Goal: Task Accomplishment & Management: Manage account settings

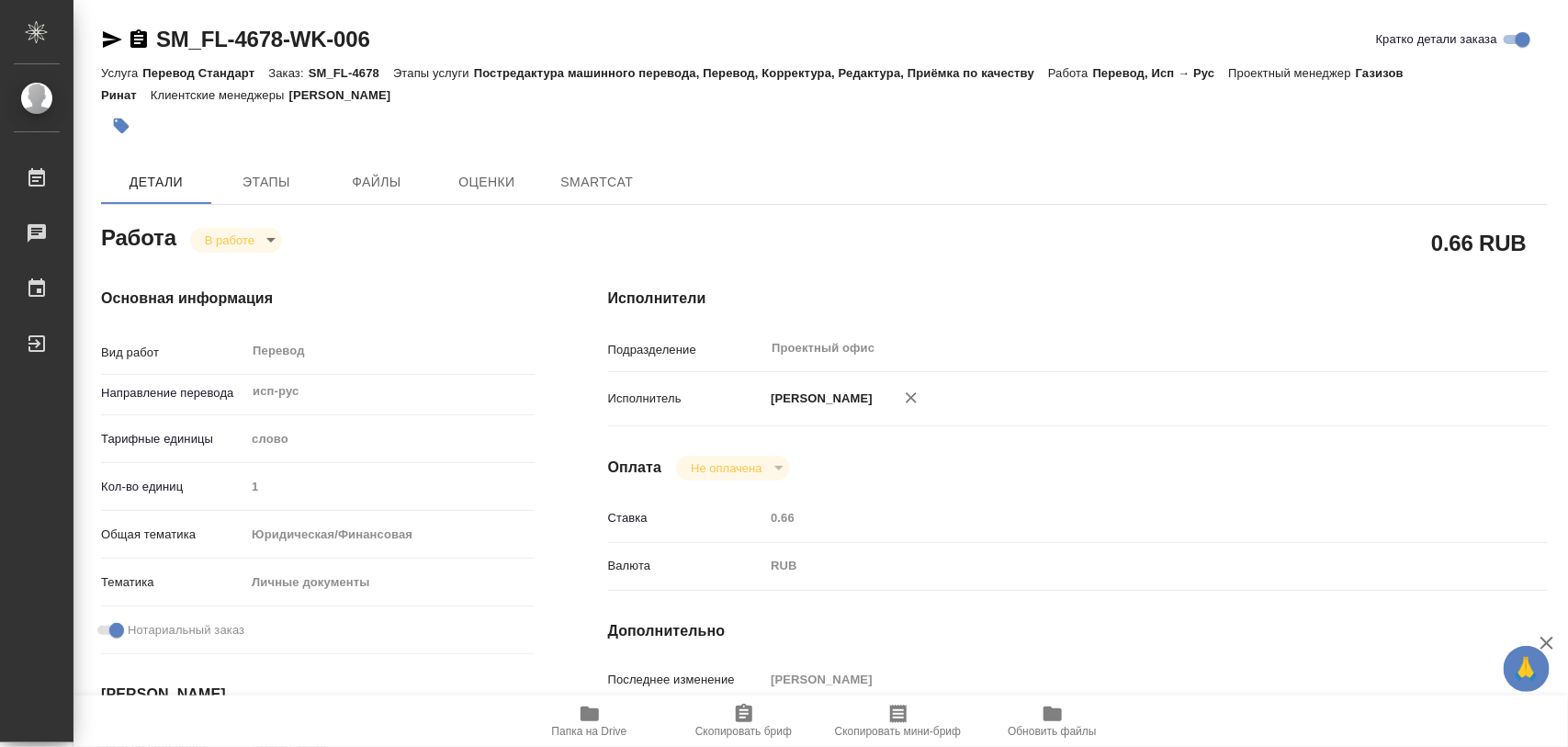
type textarea "x"
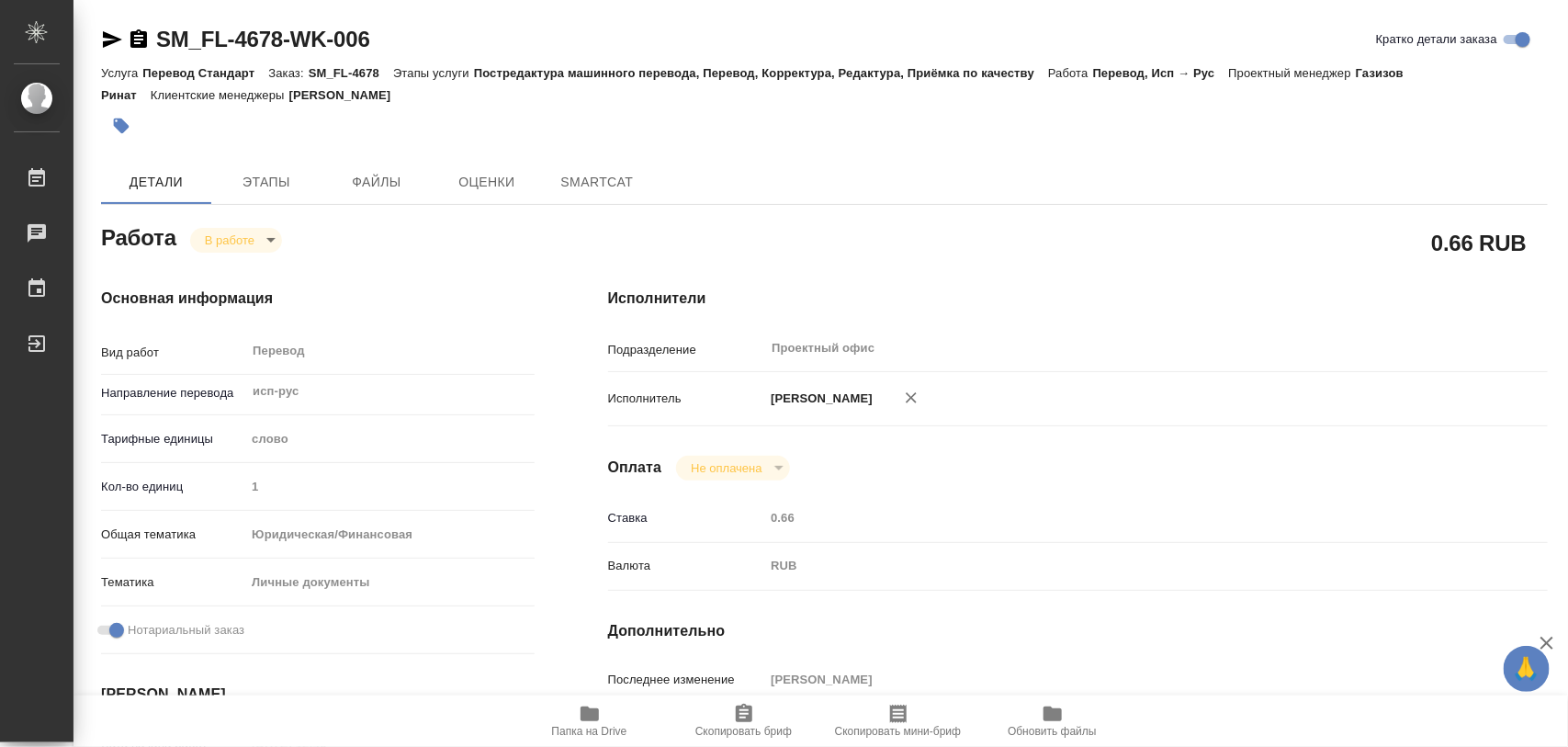
type textarea "x"
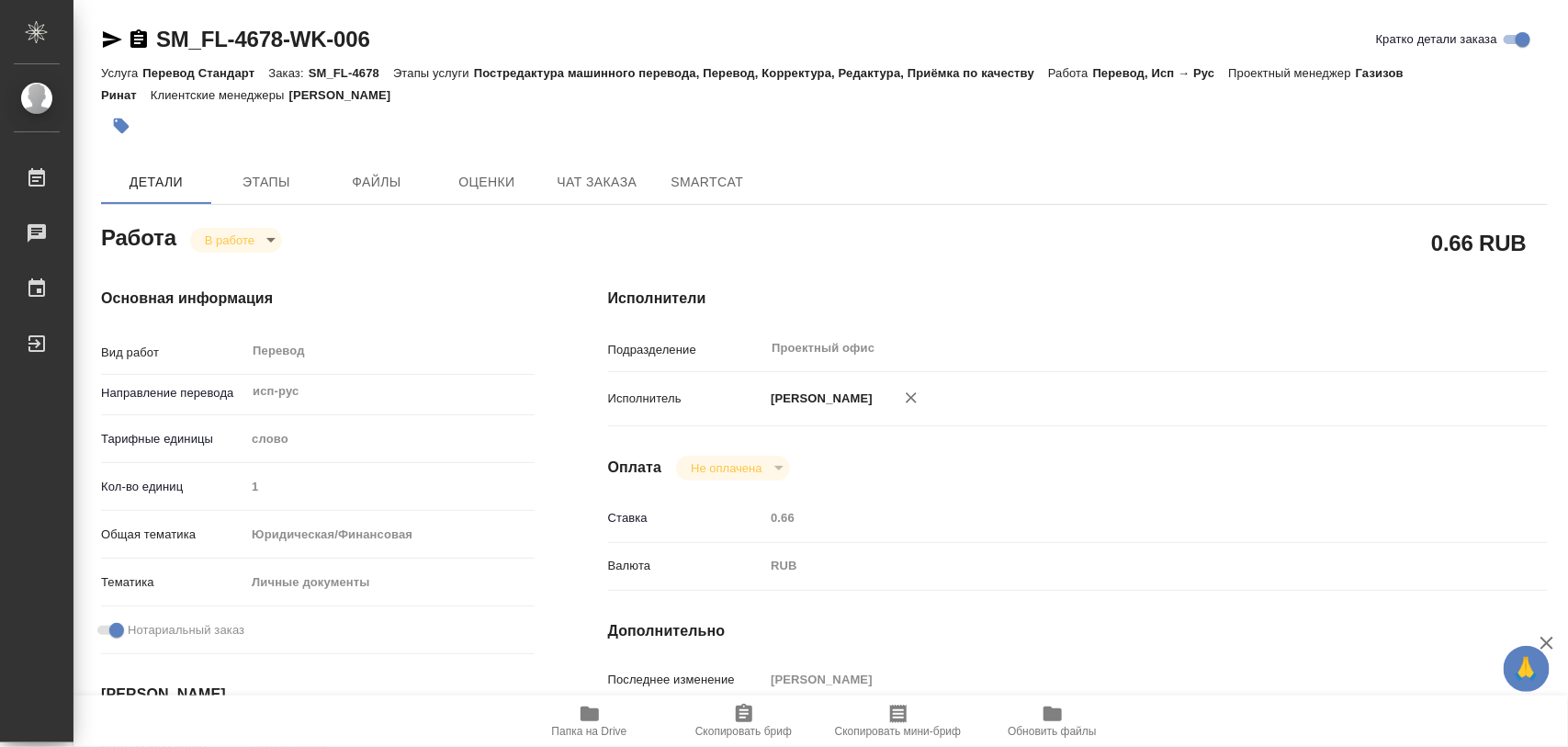
type textarea "x"
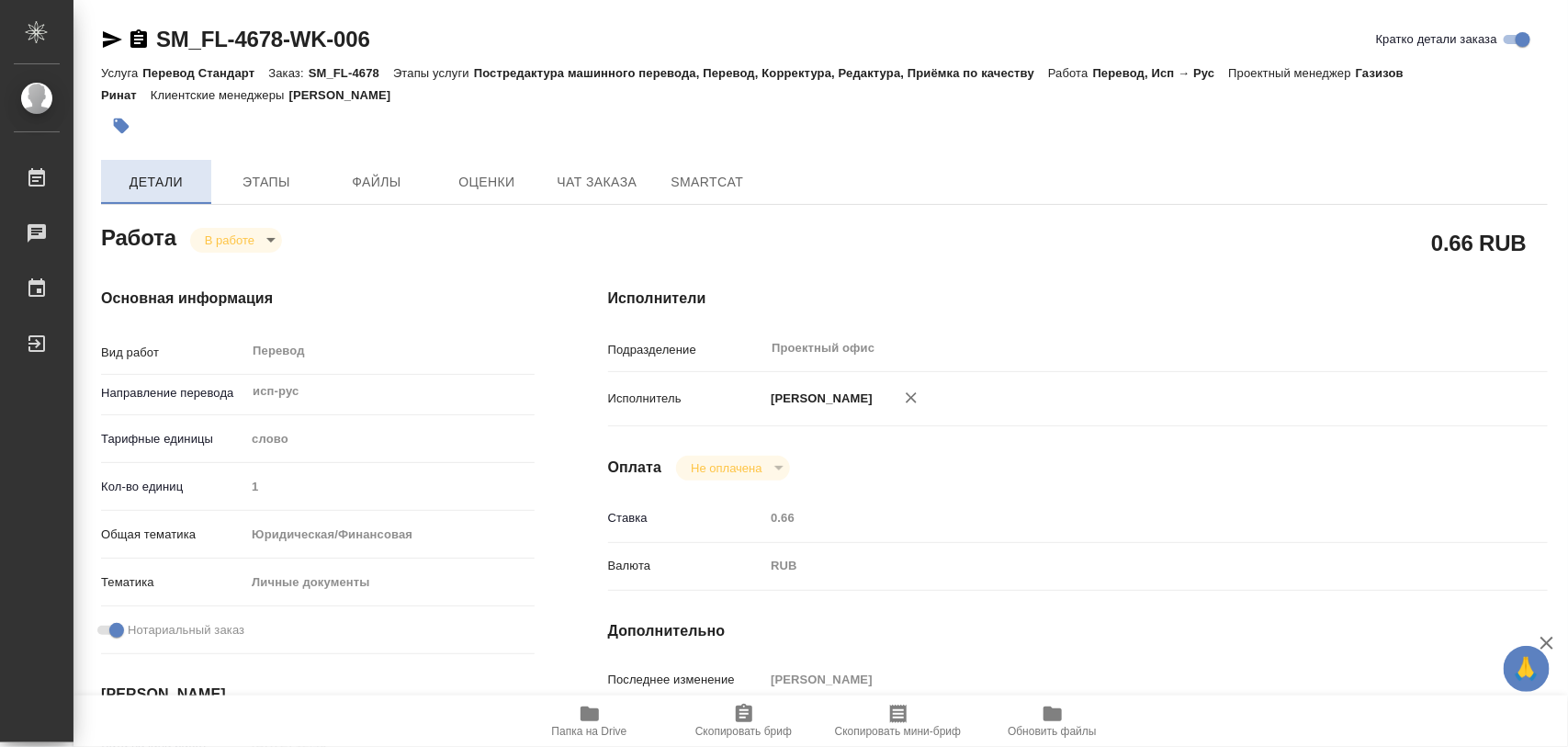
type textarea "x"
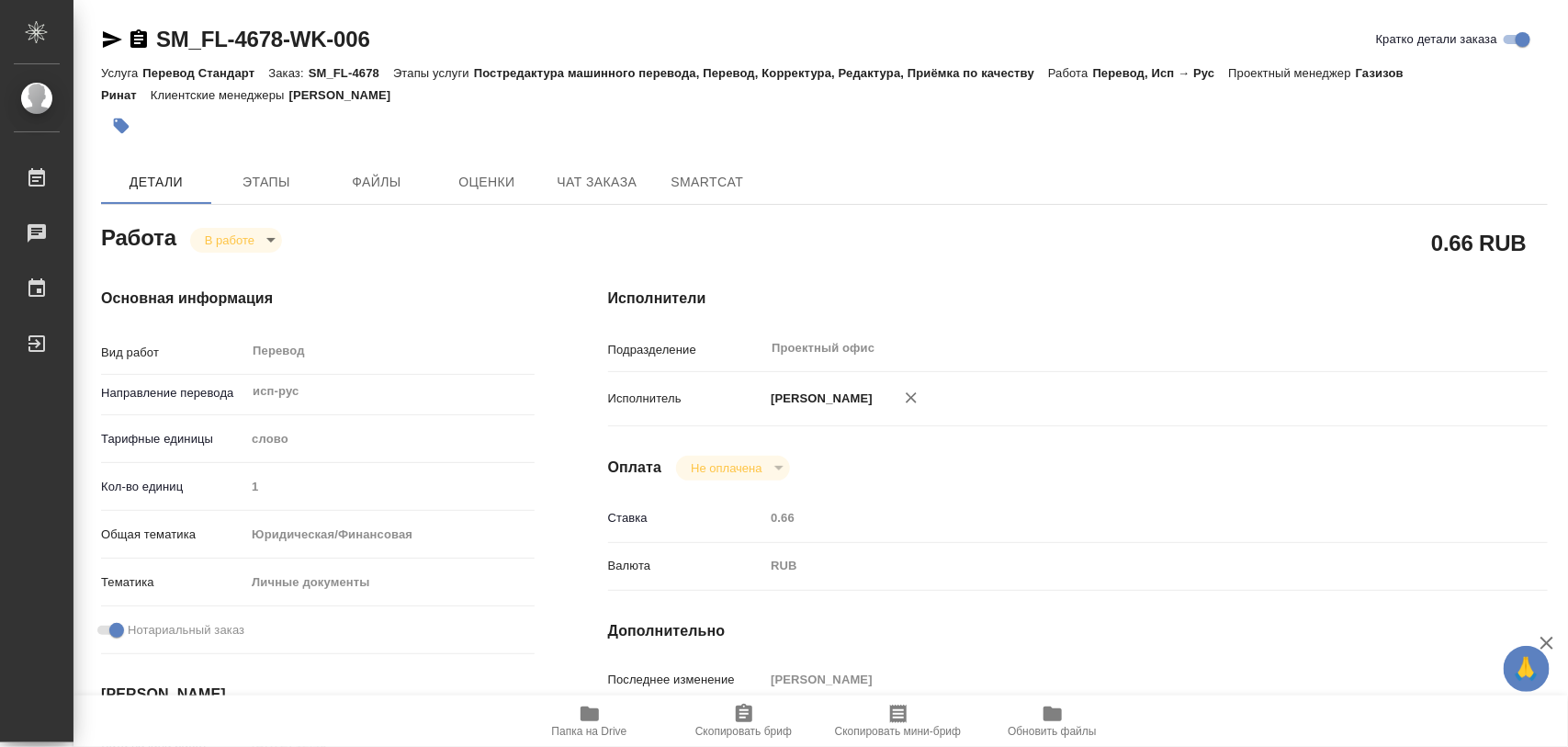
click at [122, 133] on icon "button" at bounding box center [121, 126] width 16 height 16
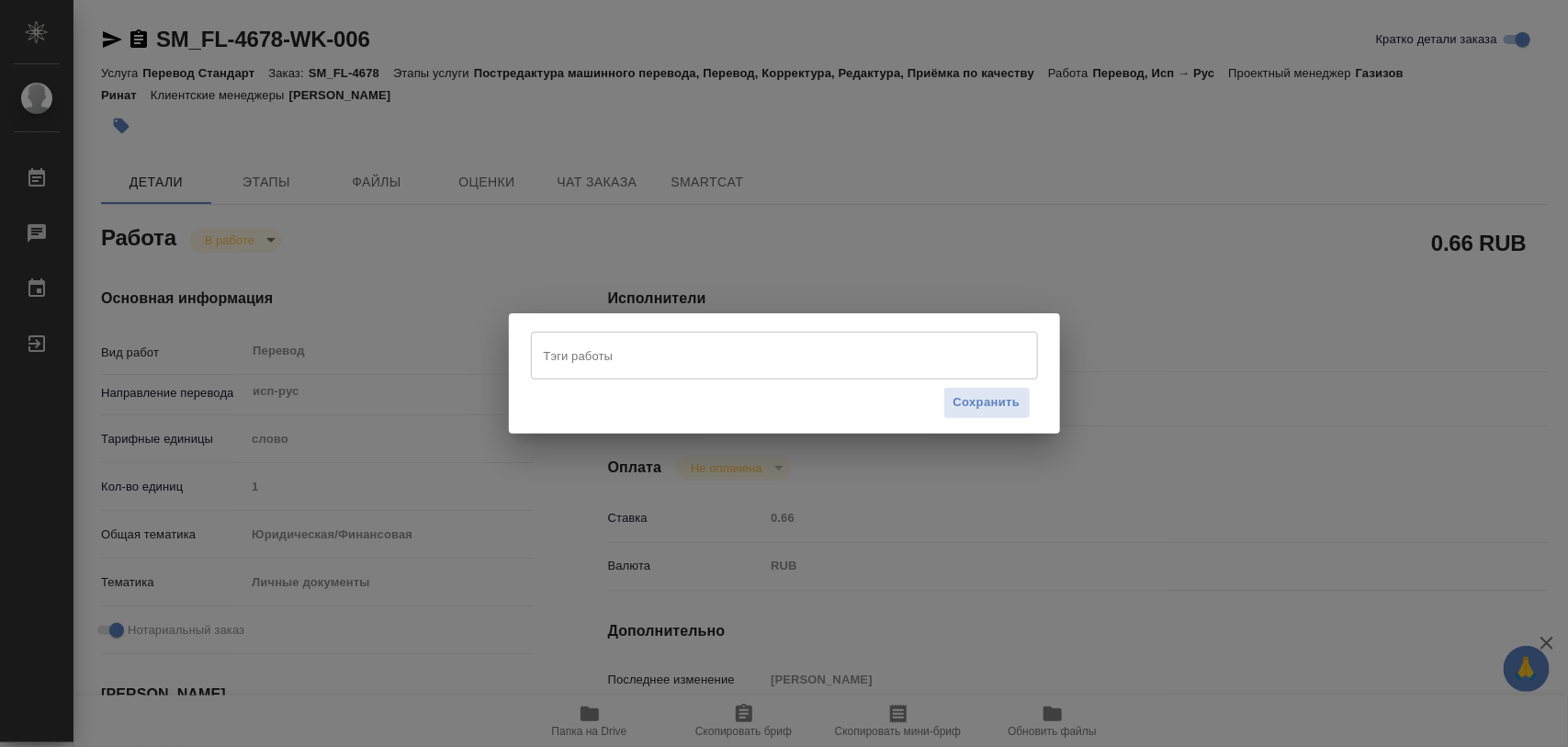
click at [636, 357] on input "Тэги работы" at bounding box center [767, 356] width 456 height 32
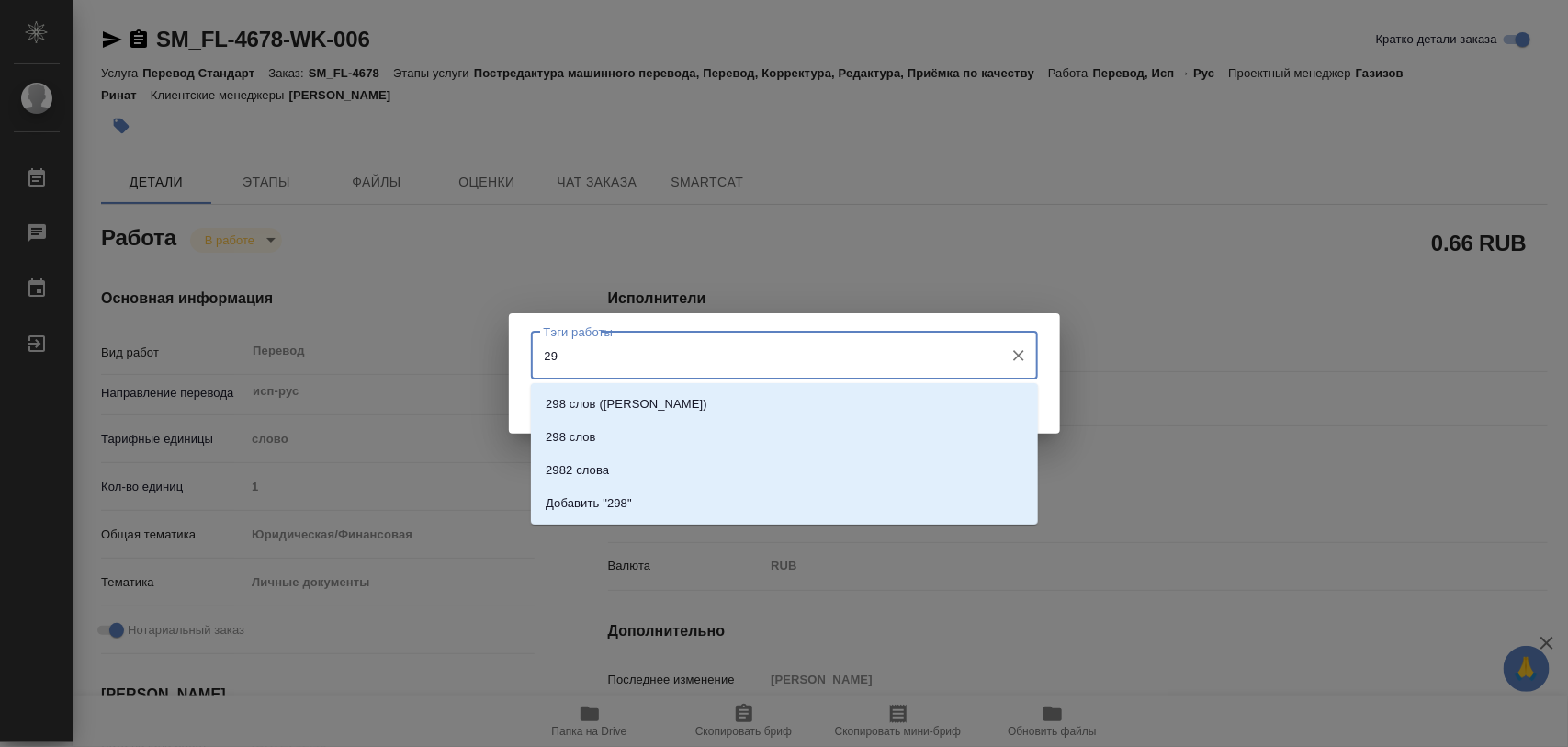
type input "2"
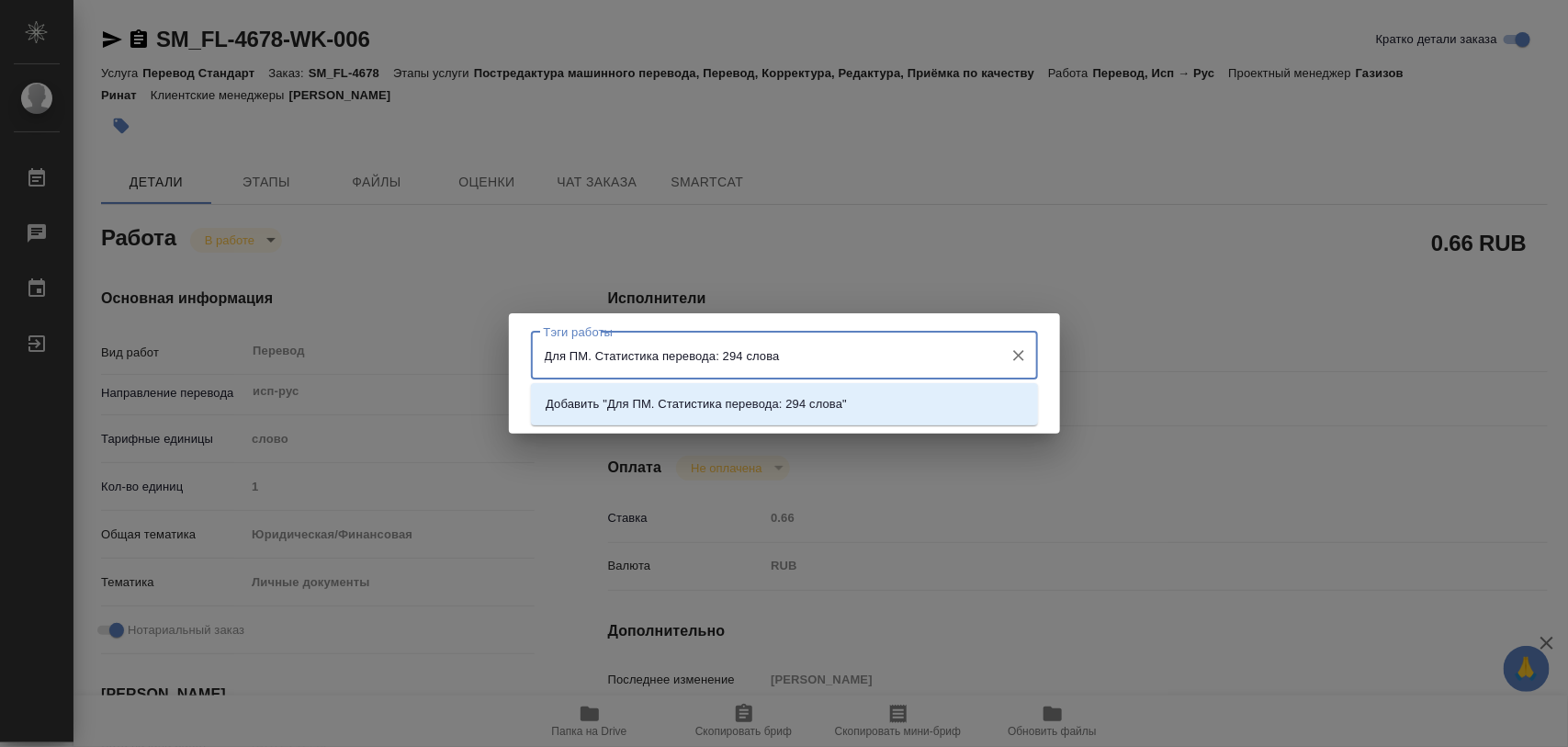
type input "Для ПМ. Статистика перевода: 294 слова."
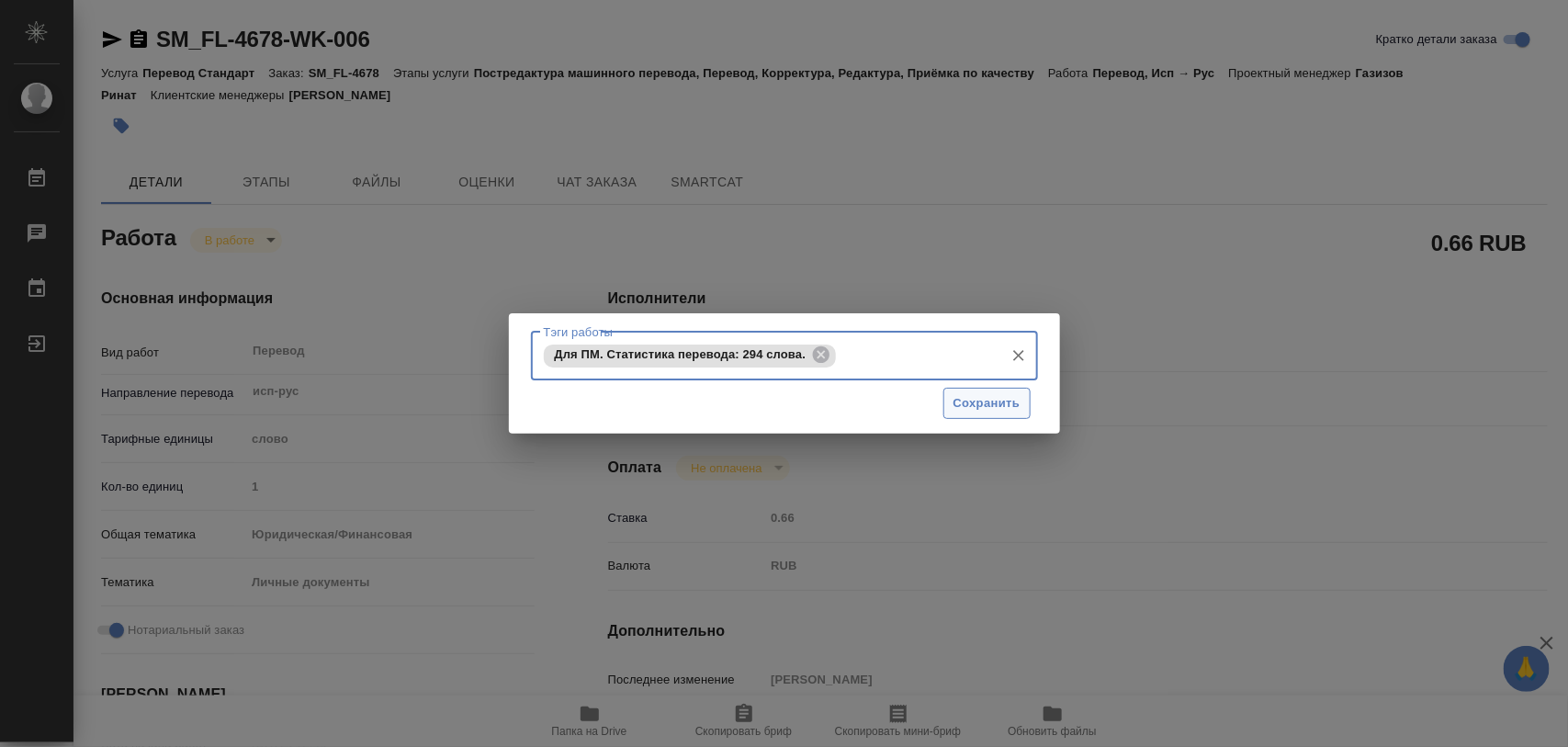
click at [1007, 414] on button "Сохранить" at bounding box center [987, 403] width 87 height 32
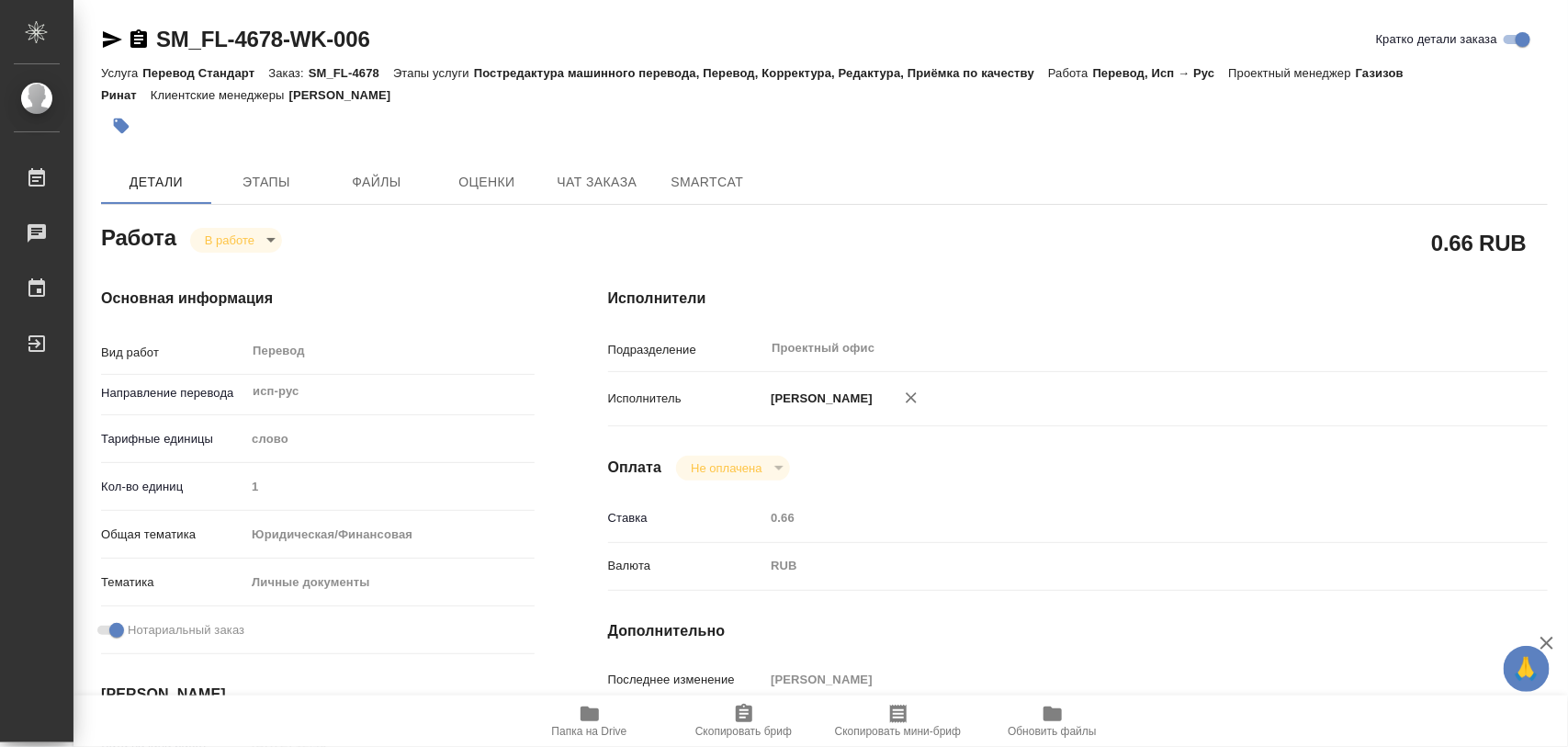
type input "inProgress"
type textarea "Перевод"
type textarea "x"
type input "исп-рус"
type input "5a8b1489cc6b4906c91bfd90"
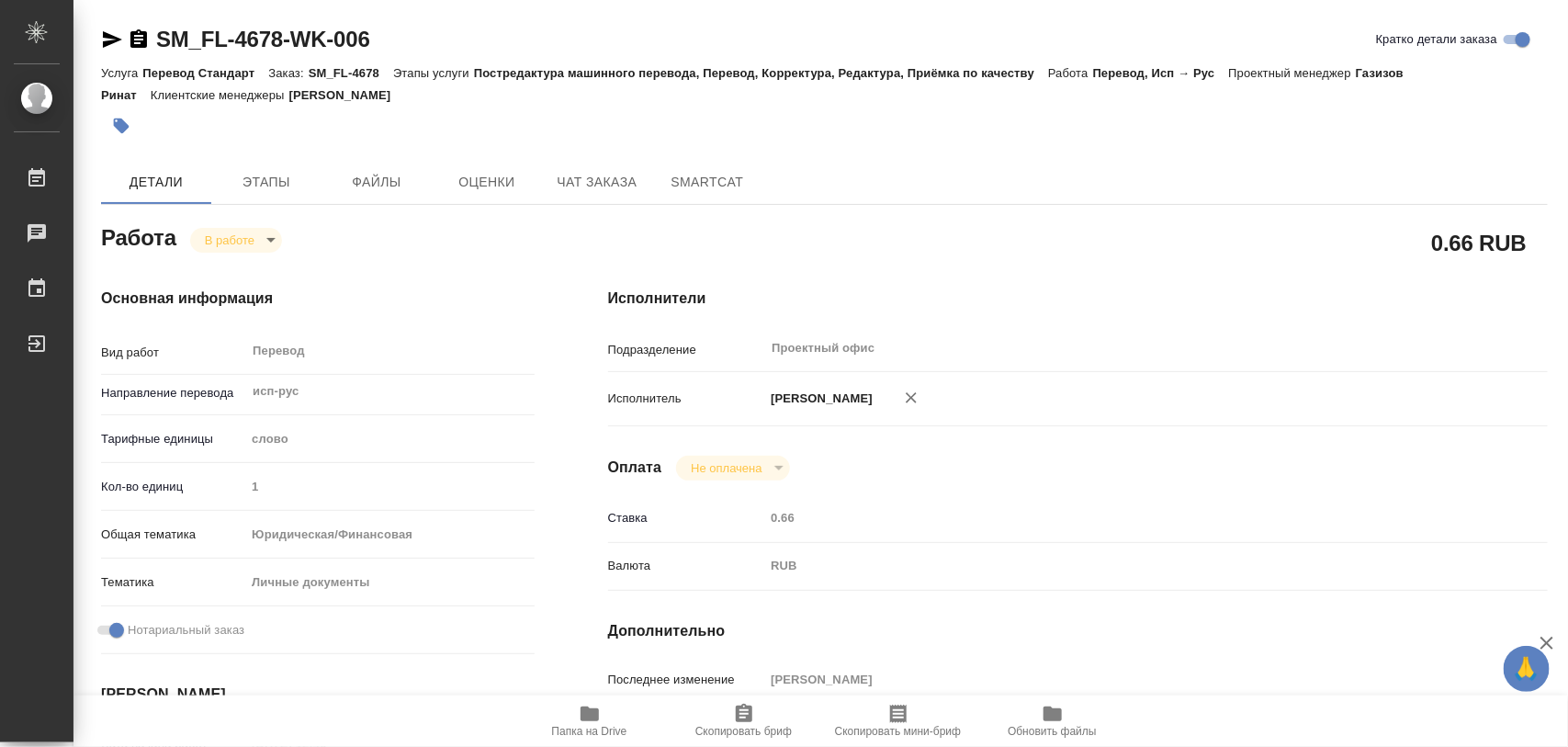
type input "1"
type input "yr-fn"
type input "5a8b8b956a9677013d343cfe"
checkbox input "true"
type input "01.09.2025 12:40"
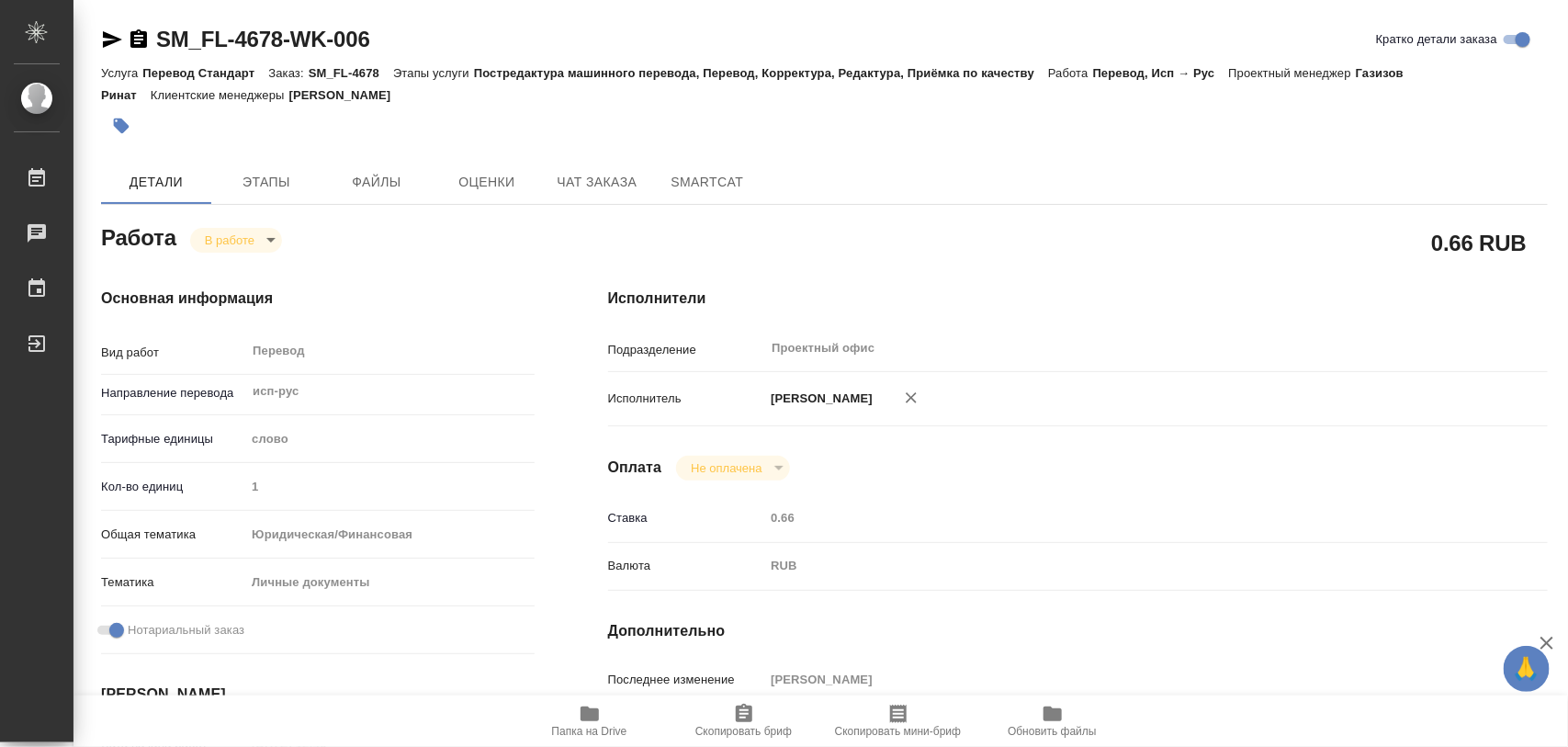
type input "09.09.2025 16:42"
type input "10.09.2025 14:00"
type input "Проектный офис"
type input "notPayed"
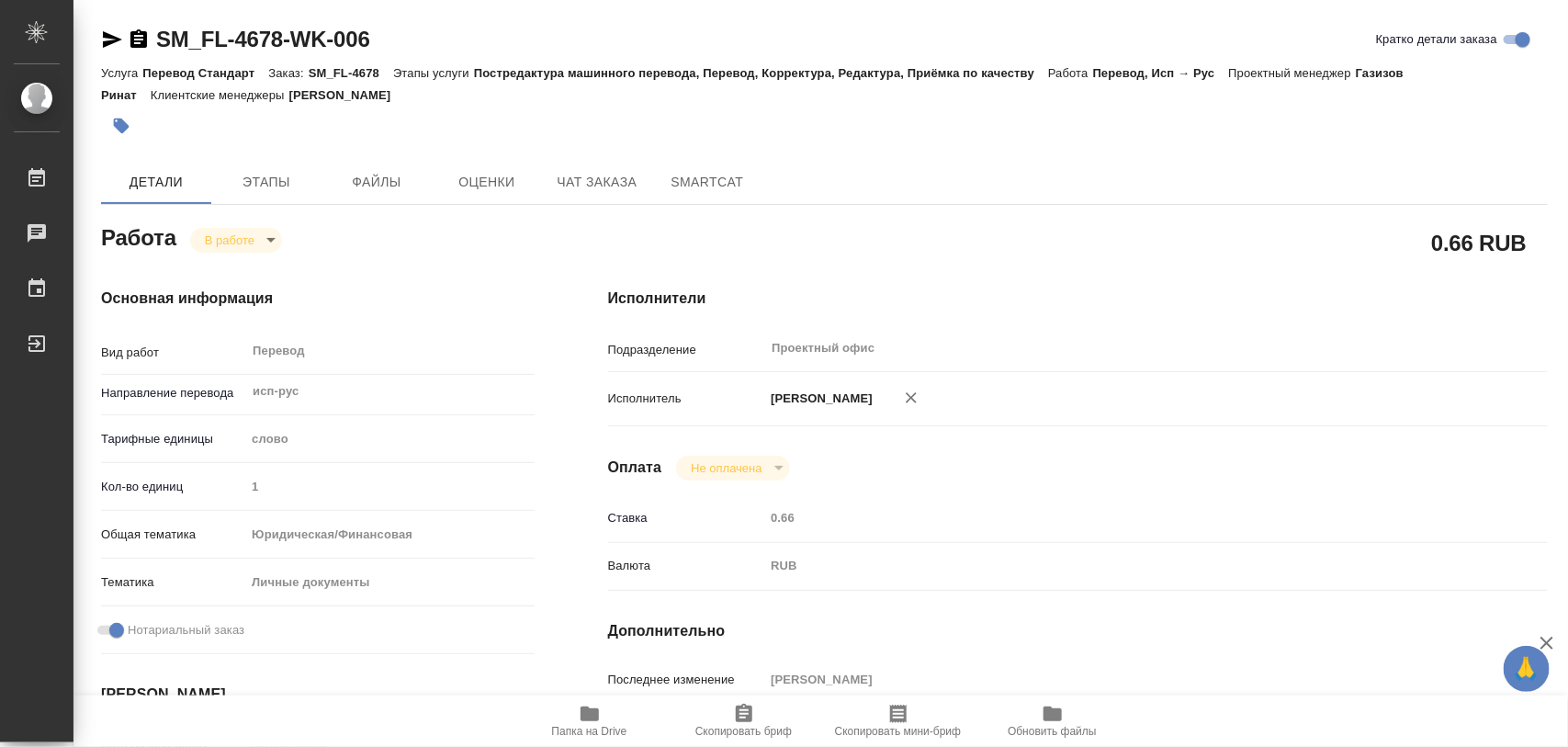
type input "0.66"
type input "RUB"
type input "[PERSON_NAME]"
type textarea "x"
type textarea "/Clients/FL_SM/Orders/SM_FL-4678/Translated/SM_FL-4678-WK-006"
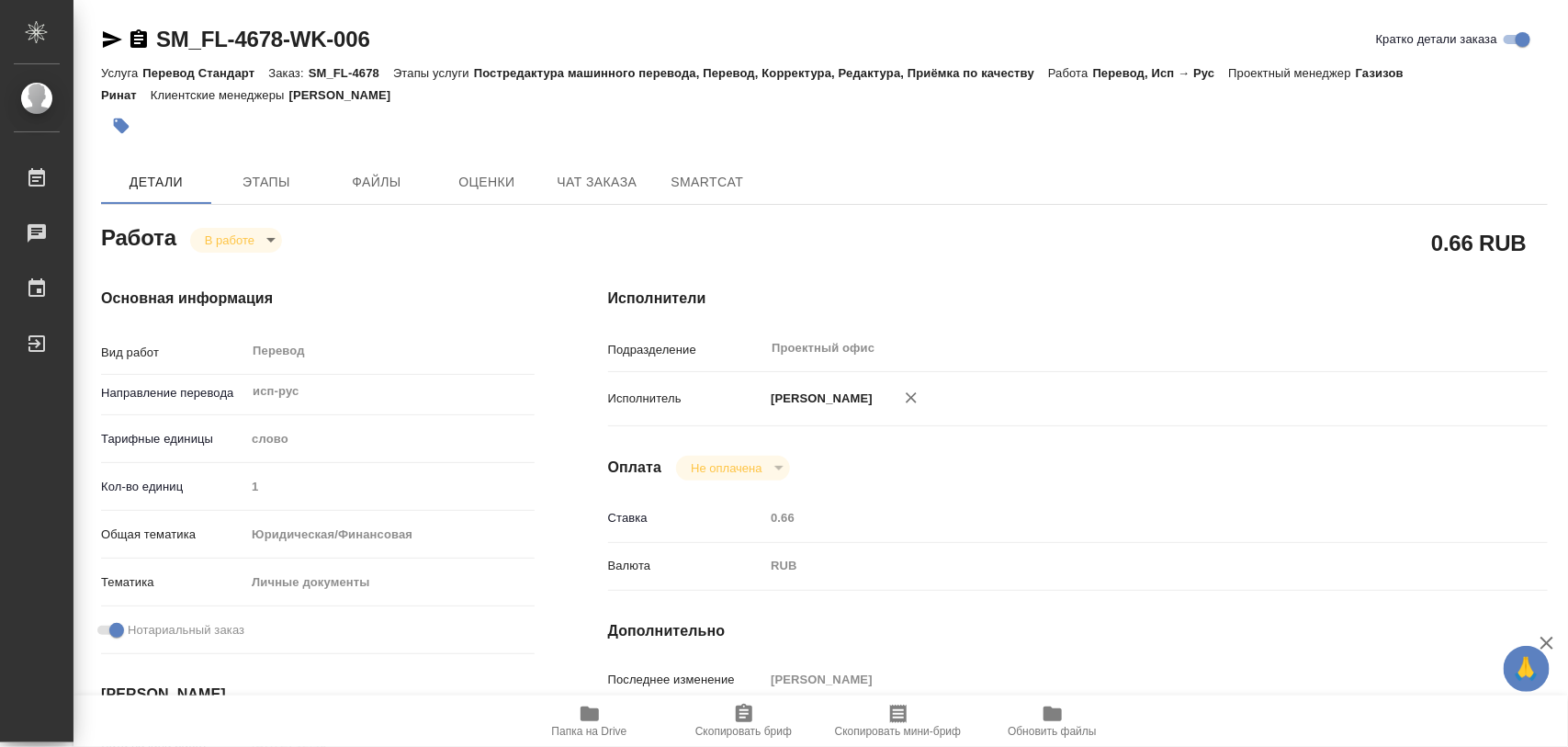
type textarea "x"
type input "SM_FL-4678"
type input "Перевод Стандарт"
type input "Постредактура машинного перевода, Перевод, Корректура, Редактура, Приёмка по ка…"
type input "Шульгина Анна"
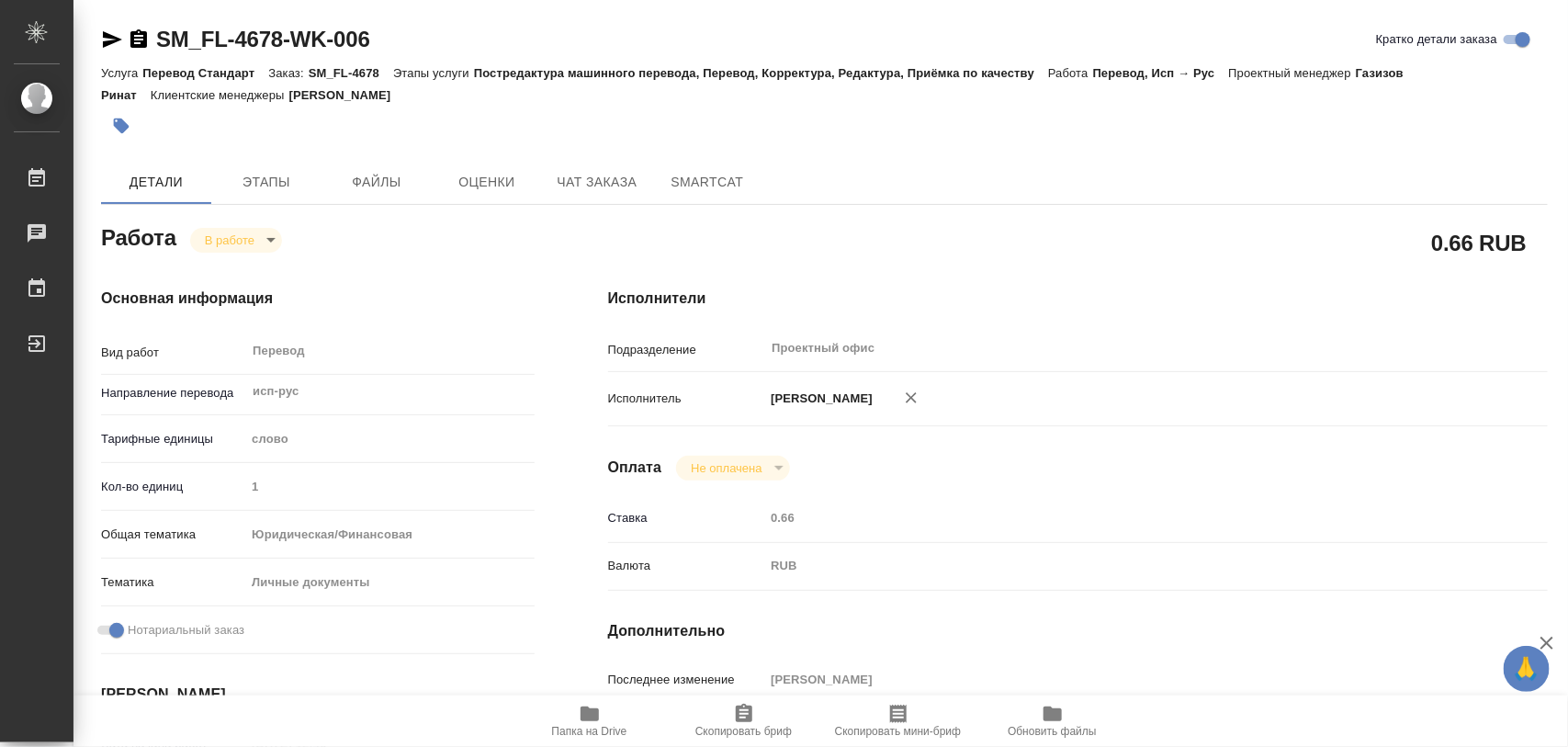
type input "Заборова Александра"
type input "/Clients/FL_SM/Orders/SM_FL-4678"
type textarea "x"
type textarea "исп-ру под зпк заявление от компании"
type textarea "x"
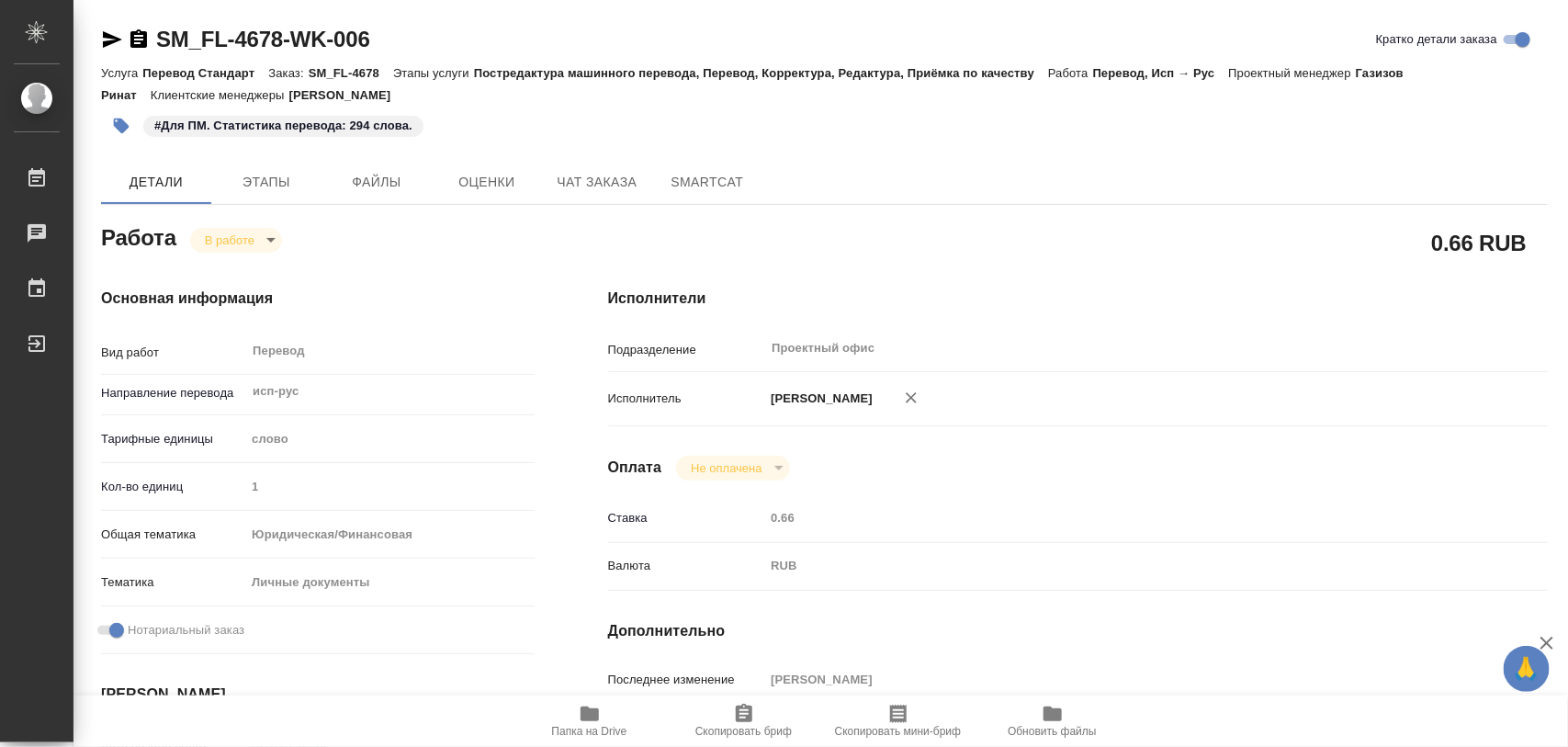
type textarea "x"
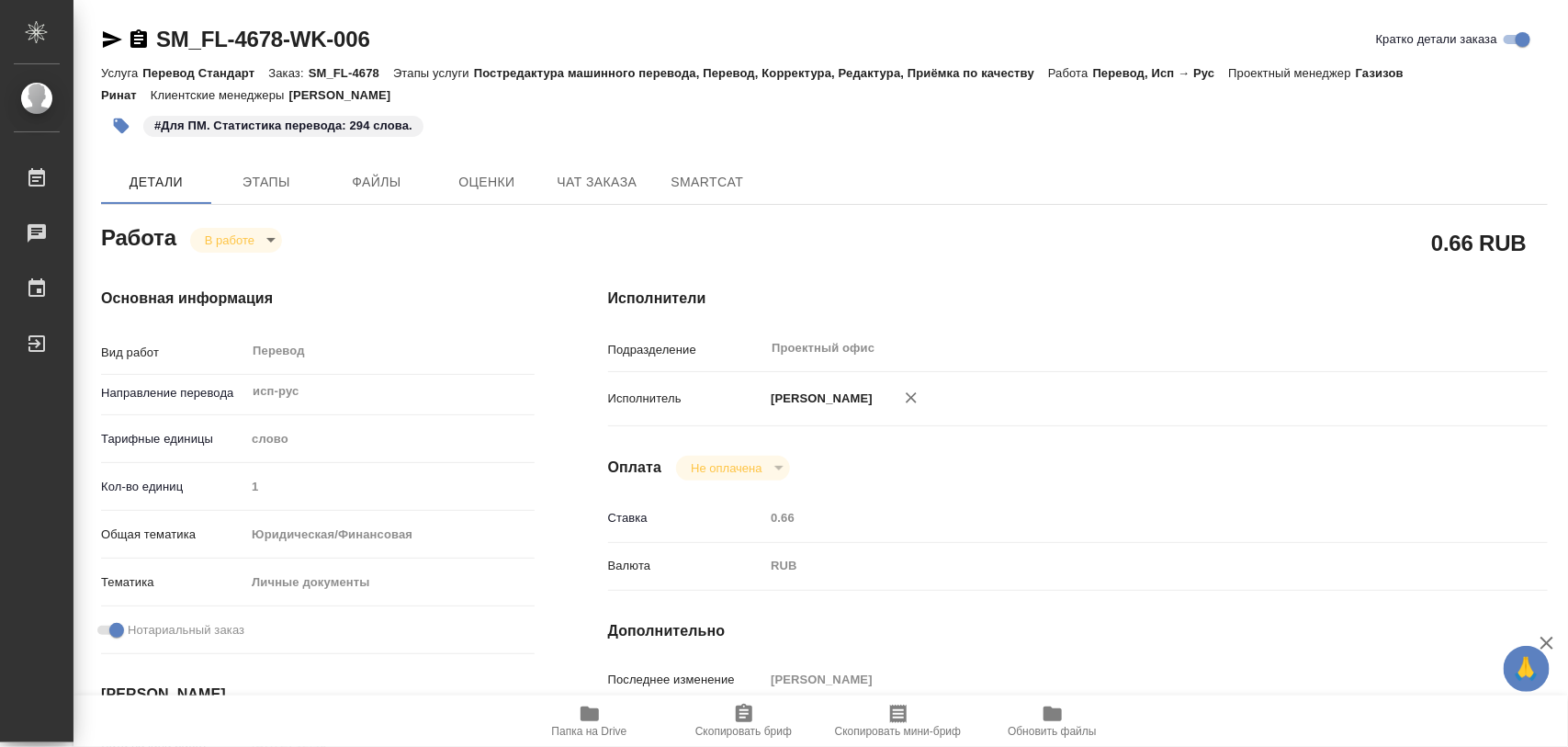
type textarea "x"
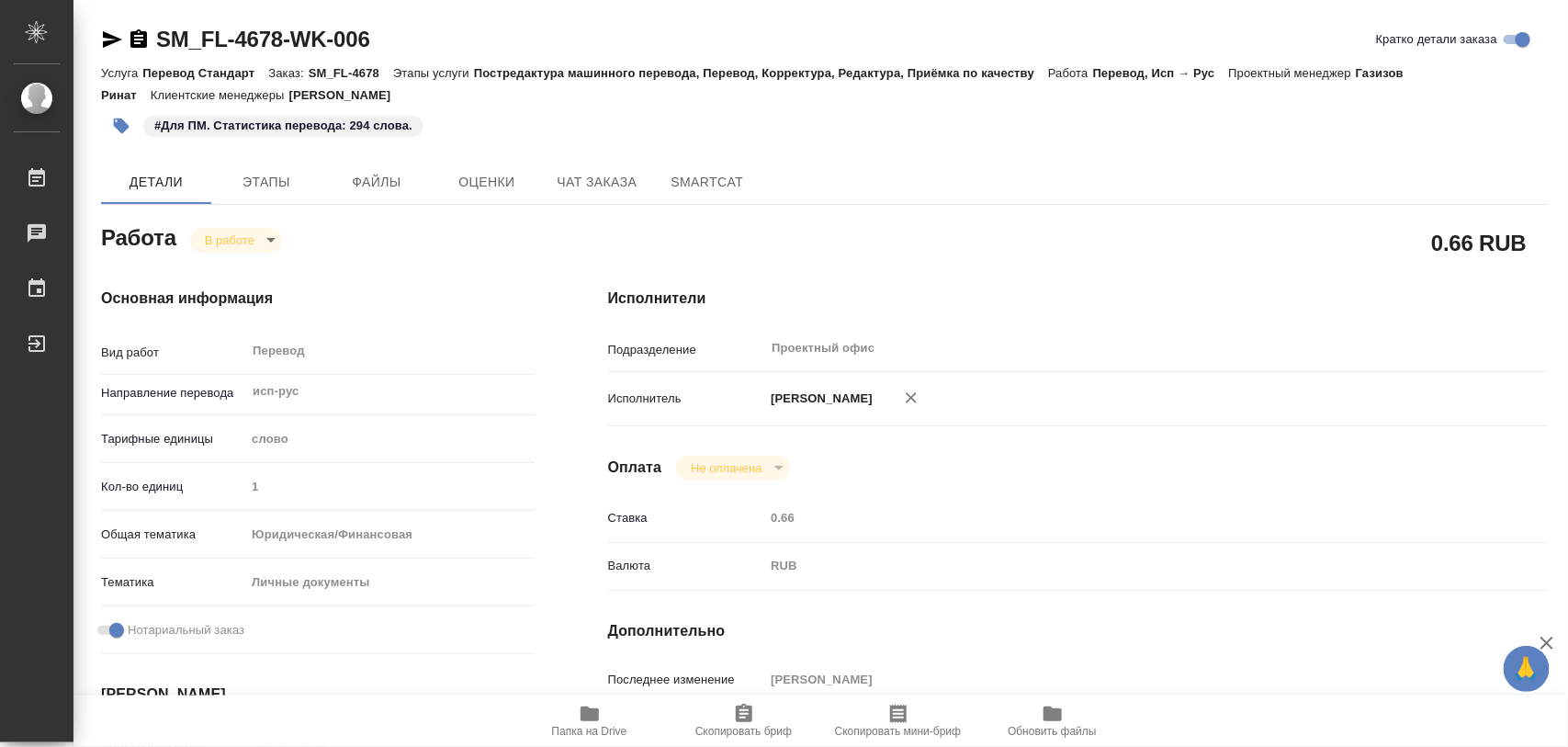
type textarea "x"
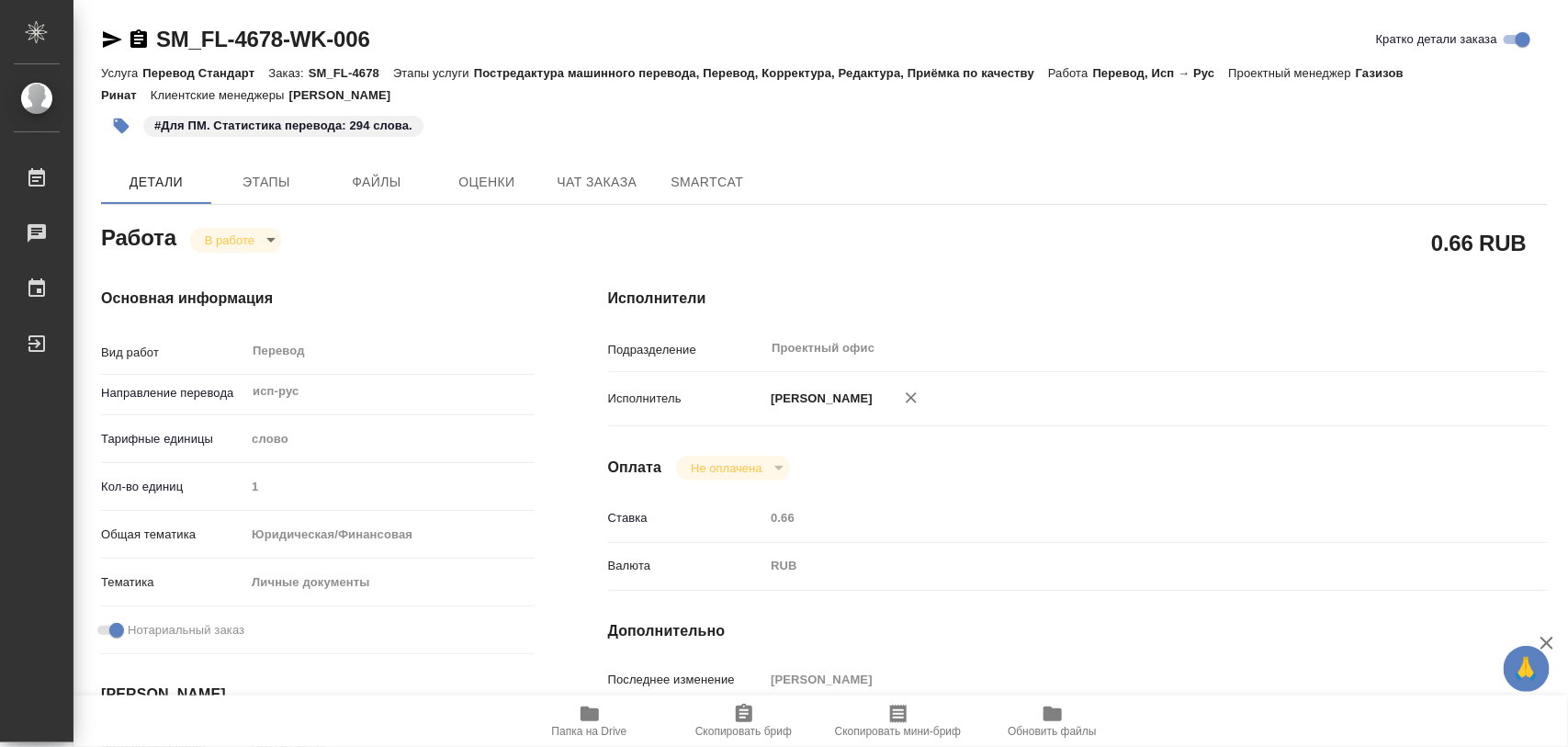
type textarea "x"
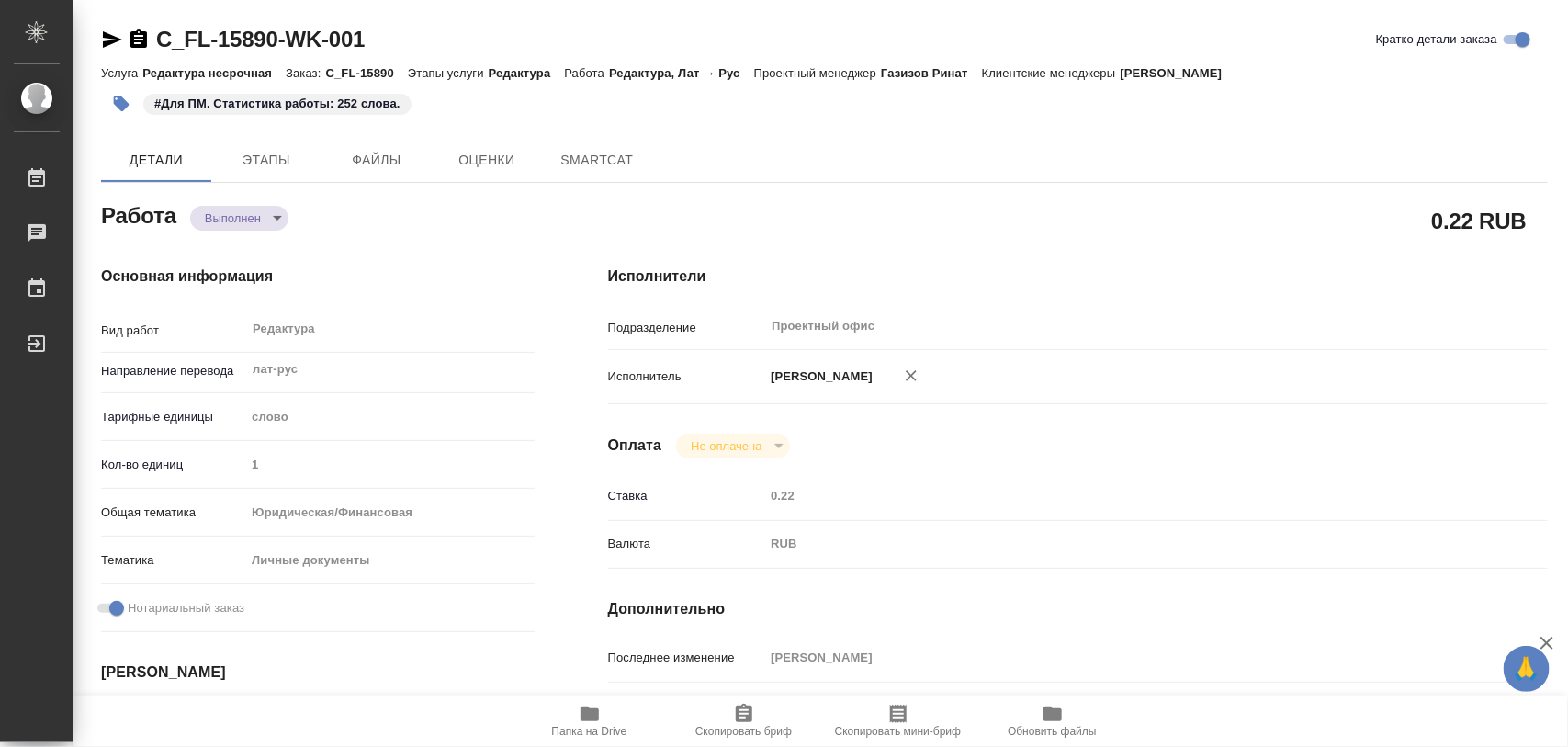
type textarea "x"
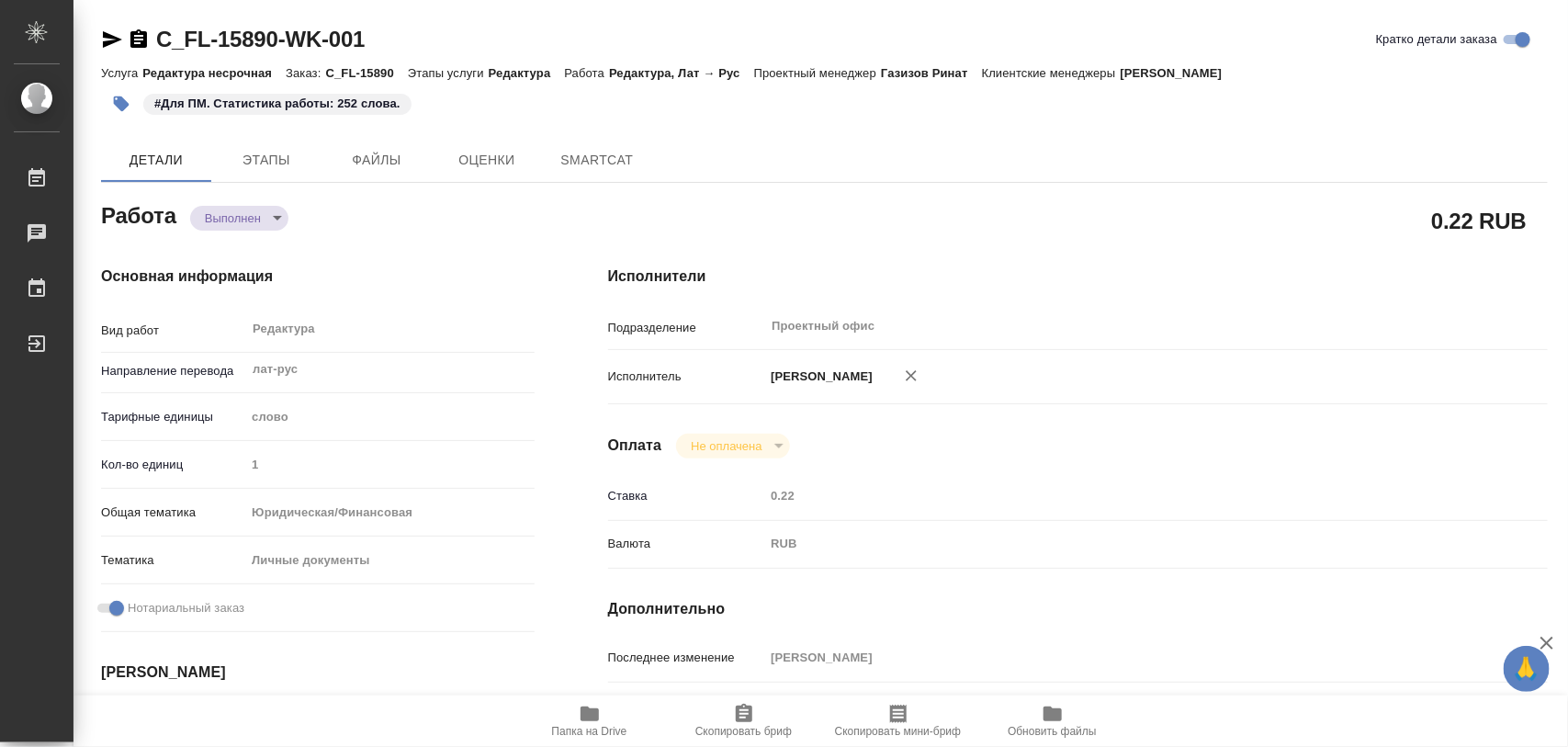
type textarea "x"
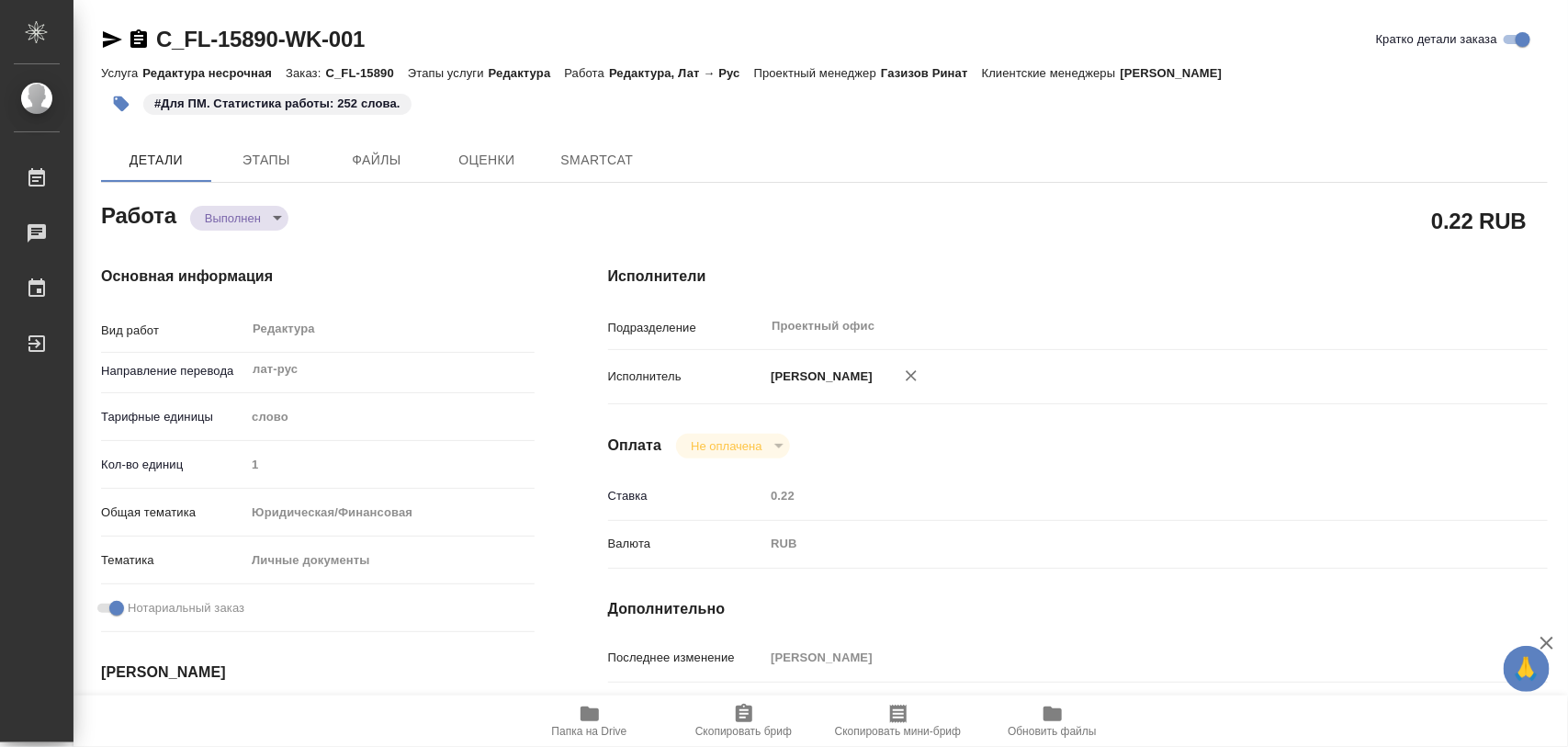
type textarea "x"
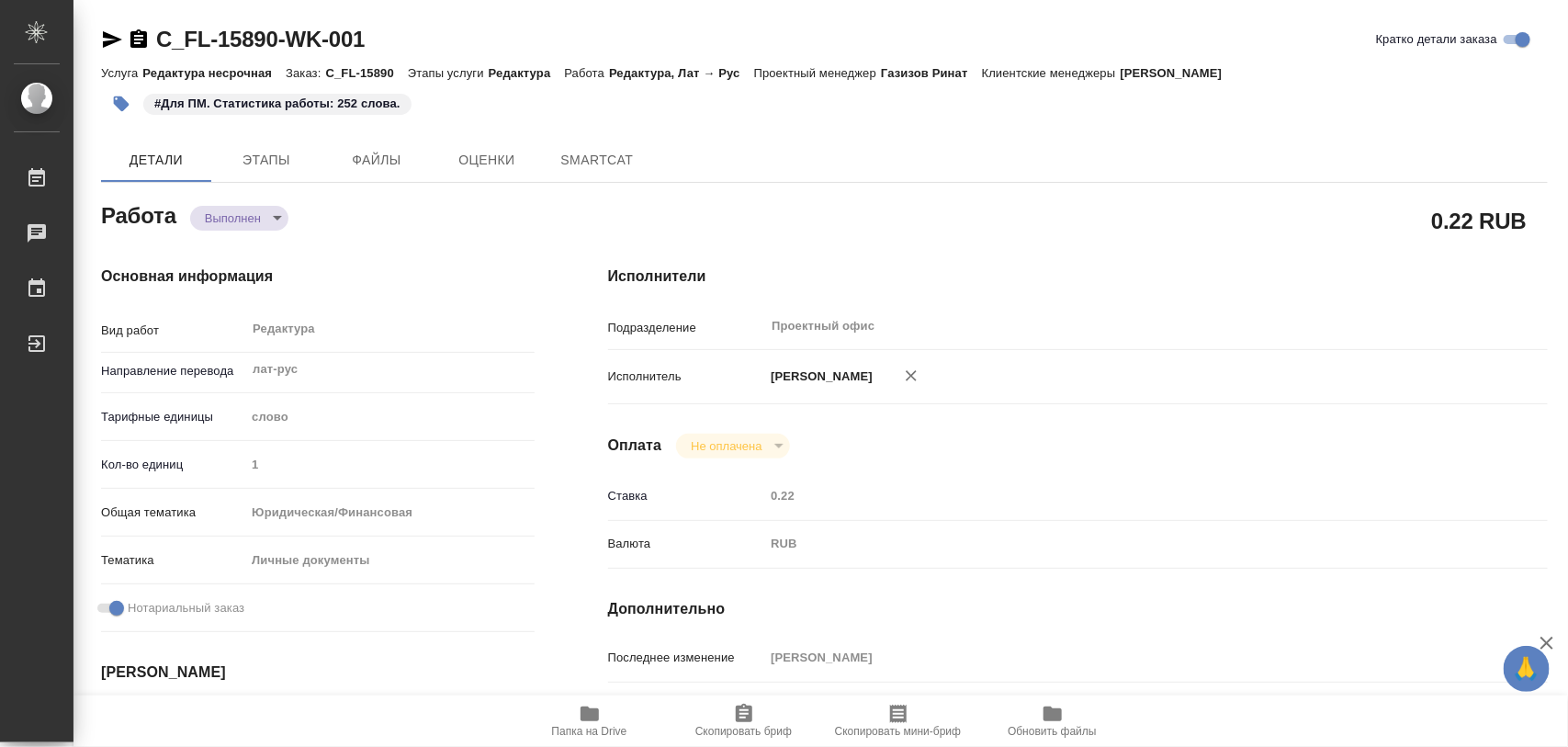
type textarea "x"
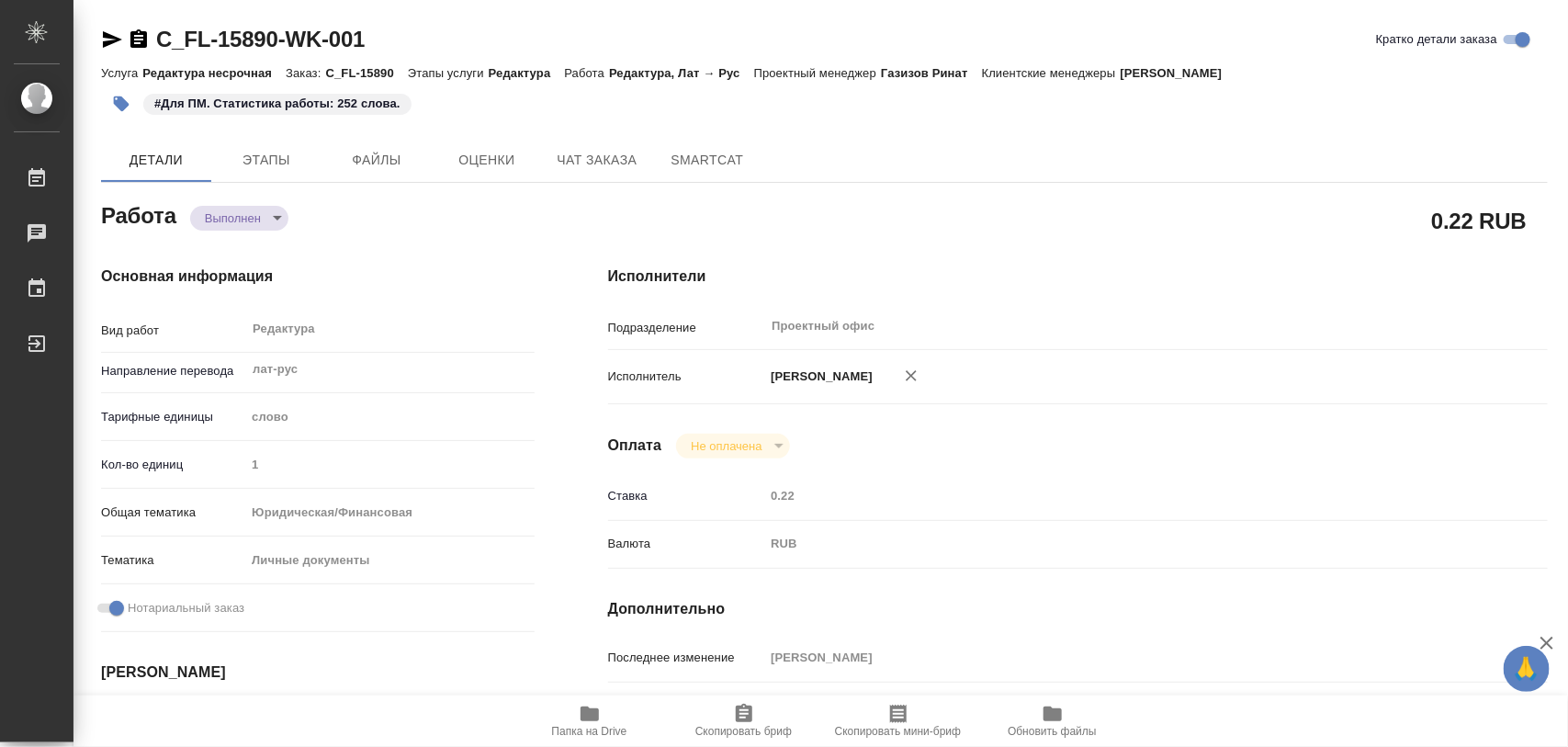
type textarea "x"
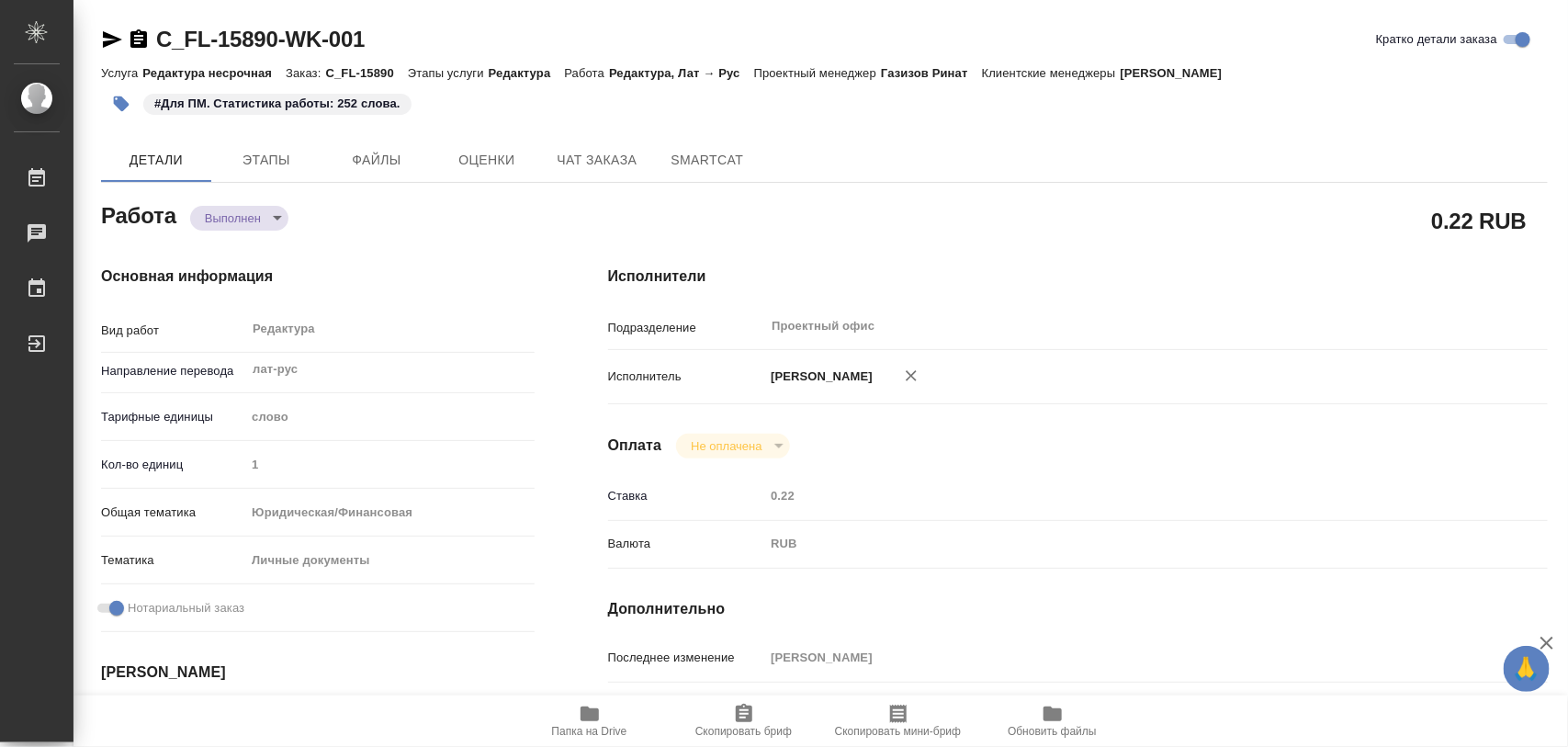
type textarea "x"
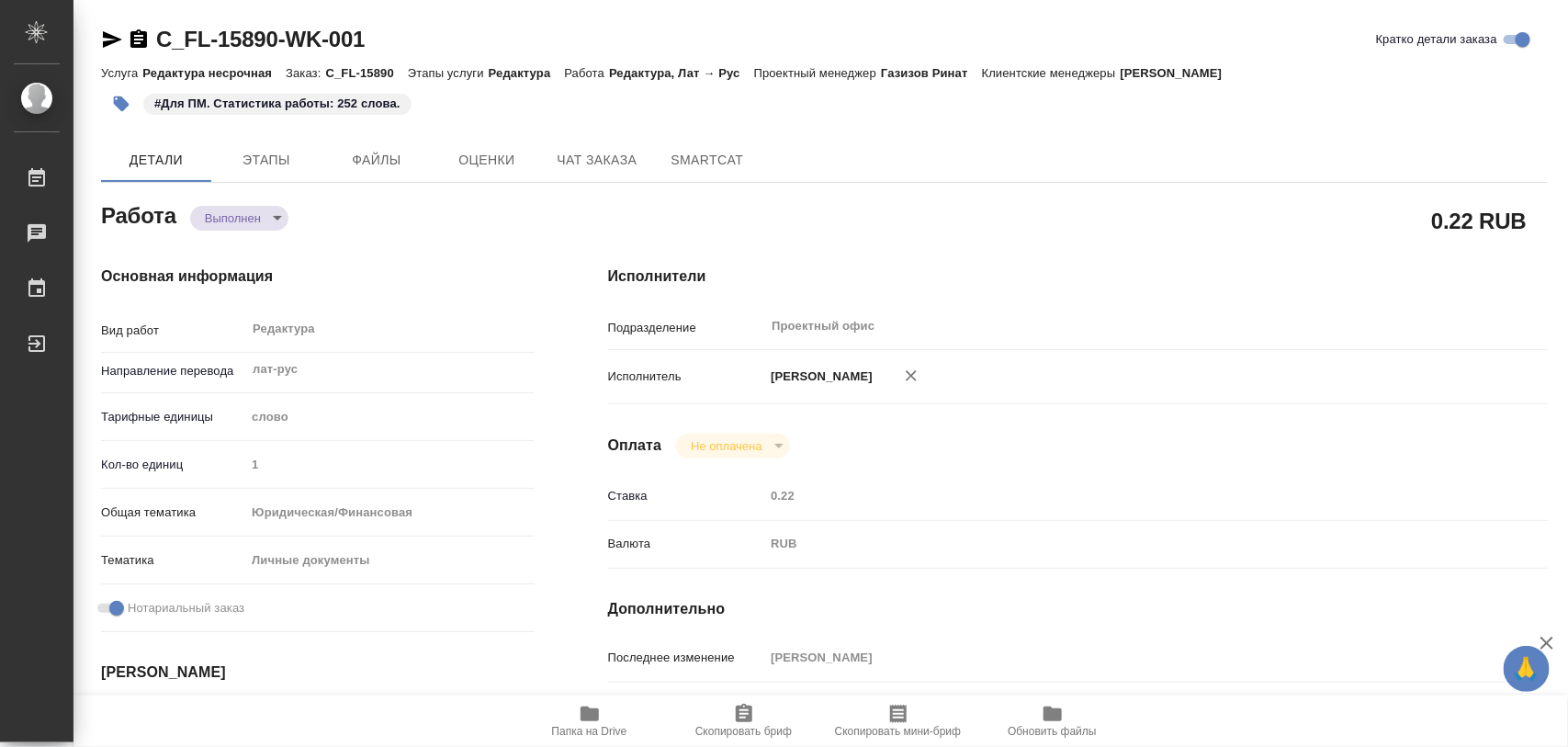
click at [601, 703] on span "Папка на Drive" at bounding box center [589, 720] width 133 height 35
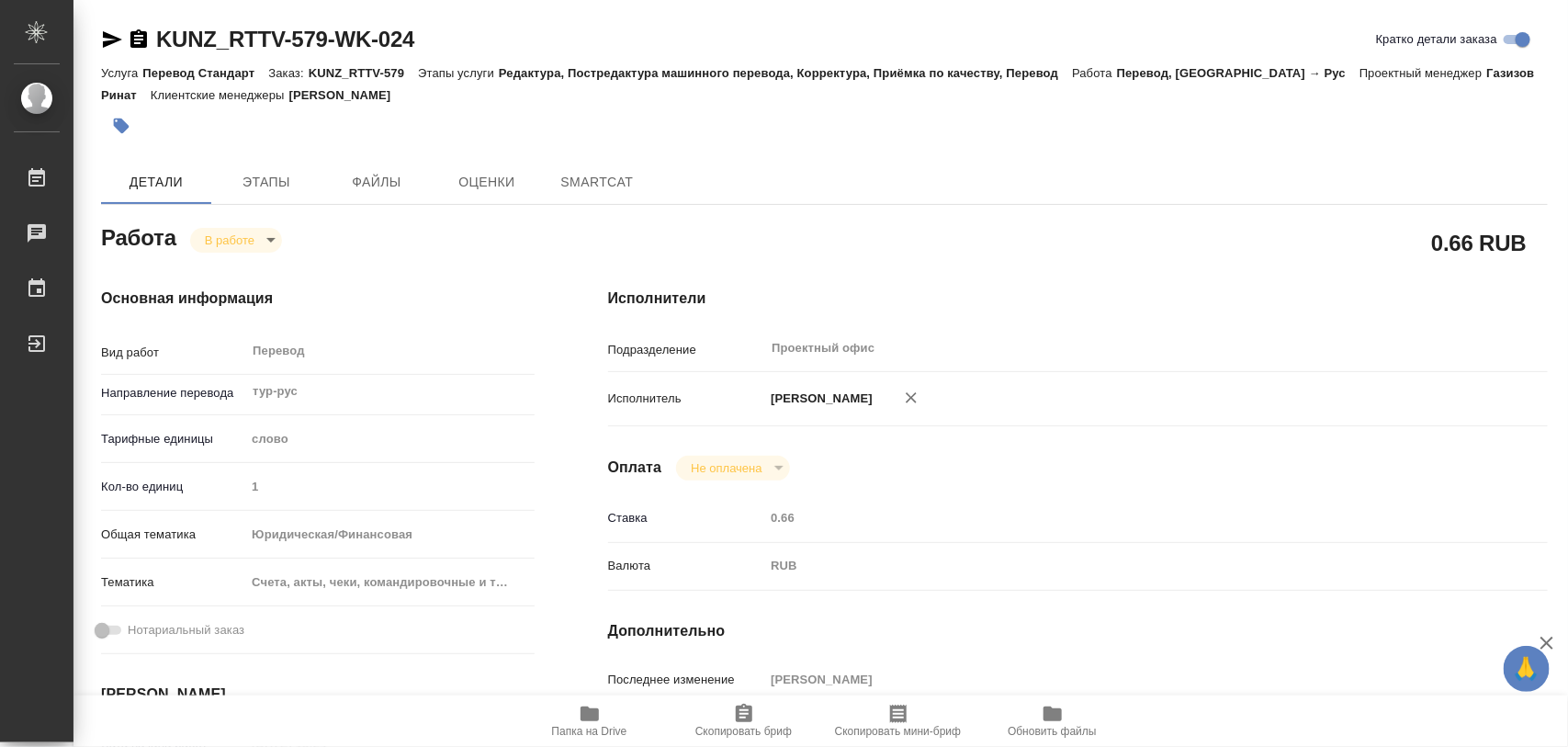
type textarea "x"
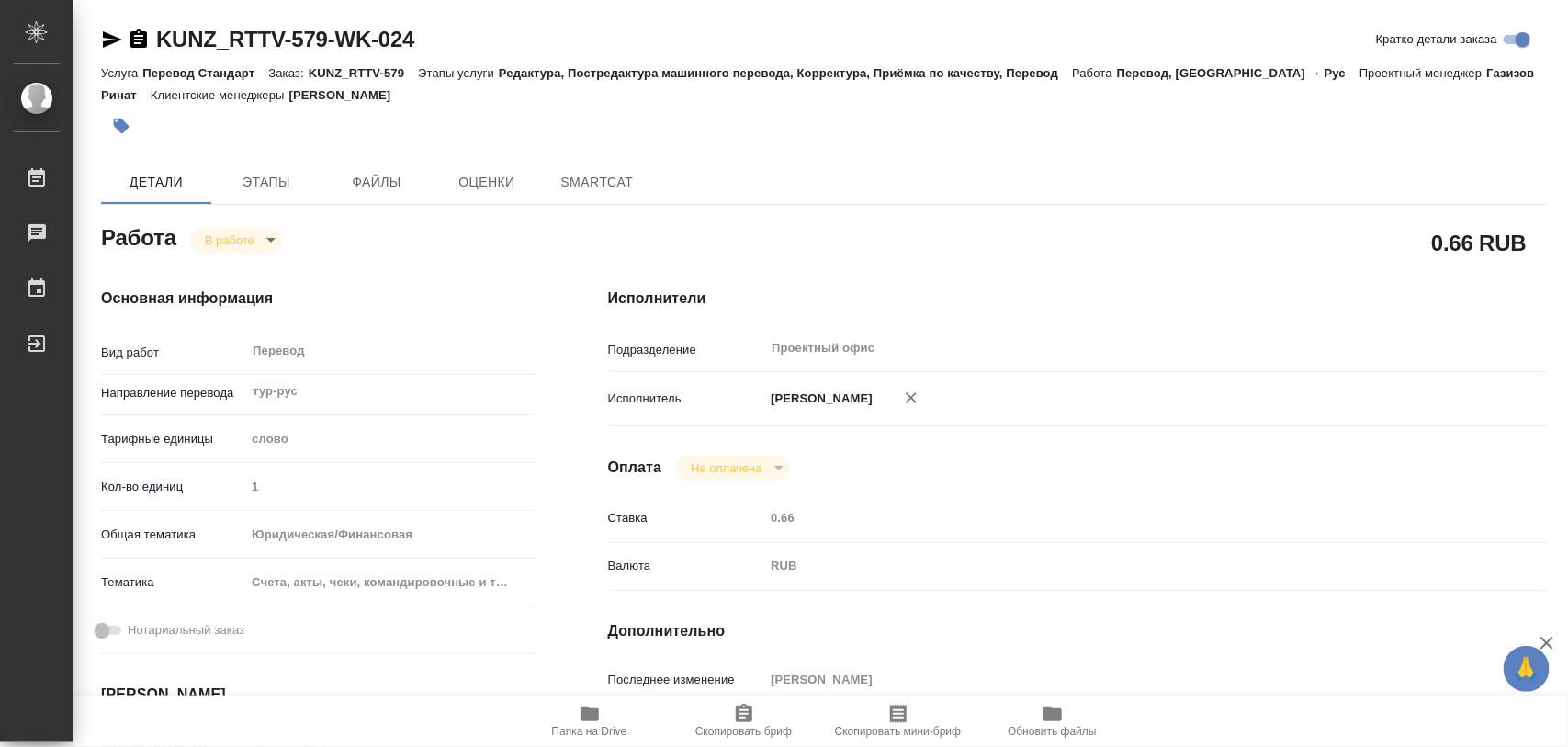
type textarea "x"
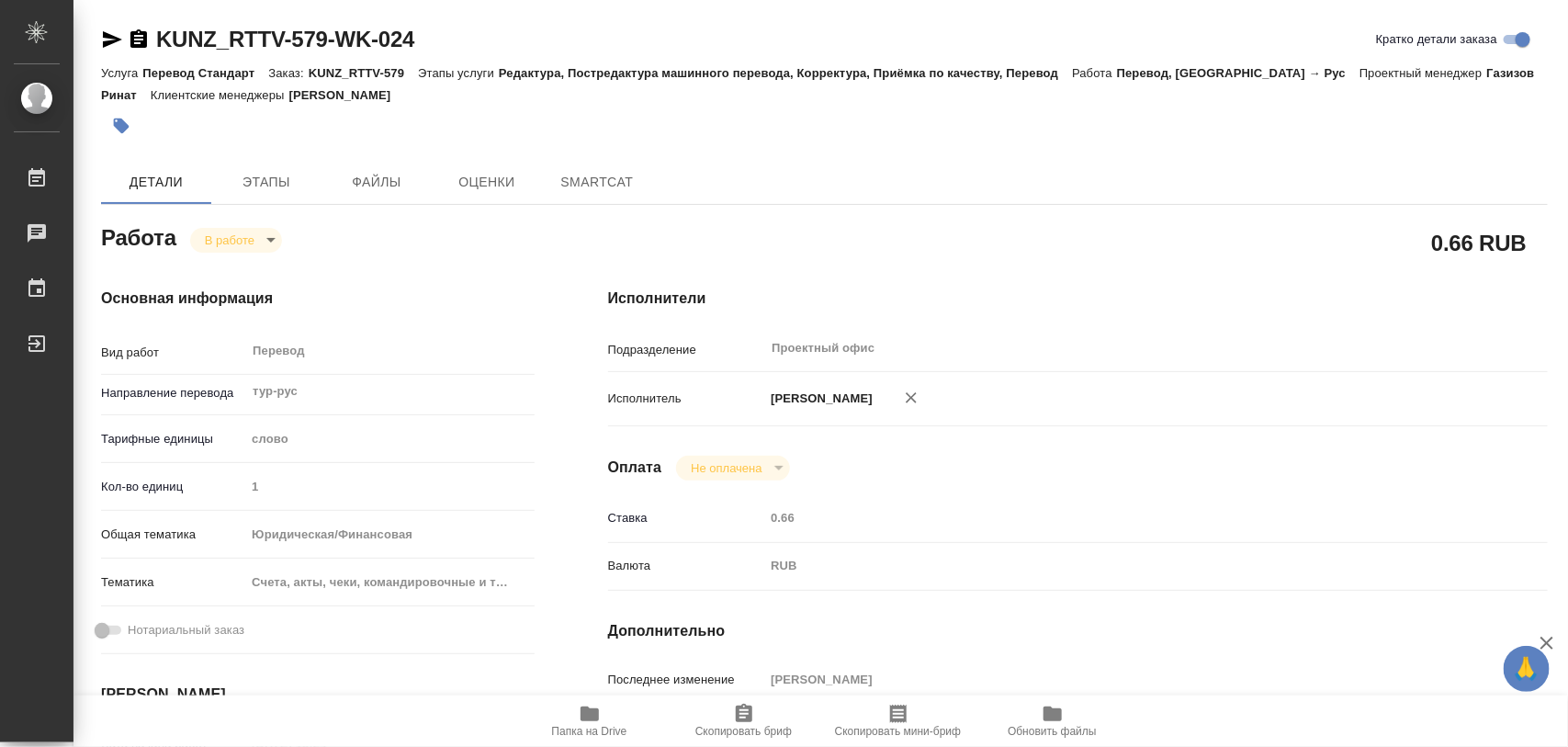
type textarea "x"
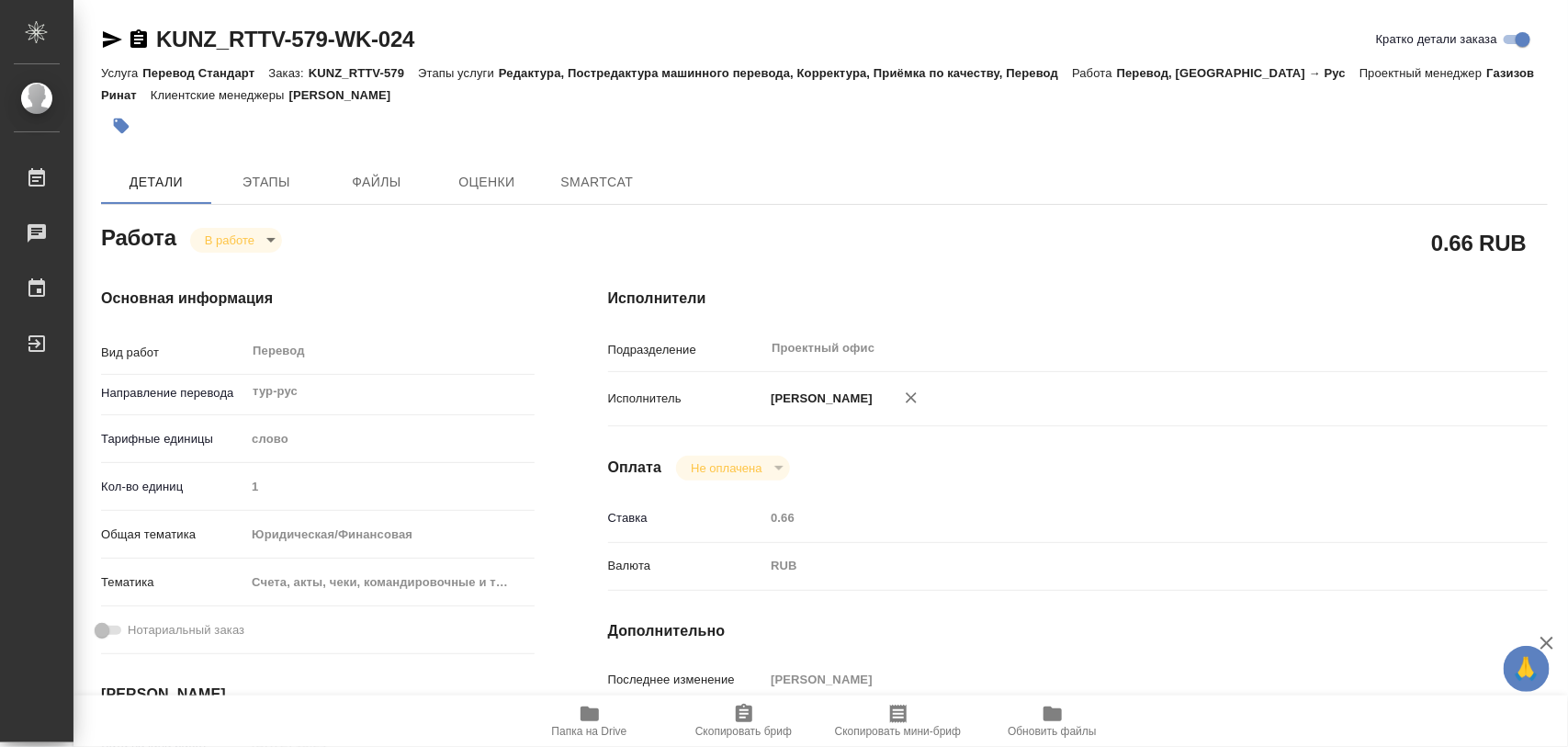
type textarea "x"
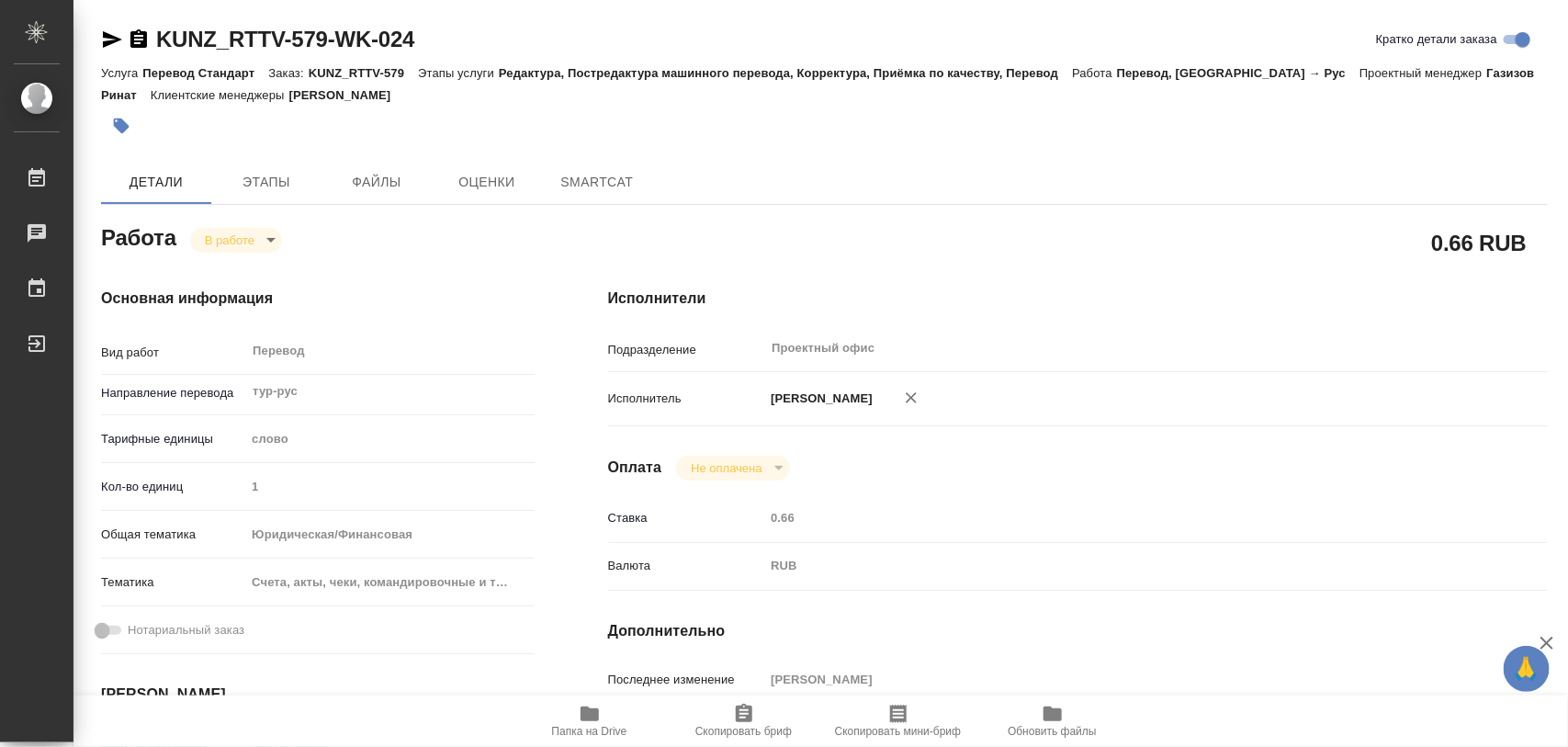
type textarea "x"
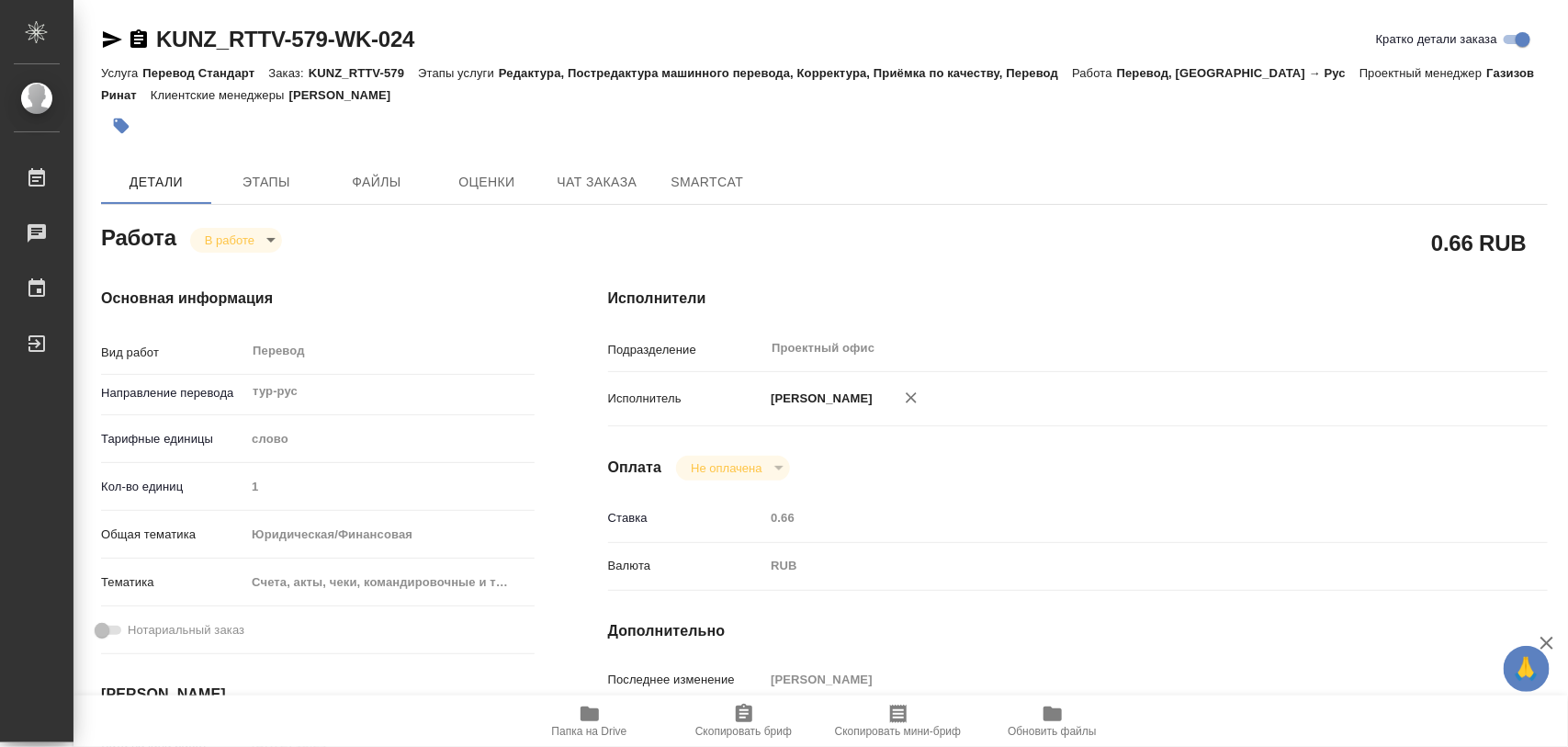
type textarea "x"
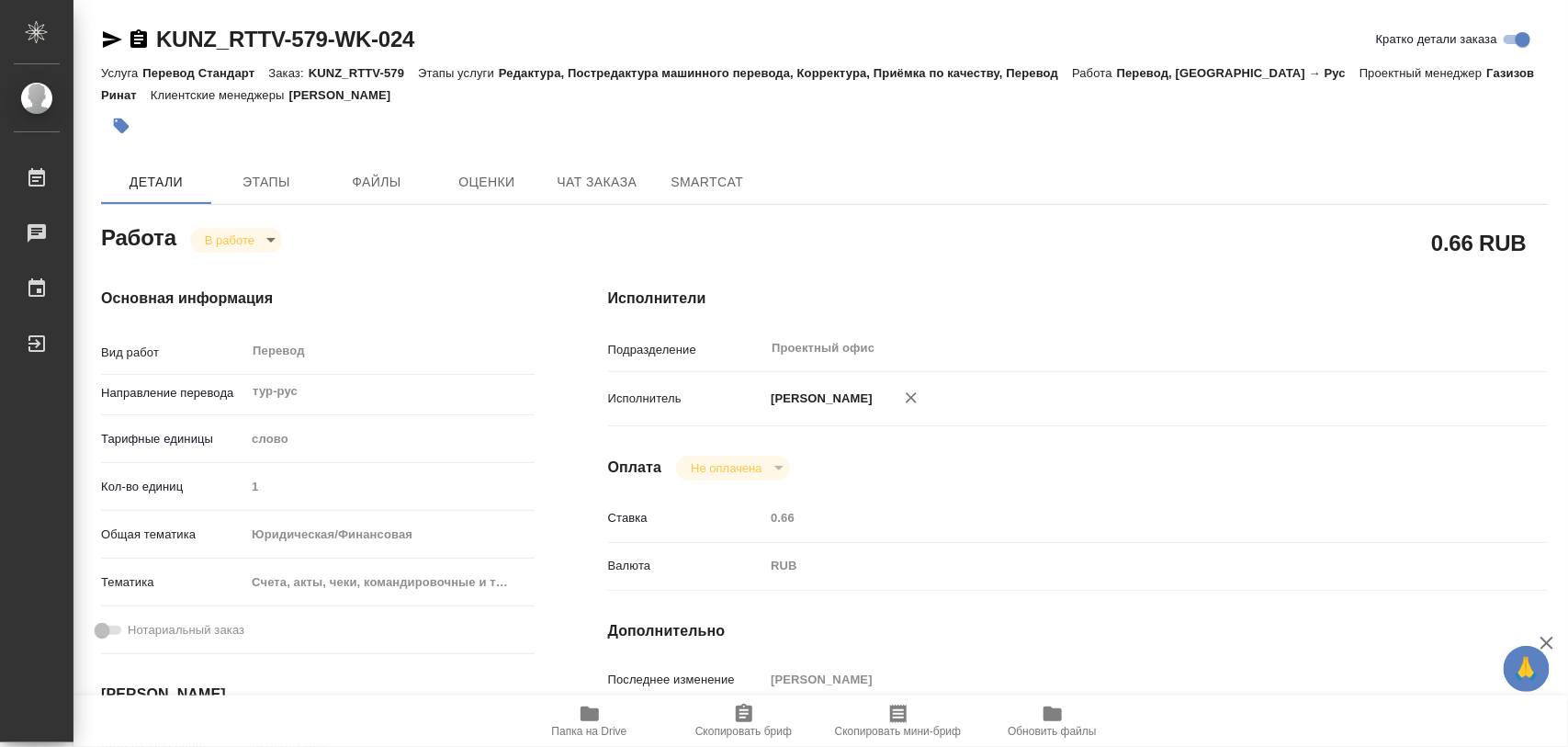
type textarea "x"
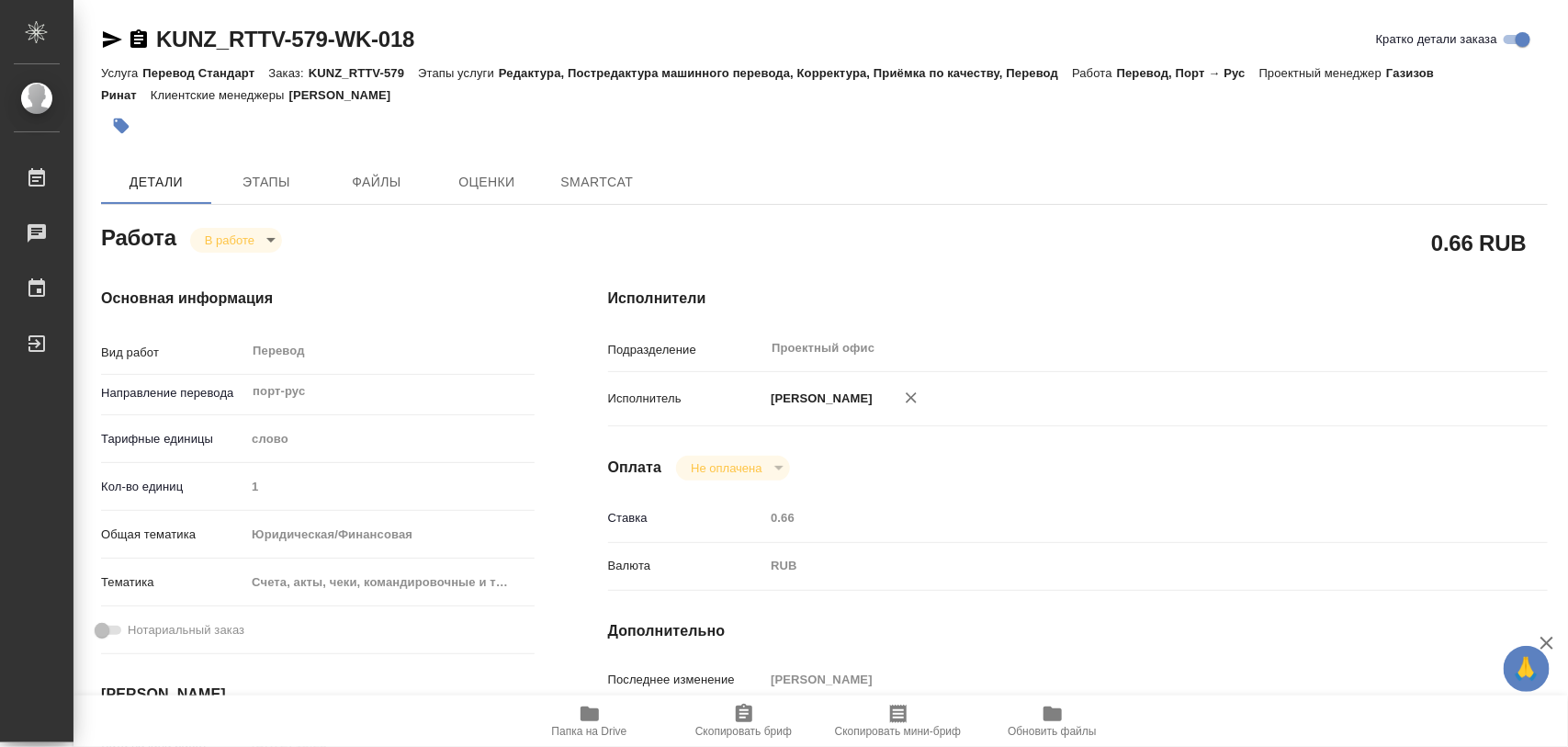
type textarea "x"
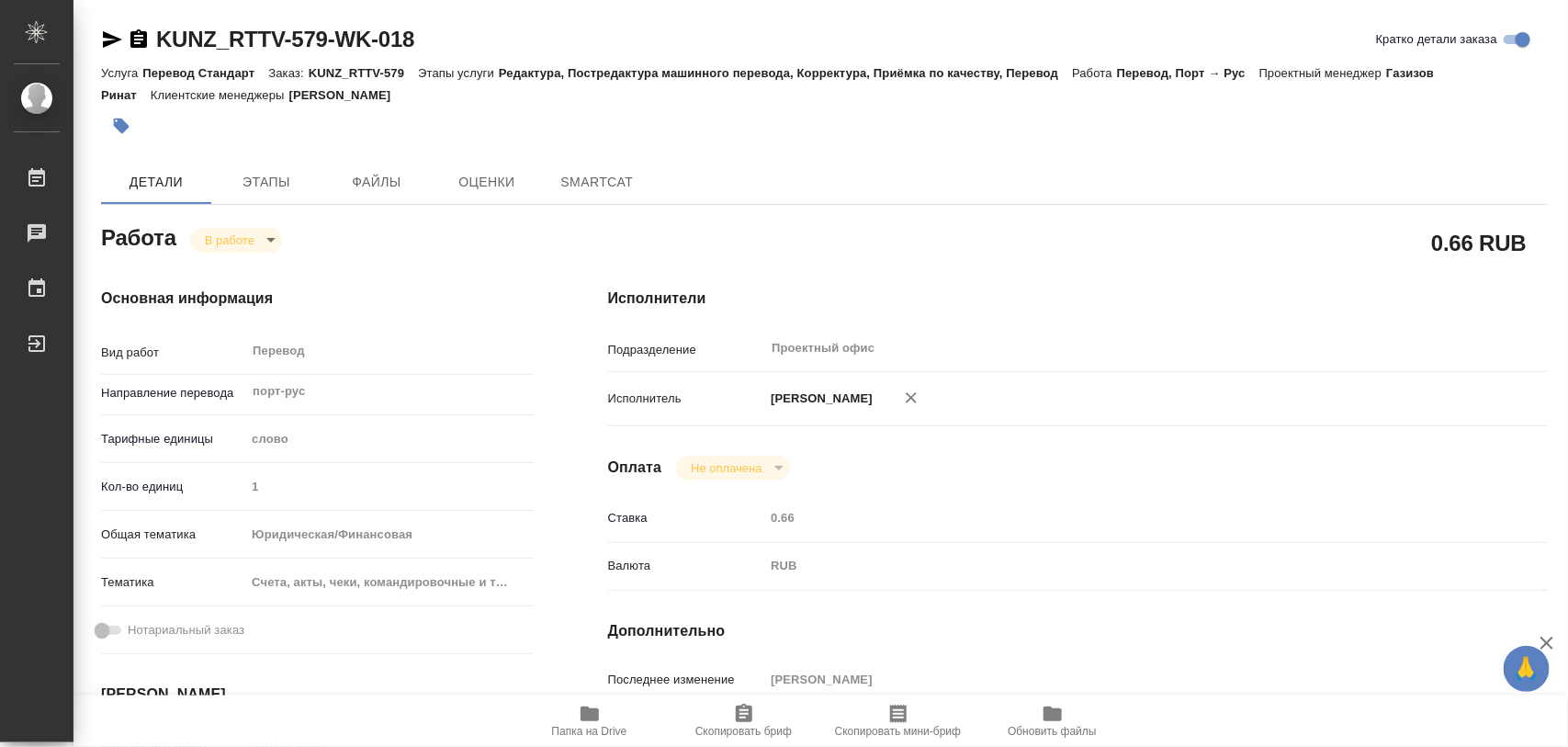
type textarea "x"
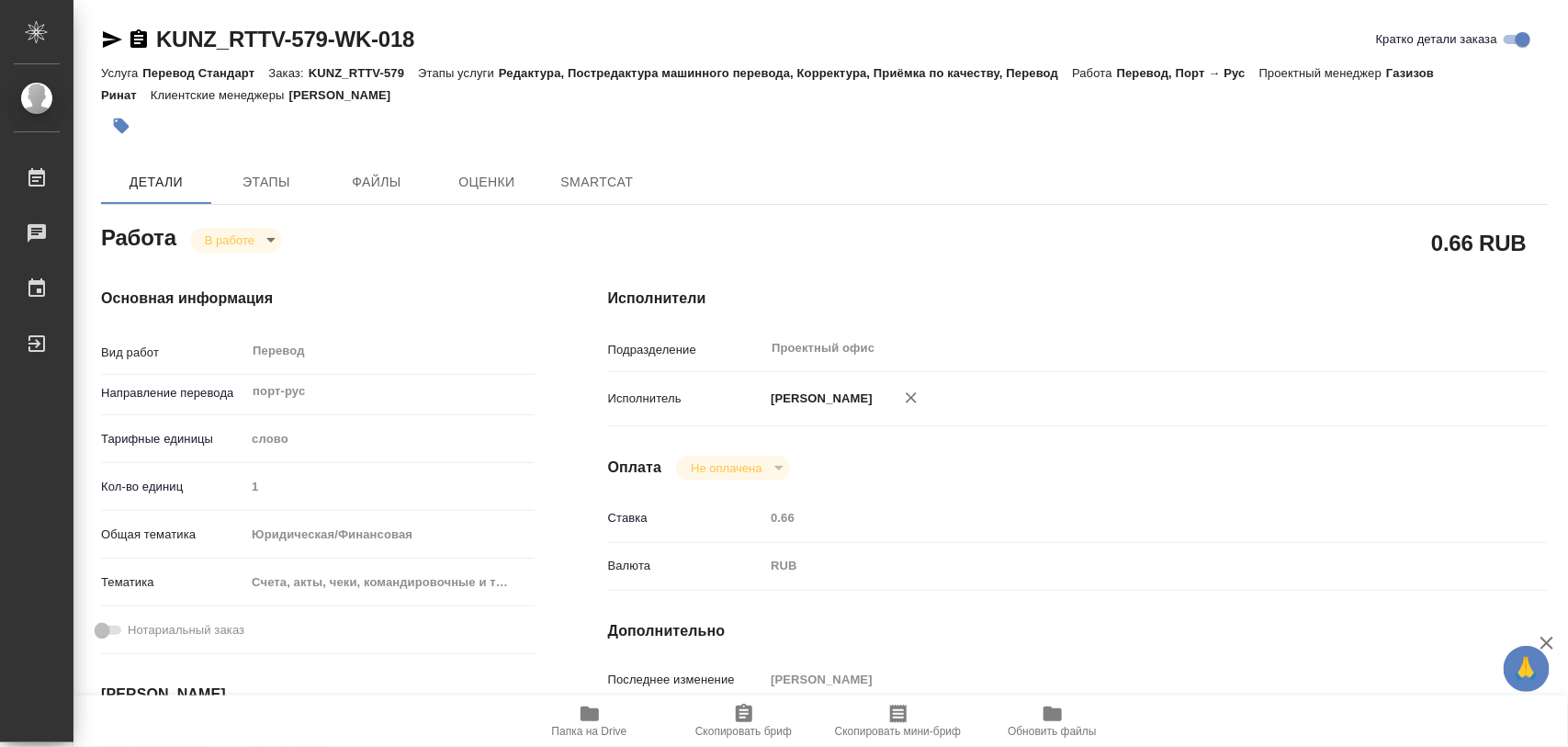
type textarea "x"
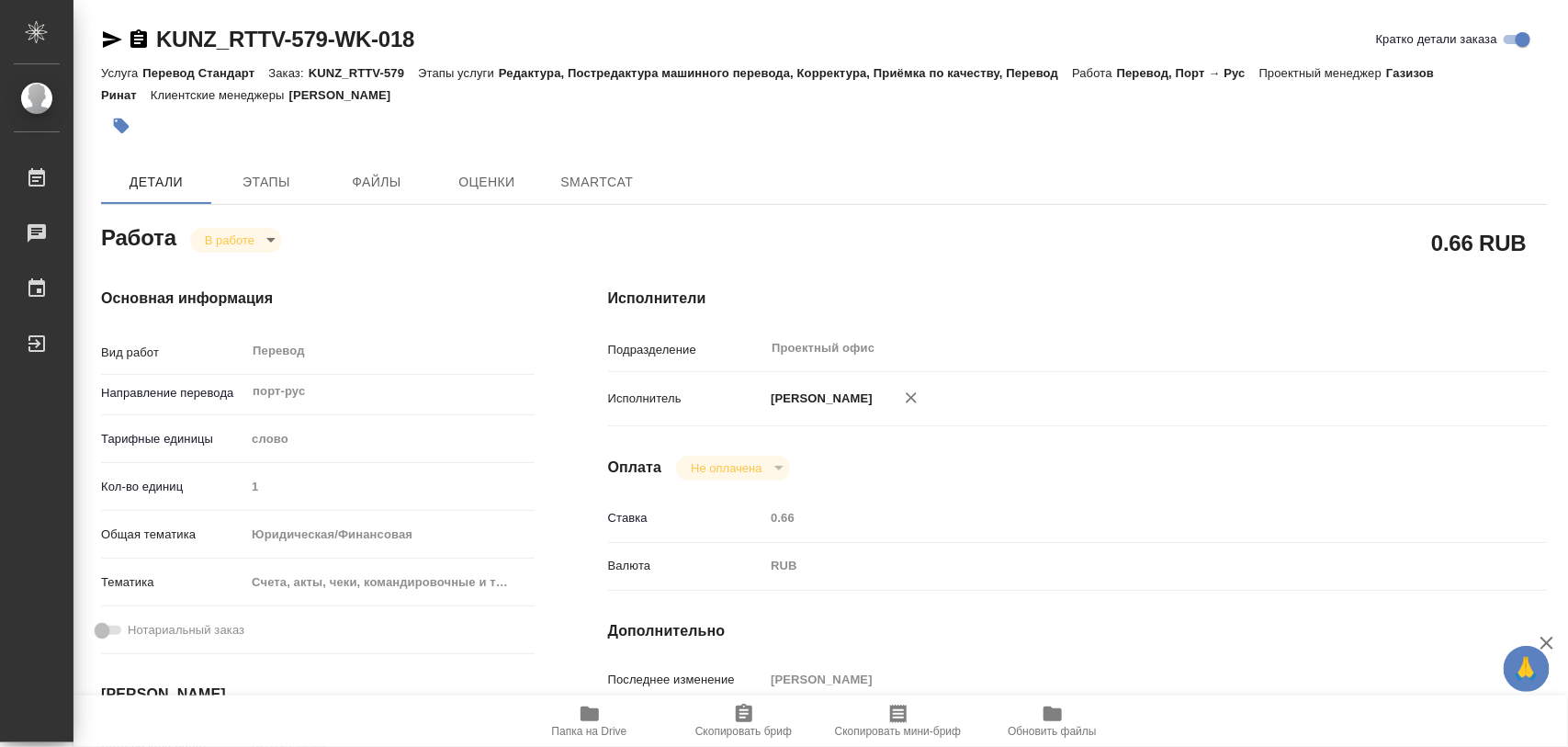
type textarea "x"
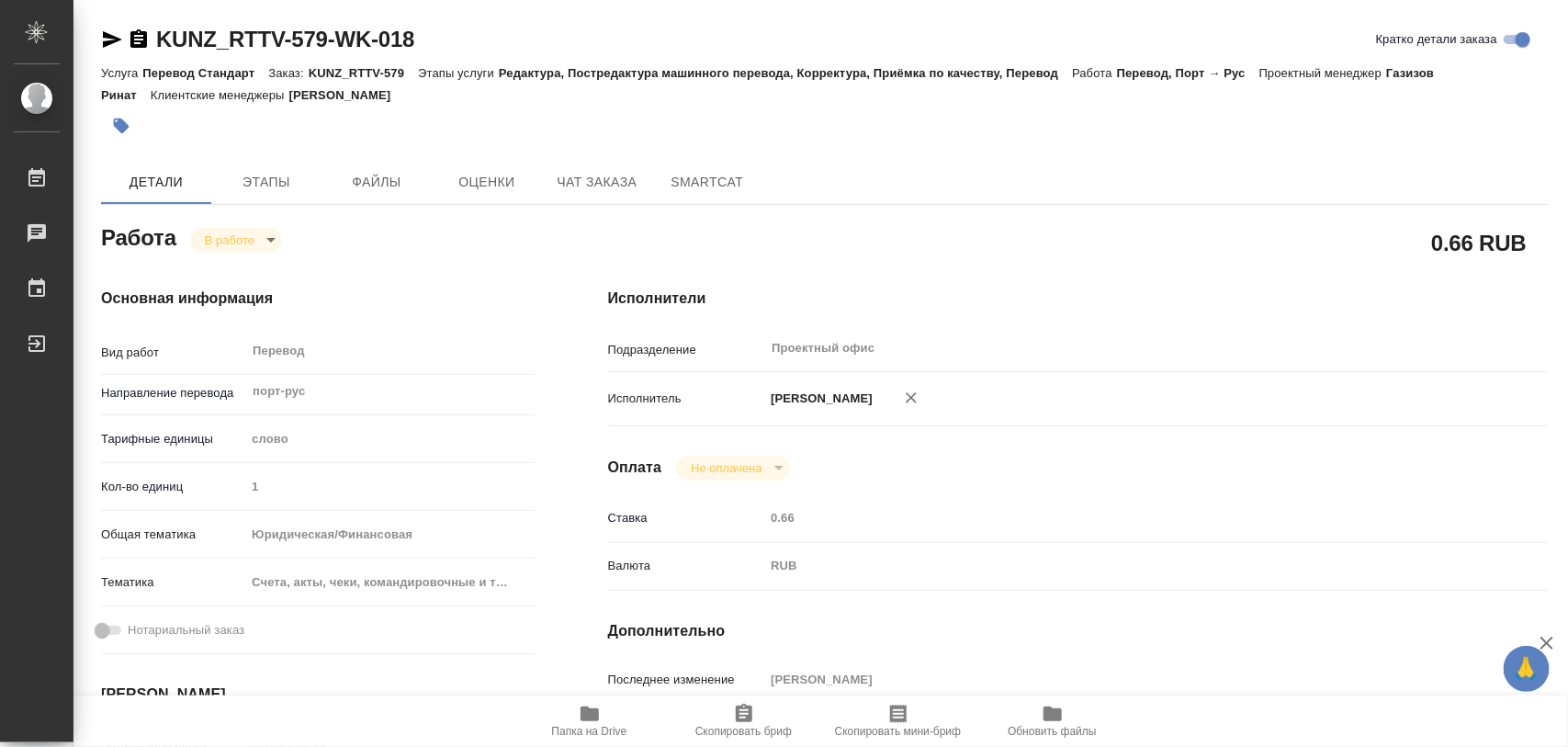
type textarea "x"
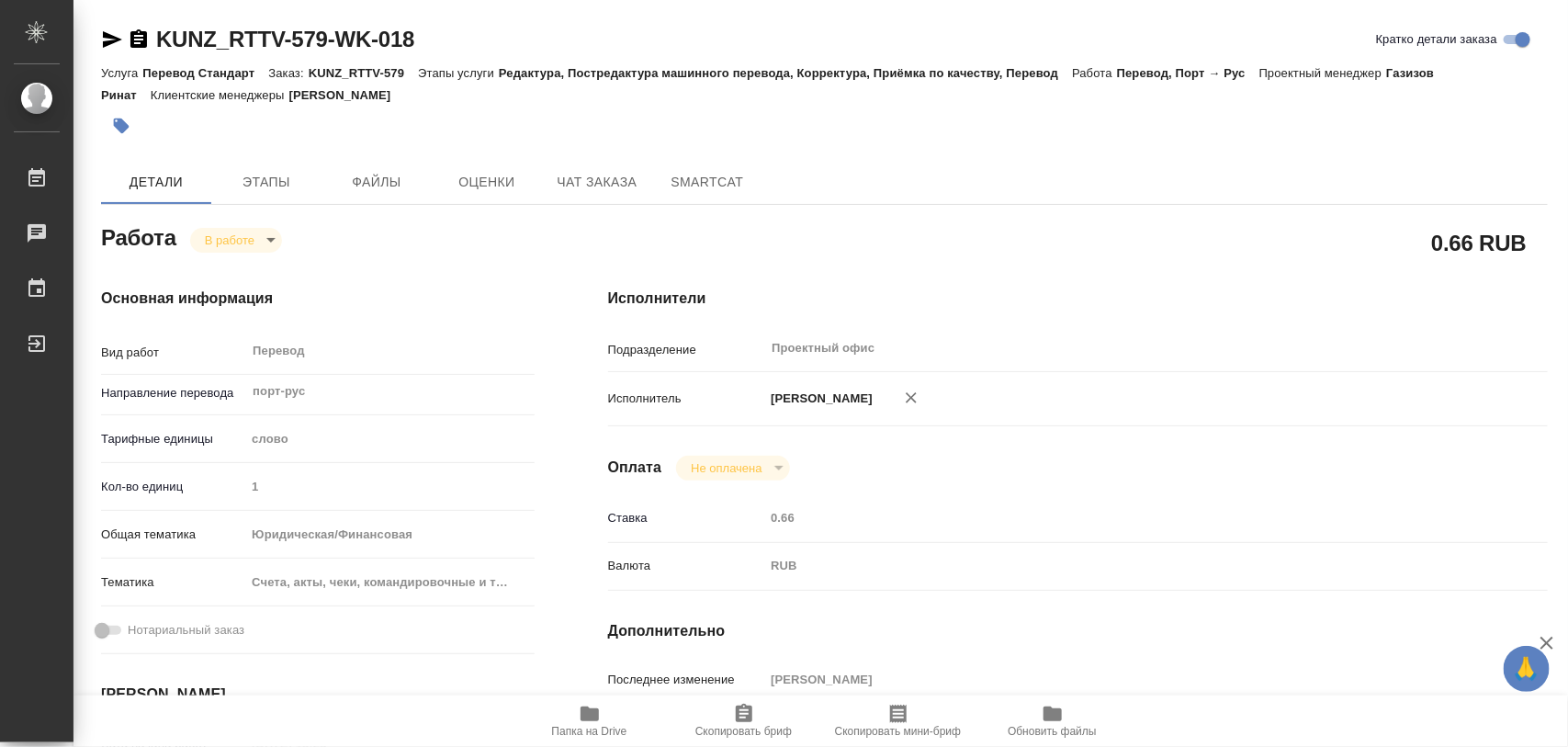
type textarea "x"
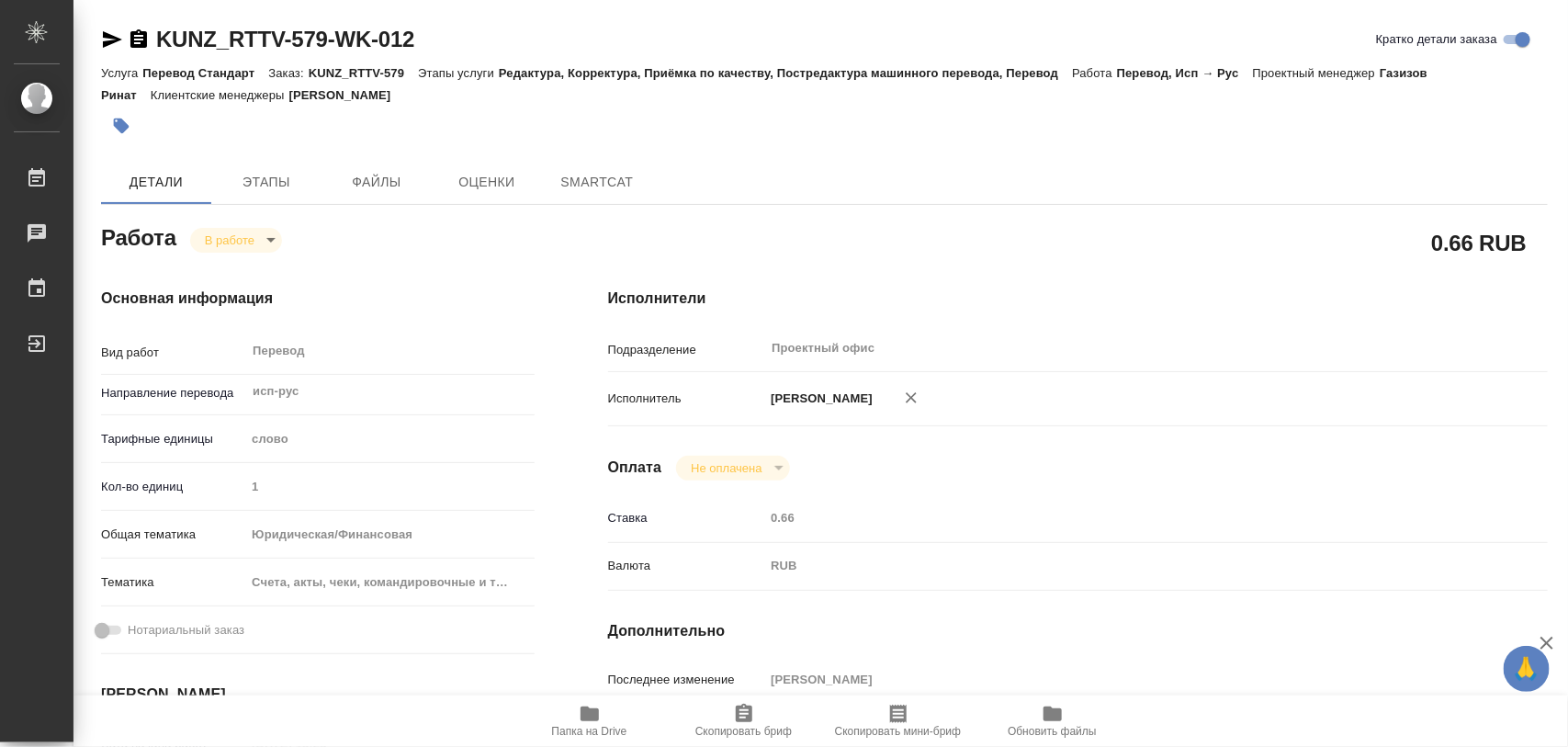
type textarea "x"
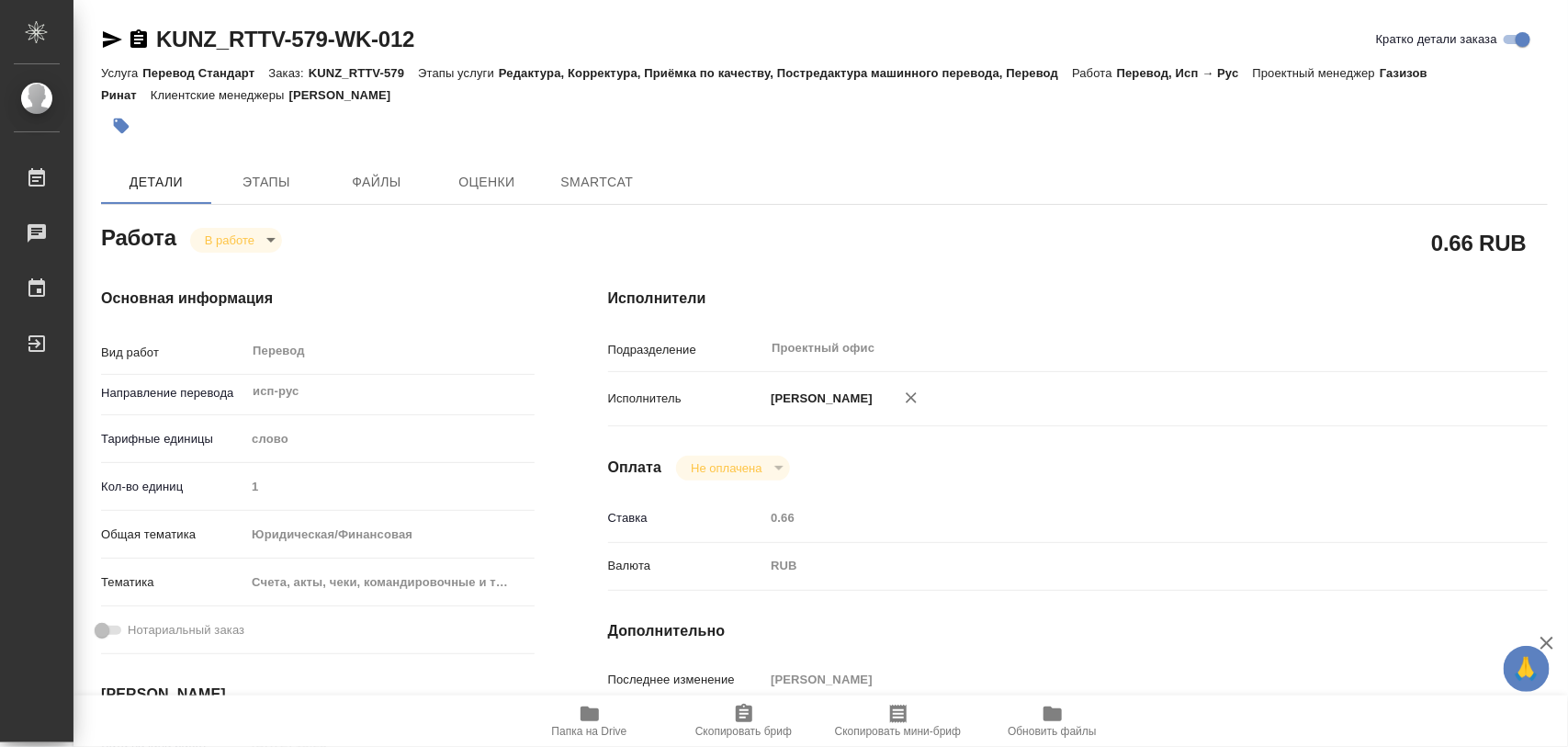
type textarea "x"
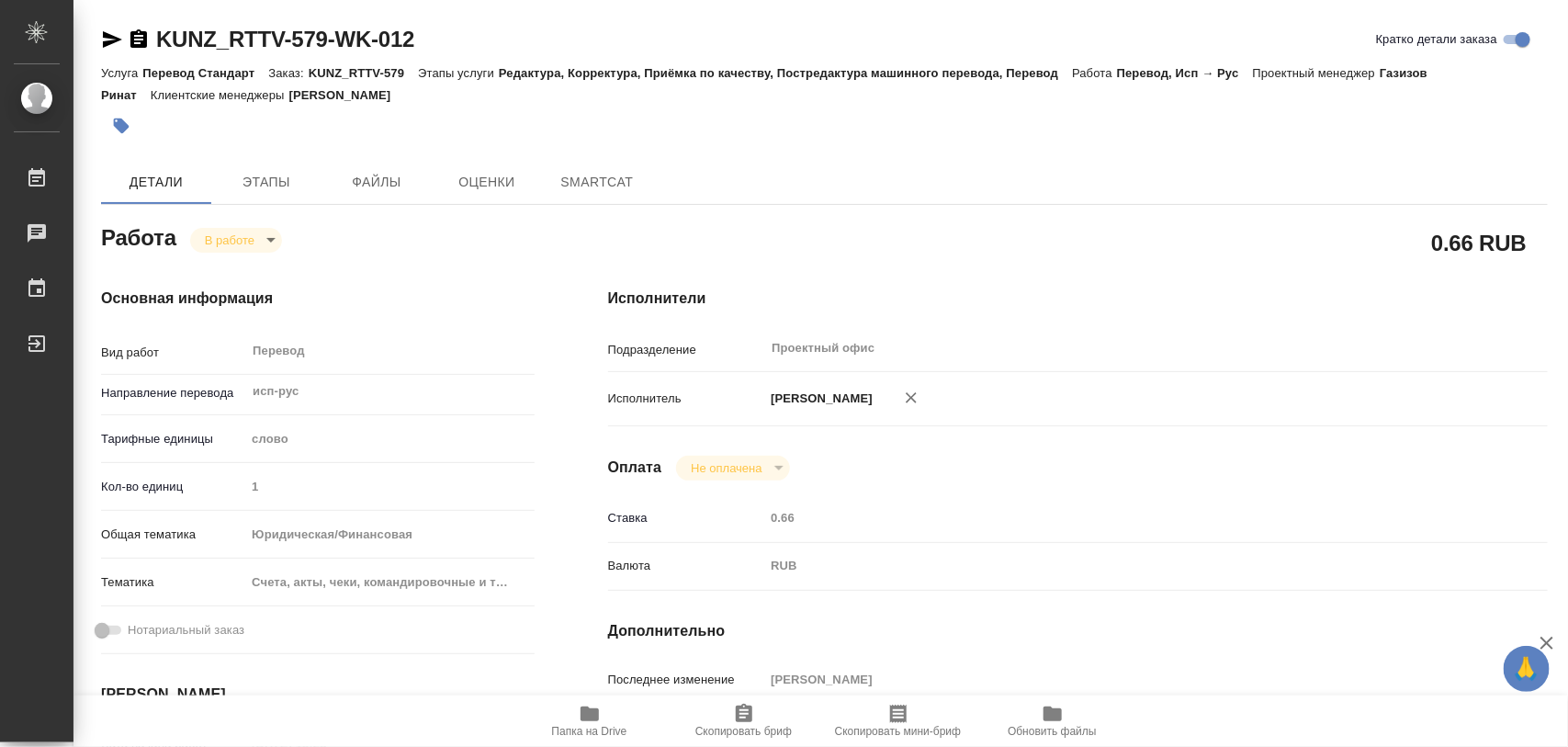
type textarea "x"
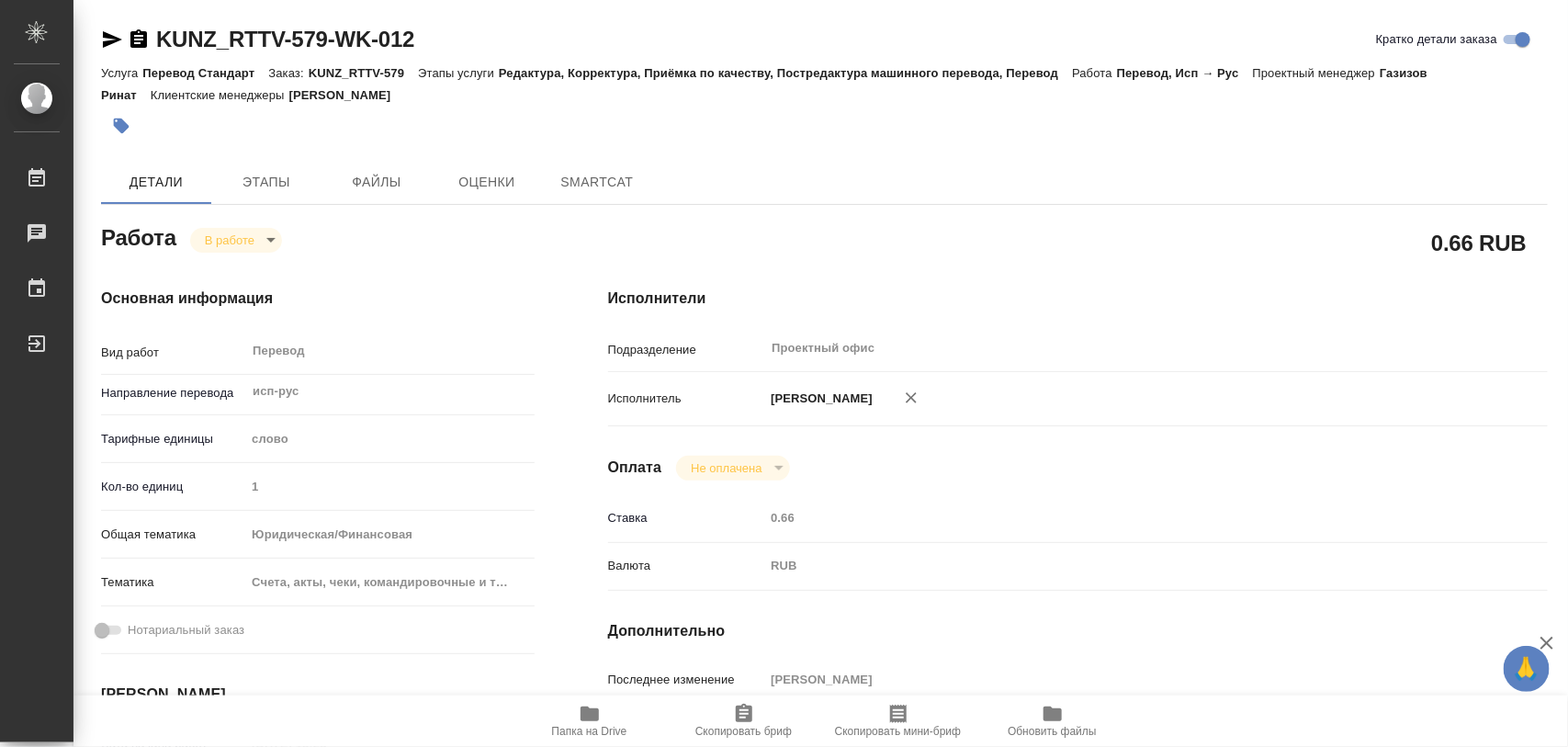
type textarea "x"
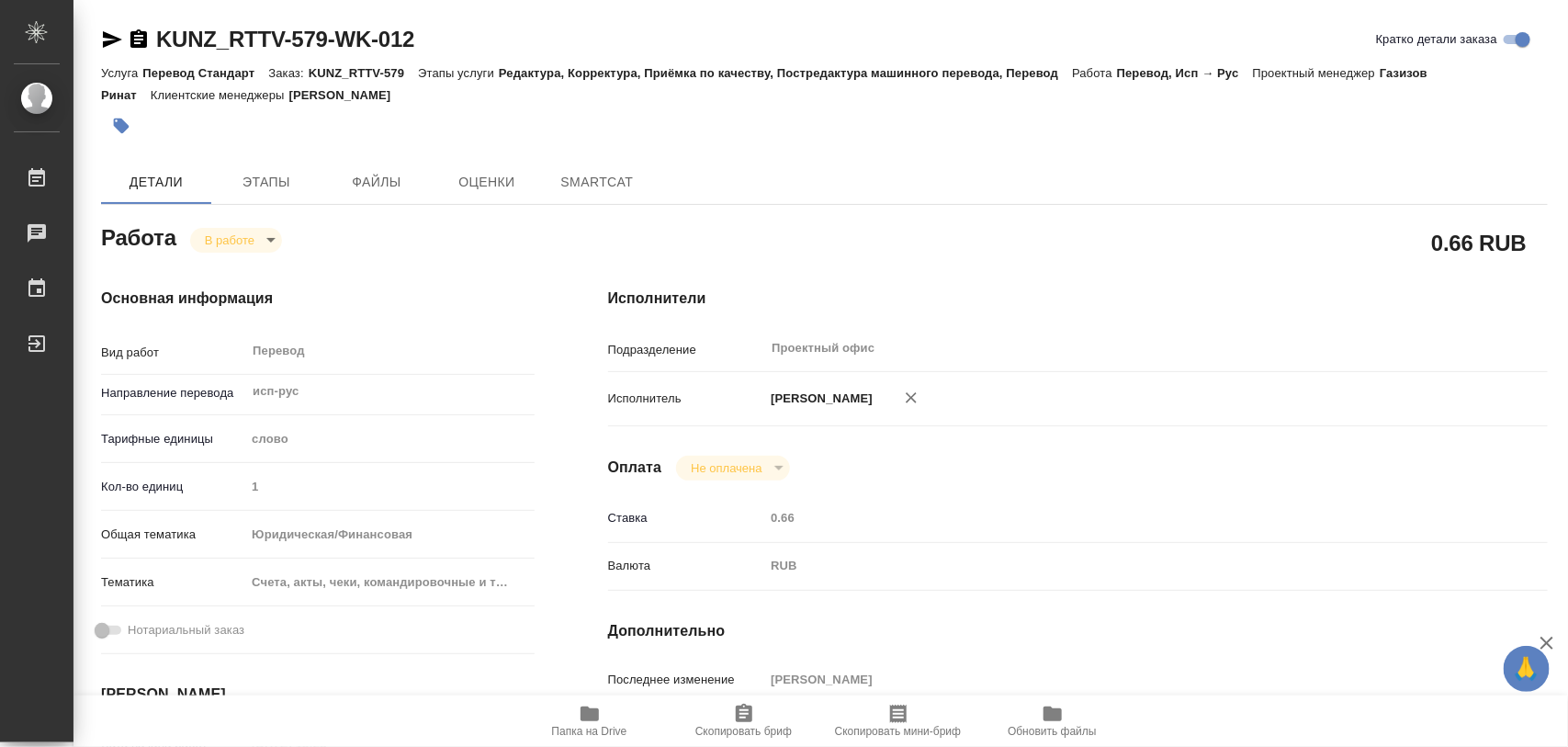
type textarea "x"
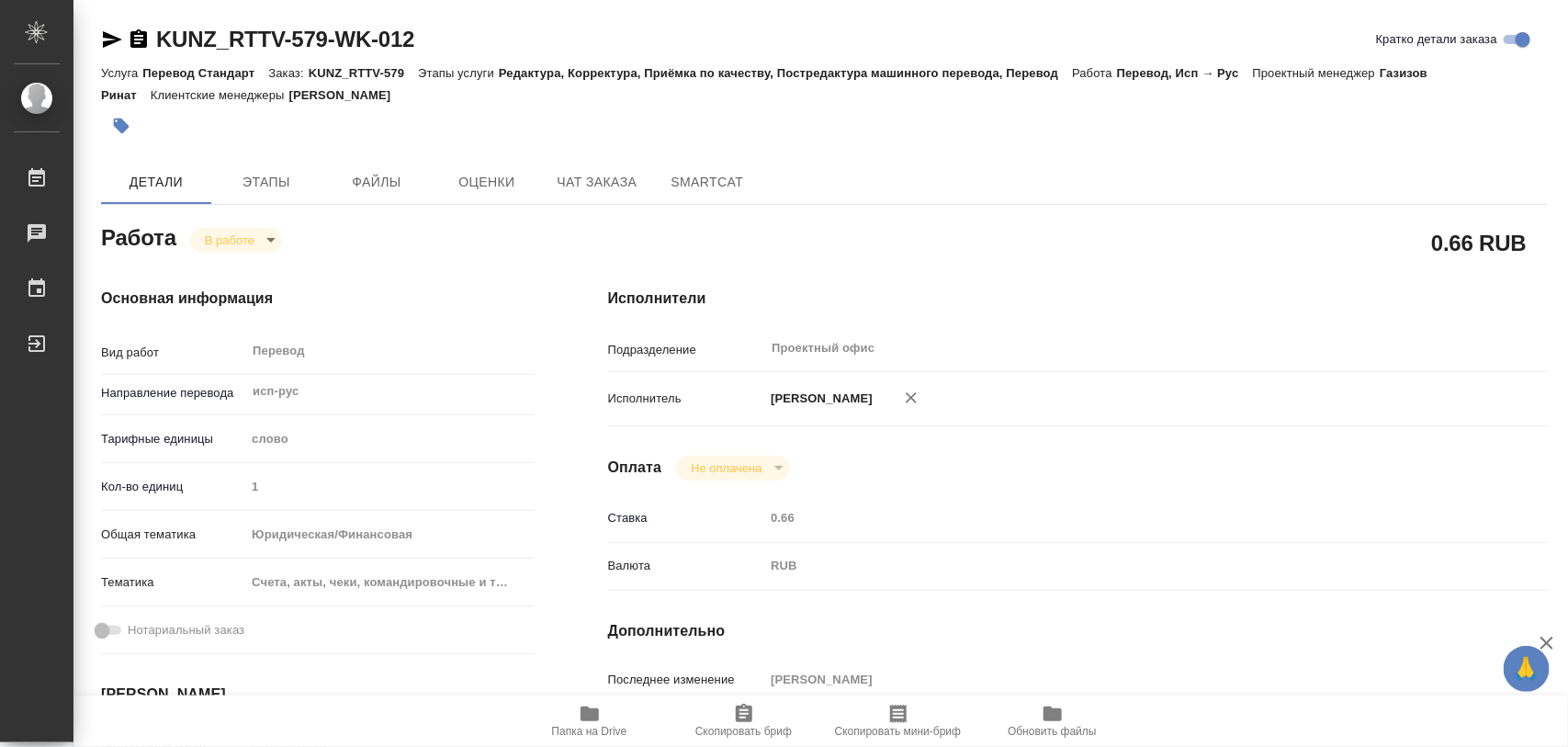
click at [594, 721] on icon "button" at bounding box center [590, 714] width 19 height 15
type textarea "x"
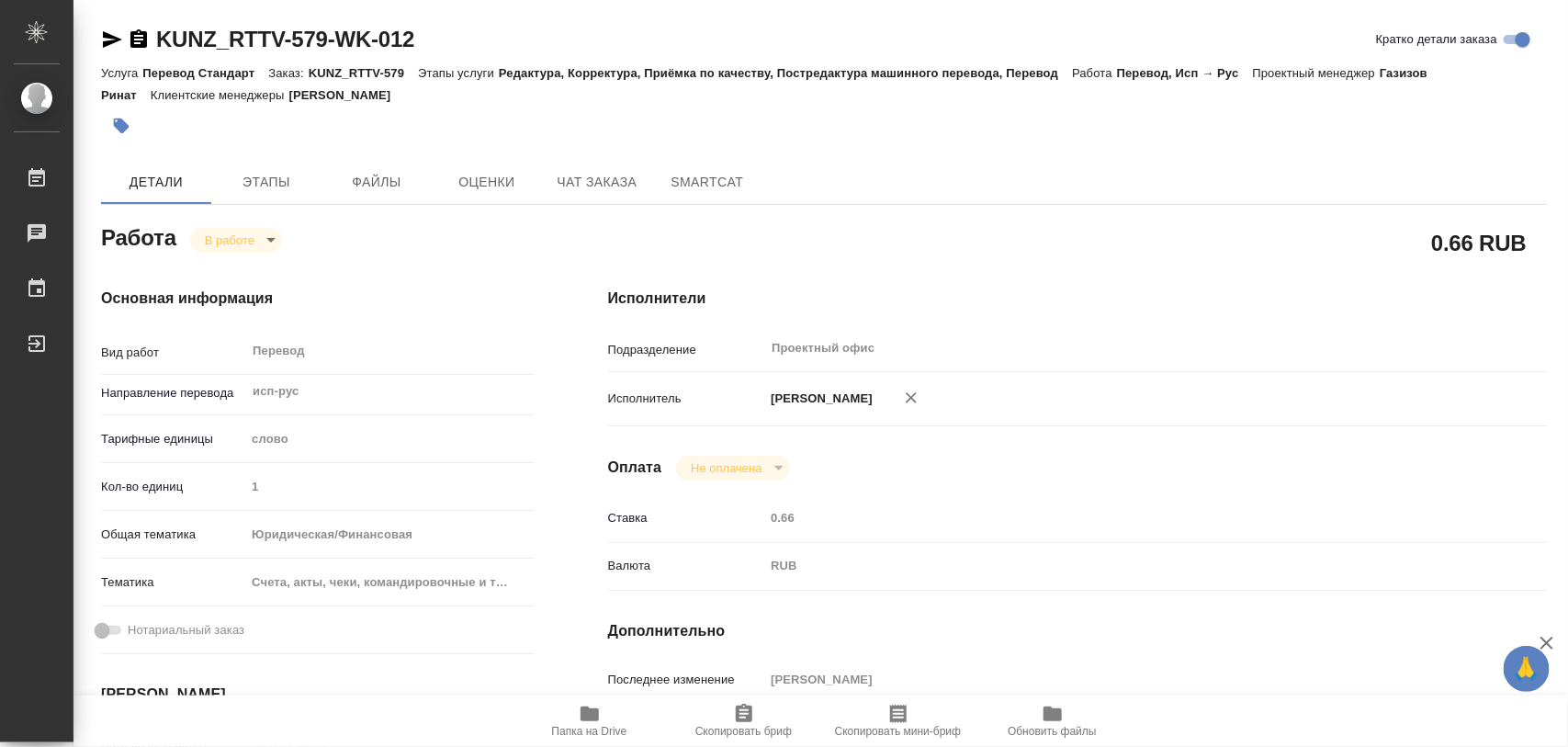
type textarea "x"
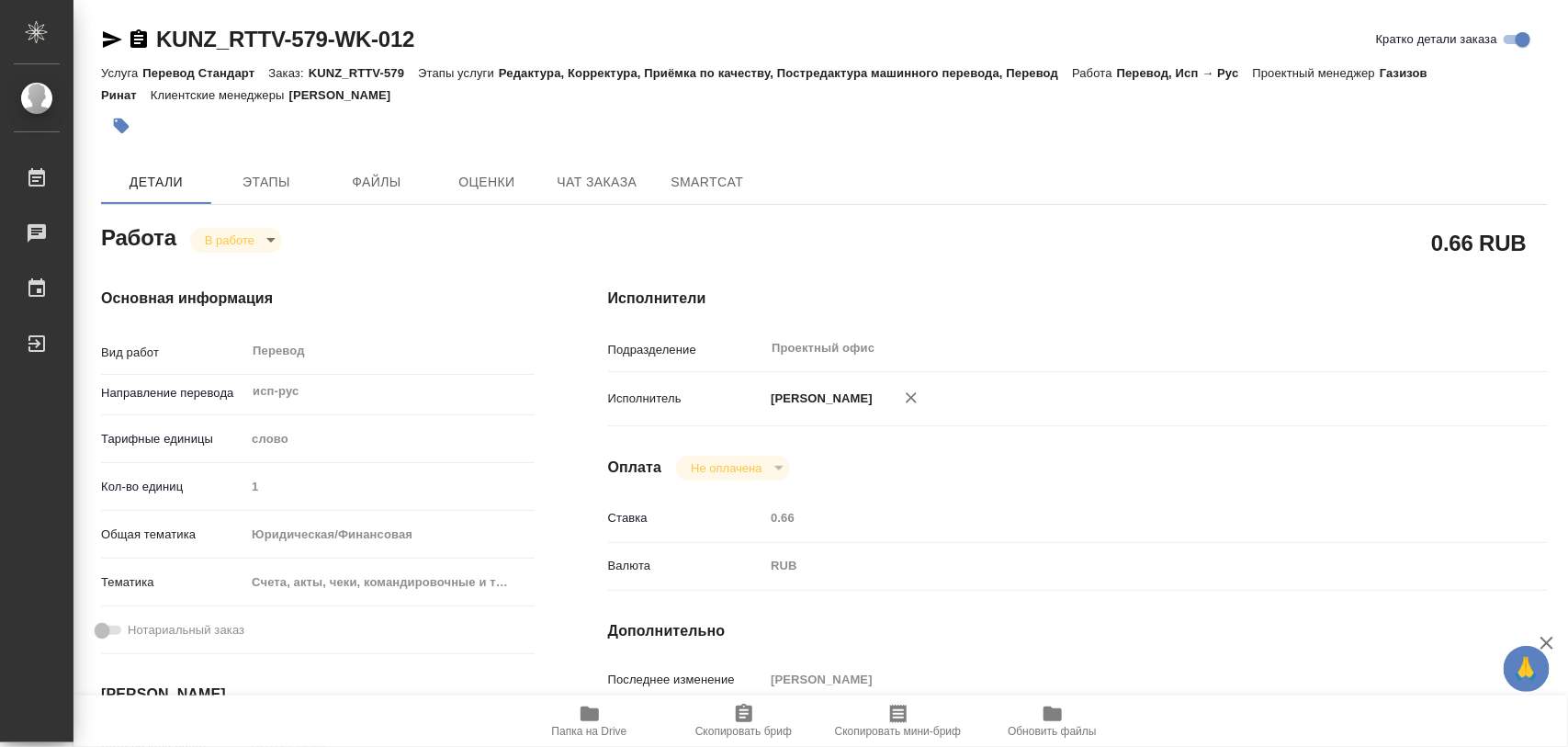
type textarea "x"
click at [265, 182] on span "Этапы" at bounding box center [266, 182] width 88 height 23
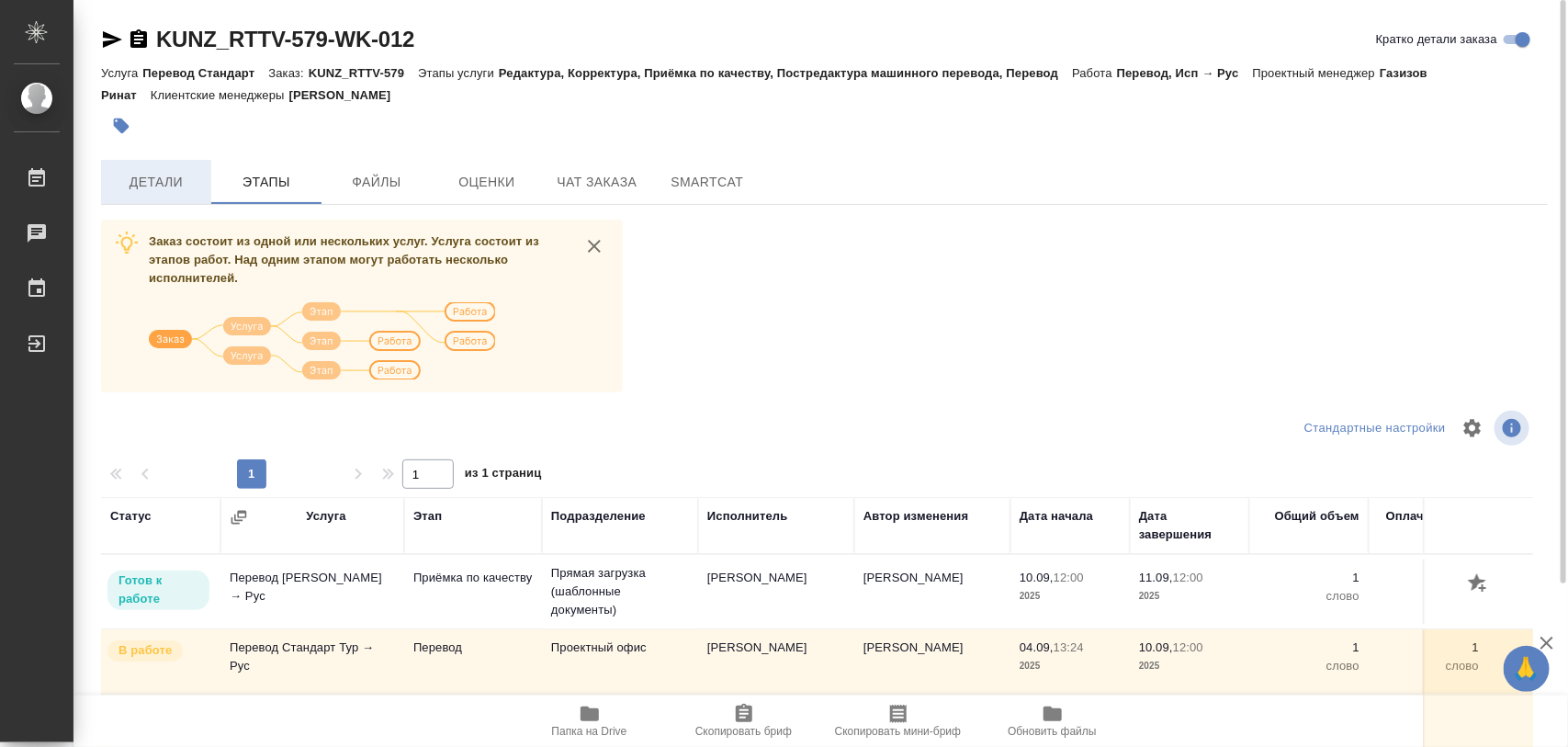
click at [181, 184] on span "Детали" at bounding box center [156, 182] width 88 height 23
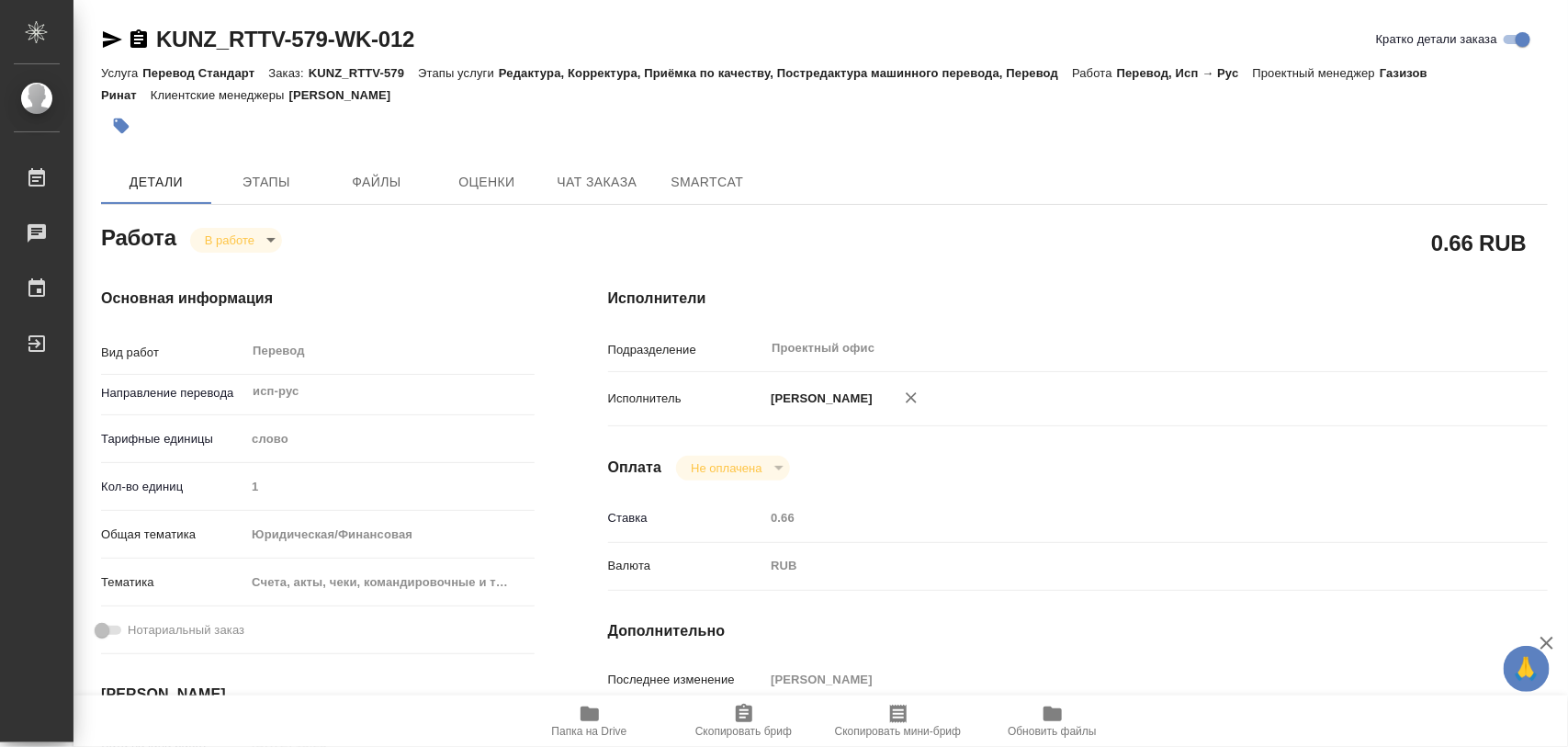
type textarea "x"
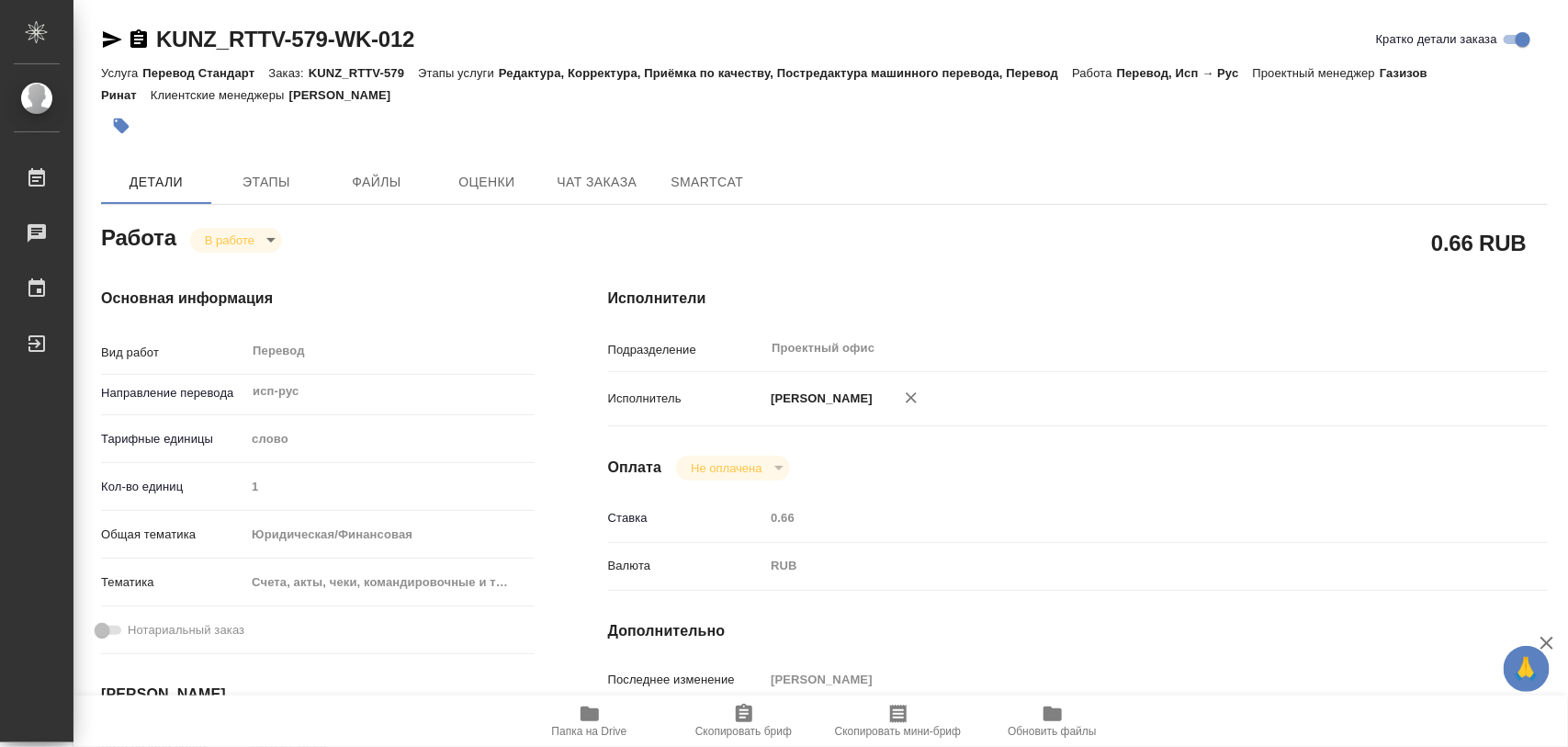
type textarea "x"
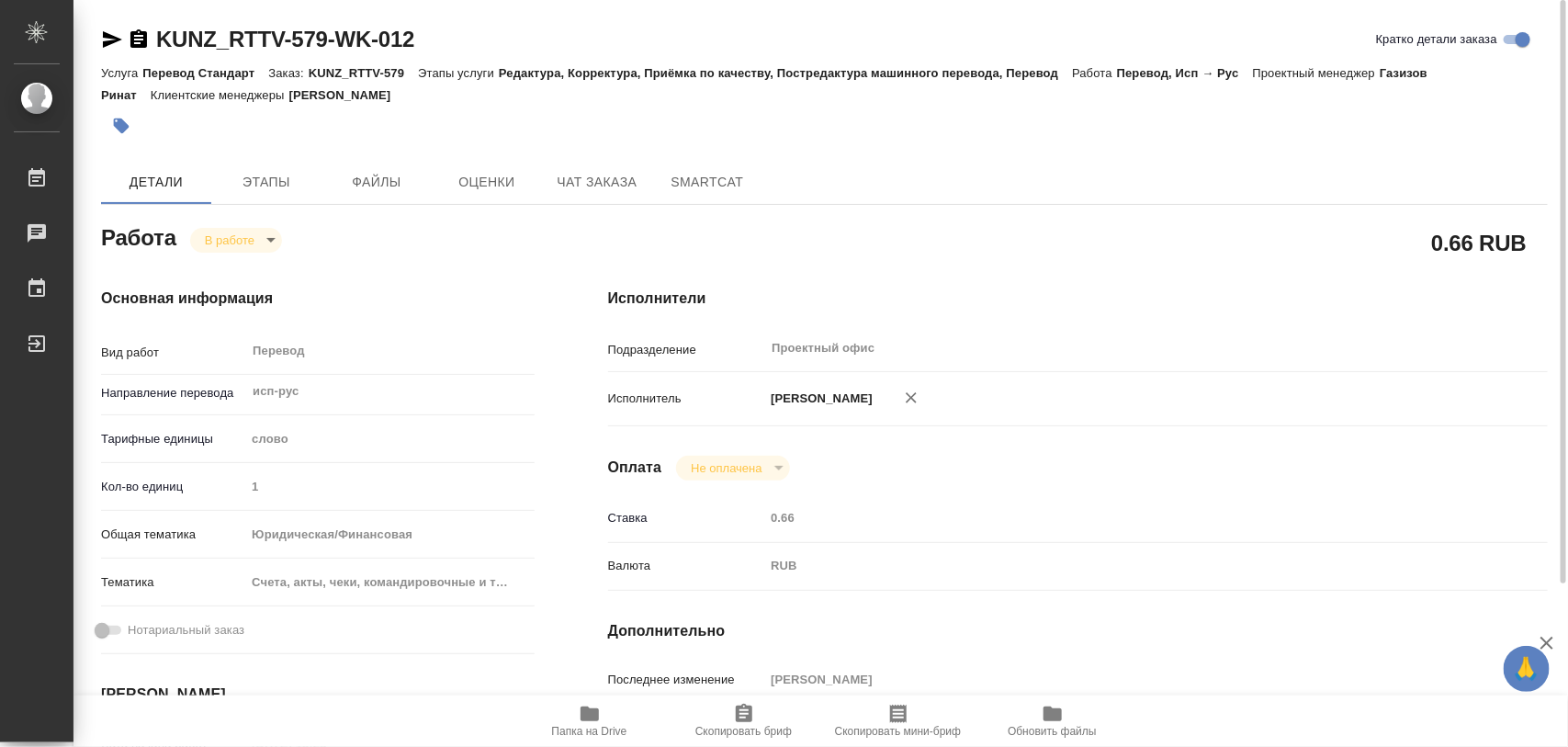
type textarea "x"
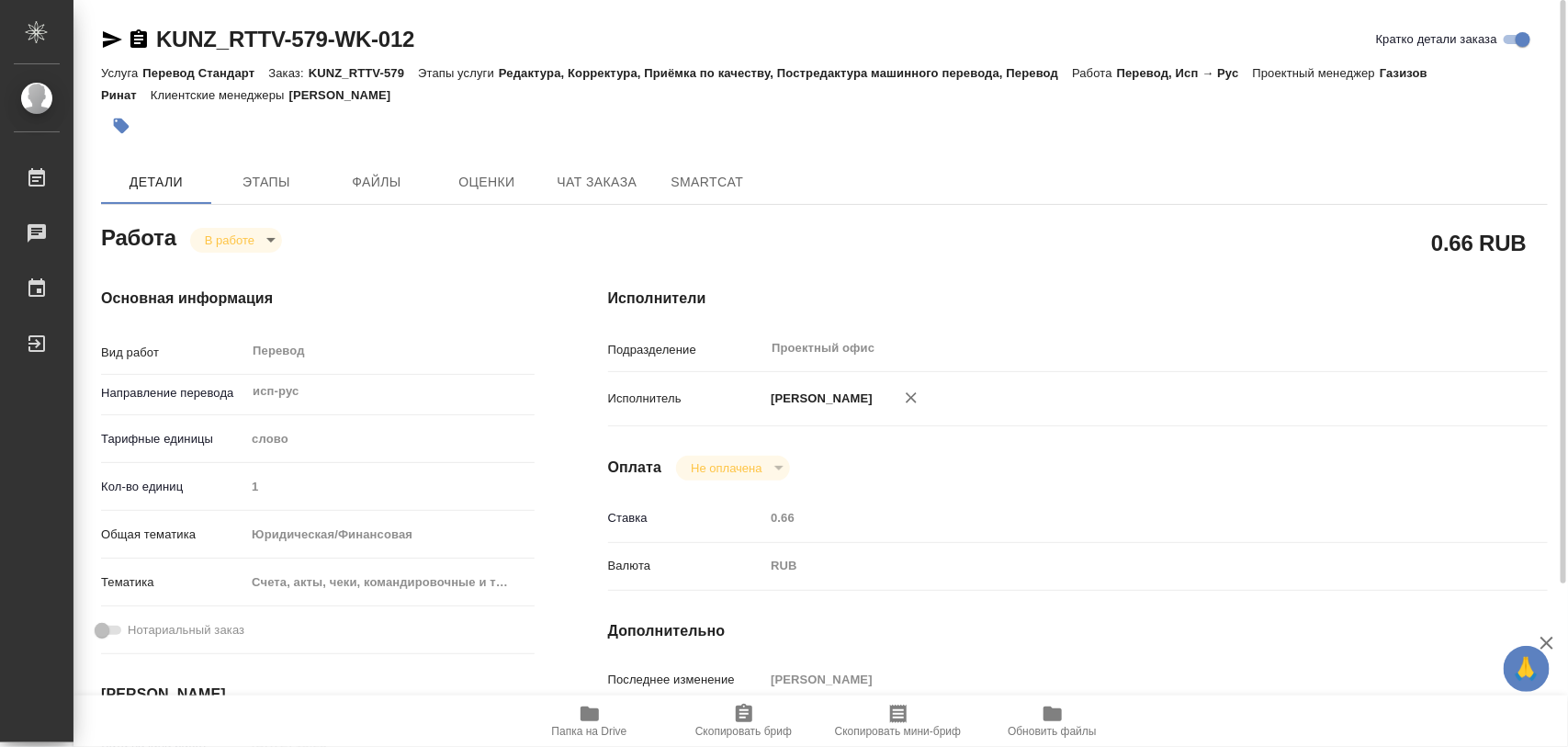
click at [116, 130] on icon "button" at bounding box center [121, 126] width 19 height 19
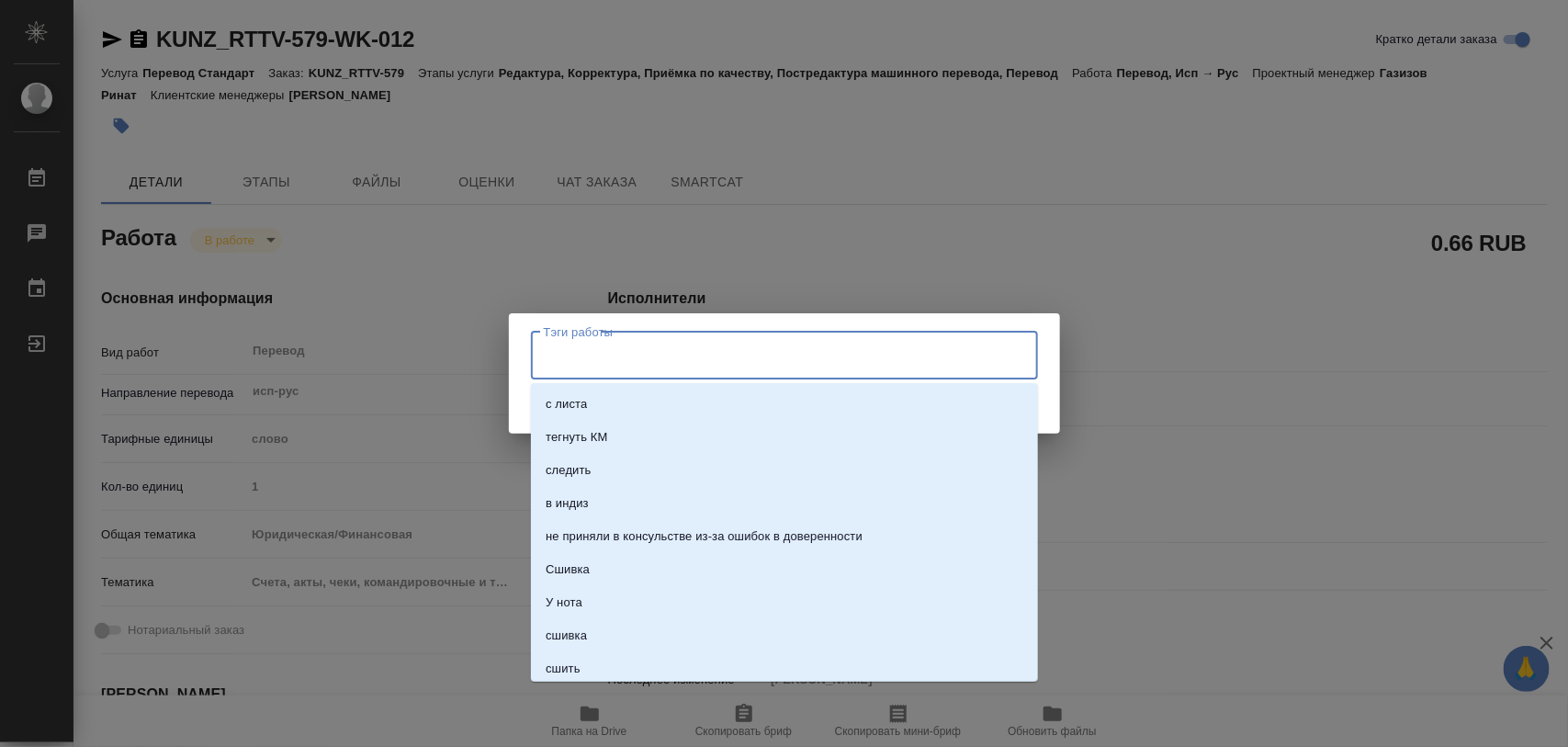
click at [568, 366] on input "Тэги работы" at bounding box center [767, 356] width 456 height 32
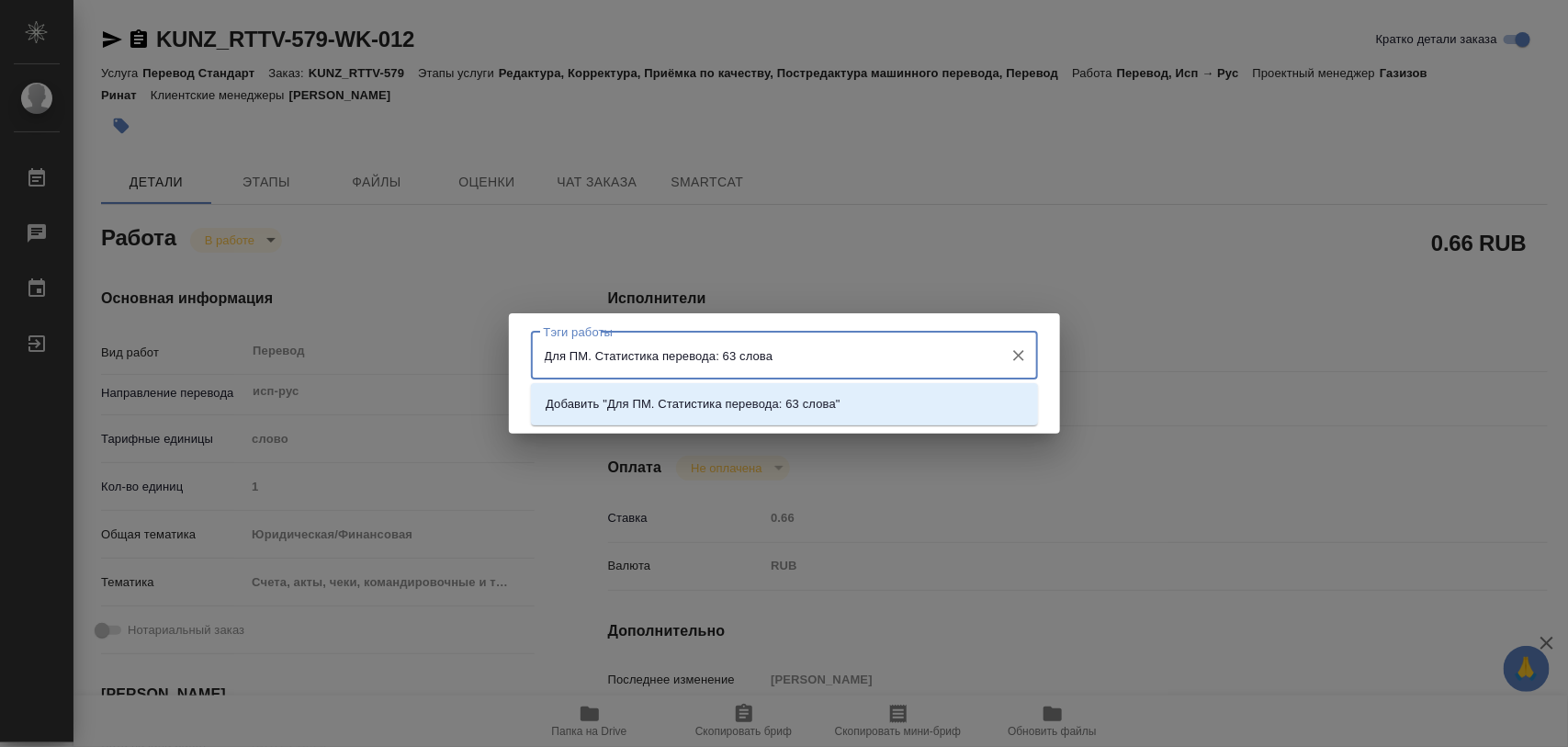
type input "Для ПМ. Статистика перевода: 63 слова."
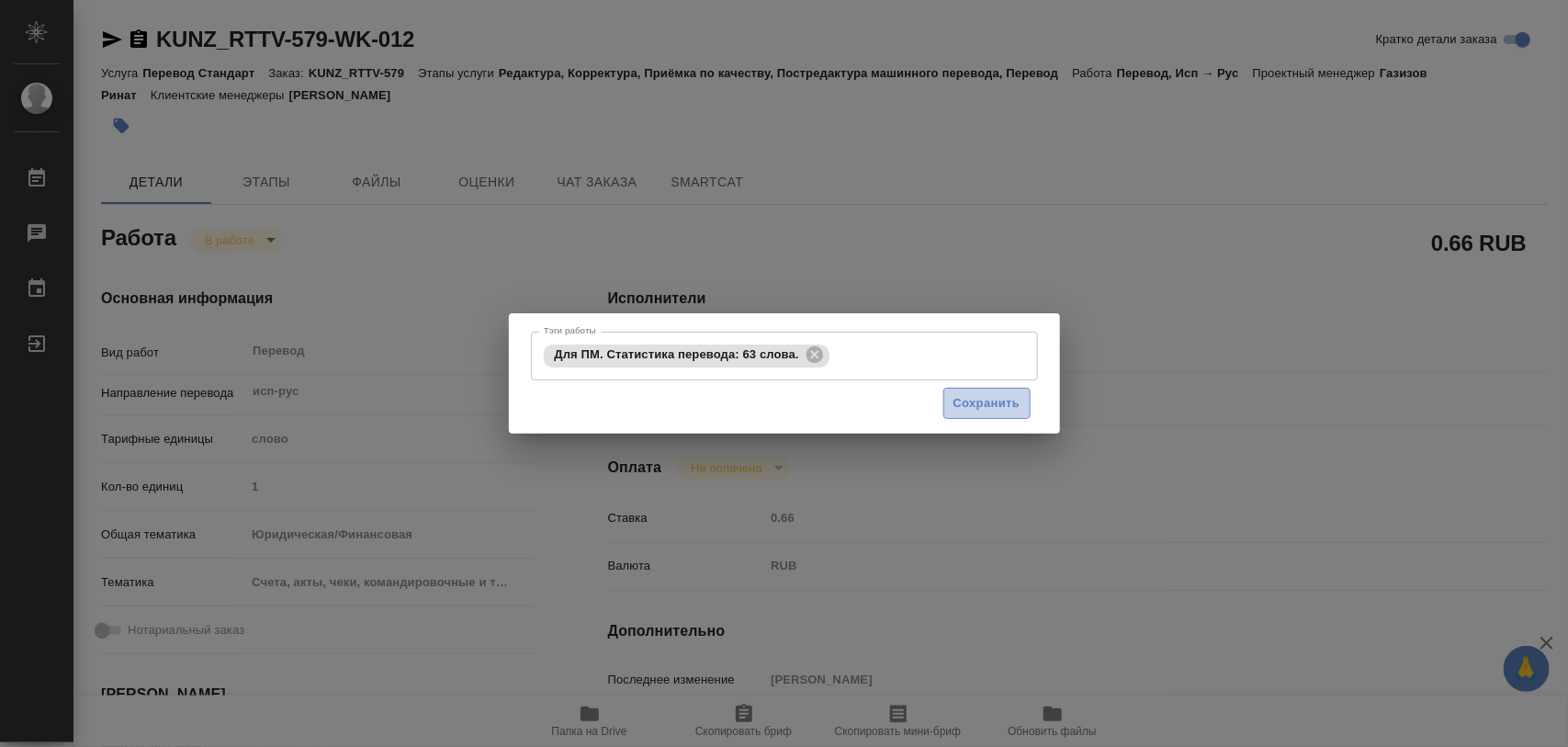
click at [1007, 407] on span "Сохранить" at bounding box center [987, 403] width 67 height 21
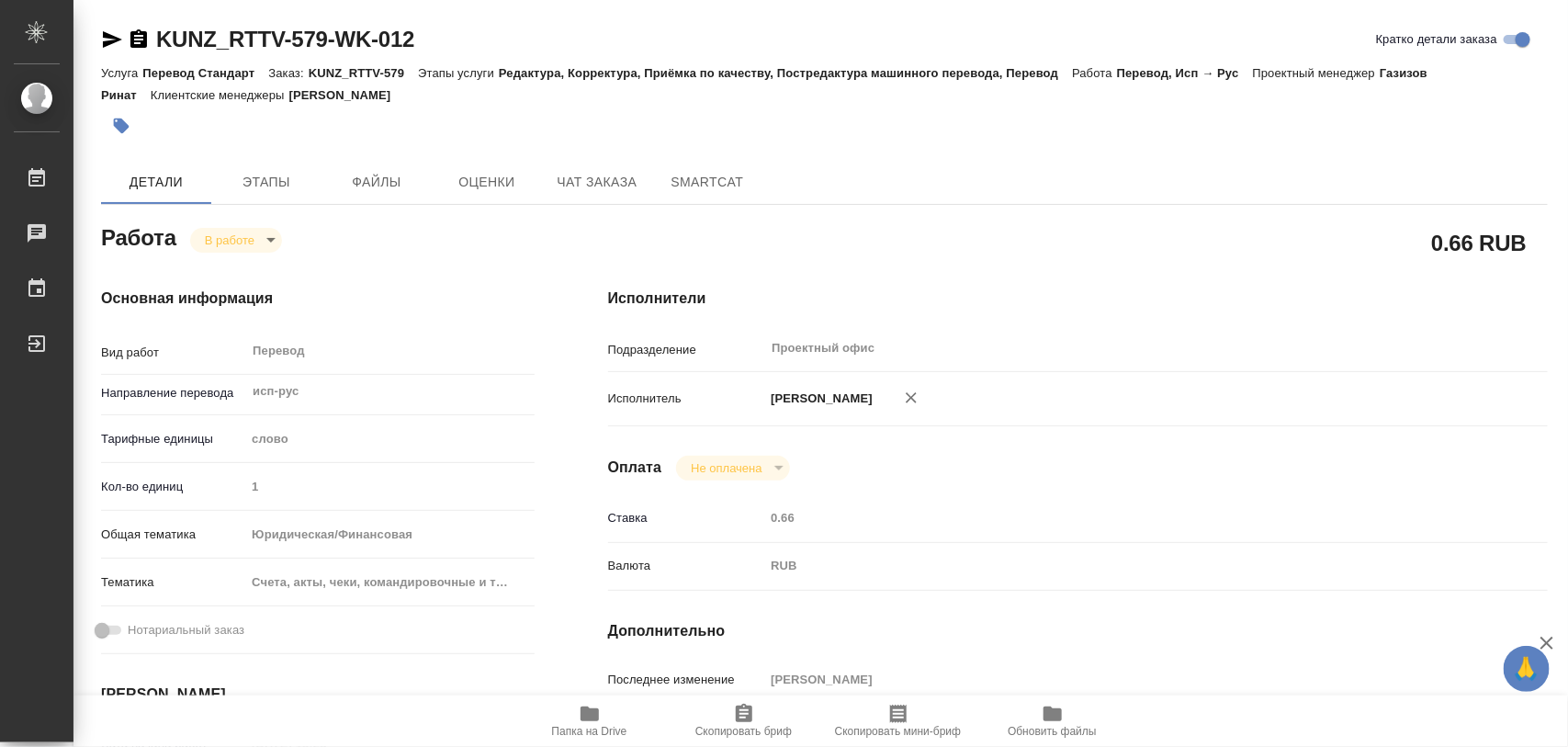
type input "inProgress"
type textarea "Перевод"
type textarea "x"
type input "исп-рус"
type input "5a8b1489cc6b4906c91bfd90"
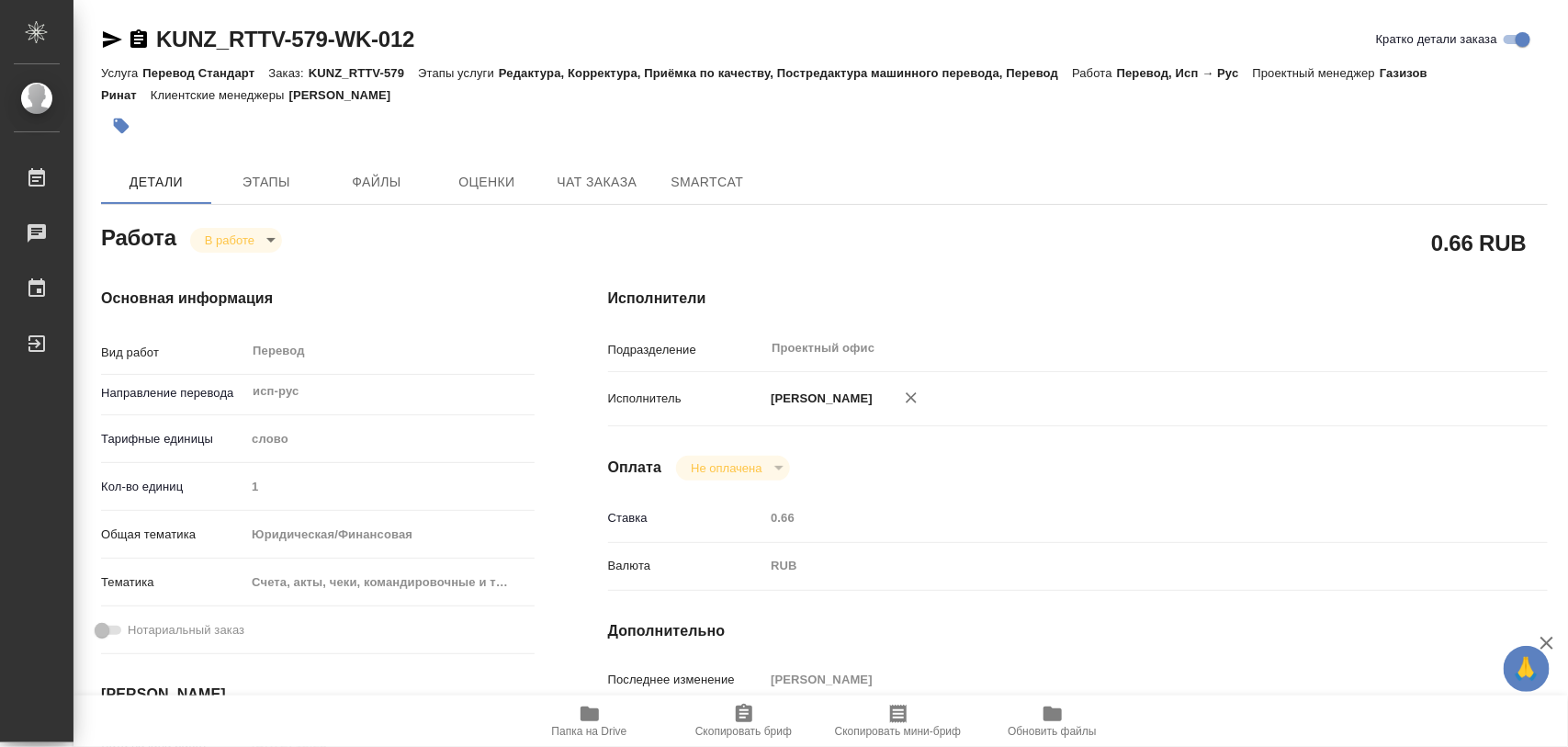
type input "1"
type input "yr-fn"
type input "5f647205b73bc97568ca66c0"
type input "[DATE] 13:23"
type input "[DATE] 14:08"
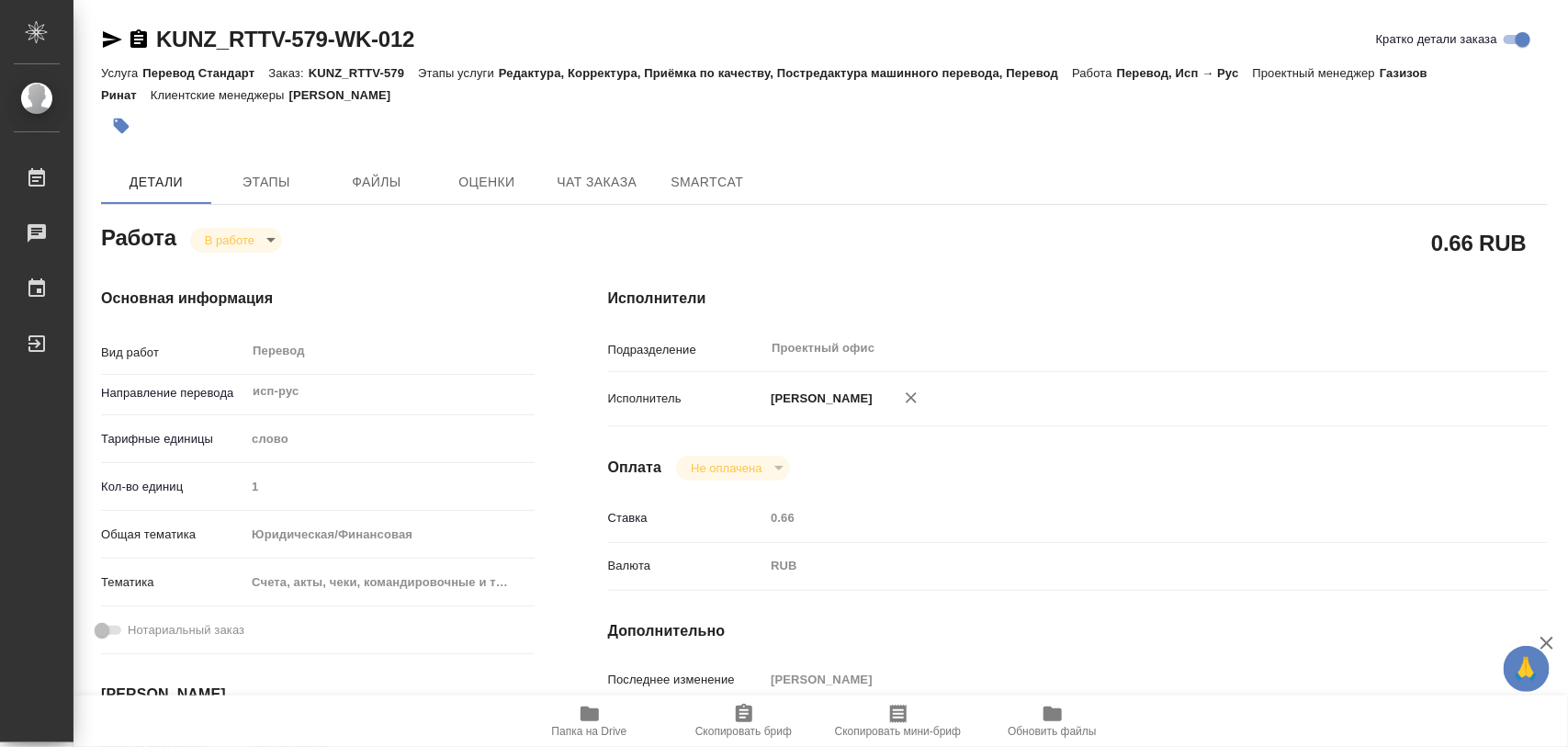
type input "[DATE] 12:00"
type input "Проектный офис"
type input "notPayed"
type input "0.66"
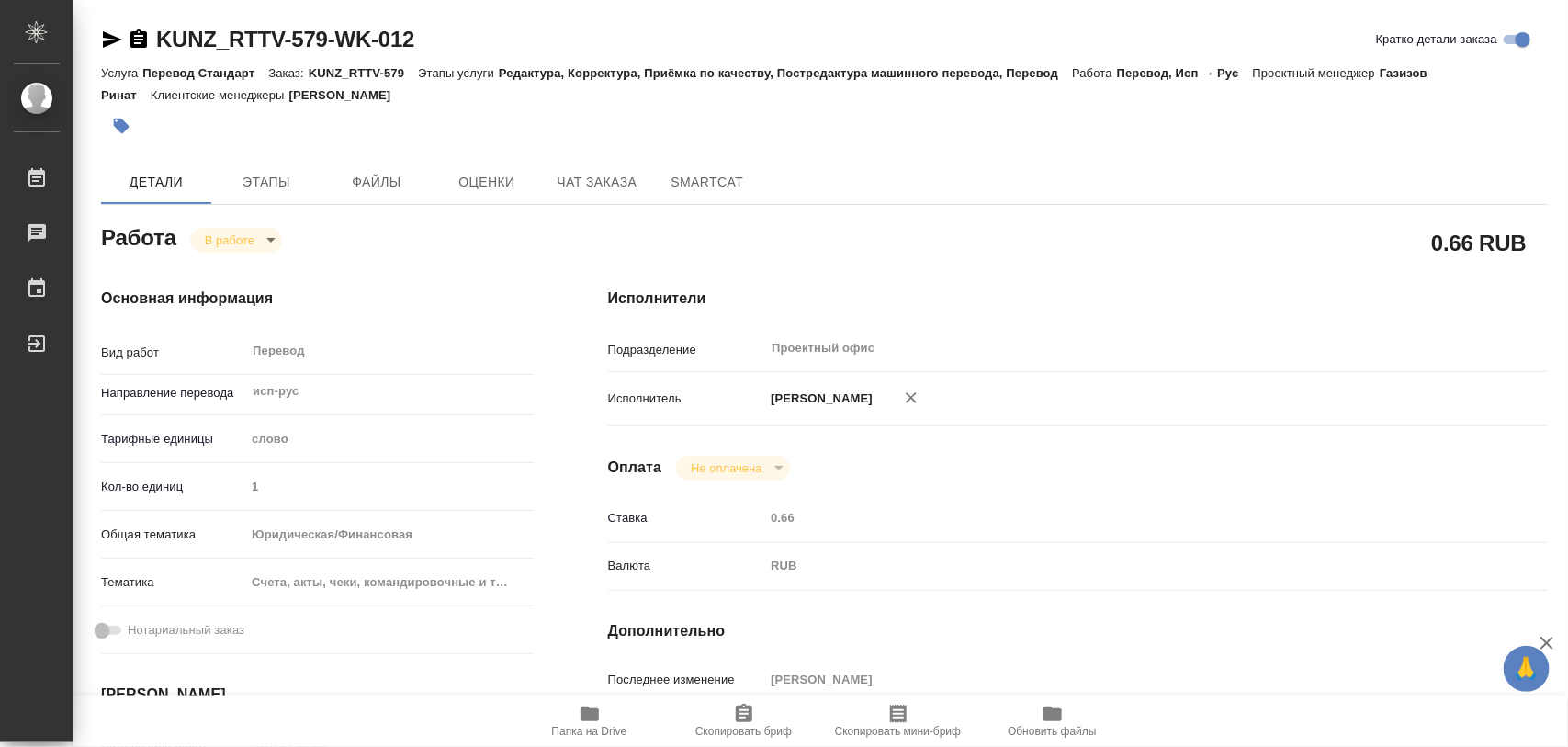
type input "RUB"
type input "[PERSON_NAME]"
type textarea "x"
type textarea "/Clients/RT/Orders/KUNZ_RTTV-579/Translated/KUNZ_RTTV-579-WK-012"
type textarea "x"
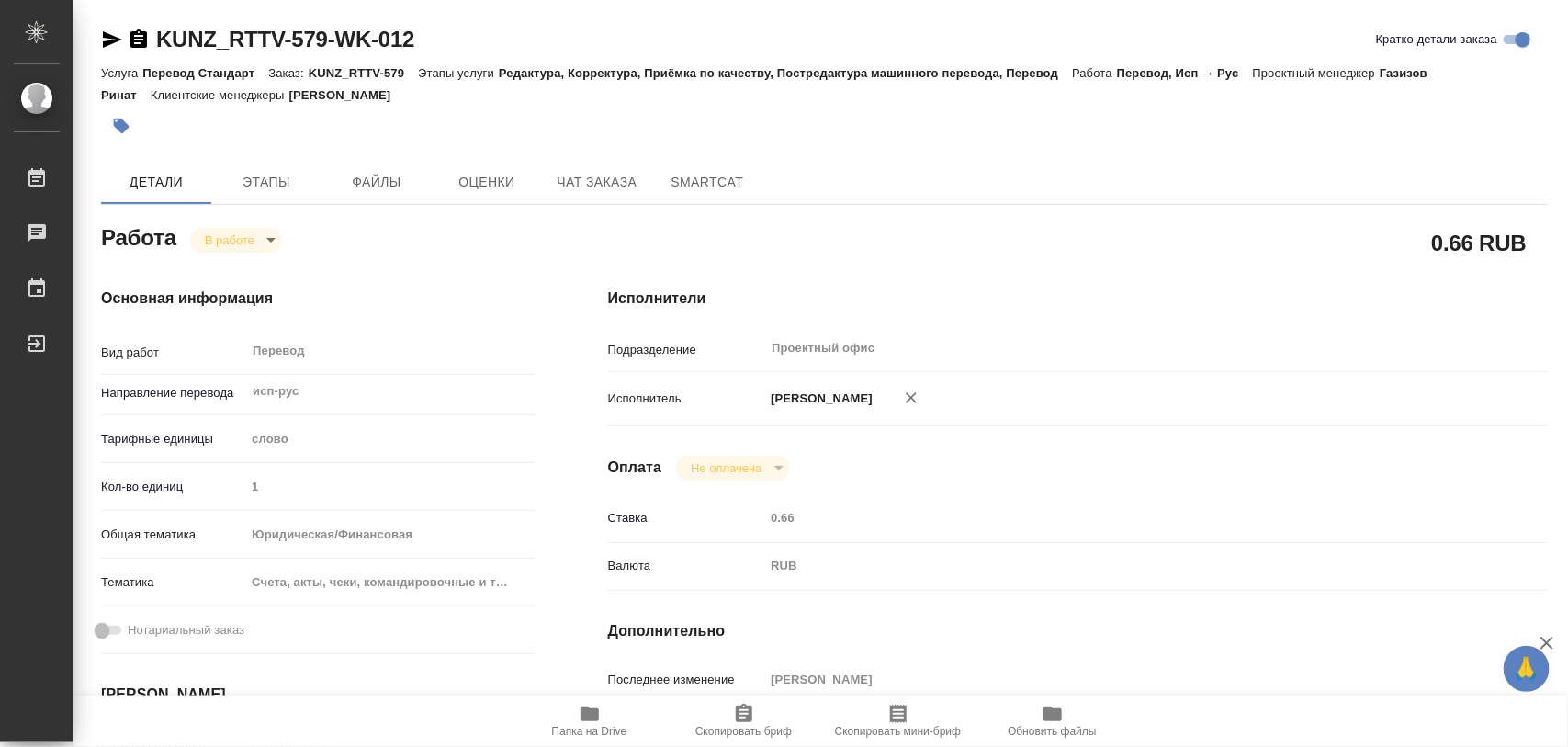
type input "KUNZ_RTTV-579"
type input "Перевод Стандарт"
type input "Редактура, Корректура, Приёмка по качеству, Постредактура машинного перевода, П…"
type input "[PERSON_NAME]"
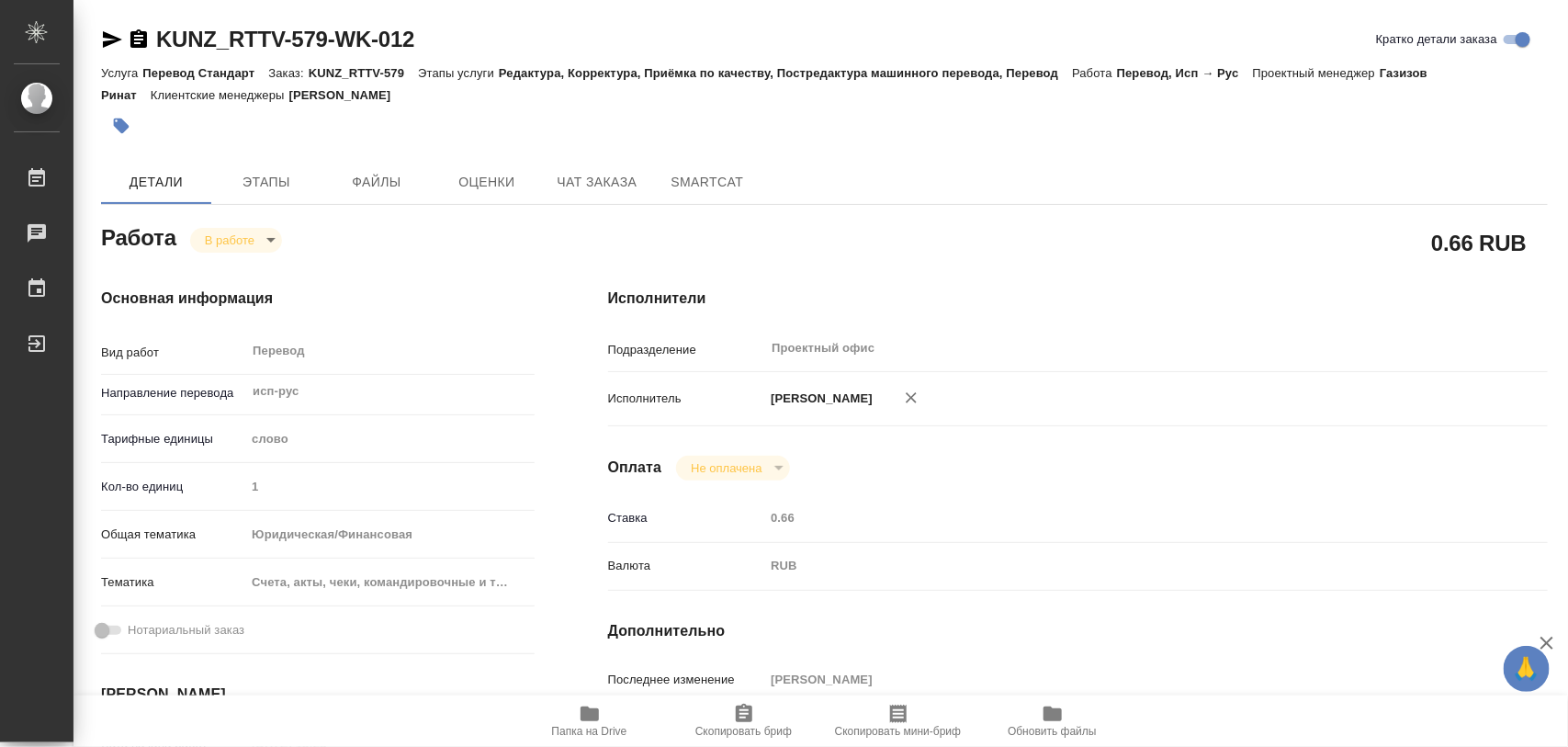
type input "/Clients/RT/Orders/KUNZ_RTTV-579"
type textarea "x"
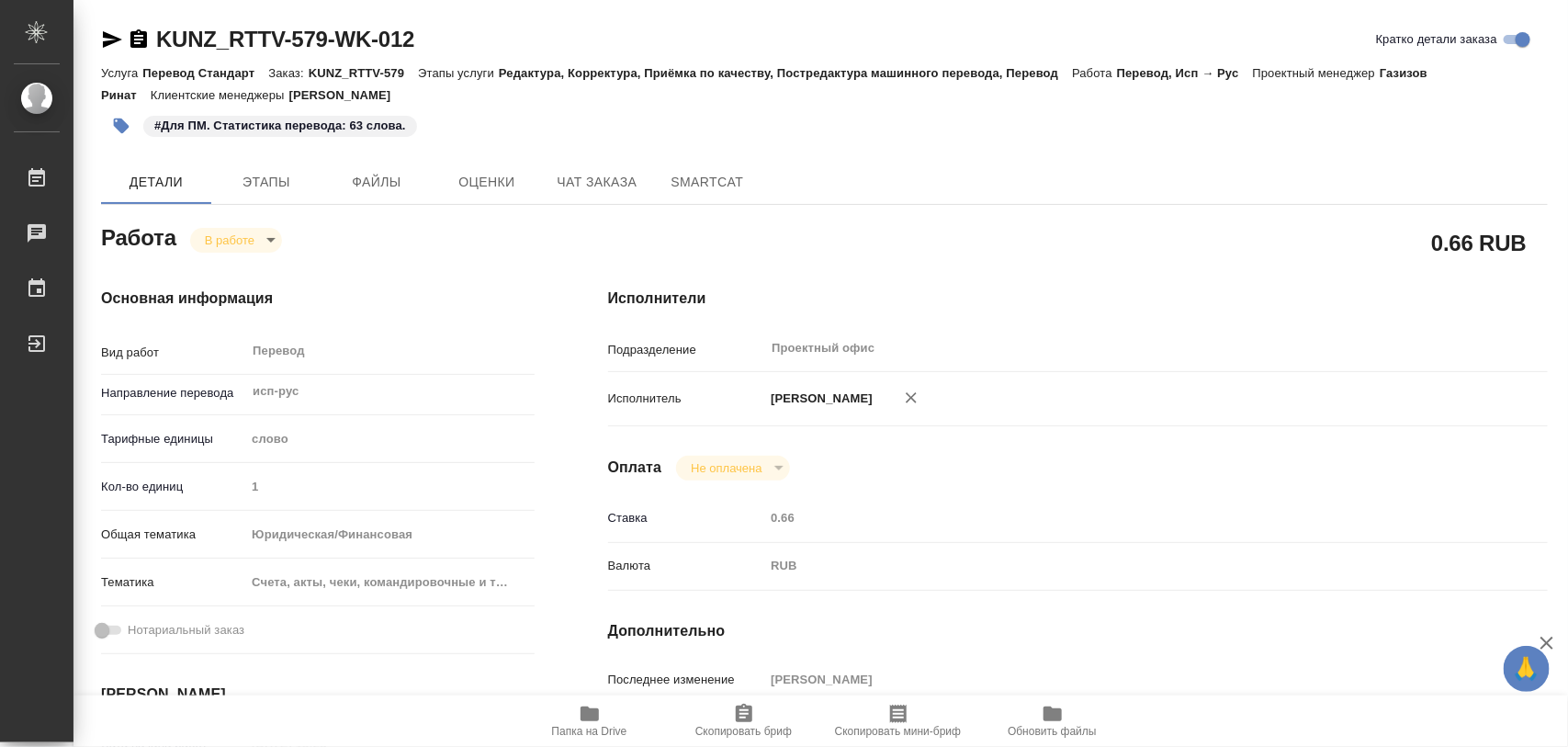
type textarea "x"
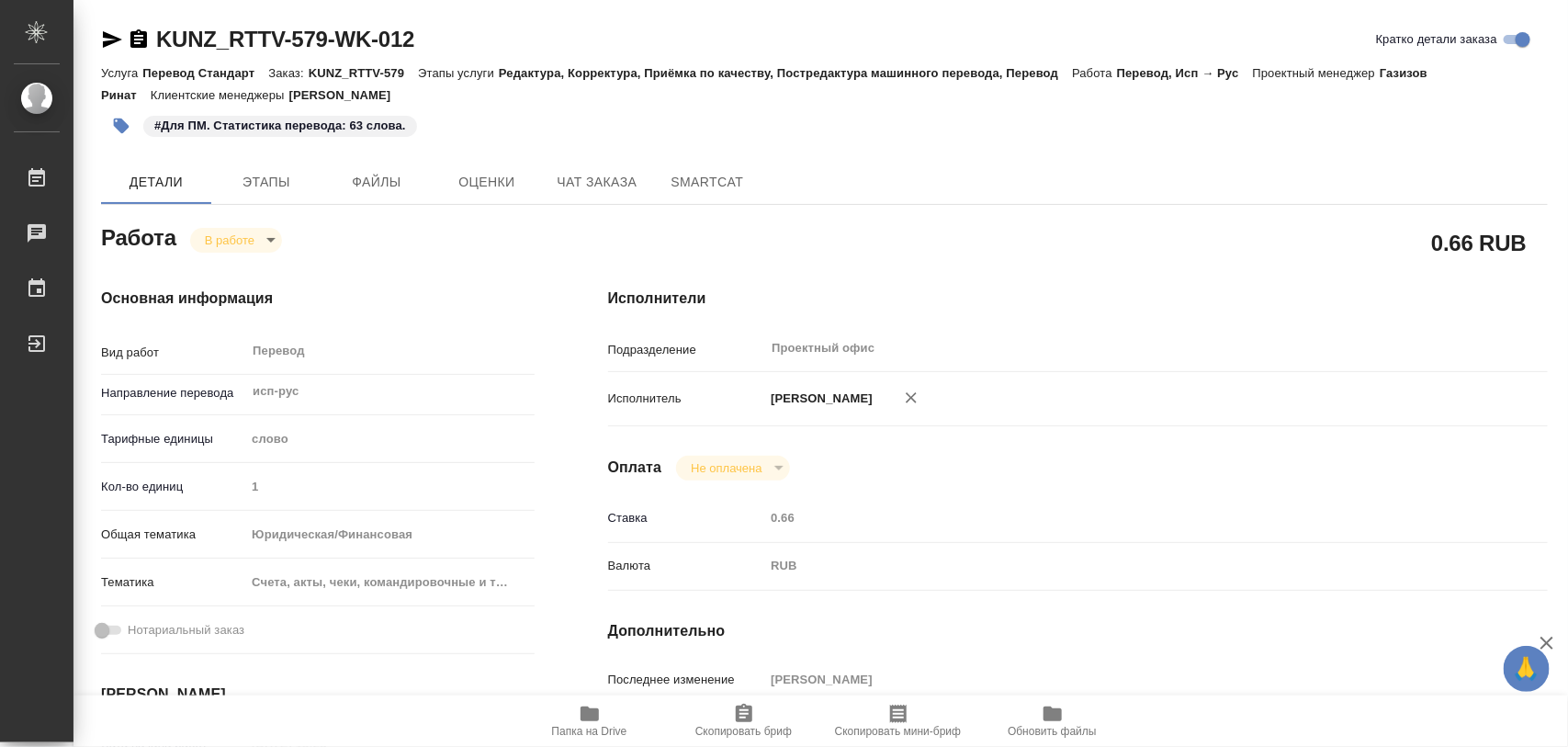
type textarea "x"
click at [120, 122] on icon "button" at bounding box center [121, 126] width 16 height 16
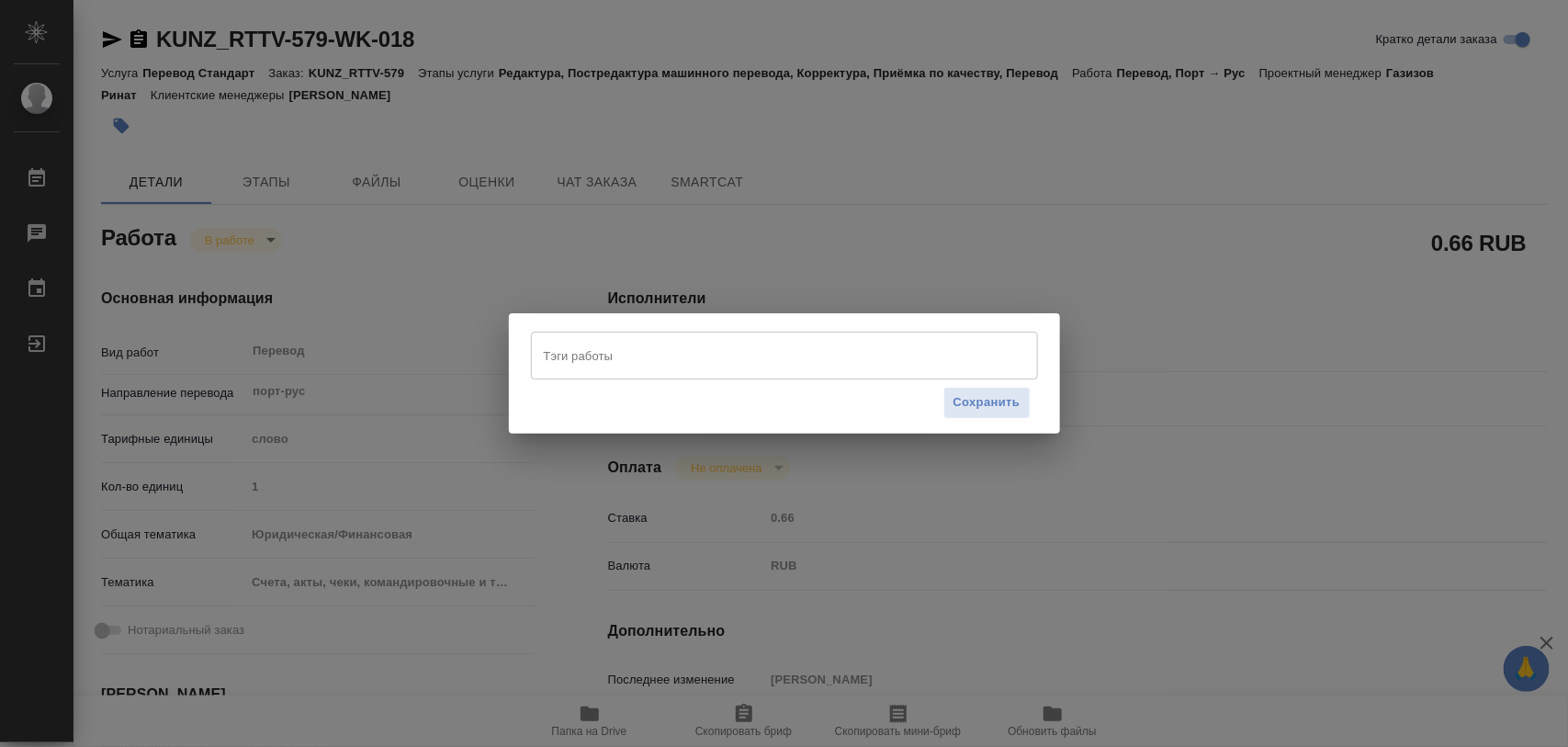
click at [664, 349] on input "Тэги работы" at bounding box center [767, 356] width 456 height 32
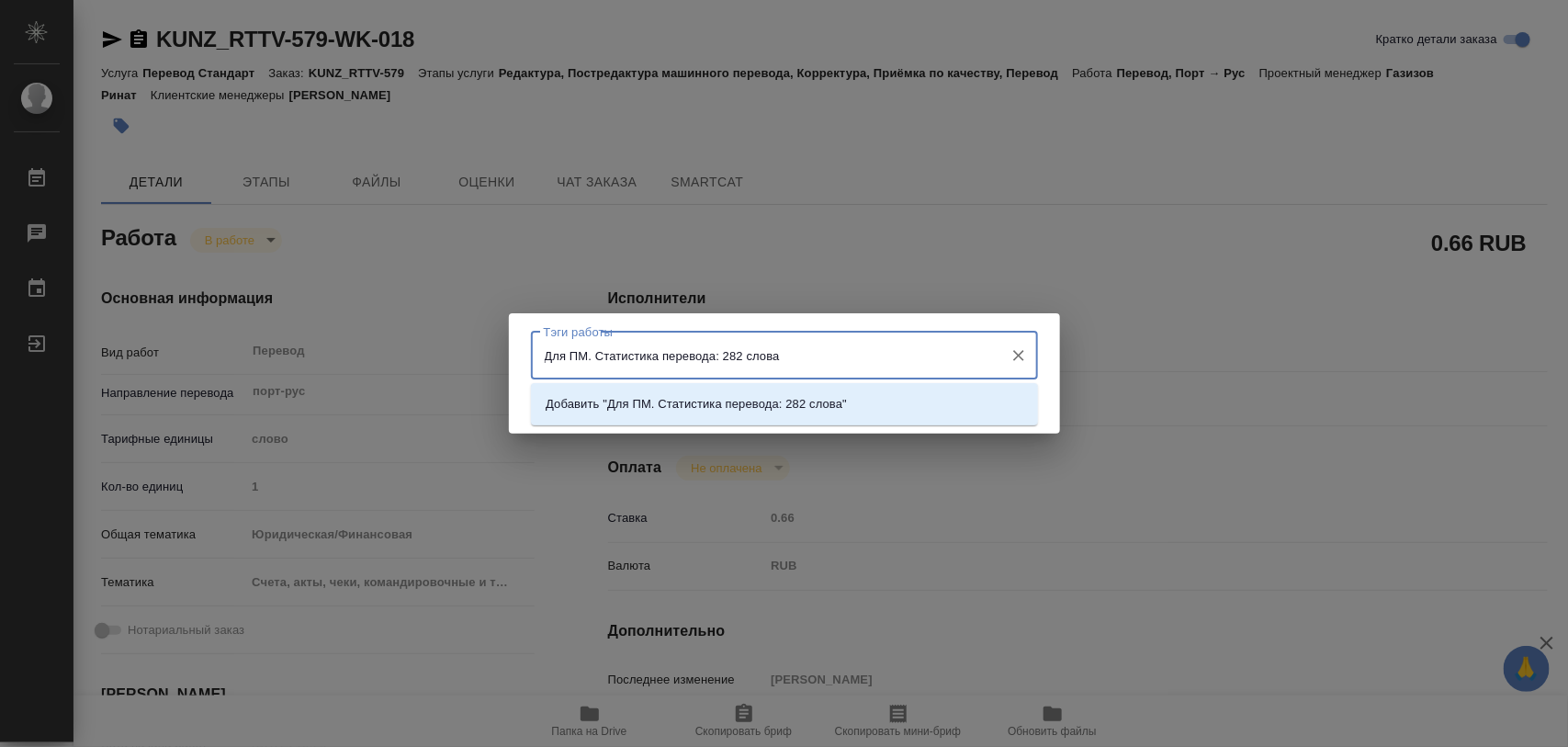
type input "Для ПМ. Статистика перевода: 282 слова."
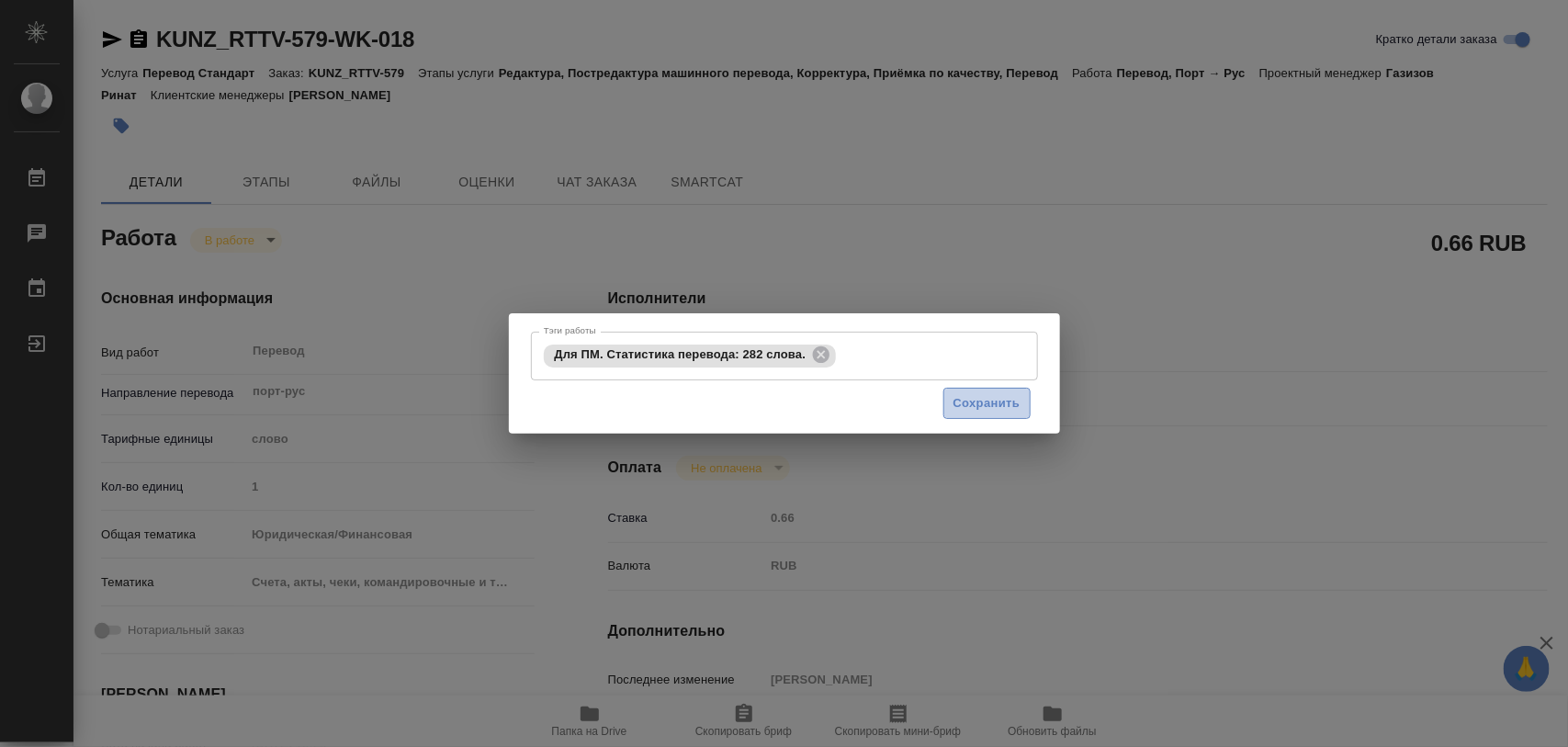
click at [965, 404] on span "Сохранить" at bounding box center [987, 403] width 67 height 21
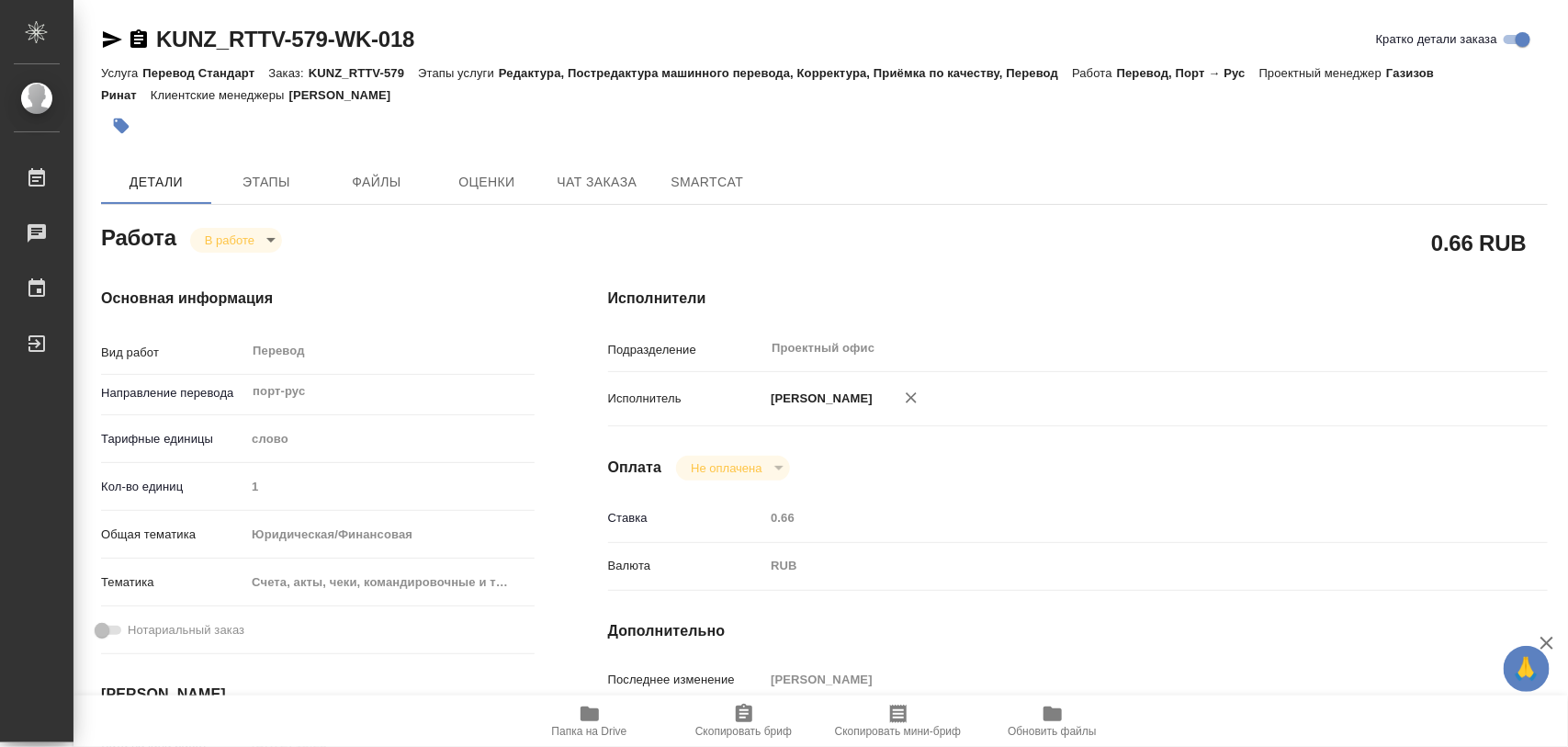
type input "inProgress"
type input "порт-рус"
type input "5a8b1489cc6b4906c91bfd90"
type input "1"
type input "yr-fn"
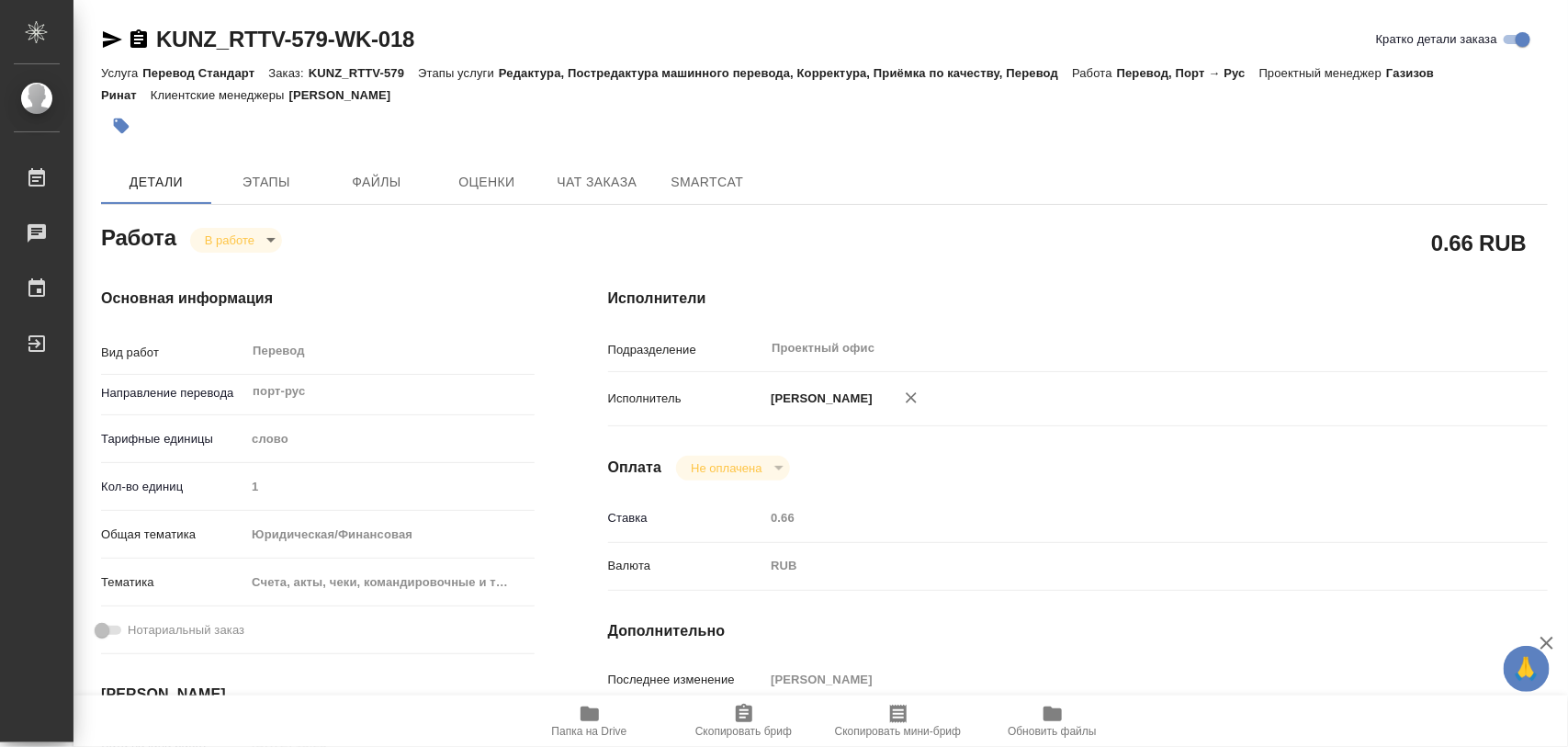
type input "5f647205b73bc97568ca66c0"
type input "04.09.2025 13:23"
type input "[DATE] 14:08"
type input "[DATE] 12:00"
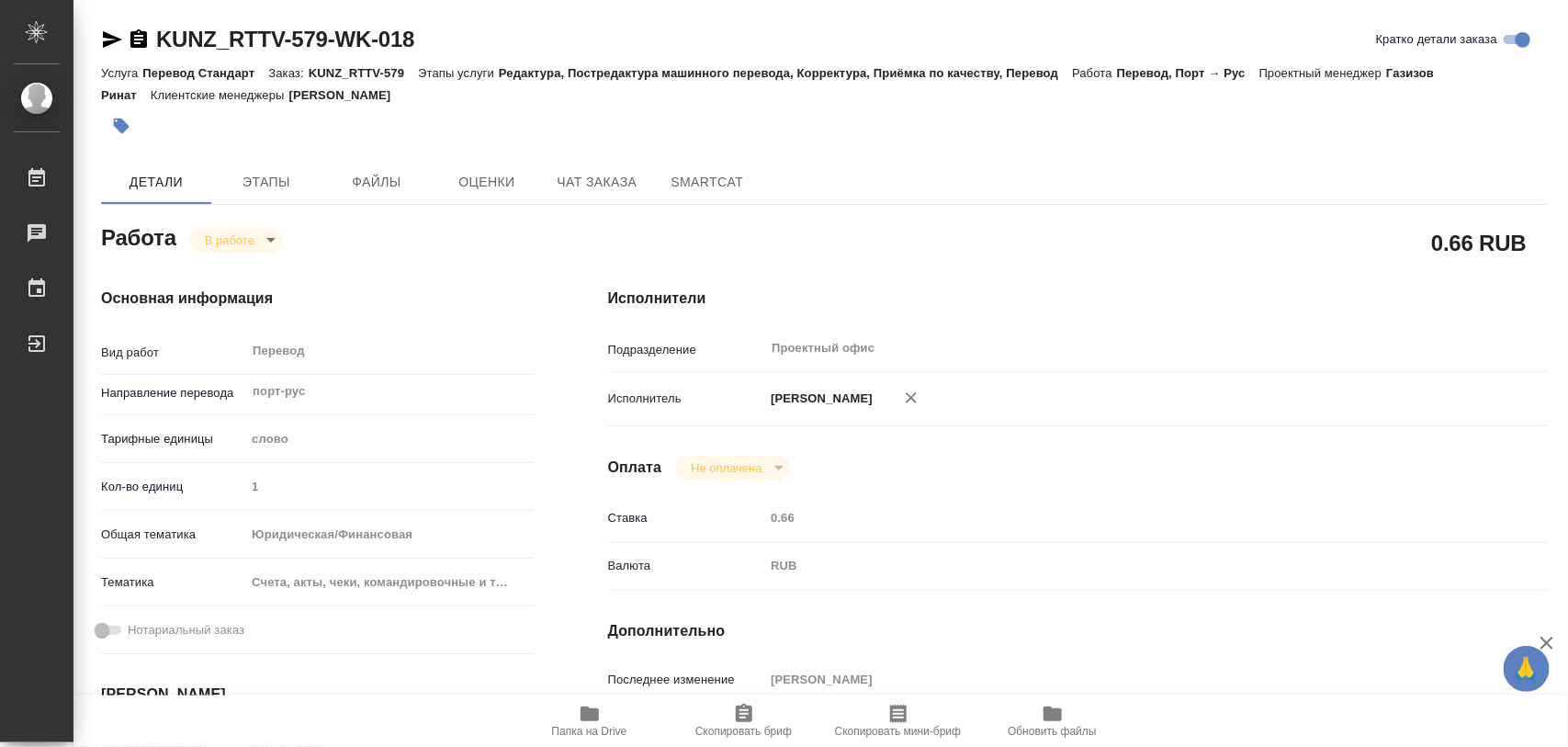
type input "Проектный офис"
type input "notPayed"
type input "0.66"
type input "RUB"
type input "[PERSON_NAME]"
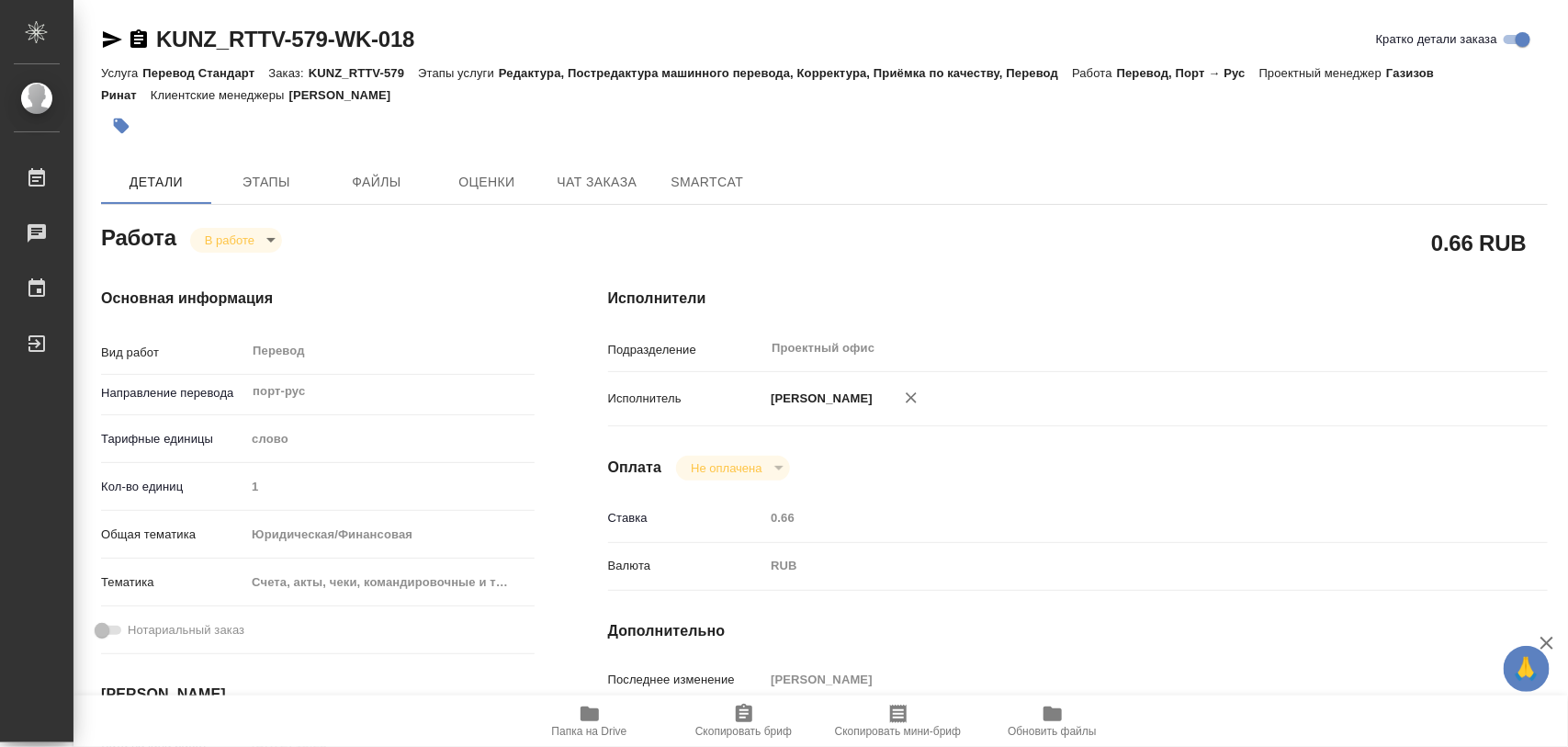
type input "KUNZ_RTTV-579"
type input "Перевод Стандарт"
type input "Редактура, Постредактура машинного перевода, Корректура, Приёмка по качеству, П…"
type input "[PERSON_NAME]"
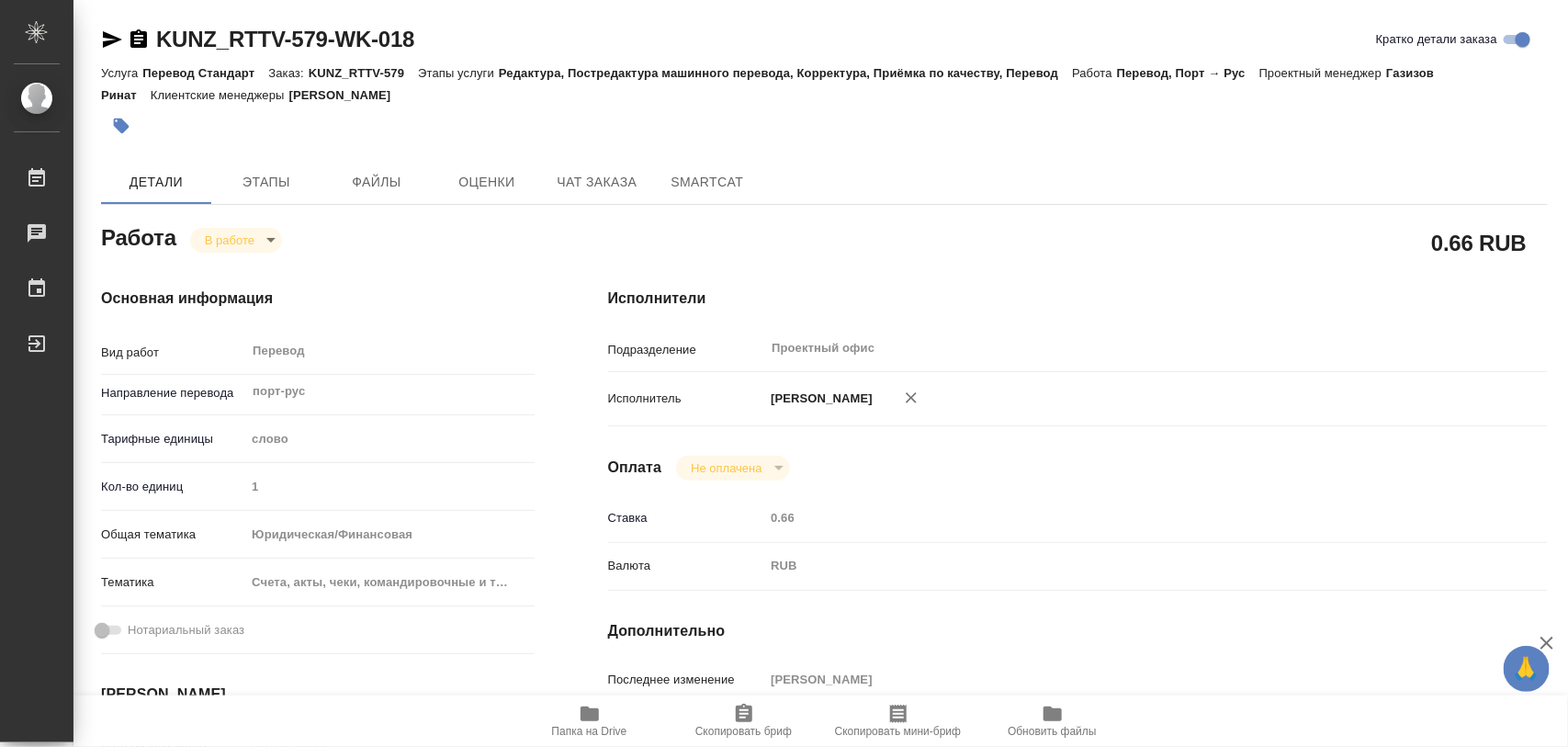
type input "/Clients/RT/Orders/KUNZ_RTTV-579"
click at [276, 246] on body "🙏 .cls-1 fill:#fff; AWATERA Iglakov Maksim Работы 0 Чаты График Выйти KUNZ_RTTV…" at bounding box center [784, 374] width 1568 height 747
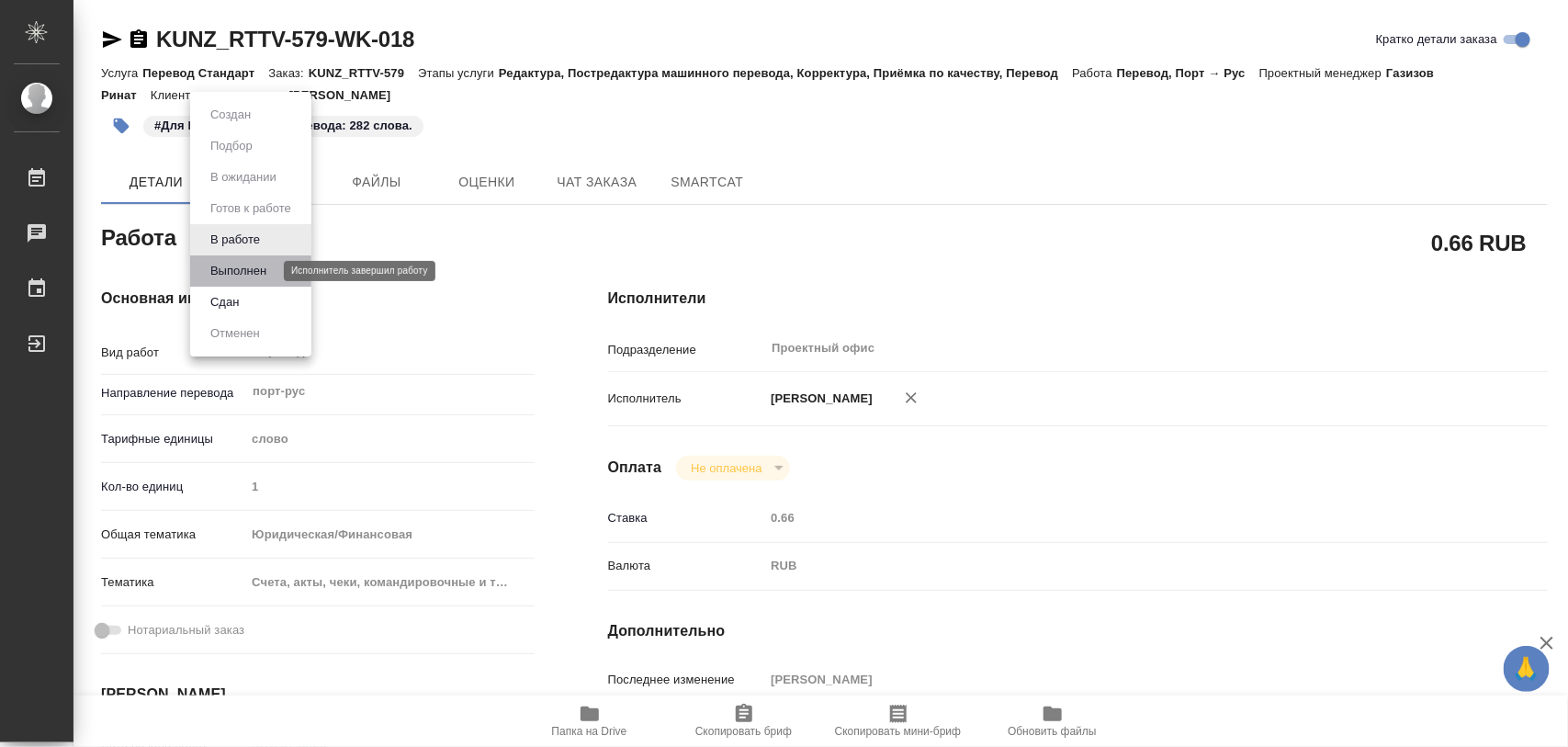
click at [259, 270] on button "Выполнен" at bounding box center [238, 272] width 67 height 20
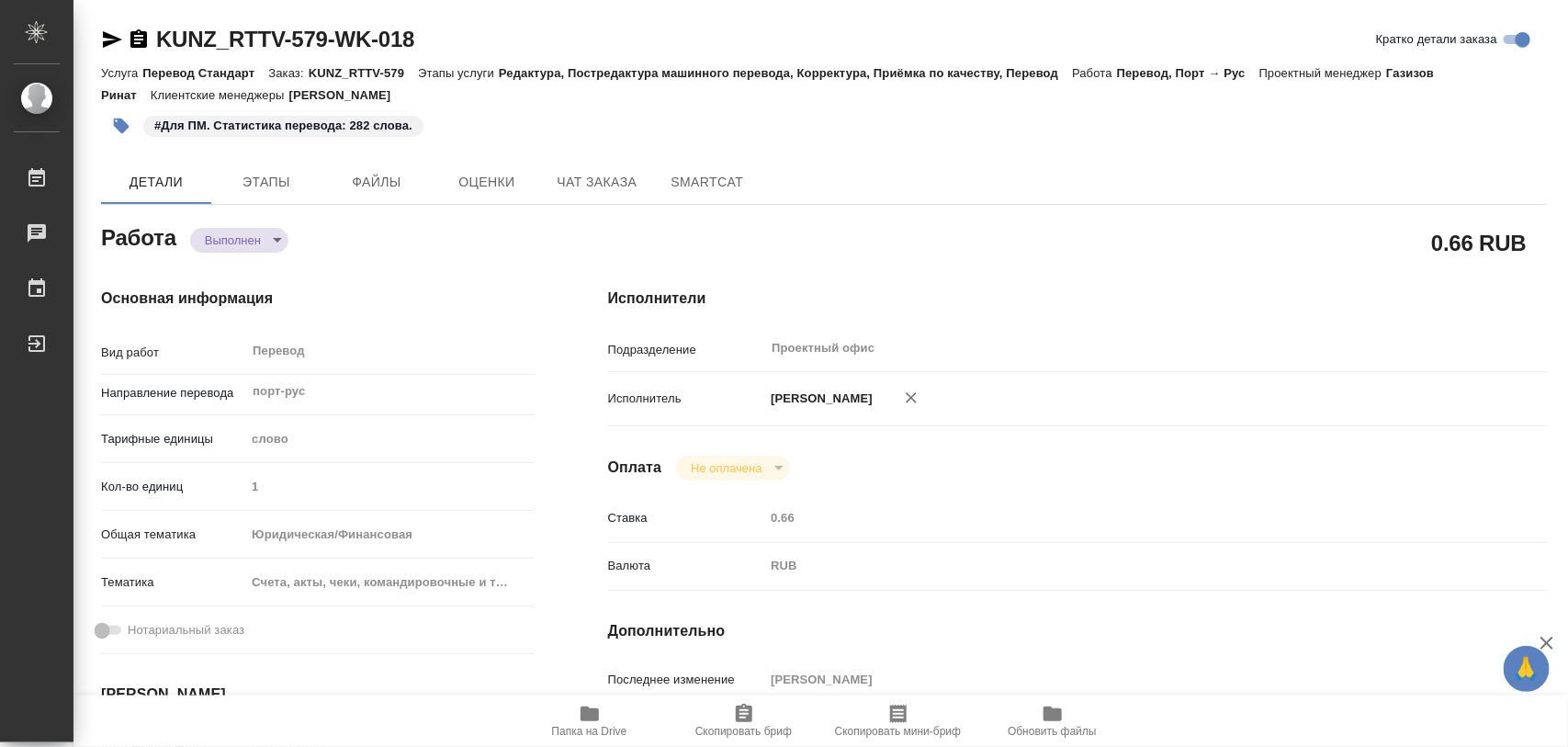
type textarea "x"
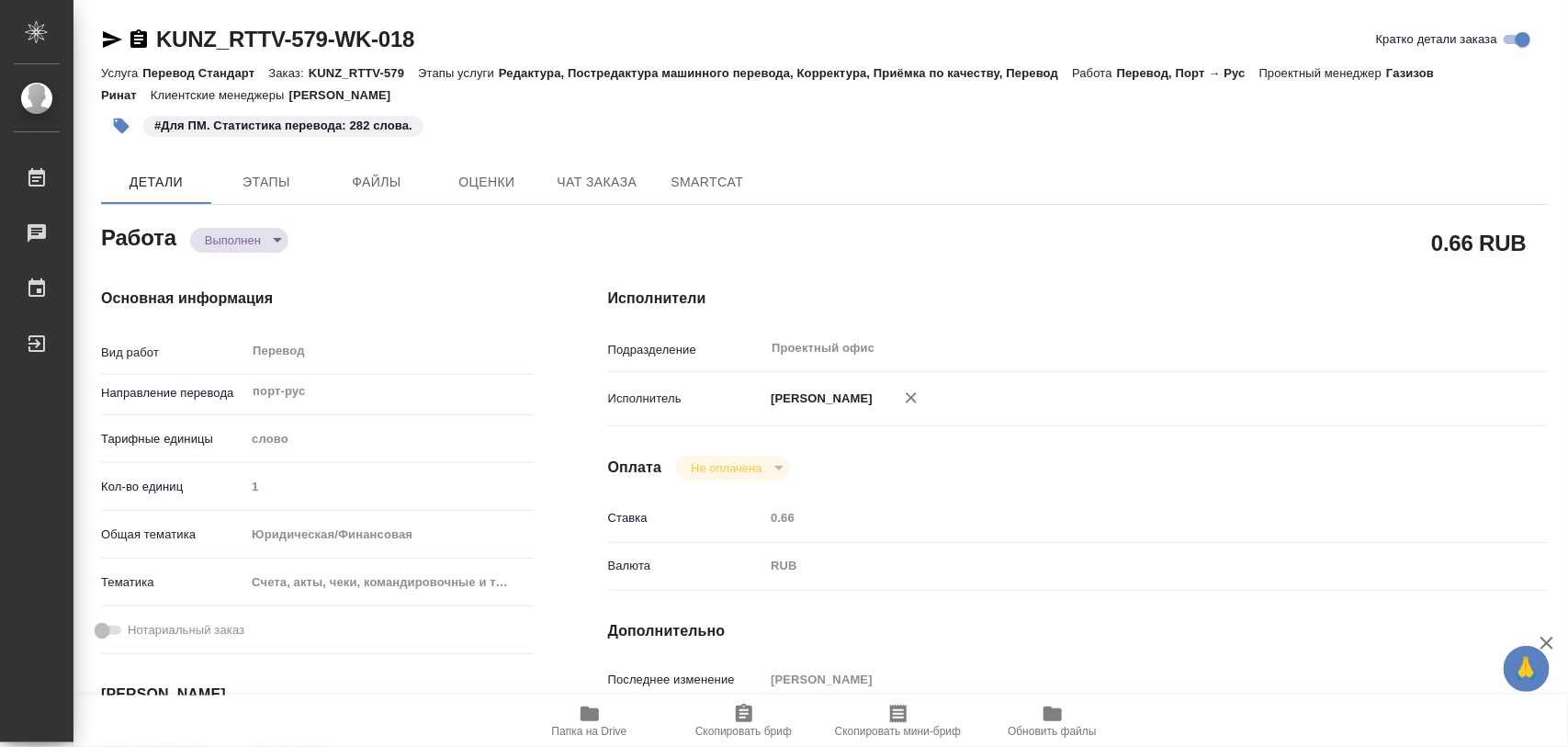
type textarea "x"
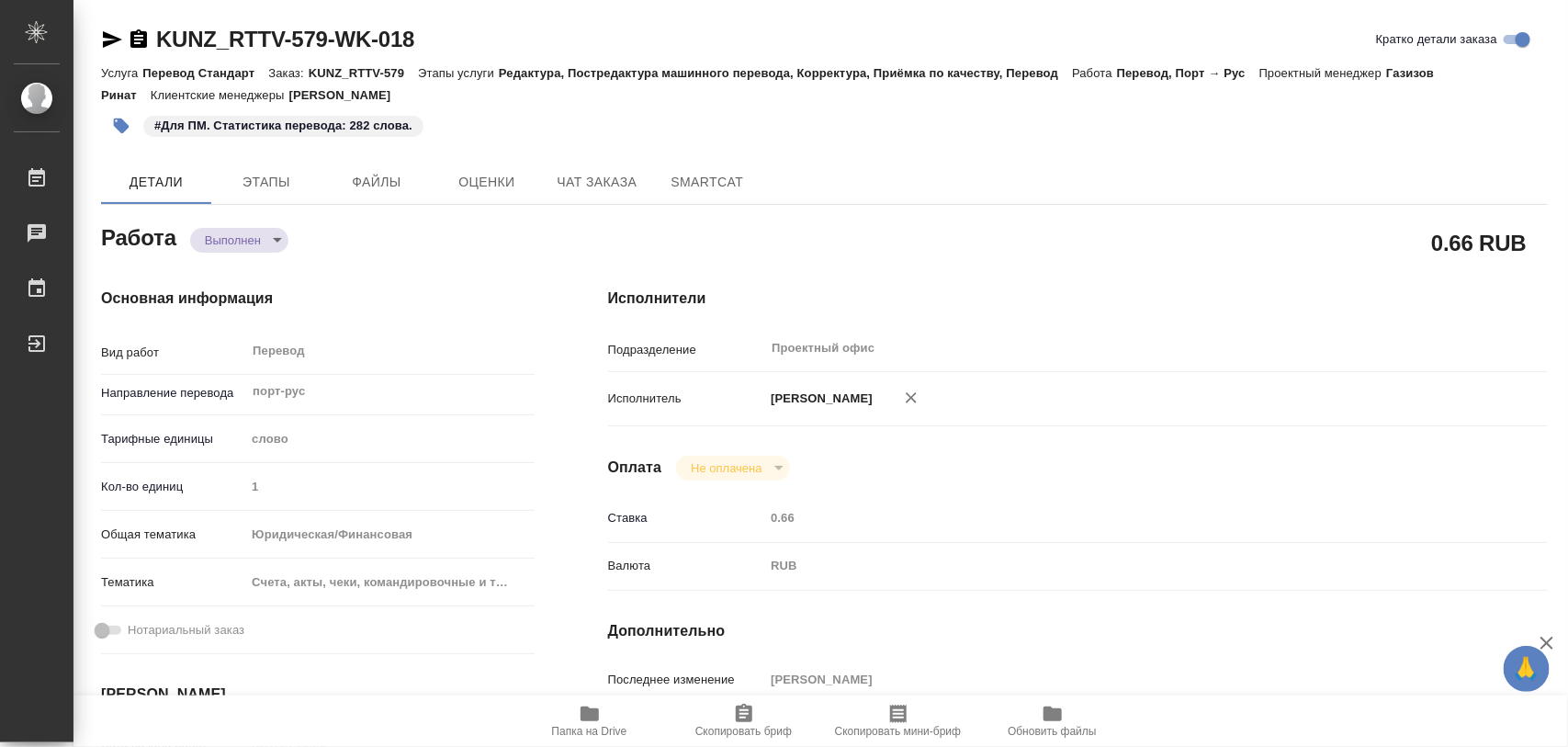
type textarea "x"
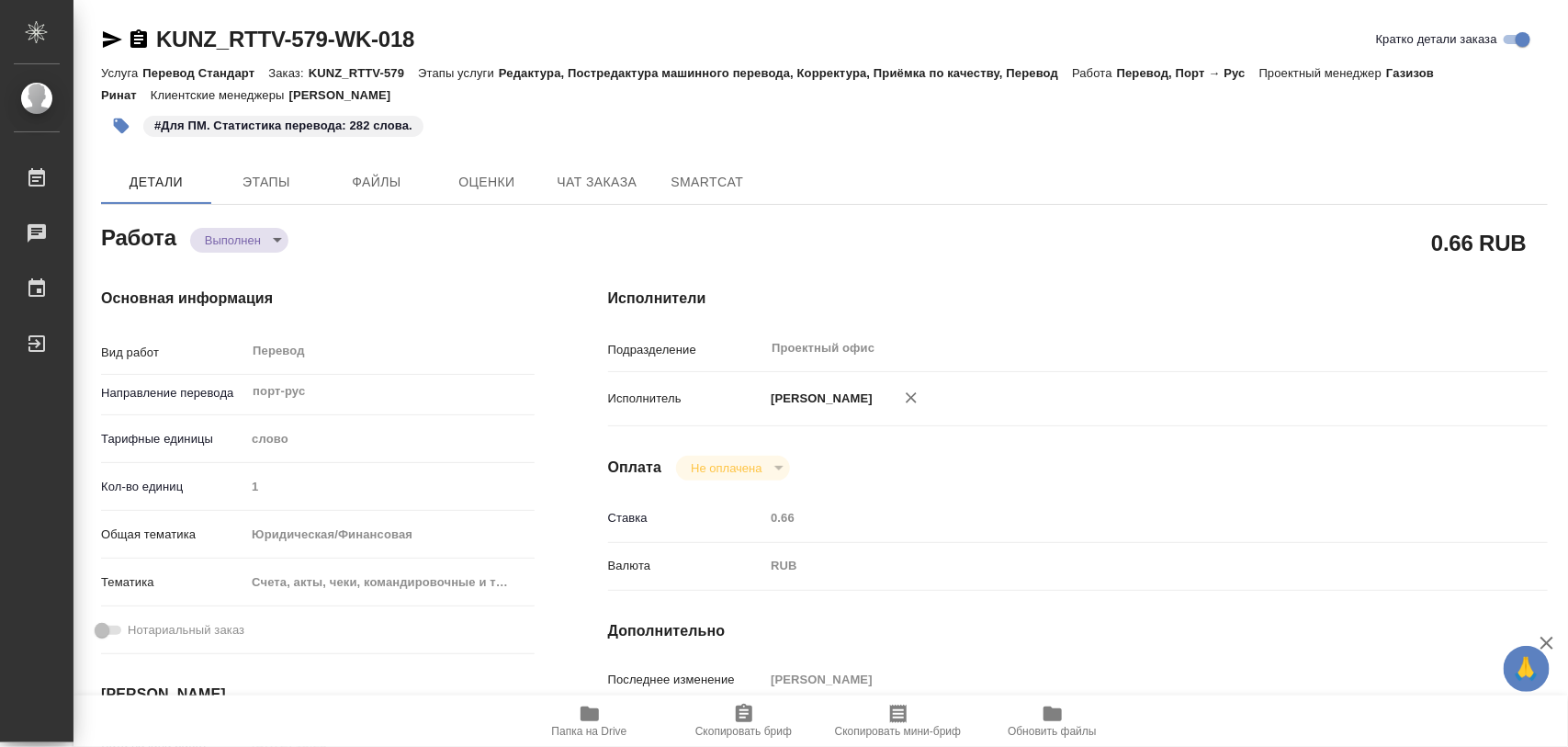
type textarea "x"
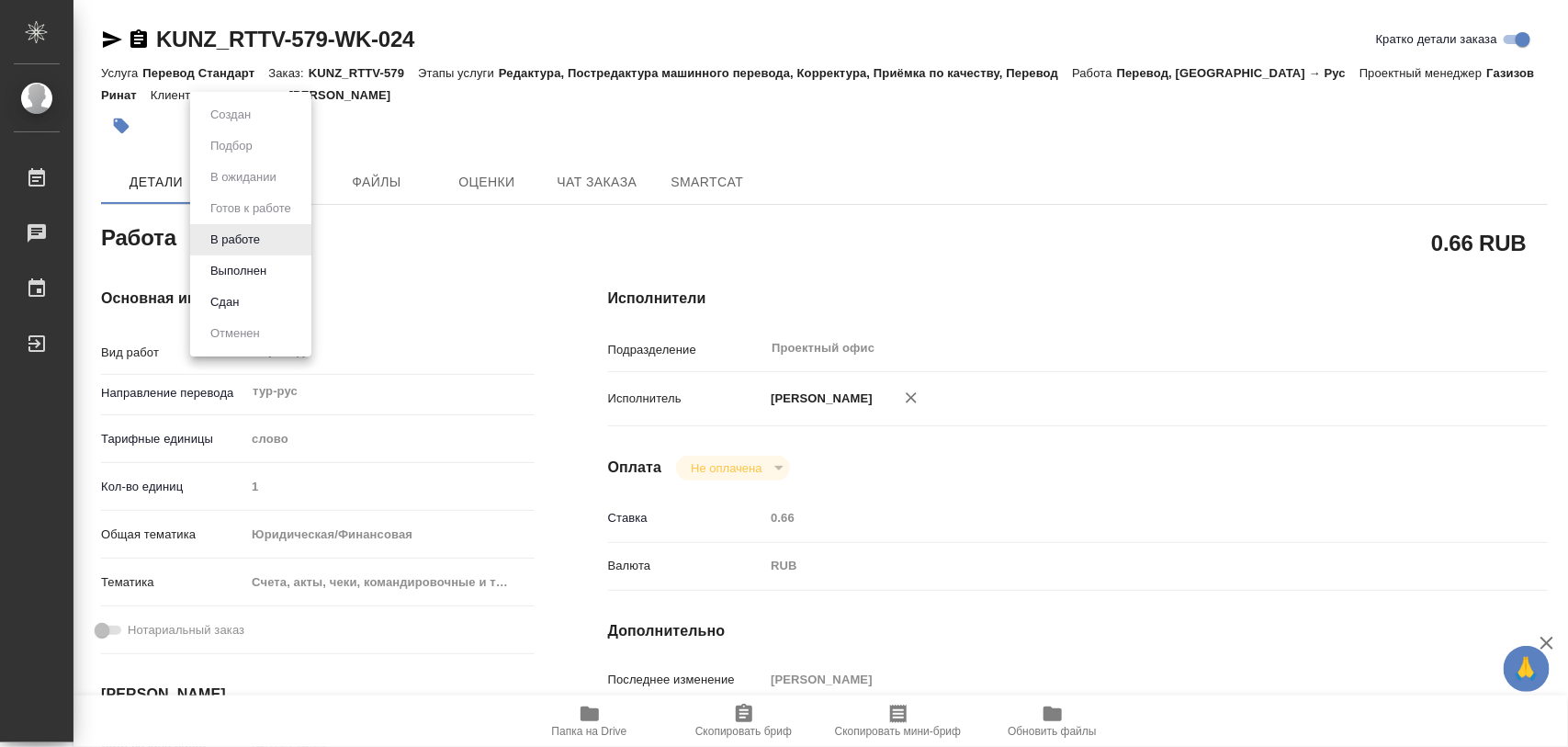
click at [272, 242] on body "🙏 .cls-1 fill:#fff; AWATERA Iglakov Maksim Работы 0 Чаты График Выйти KUNZ_RTTV…" at bounding box center [784, 374] width 1568 height 747
click at [259, 259] on li "Выполнен" at bounding box center [250, 272] width 121 height 32
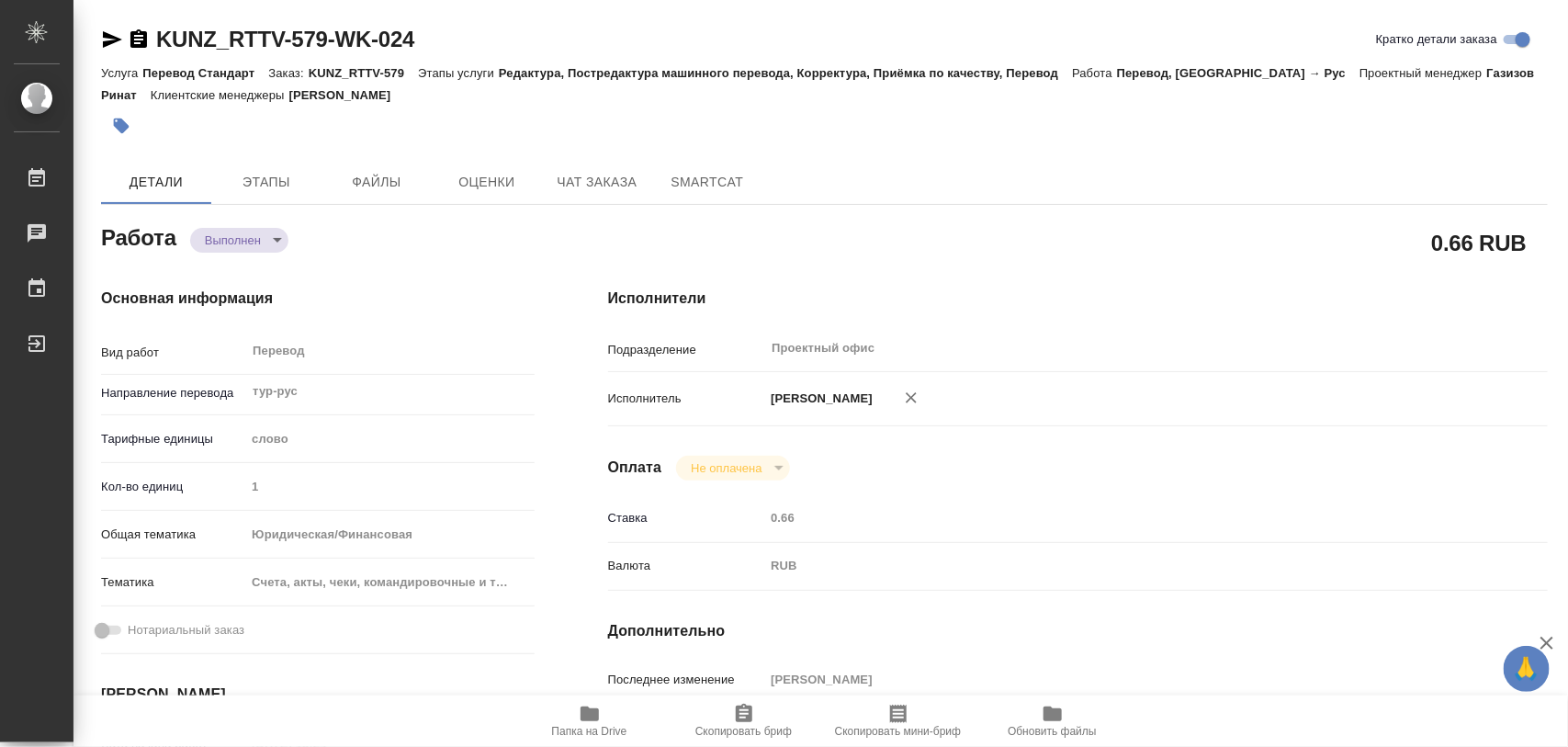
type textarea "x"
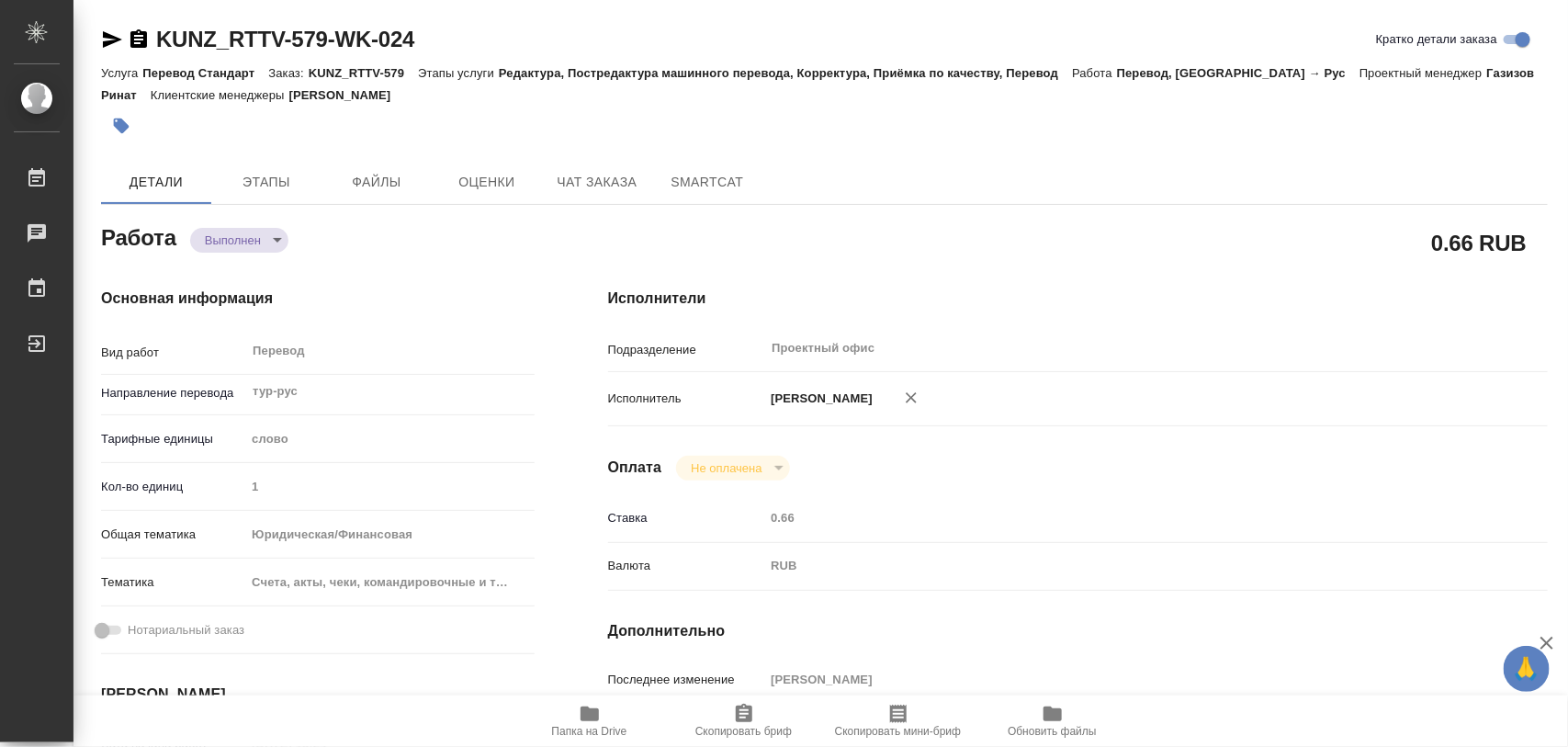
click at [130, 127] on icon "button" at bounding box center [121, 126] width 19 height 19
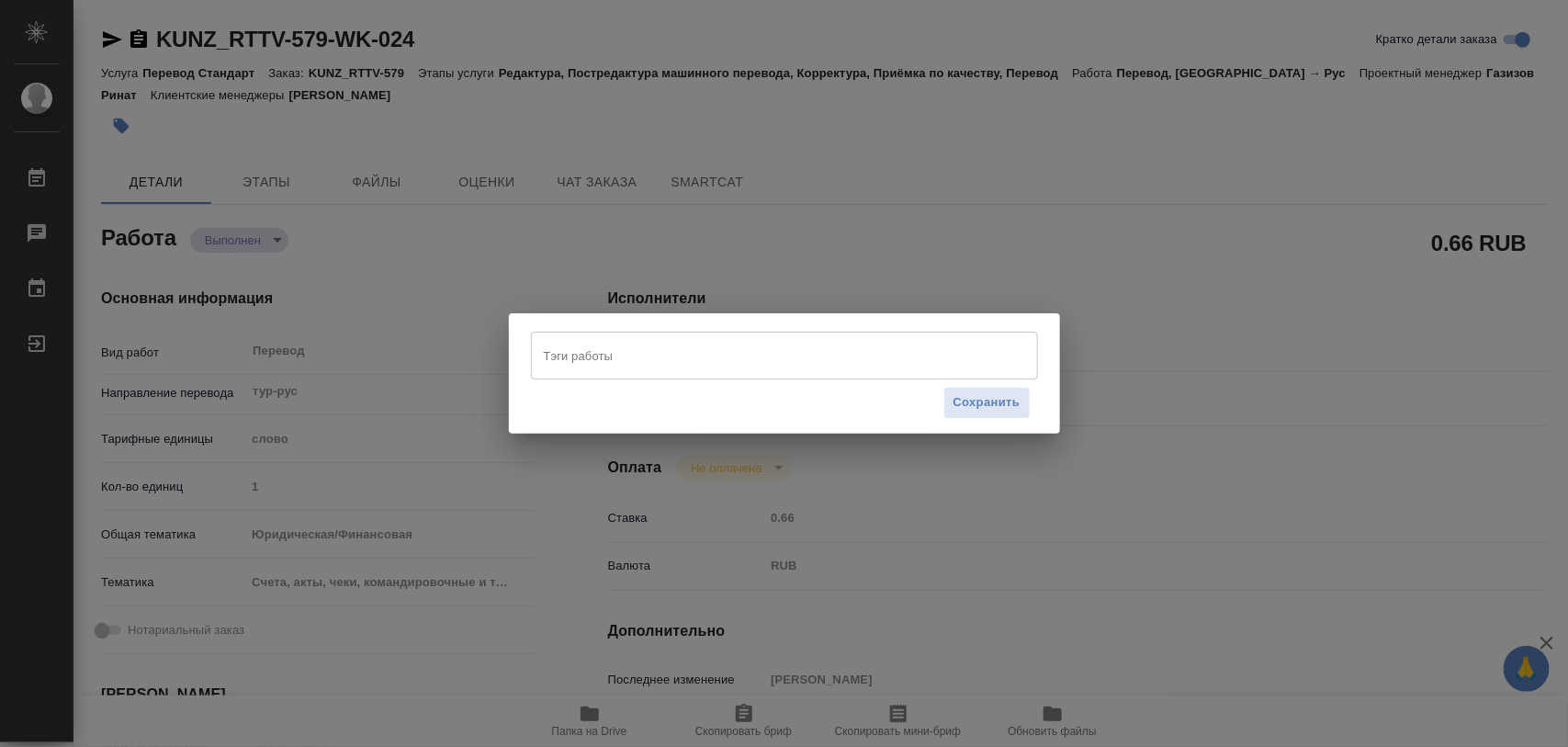
click at [625, 365] on input "Тэги работы" at bounding box center [767, 356] width 456 height 32
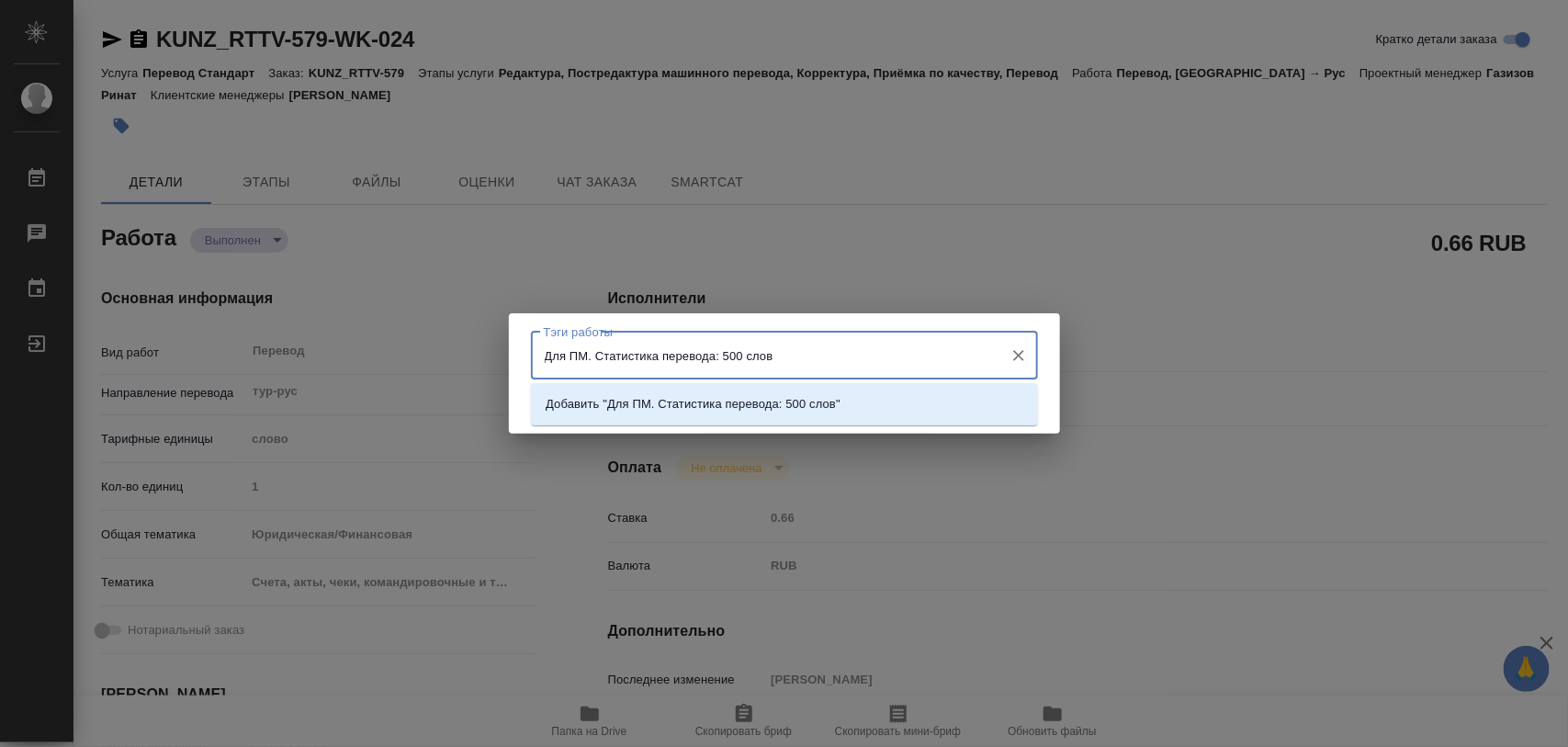
type input "Для ПМ. Статистика перевода: 500 слов."
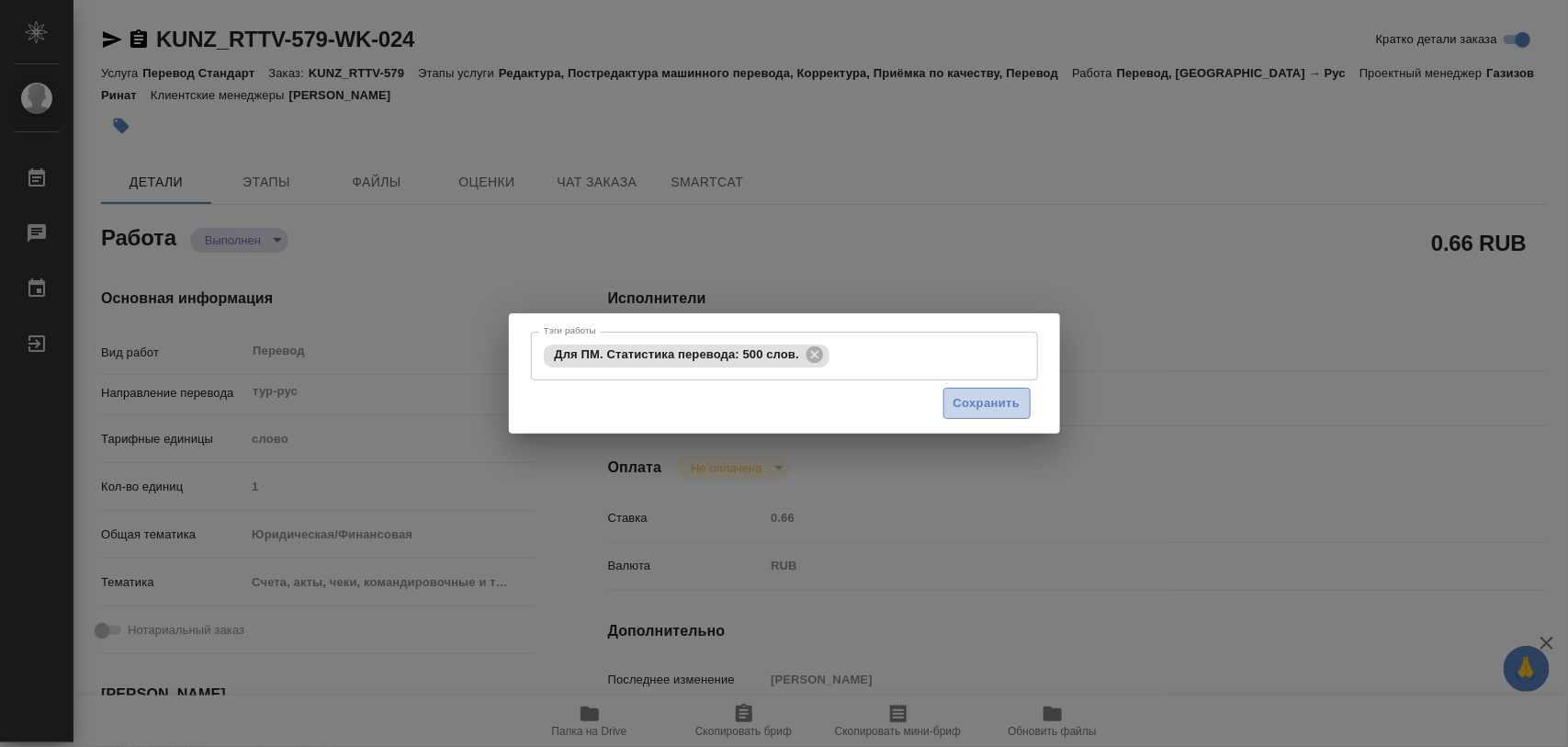
click at [1002, 399] on span "Сохранить" at bounding box center [987, 403] width 67 height 21
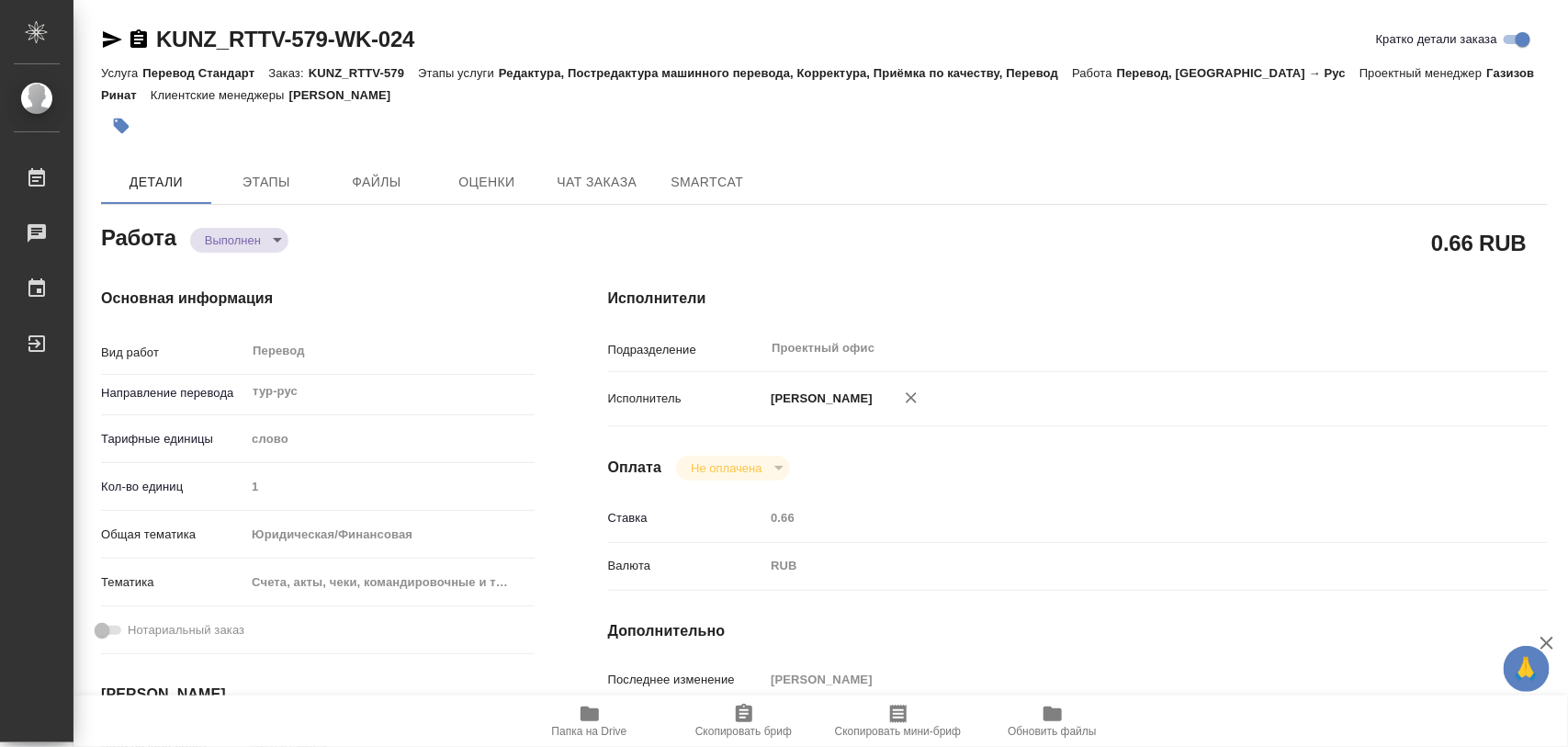
type input "completed"
type textarea "Перевод"
type textarea "x"
type input "тур-рус"
type input "5a8b1489cc6b4906c91bfd90"
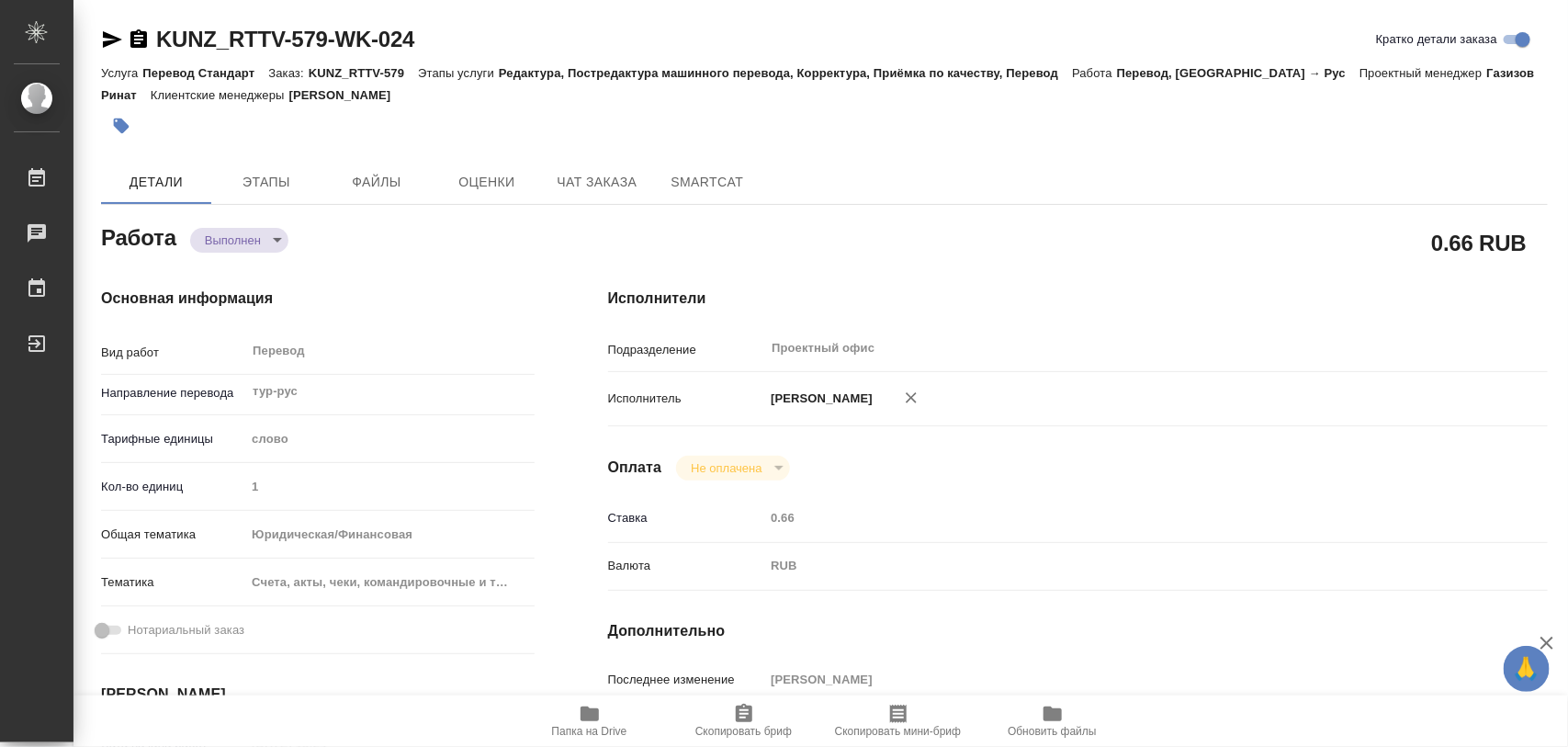
type input "1"
type input "yr-fn"
type input "5f647205b73bc97568ca66c0"
type input "[DATE] 13:24"
type input "[DATE] 14:08"
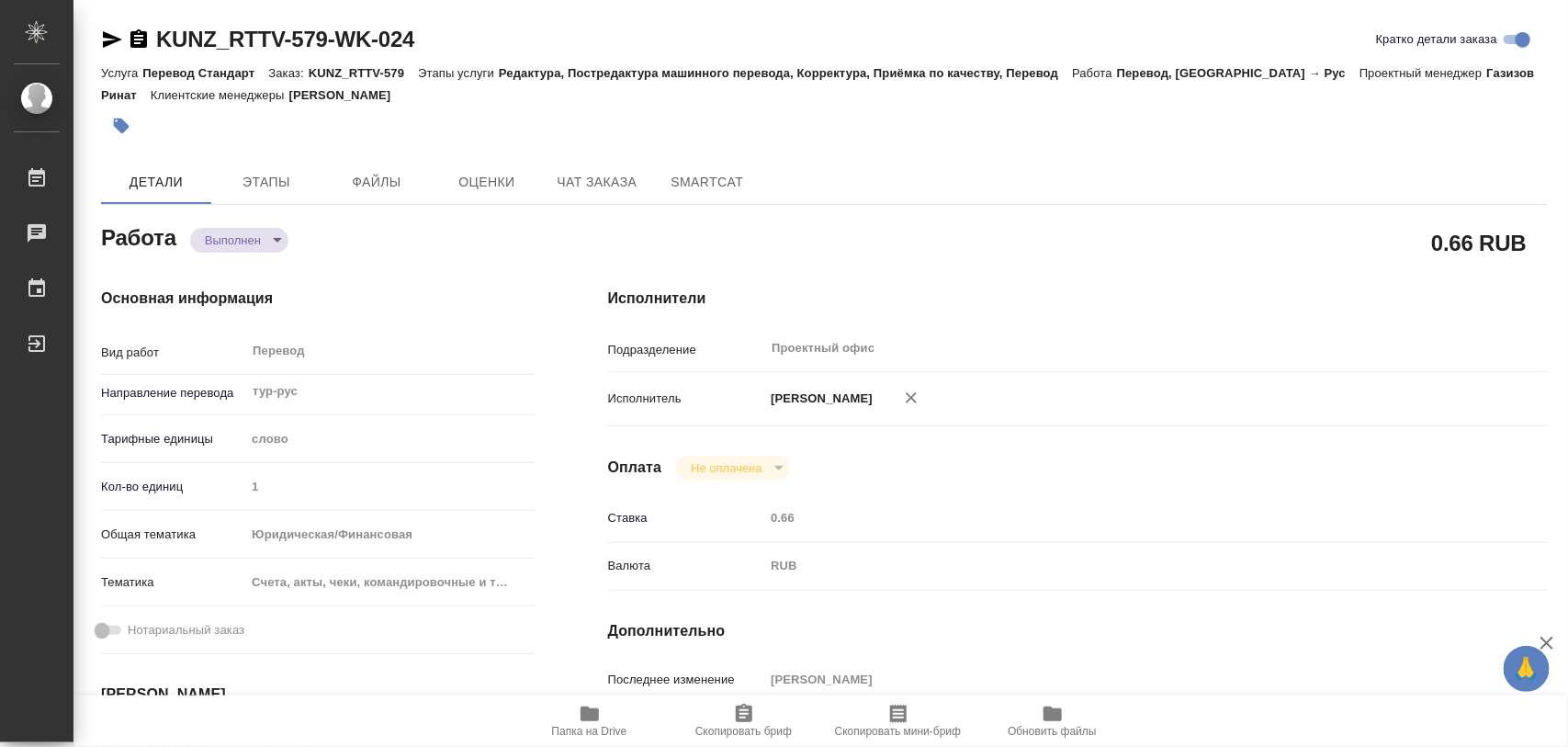
type input "[DATE] 12:00"
type input "Проектный офис"
type input "notPayed"
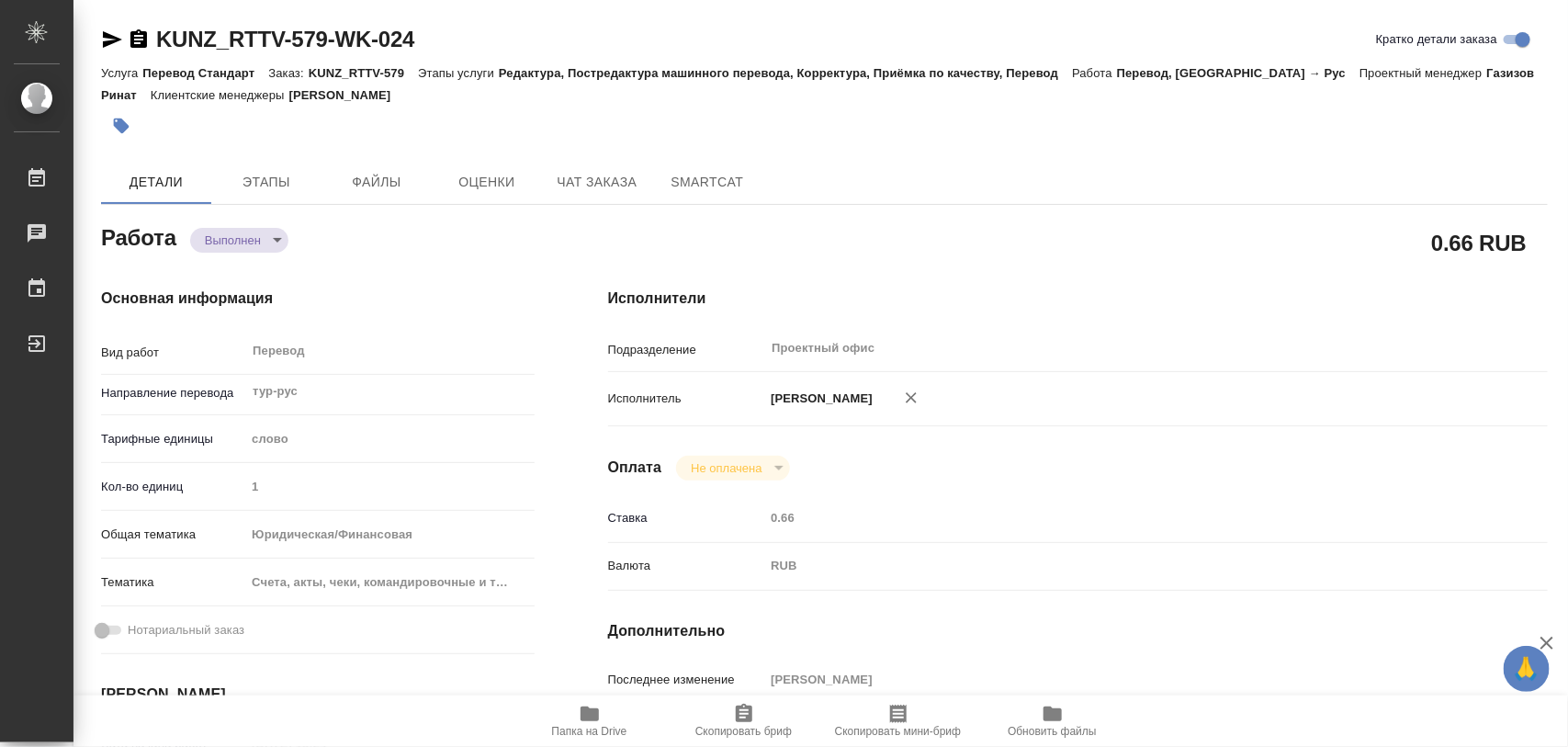
type input "0.66"
type input "RUB"
type input "[PERSON_NAME]"
type textarea "x"
type textarea "/Clients/RT/Orders/KUNZ_RTTV-579/Translated/KUNZ_RTTV-579-WK-024"
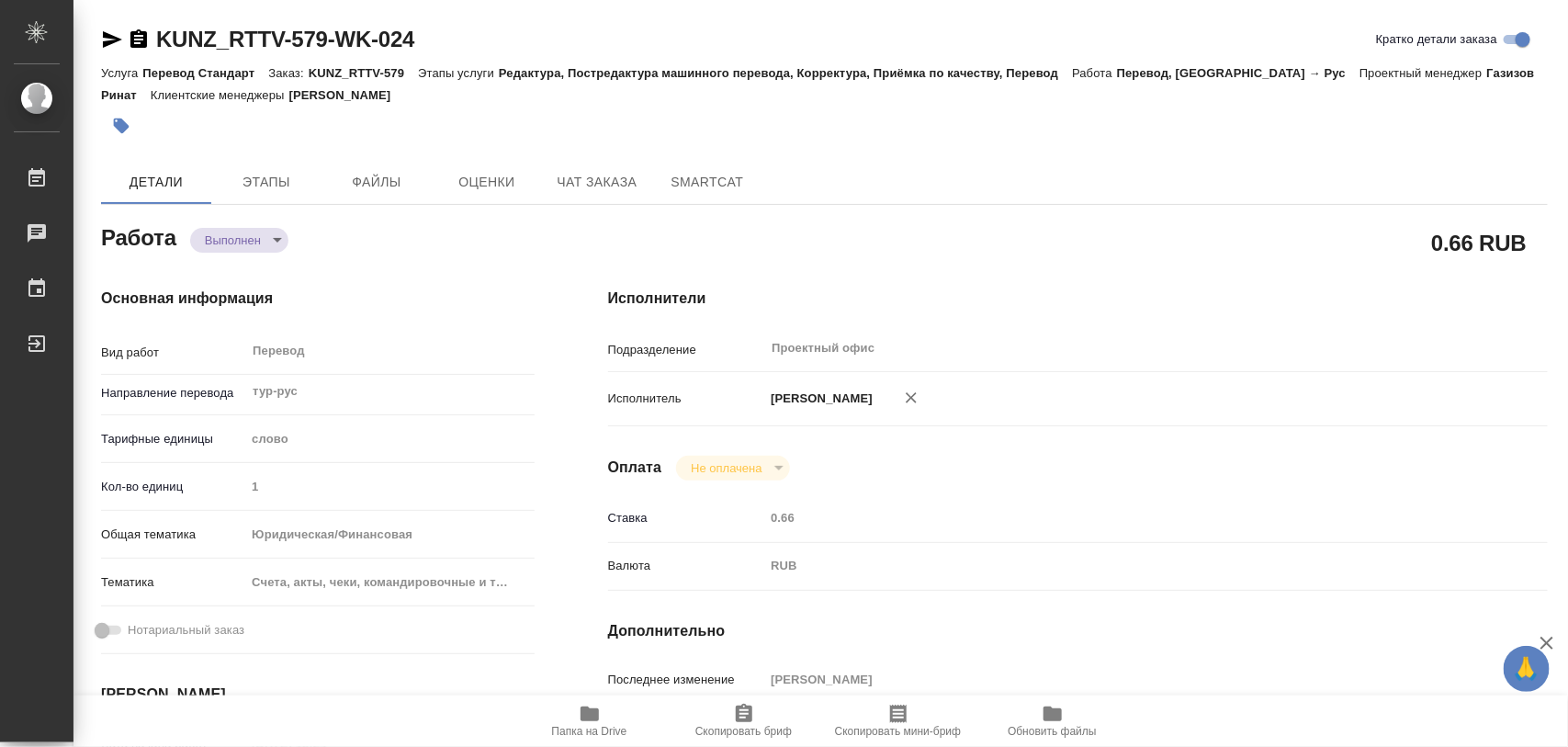
type textarea "x"
type input "KUNZ_RTTV-579"
type input "Перевод Стандарт"
type input "Редактура, Постредактура машинного перевода, Корректура, Приёмка по качеству, П…"
type input "[PERSON_NAME]"
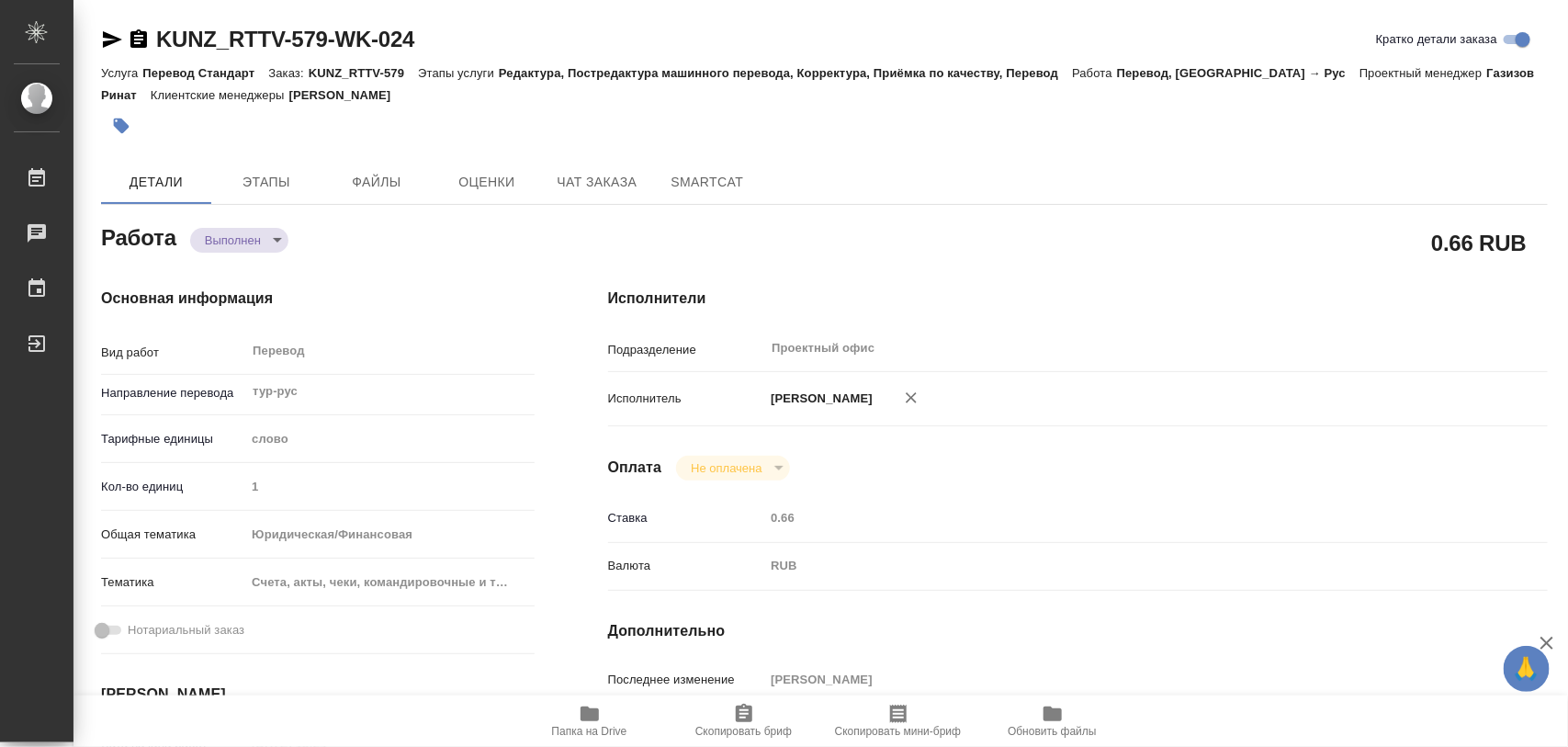
type input "[PERSON_NAME]"
type input "/Clients/RT/Orders/KUNZ_RTTV-579"
type textarea "x"
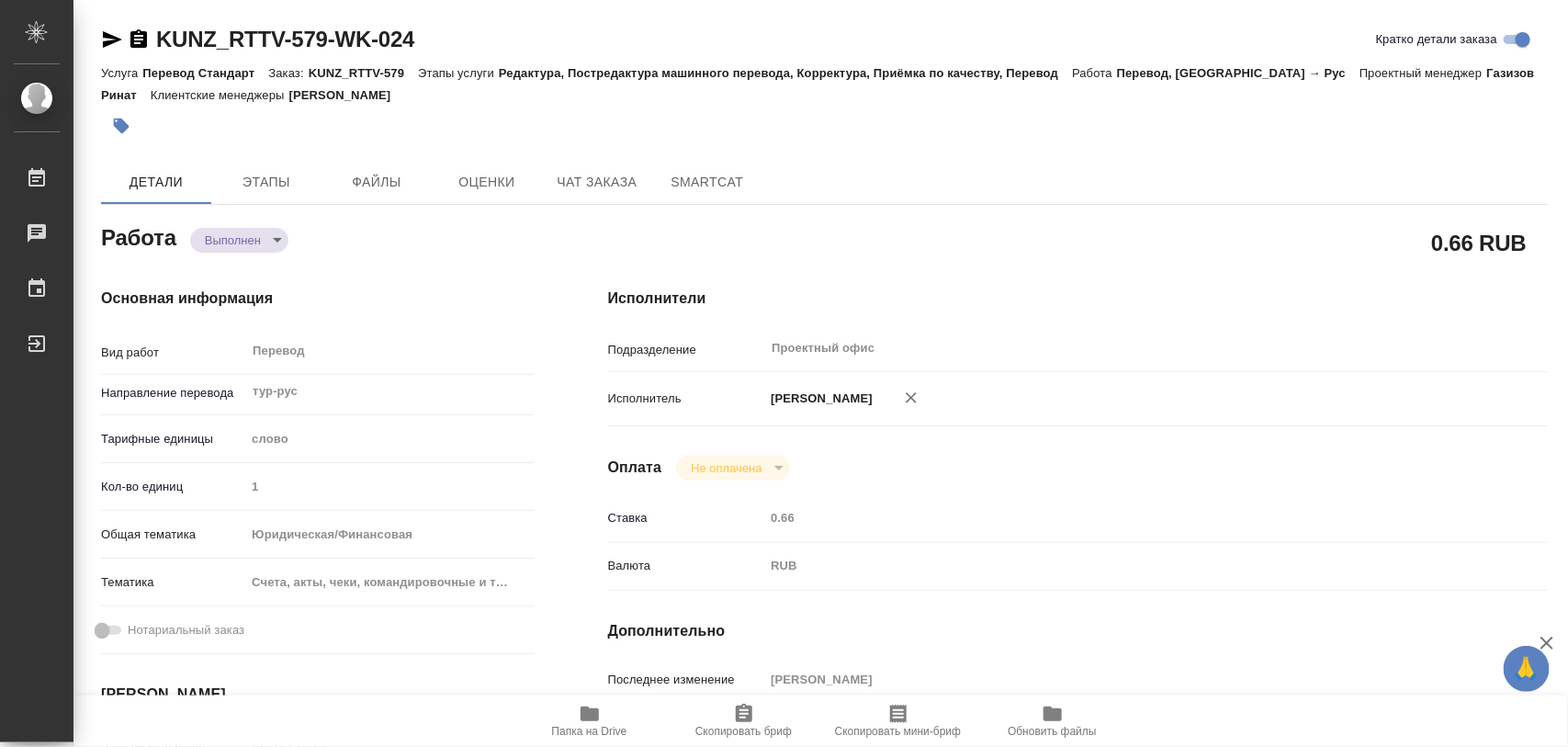
type textarea "x"
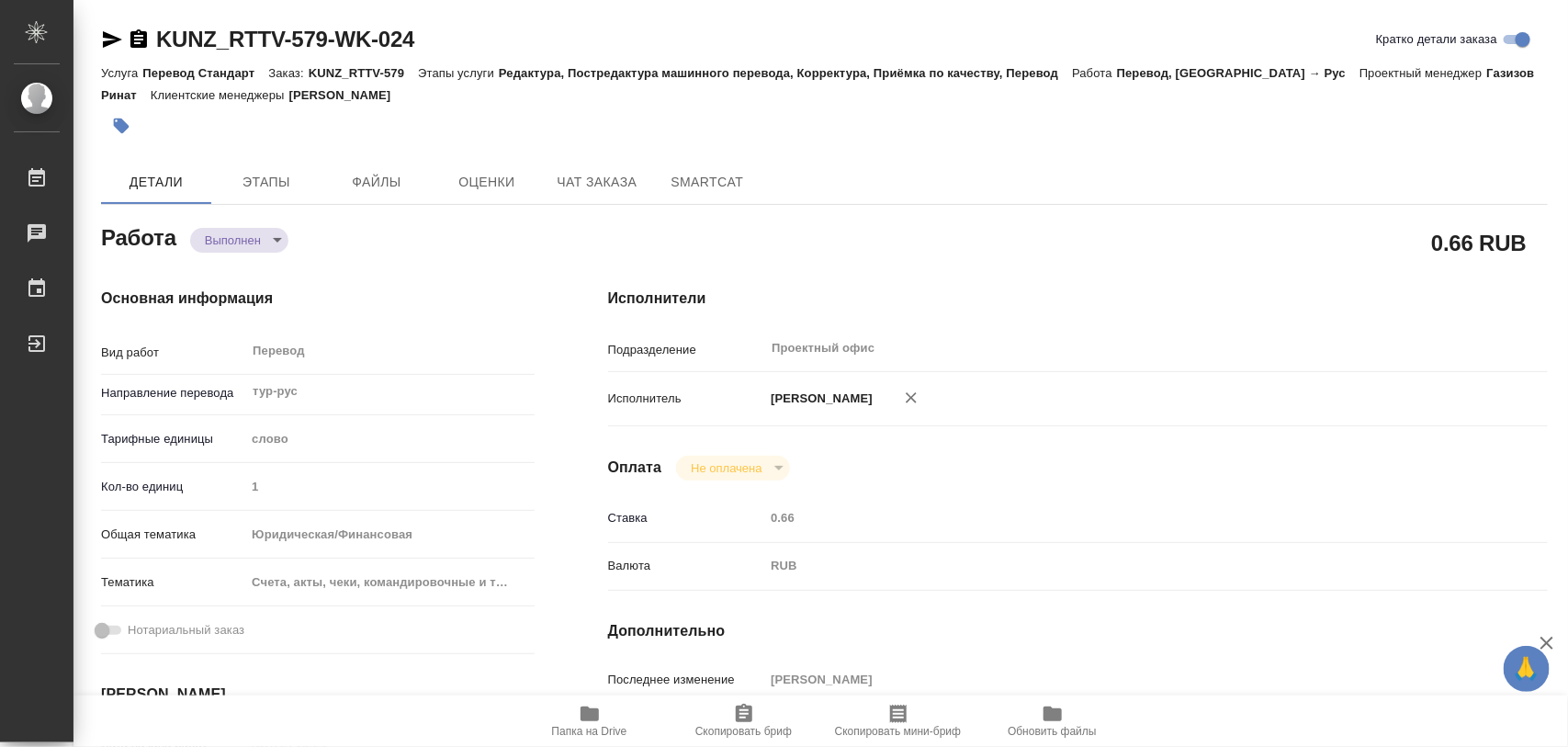
type textarea "x"
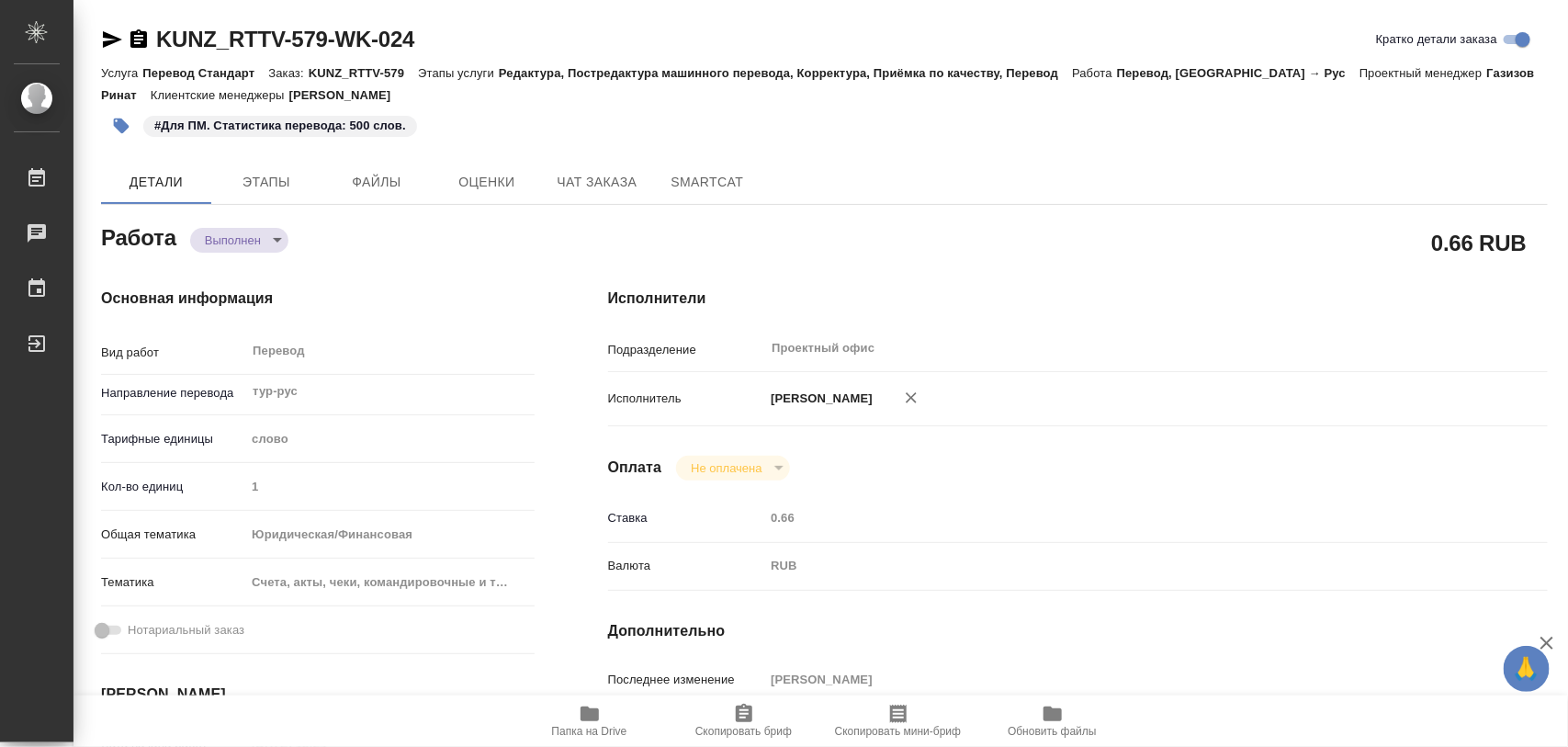
type textarea "x"
click at [115, 131] on icon "button" at bounding box center [121, 126] width 19 height 19
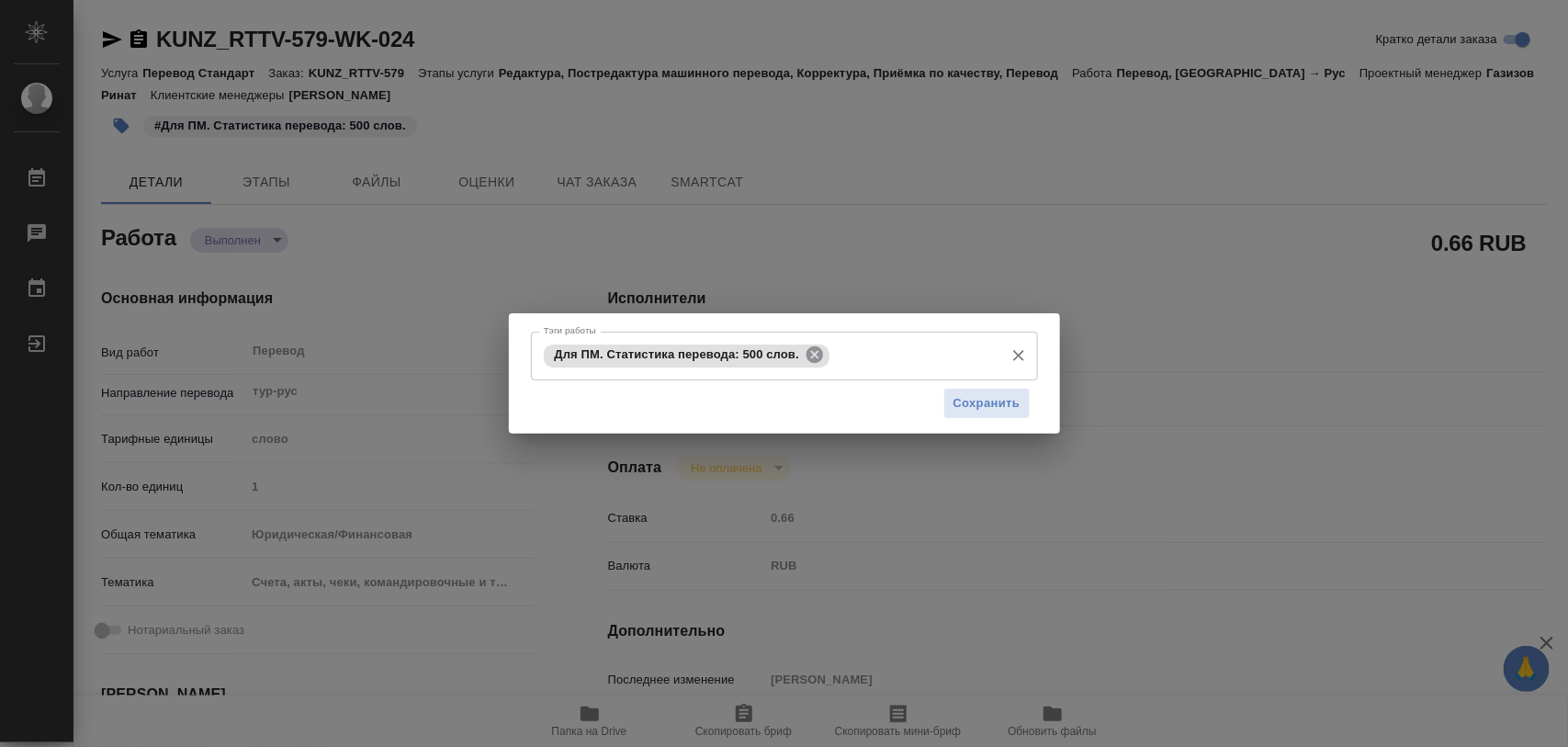
click at [806, 363] on icon at bounding box center [816, 355] width 20 height 20
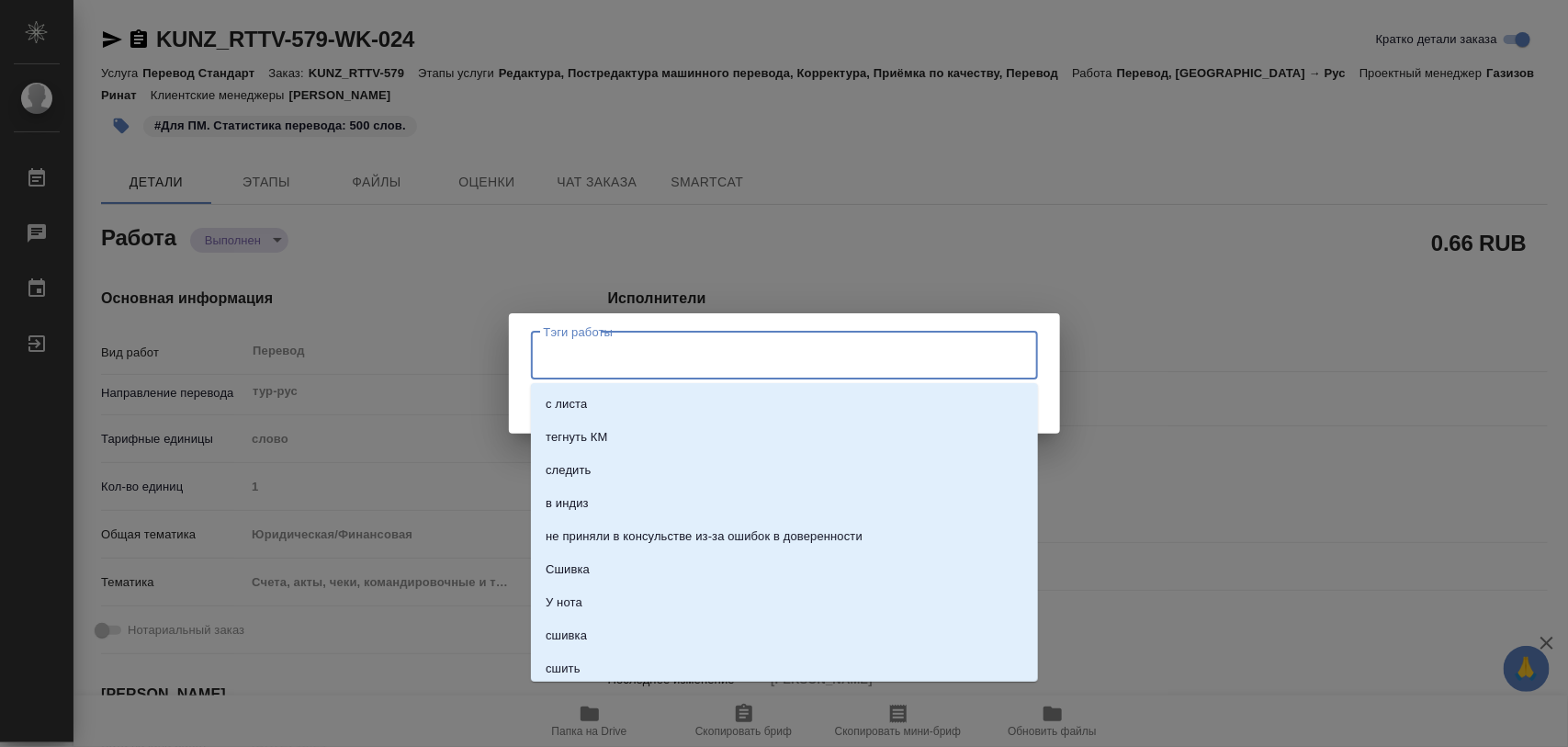
click at [810, 357] on input "Тэги работы" at bounding box center [767, 356] width 456 height 32
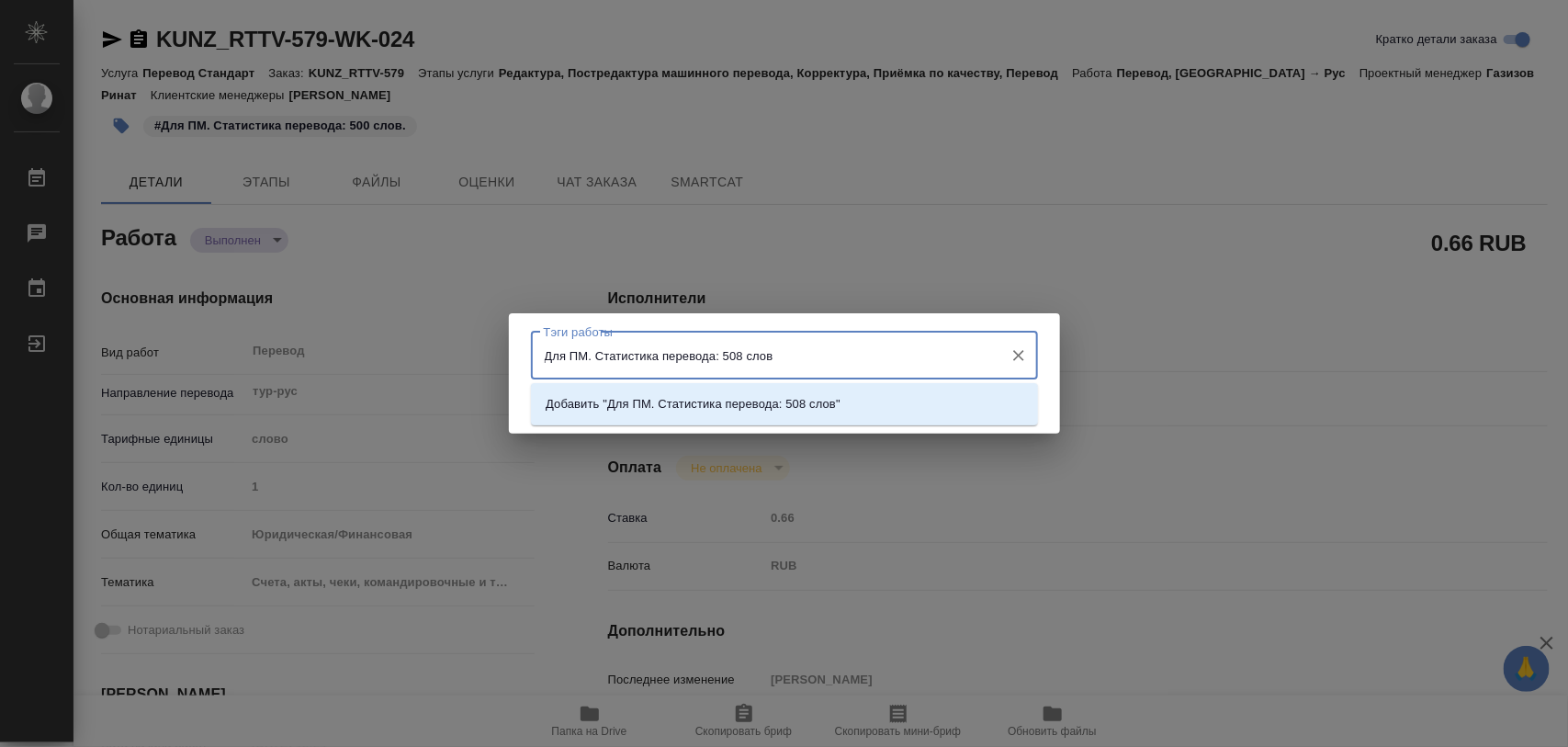
type input "Для ПМ. Статистика перевода: 508 слов."
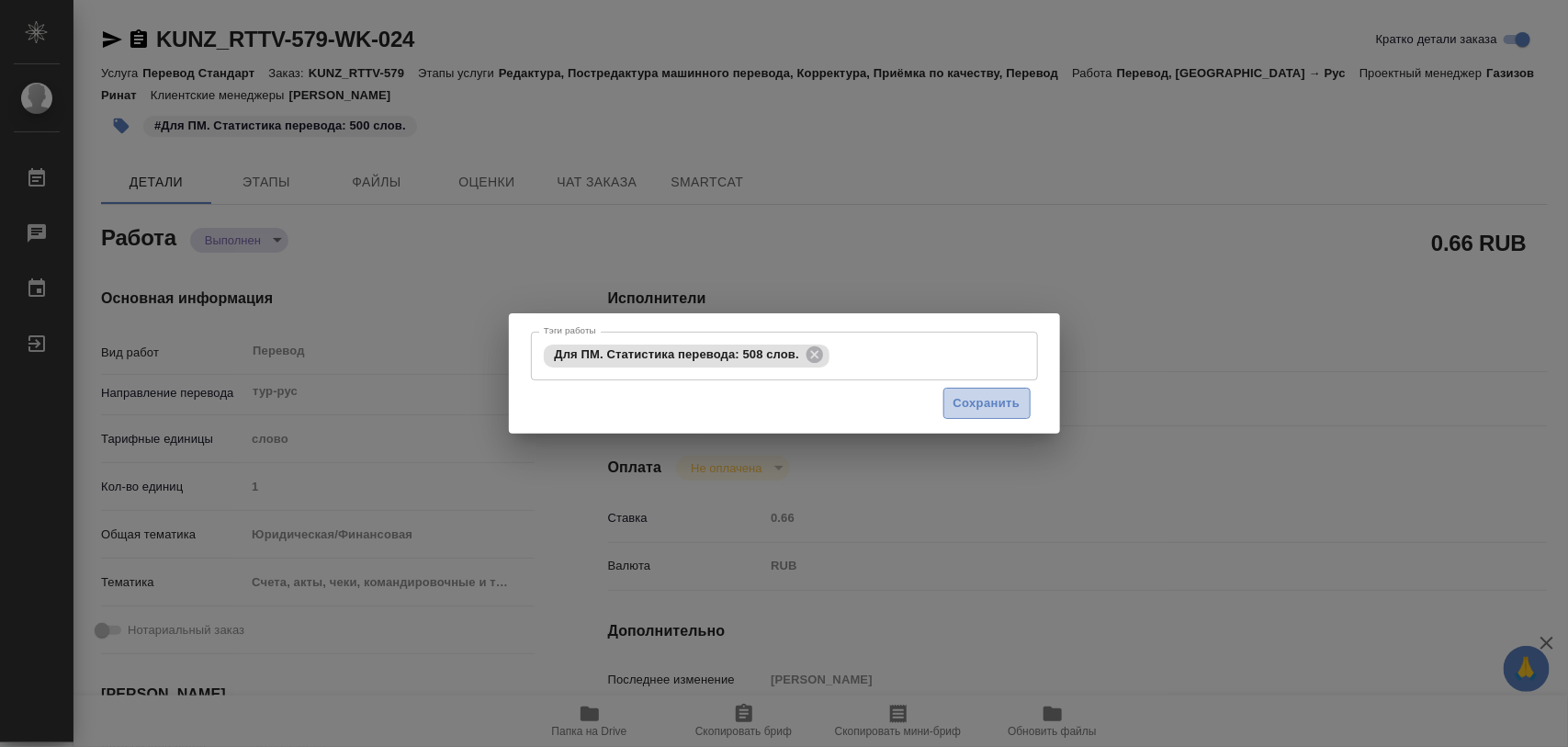
click at [1014, 395] on span "Сохранить" at bounding box center [987, 403] width 67 height 21
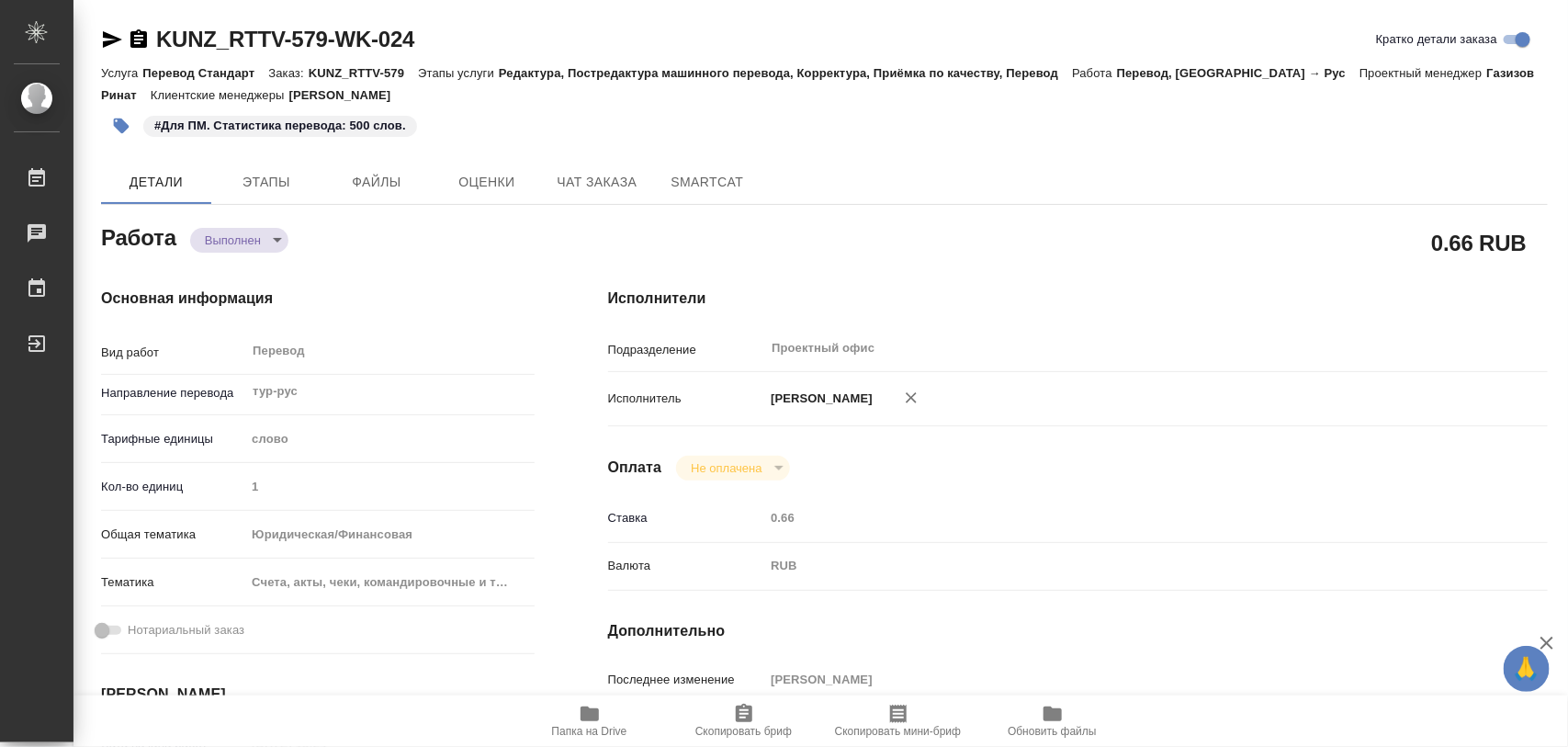
type input "completed"
type textarea "Перевод"
type textarea "x"
type input "тур-рус"
type input "5a8b1489cc6b4906c91bfd90"
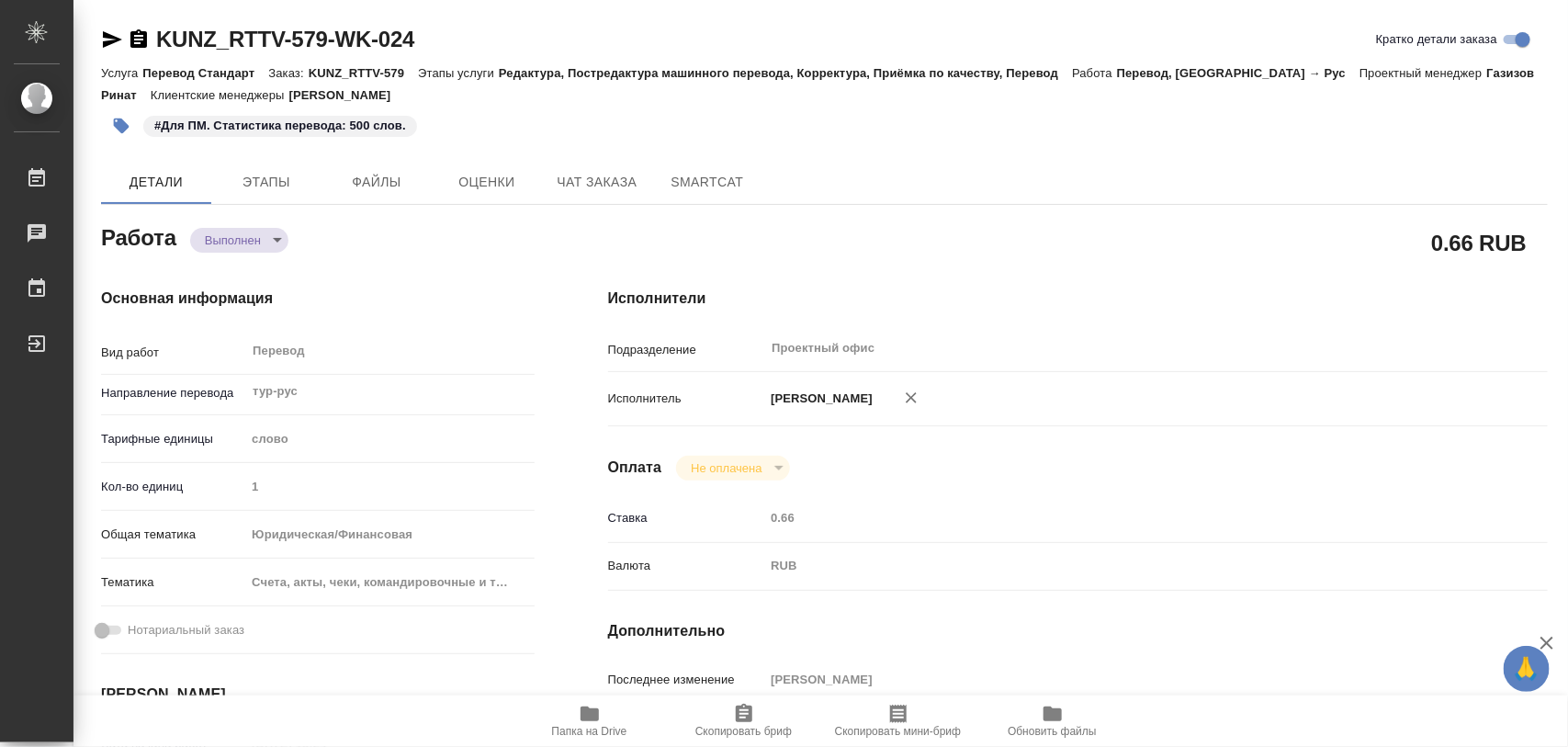
type input "1"
type input "yr-fn"
type input "5f647205b73bc97568ca66c0"
type input "04.09.2025 13:24"
type input "[DATE] 14:08"
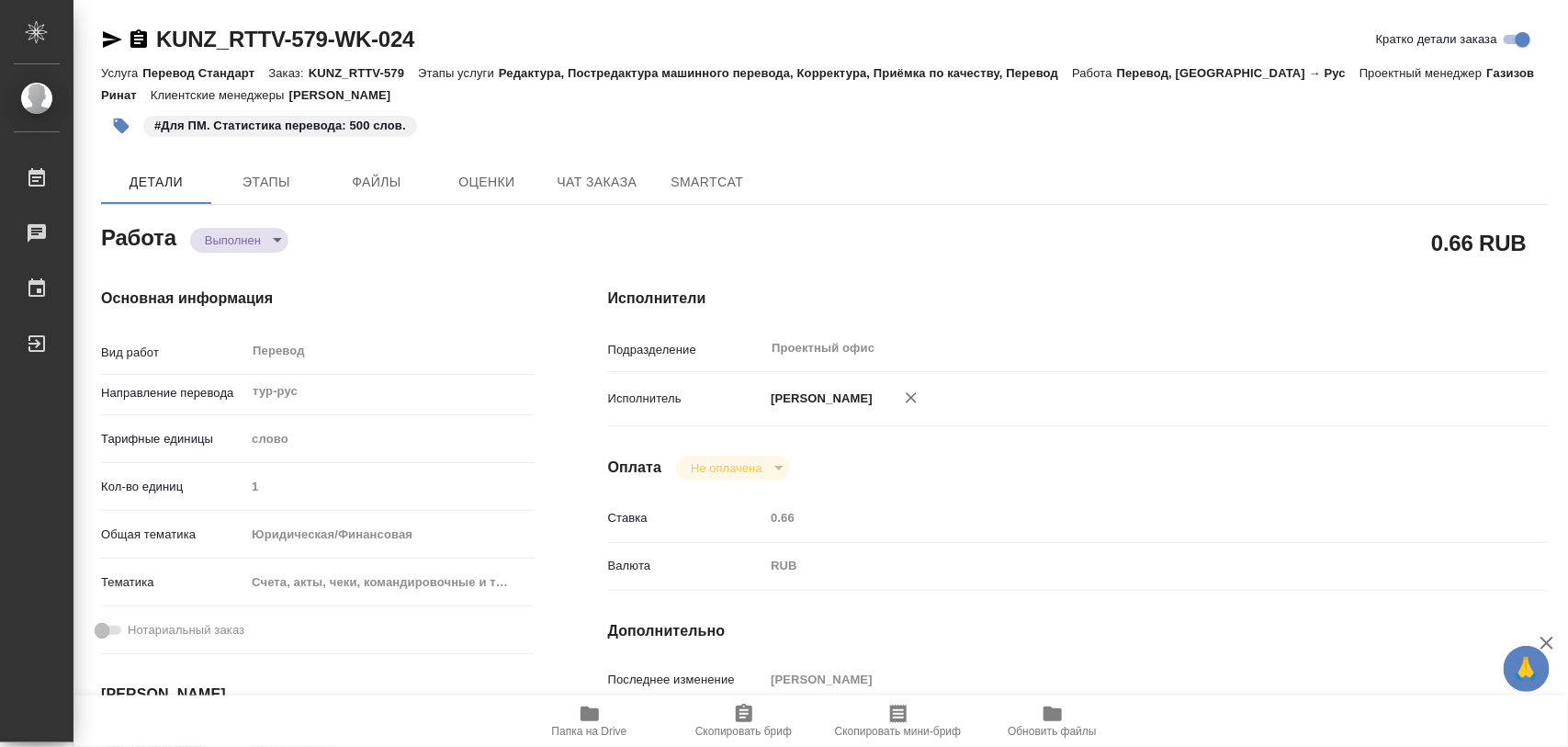
type input "[DATE] 12:00"
type input "Проектный офис"
type input "notPayed"
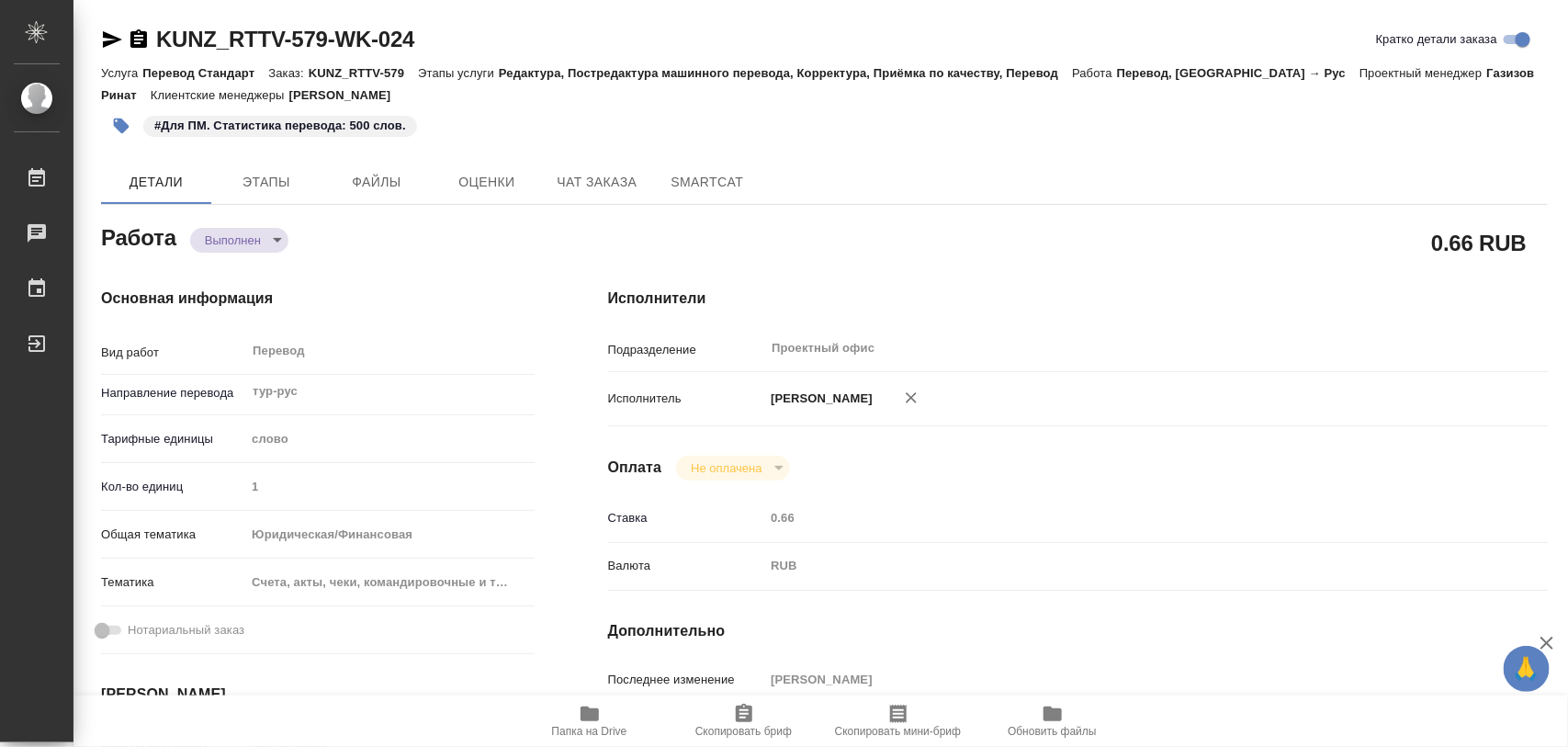
type input "0.66"
type input "RUB"
type input "[PERSON_NAME]"
type textarea "x"
type textarea "/Clients/RT/Orders/KUNZ_RTTV-579/Translated/KUNZ_RTTV-579-WK-024"
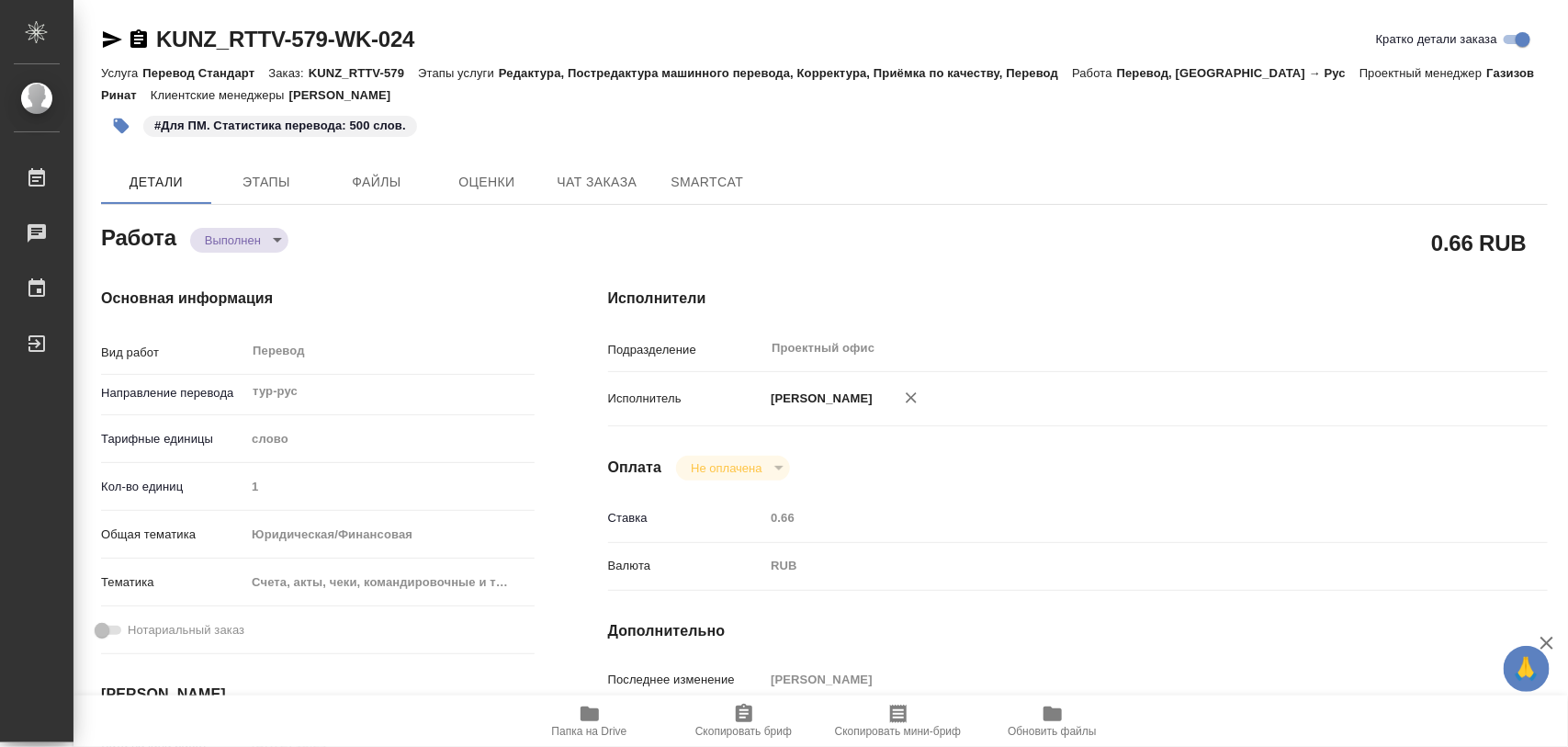
type textarea "x"
type input "KUNZ_RTTV-579"
type input "Перевод Стандарт"
type input "Редактура, Постредактура машинного перевода, Корректура, Приёмка по качеству, П…"
type input "[PERSON_NAME]"
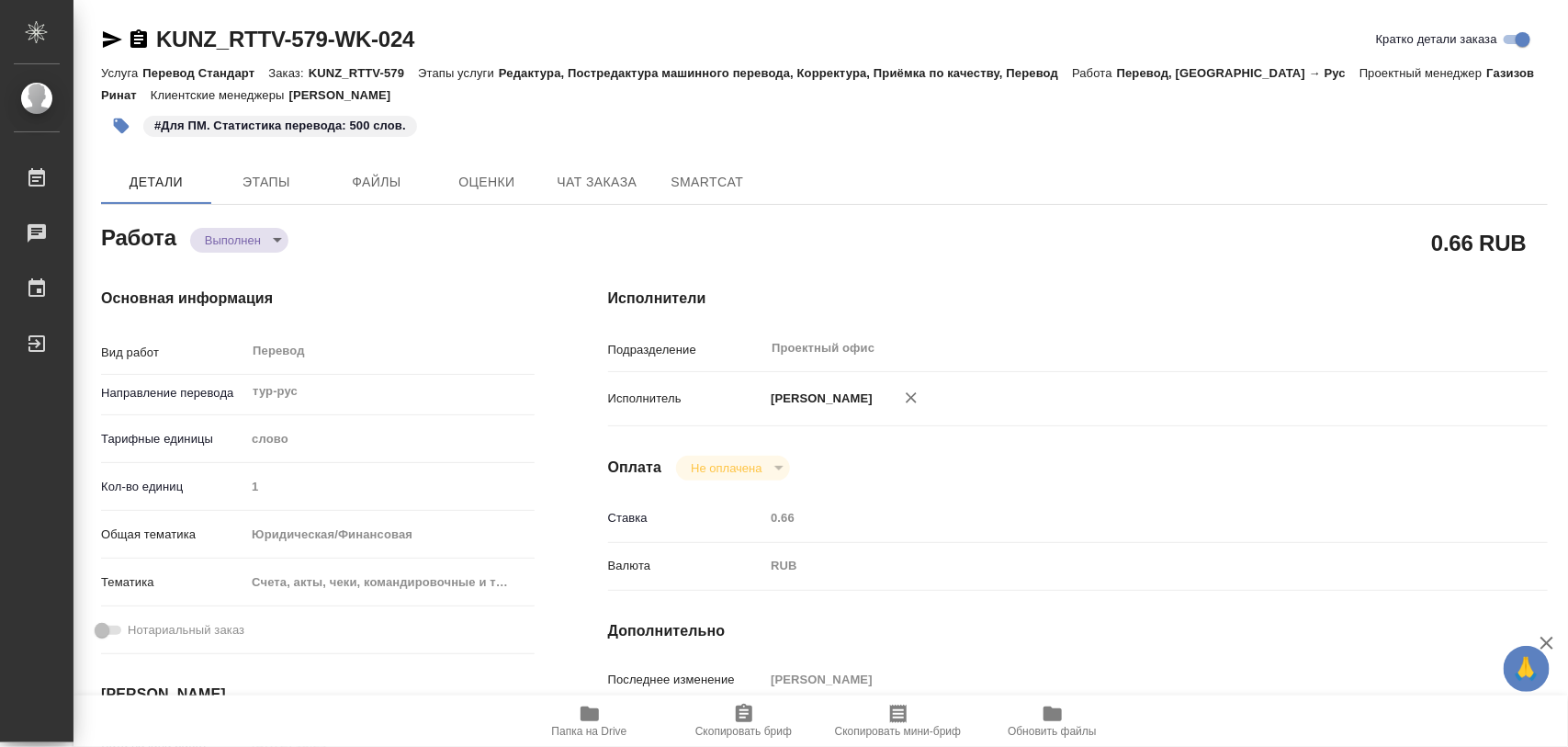
type input "[PERSON_NAME]"
type input "/Clients/RT/Orders/KUNZ_RTTV-579"
type textarea "x"
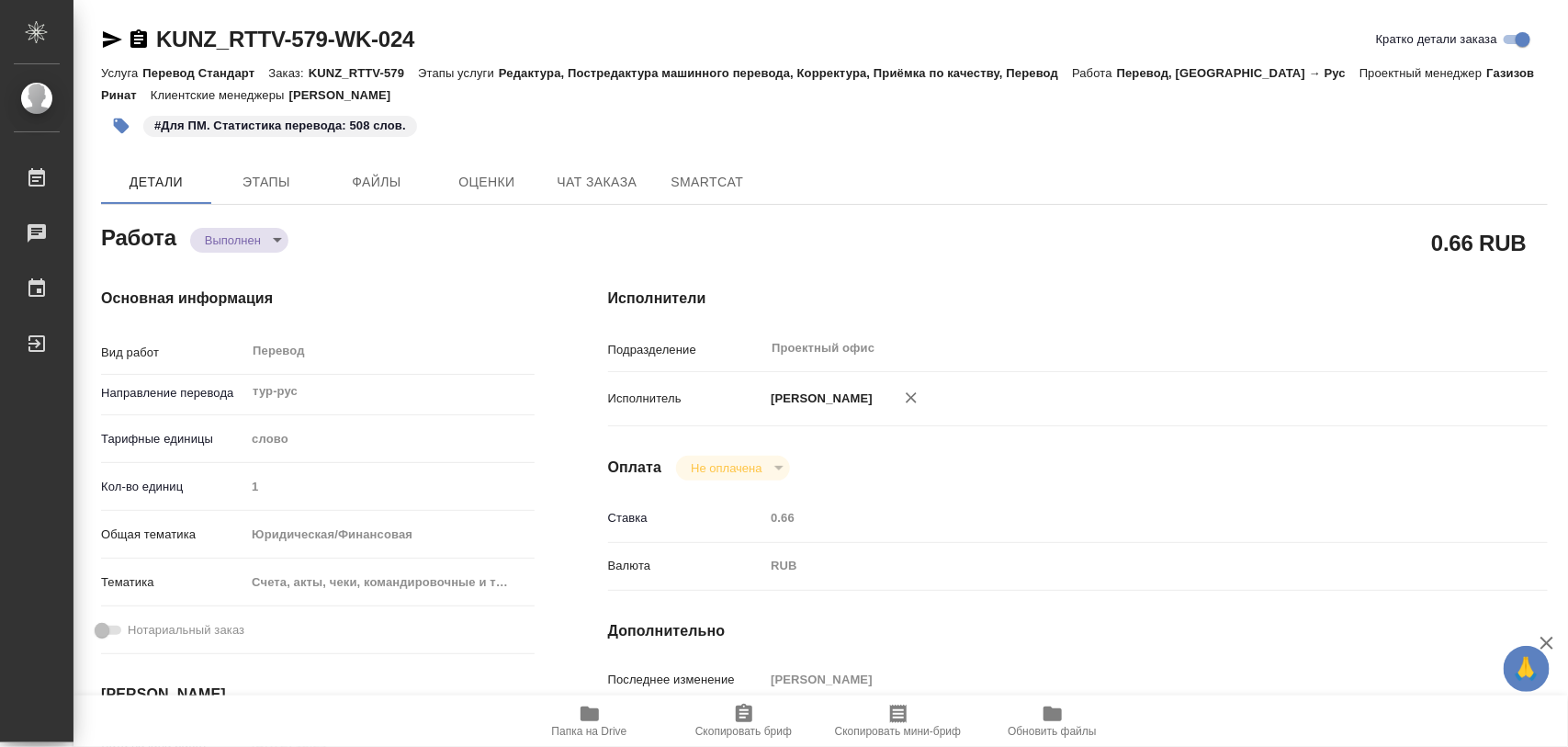
type textarea "x"
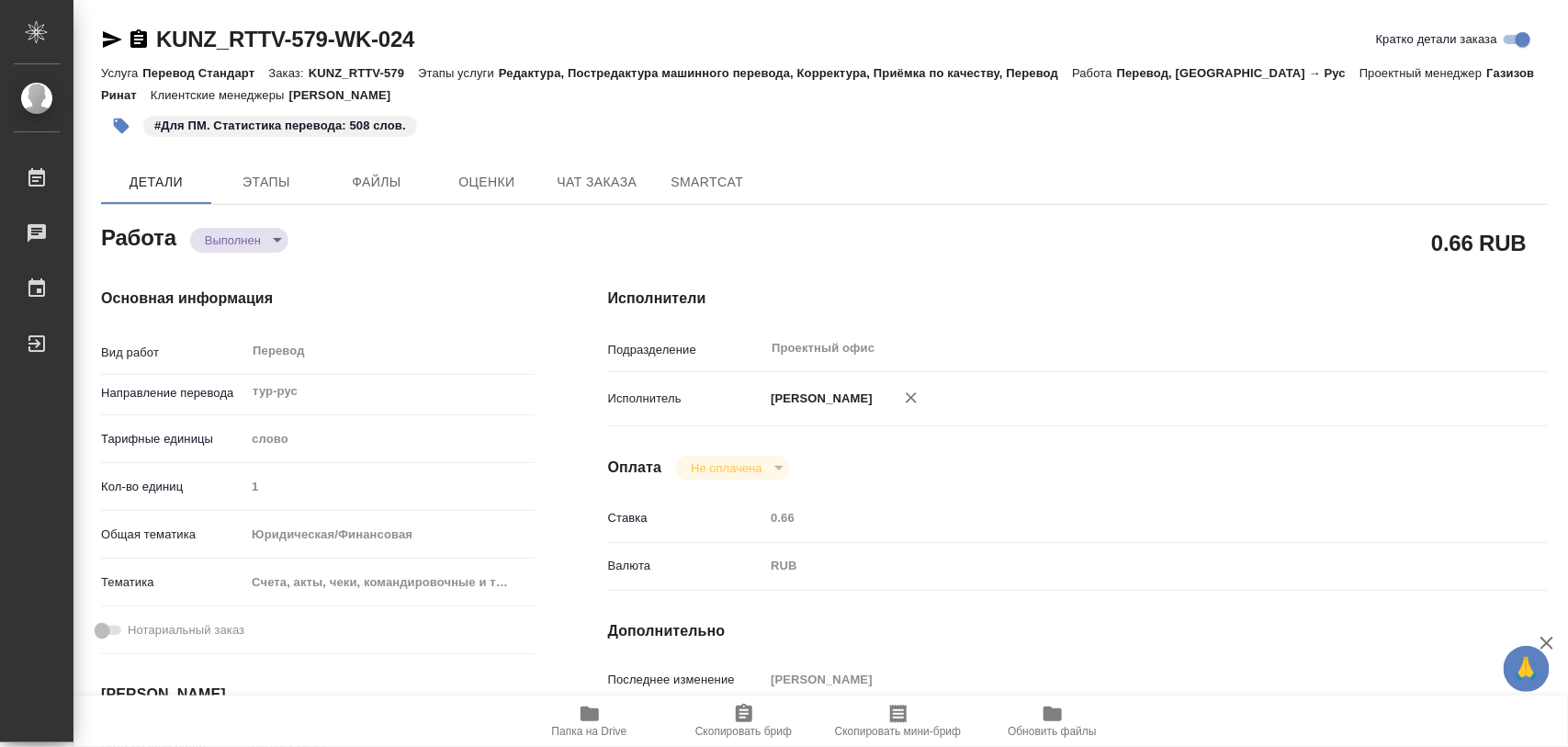
type textarea "x"
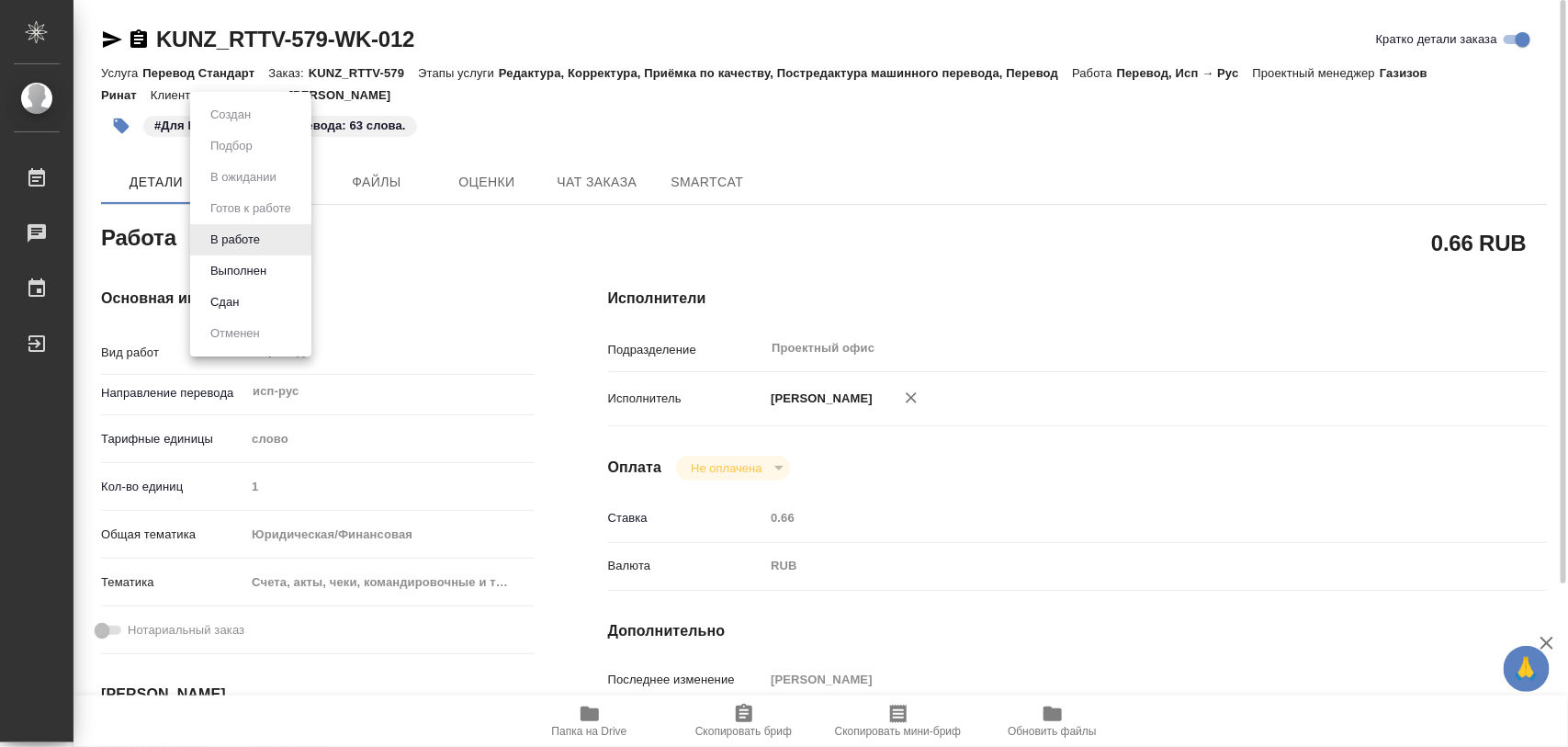
click at [273, 247] on body "🙏 .cls-1 fill:#fff; AWATERA Iglakov Maksim Работы 0 Чаты График Выйти KUNZ_RTTV…" at bounding box center [784, 374] width 1568 height 747
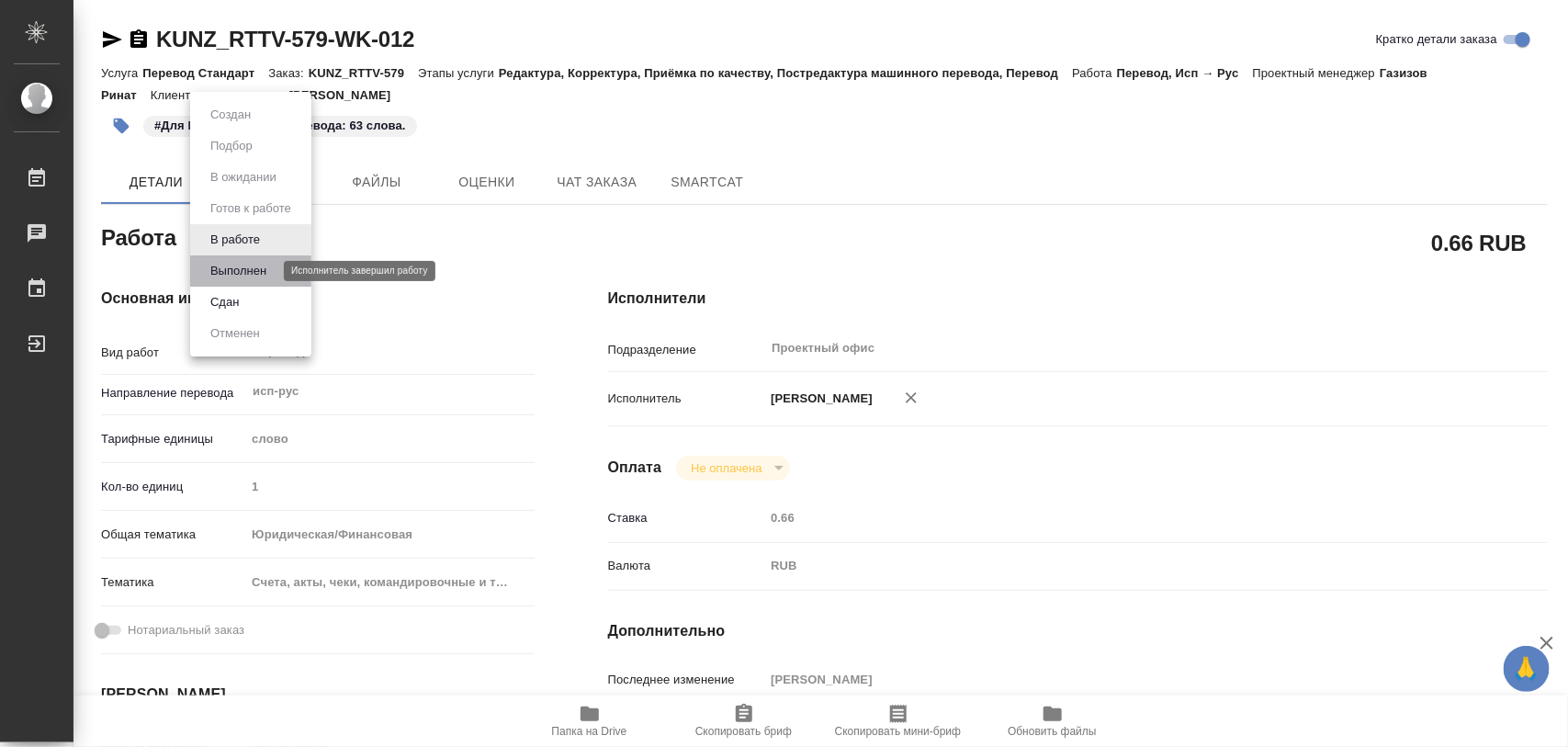
click at [258, 270] on button "Выполнен" at bounding box center [238, 272] width 67 height 20
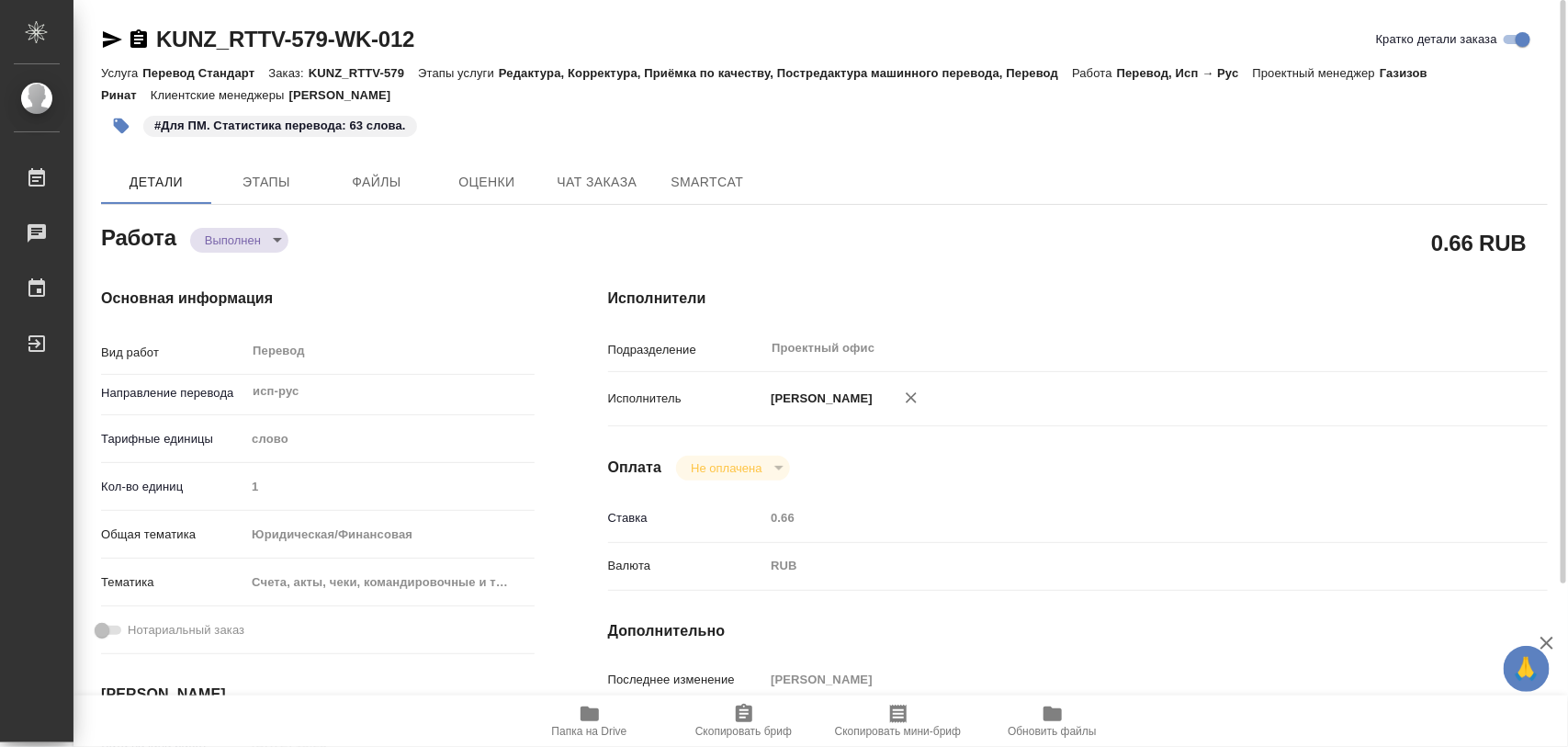
type textarea "x"
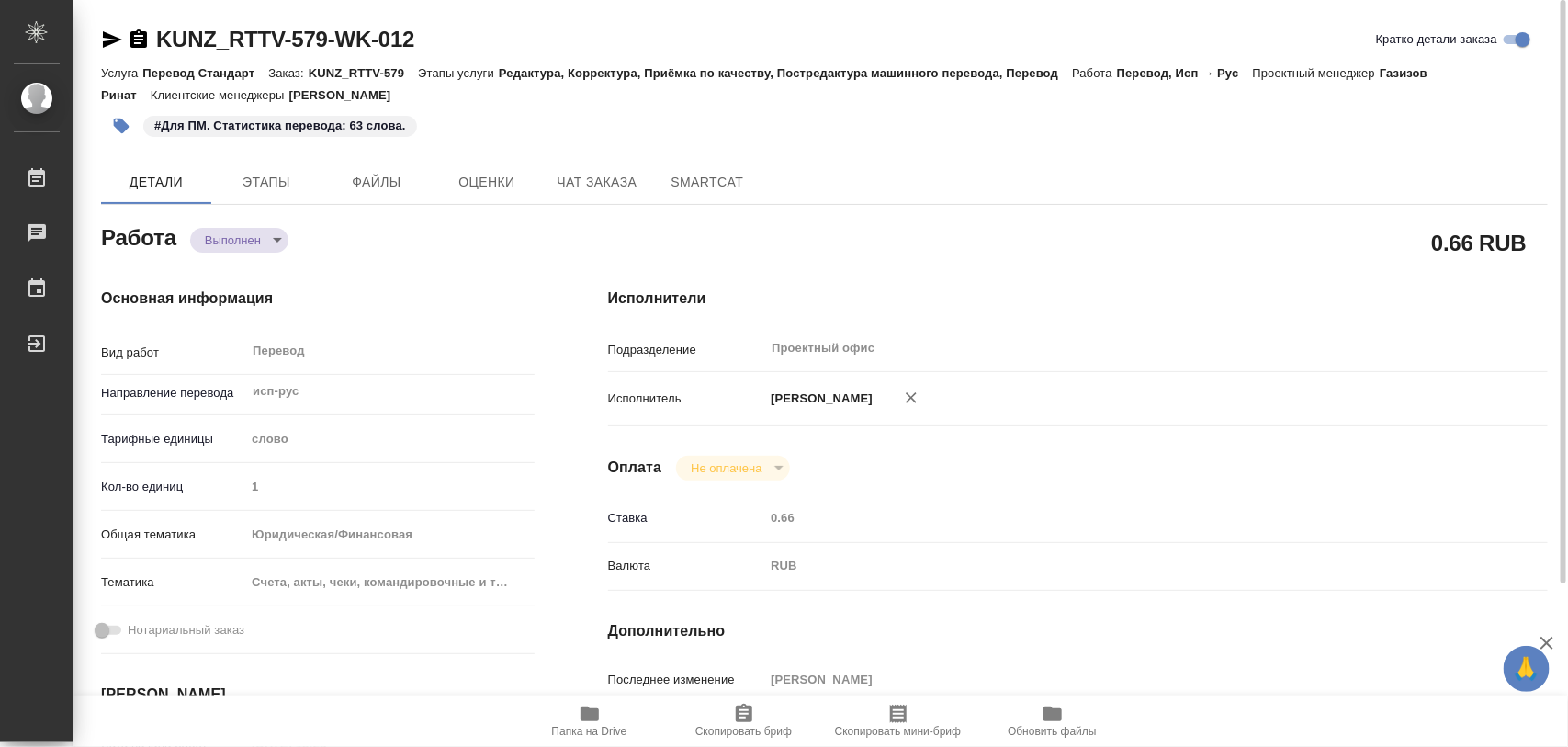
type textarea "x"
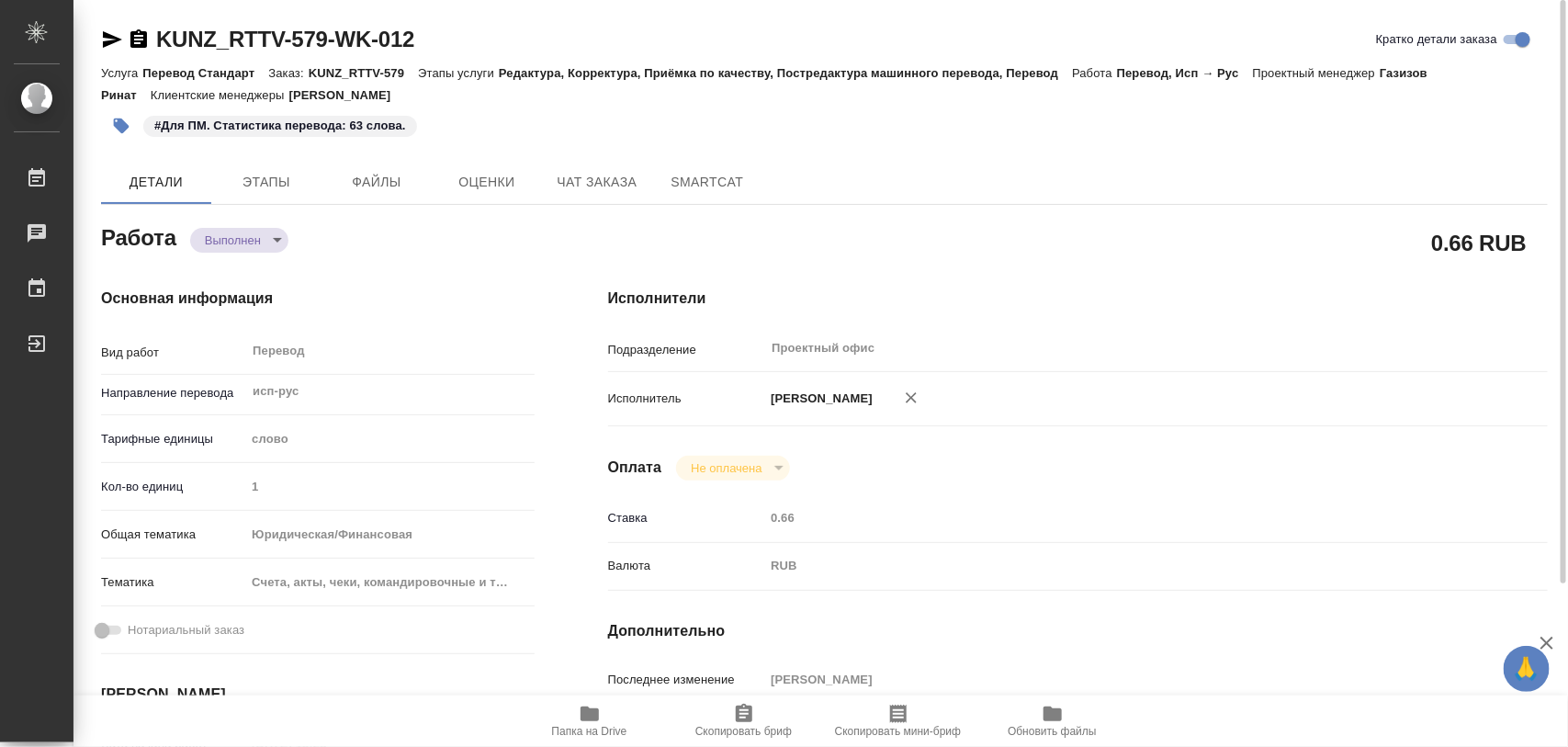
type textarea "x"
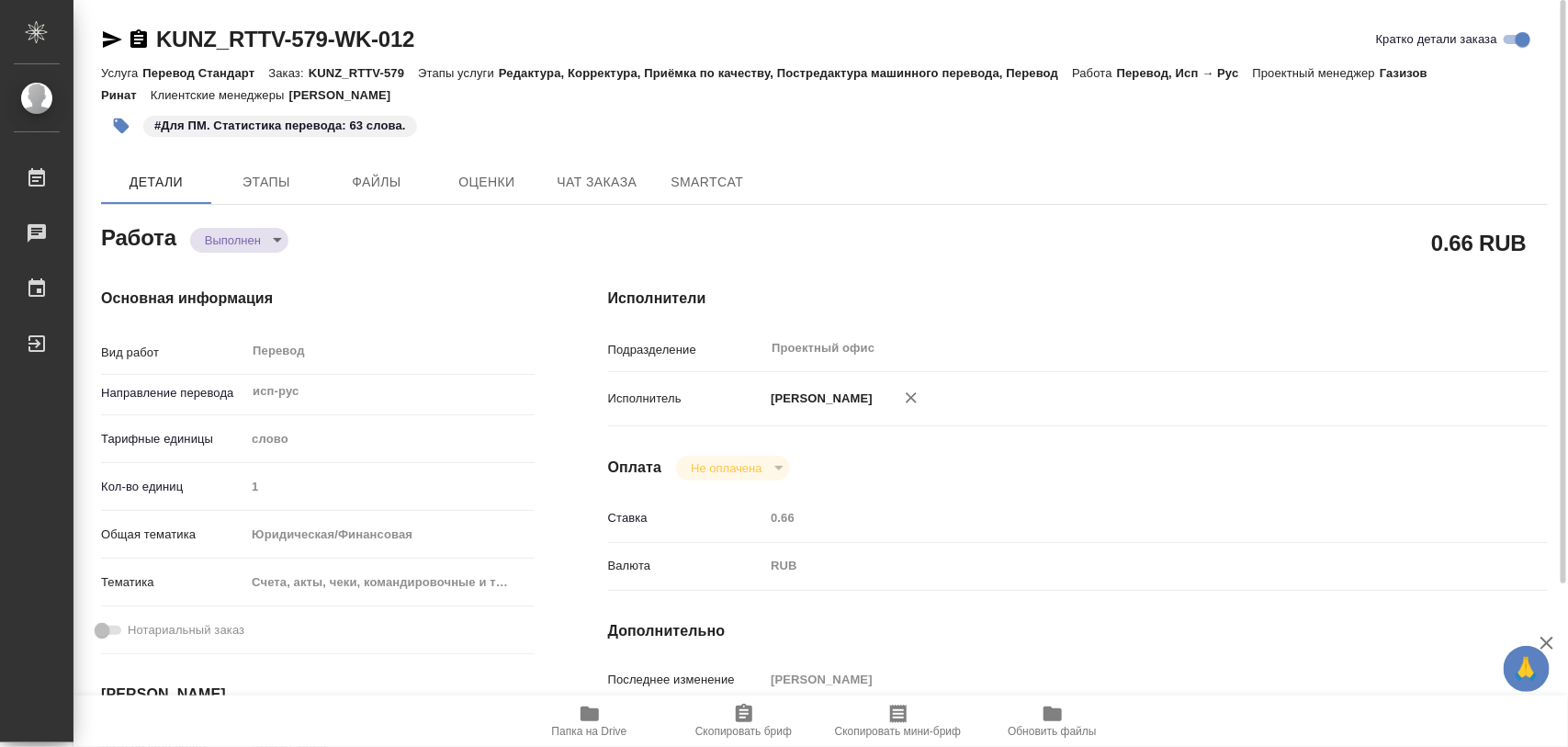
type textarea "x"
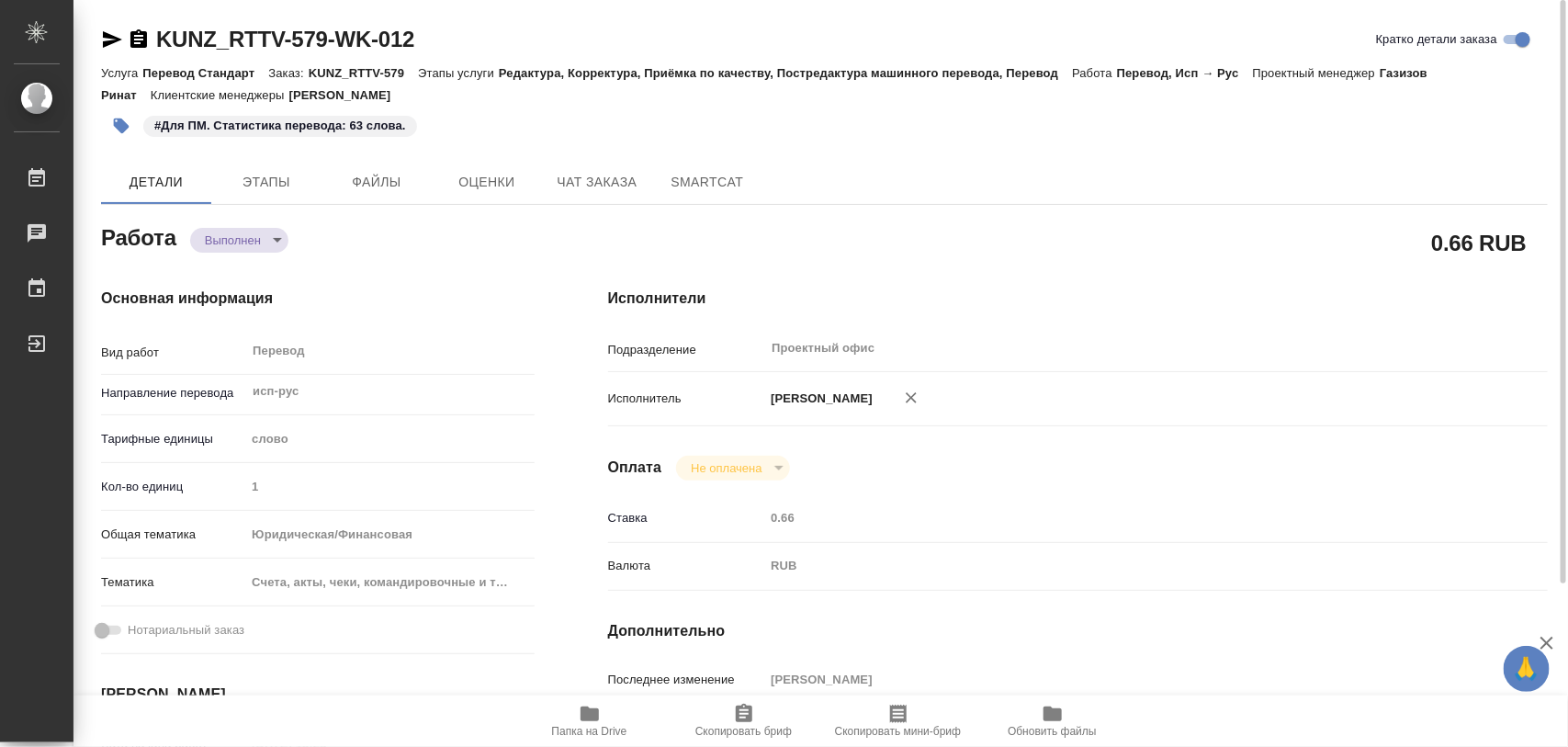
click at [593, 715] on icon "button" at bounding box center [590, 714] width 19 height 15
click at [581, 712] on icon "button" at bounding box center [590, 714] width 22 height 22
click at [127, 126] on icon "button" at bounding box center [121, 126] width 16 height 16
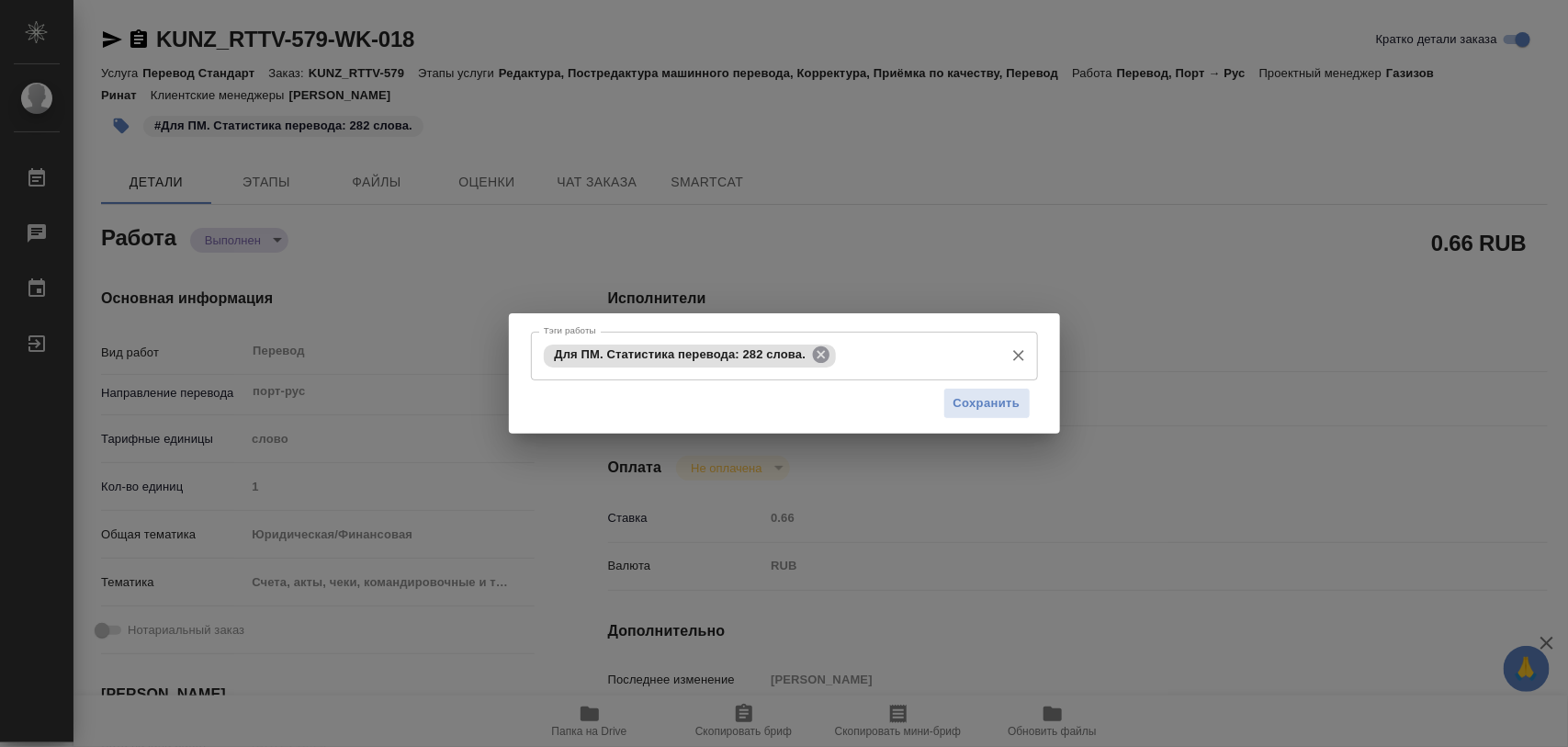
click at [827, 355] on icon at bounding box center [821, 355] width 17 height 17
click at [820, 350] on input "Тэги работы" at bounding box center [767, 356] width 456 height 32
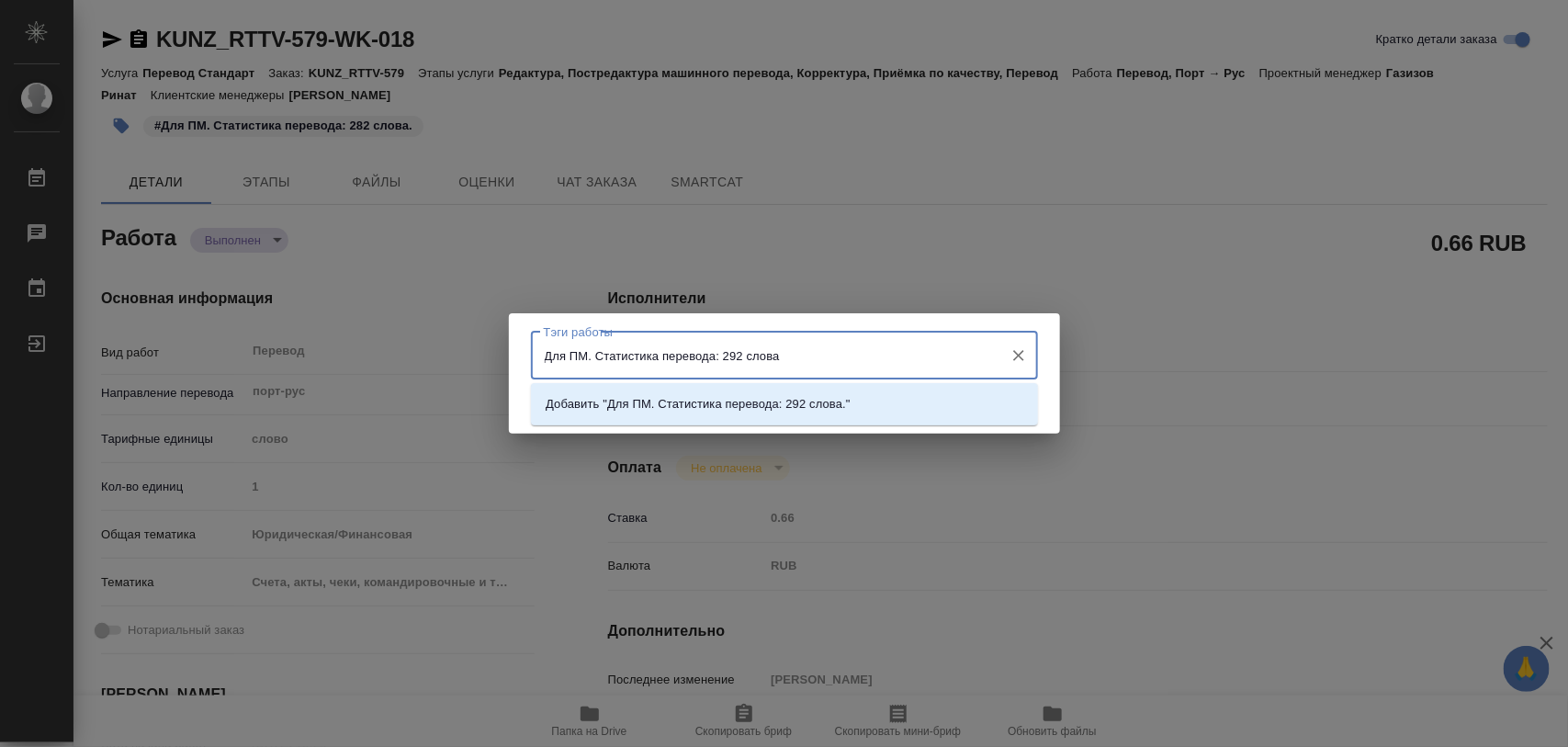
type input "Для ПМ. Статистика перевода: 292 слова."
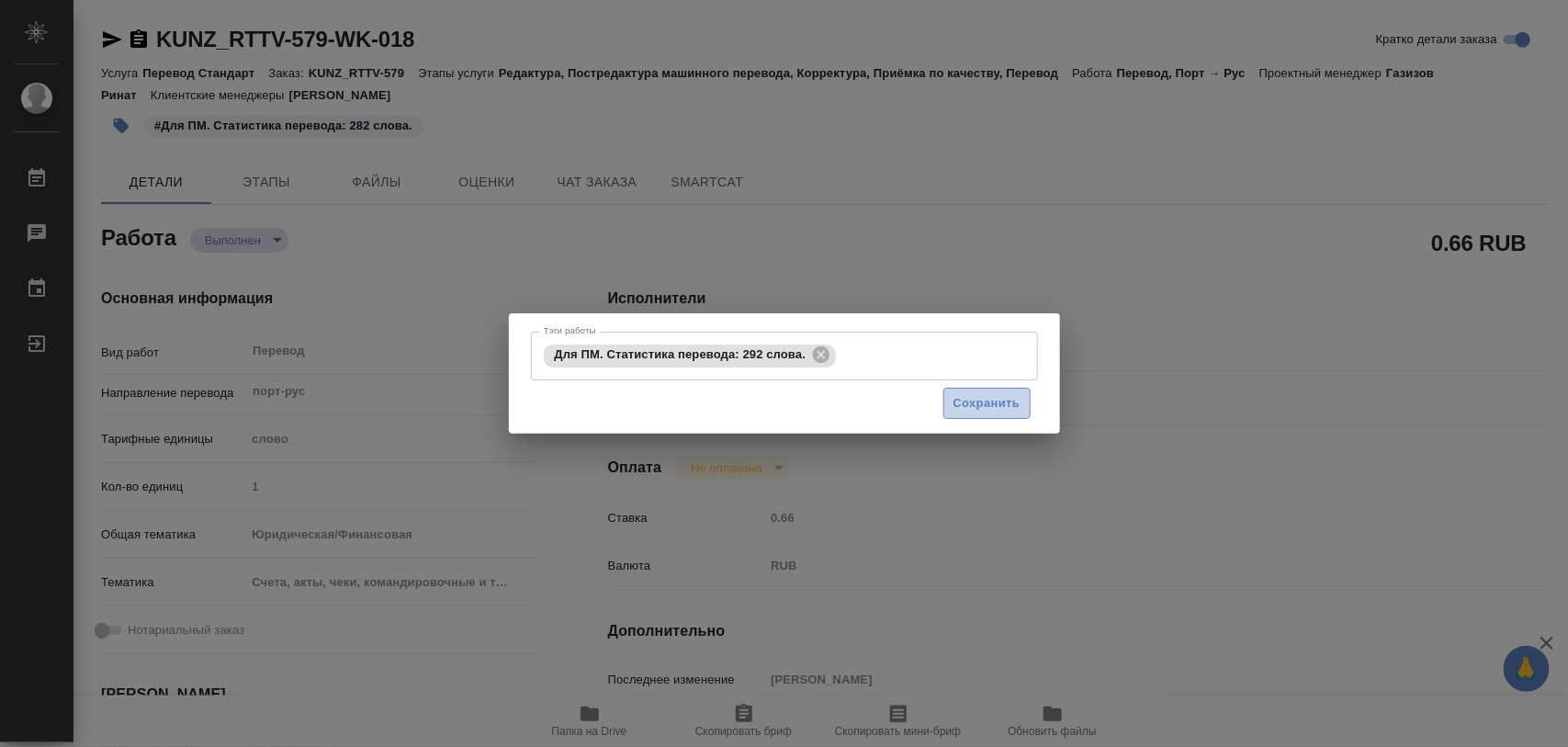
click at [997, 402] on span "Сохранить" at bounding box center [987, 403] width 67 height 21
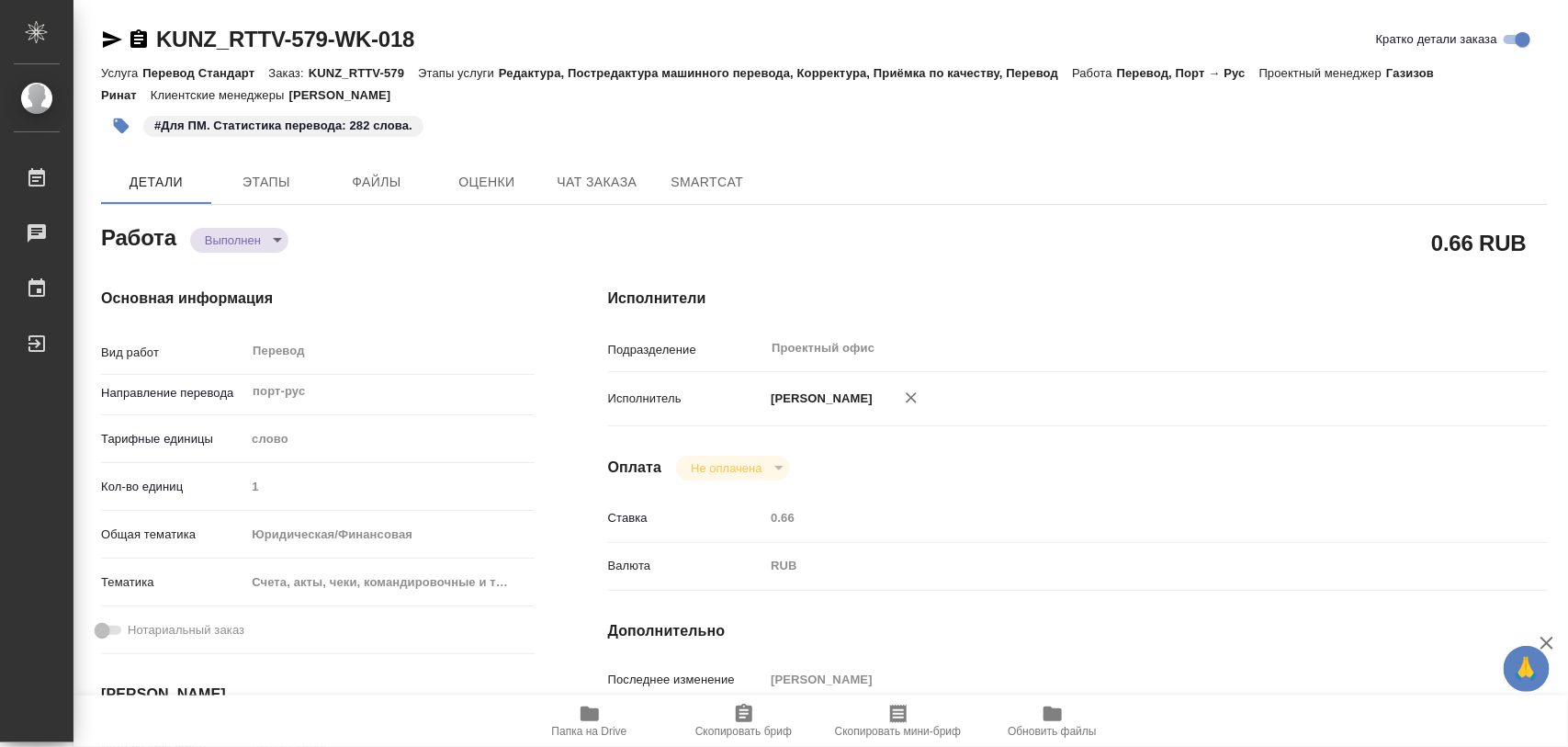
type input "completed"
type input "порт-рус"
type input "5a8b1489cc6b4906c91bfd90"
type input "1"
type input "yr-fn"
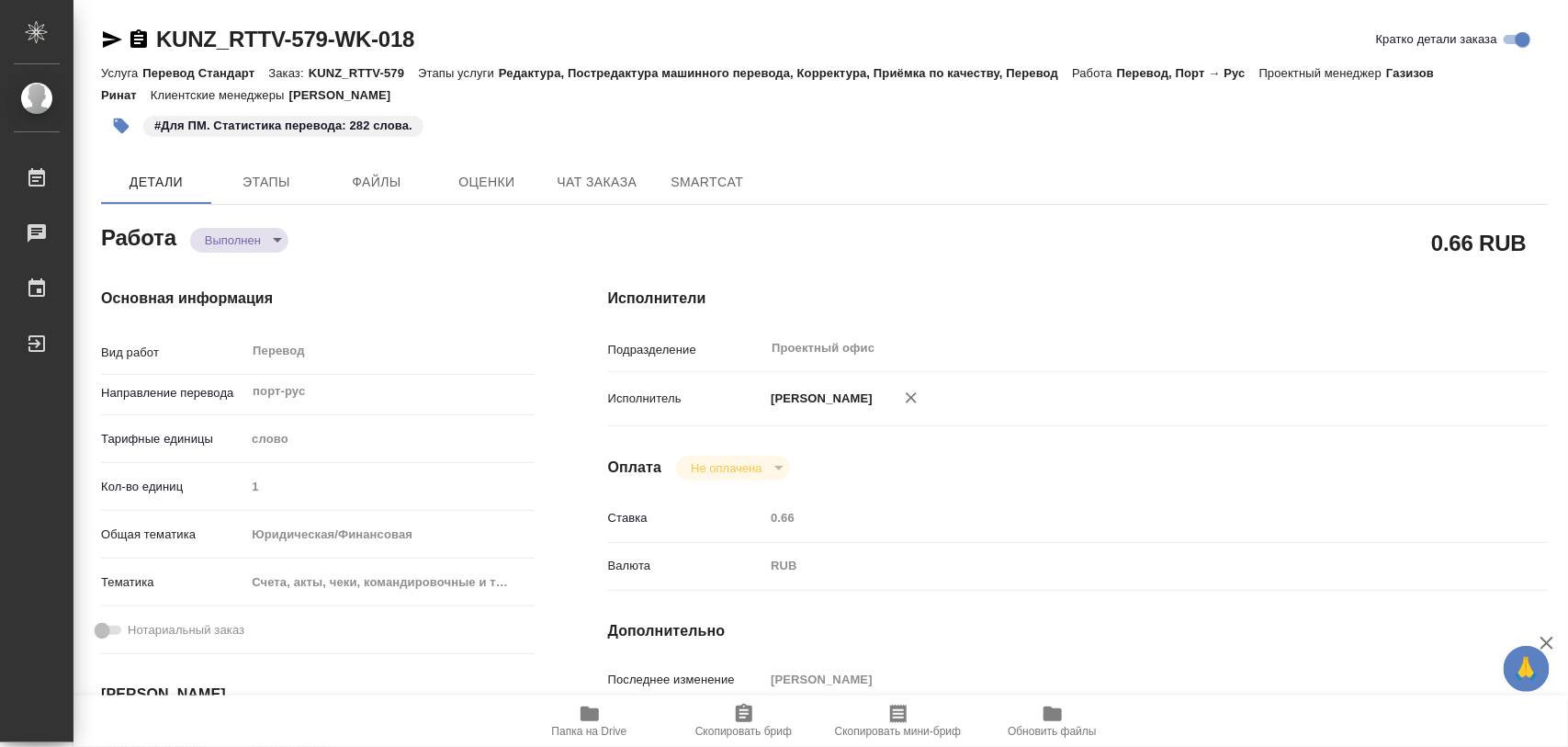
type input "5f647205b73bc97568ca66c0"
type input "[DATE] 13:23"
type input "[DATE] 14:08"
type input "[DATE] 12:00"
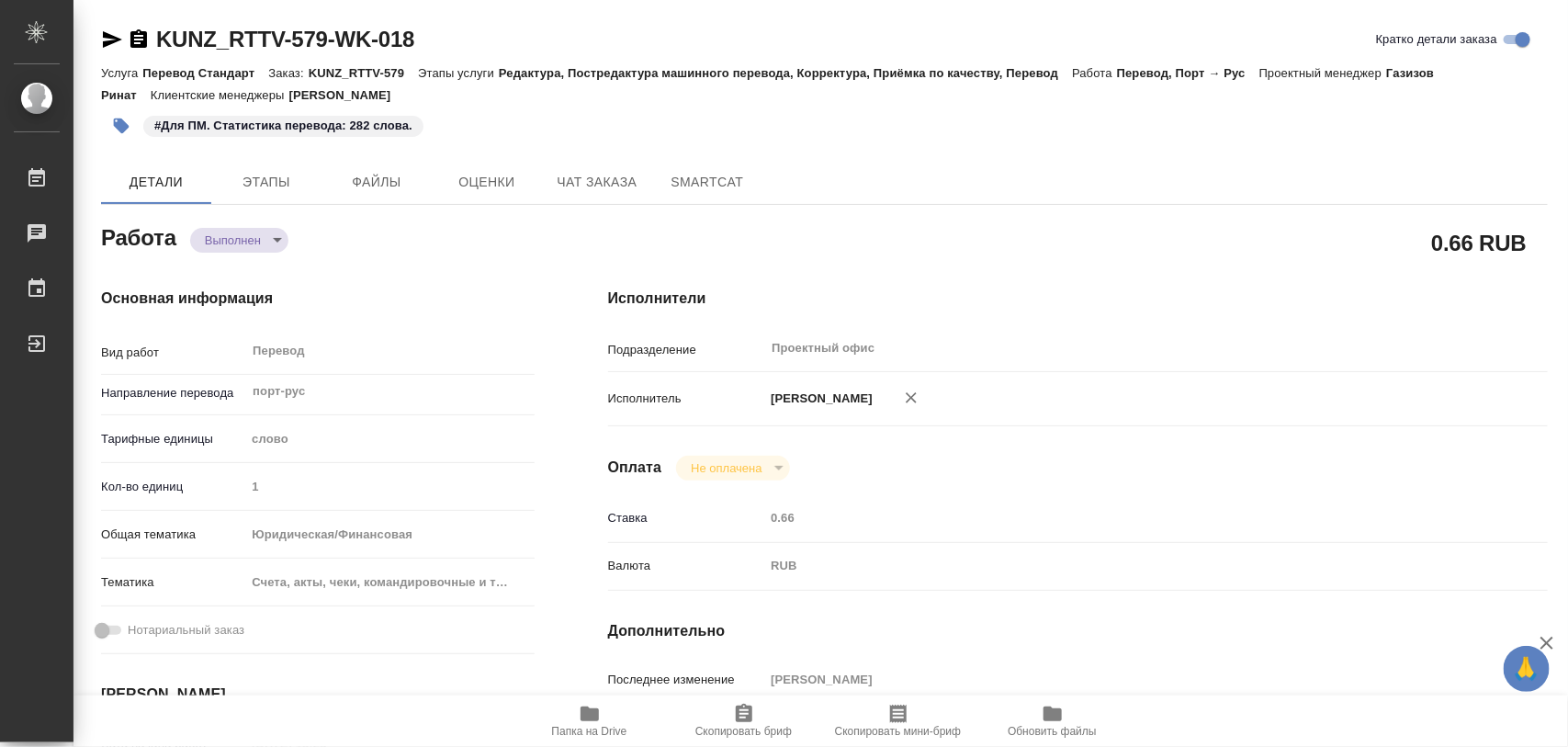
type input "[DATE] 12:00"
type input "Проектный офис"
type input "notPayed"
type input "0.66"
type input "RUB"
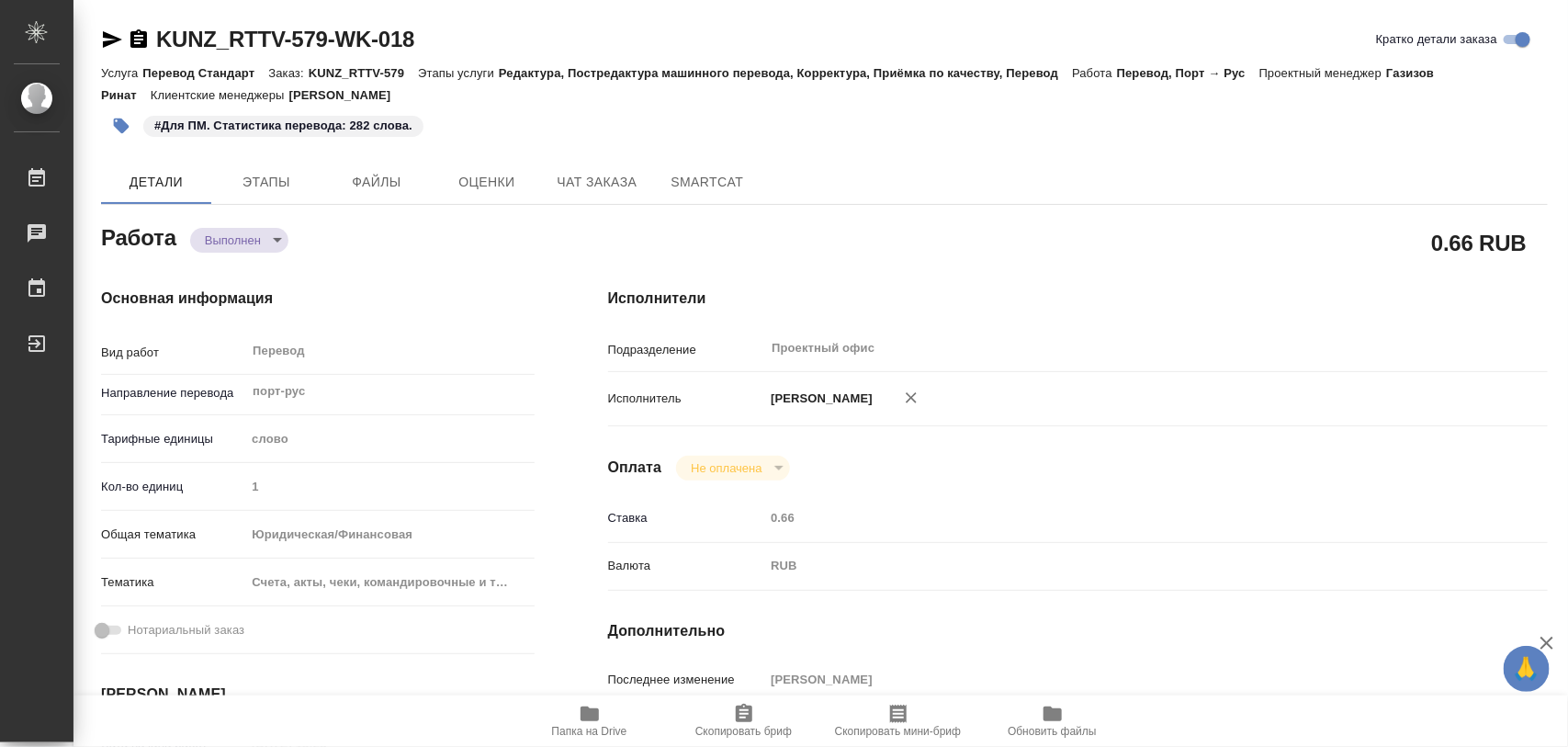
type input "[PERSON_NAME]"
type input "KUNZ_RTTV-579"
type input "Перевод Стандарт"
type input "Редактура, Постредактура машинного перевода, Корректура, Приёмка по качеству, П…"
type input "[PERSON_NAME]"
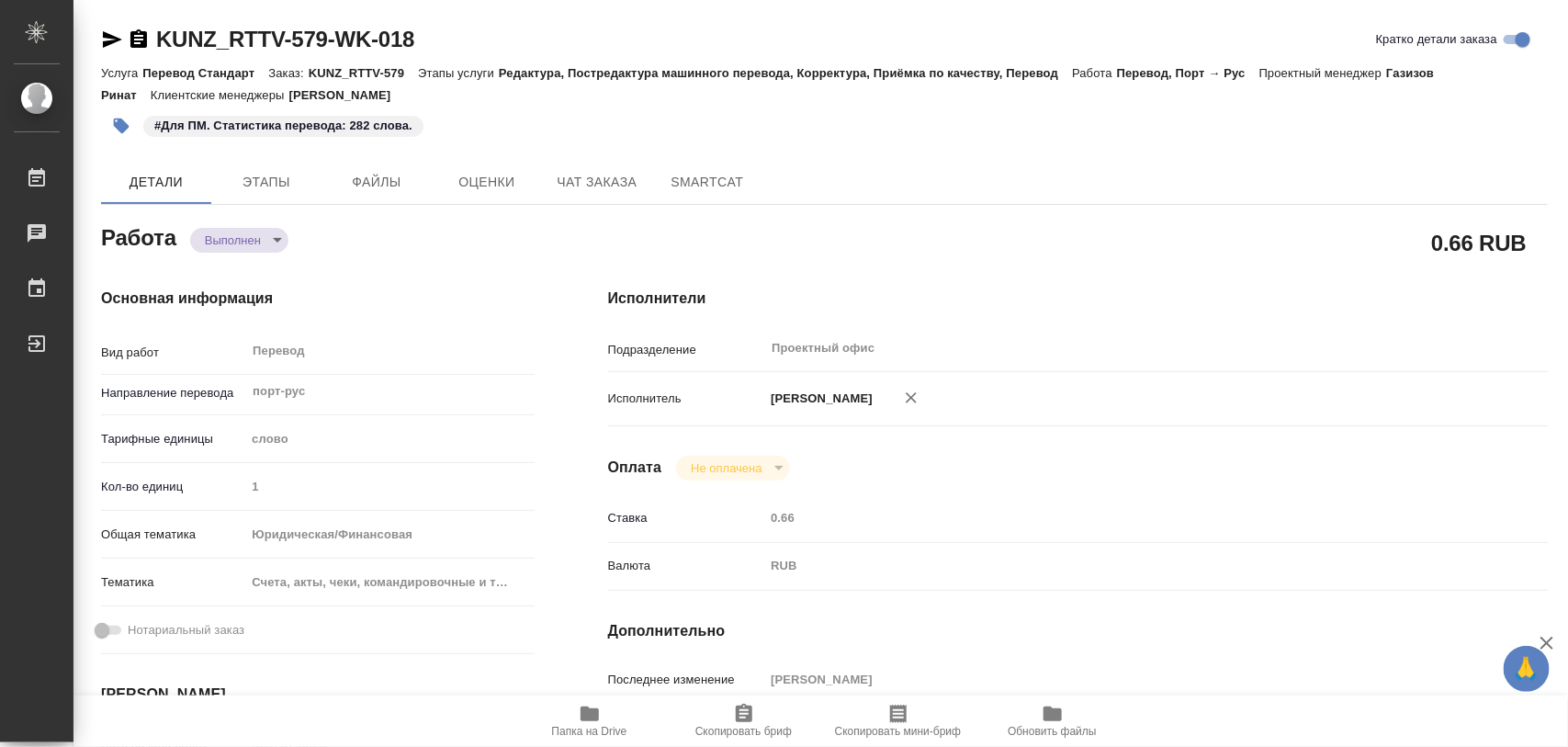
type input "[PERSON_NAME]"
type input "/Clients/RT/Orders/KUNZ_RTTV-579"
type textarea "x"
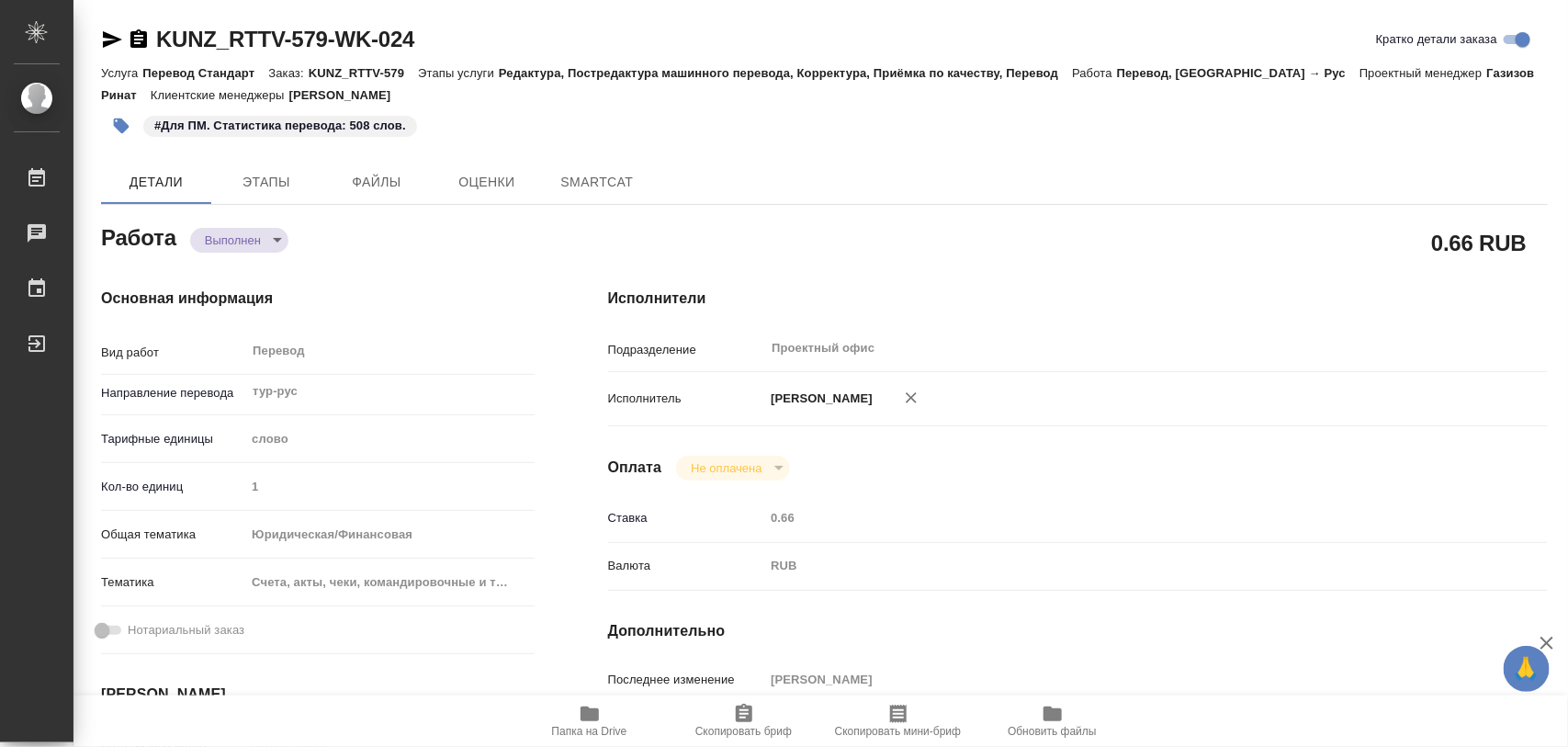
type textarea "x"
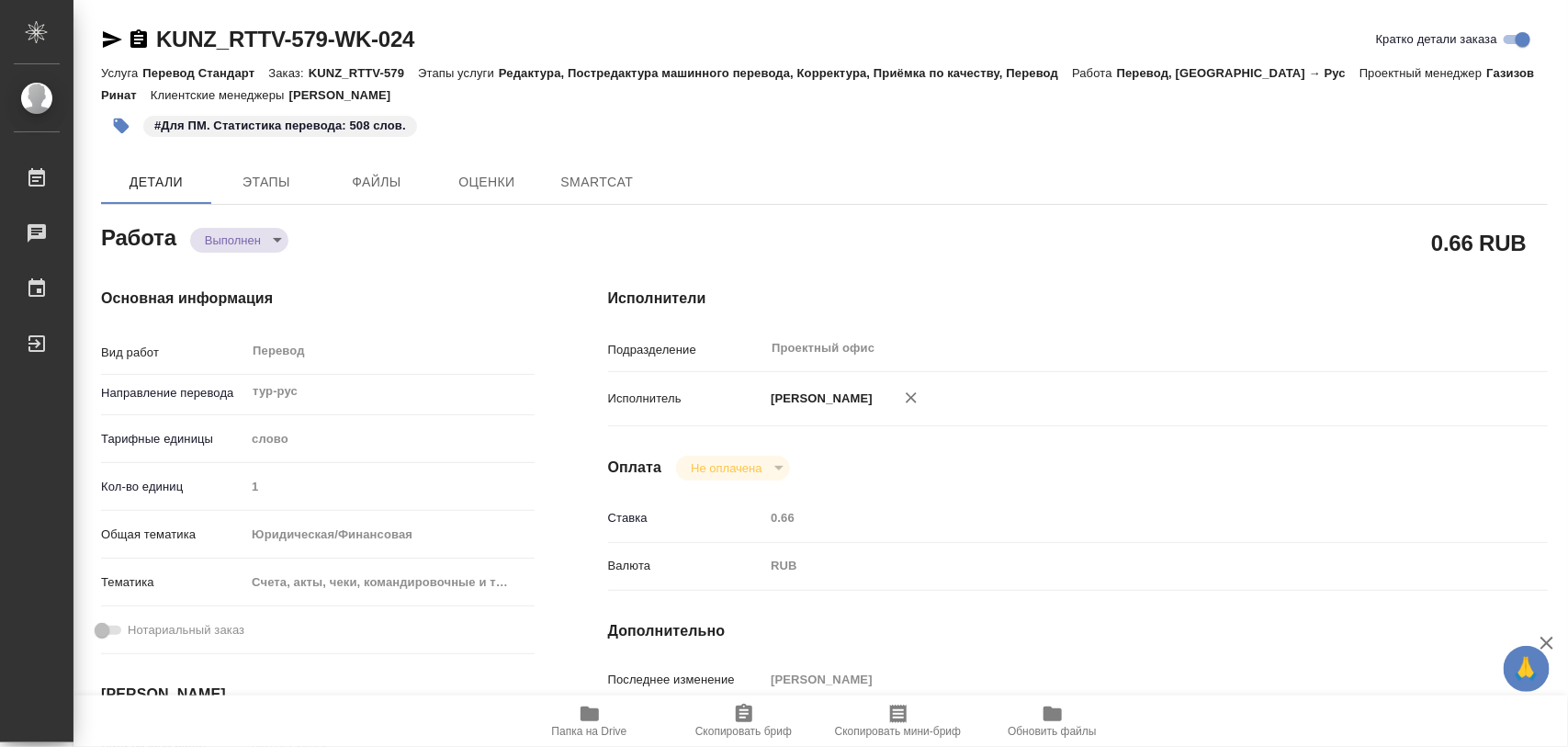
type textarea "x"
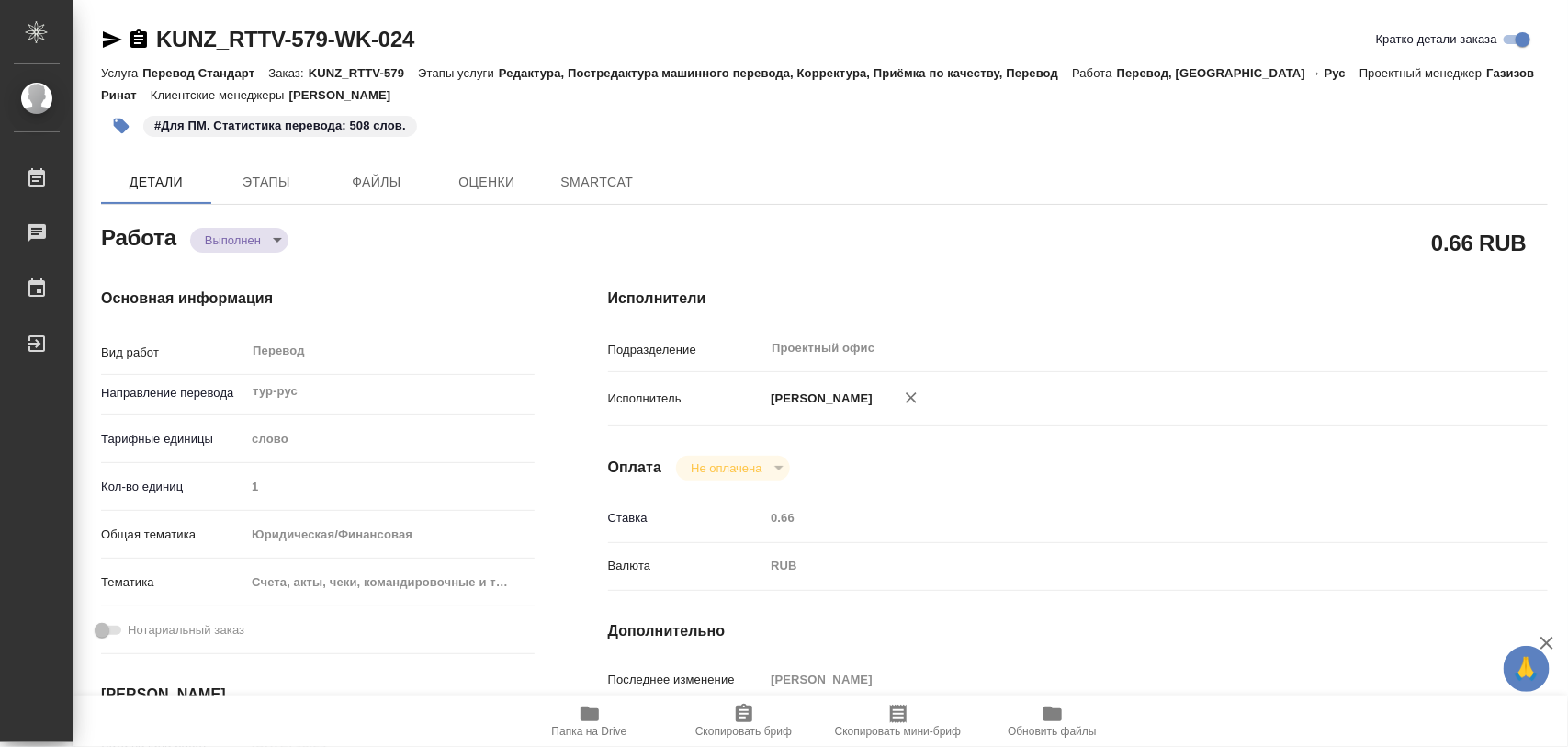
type textarea "x"
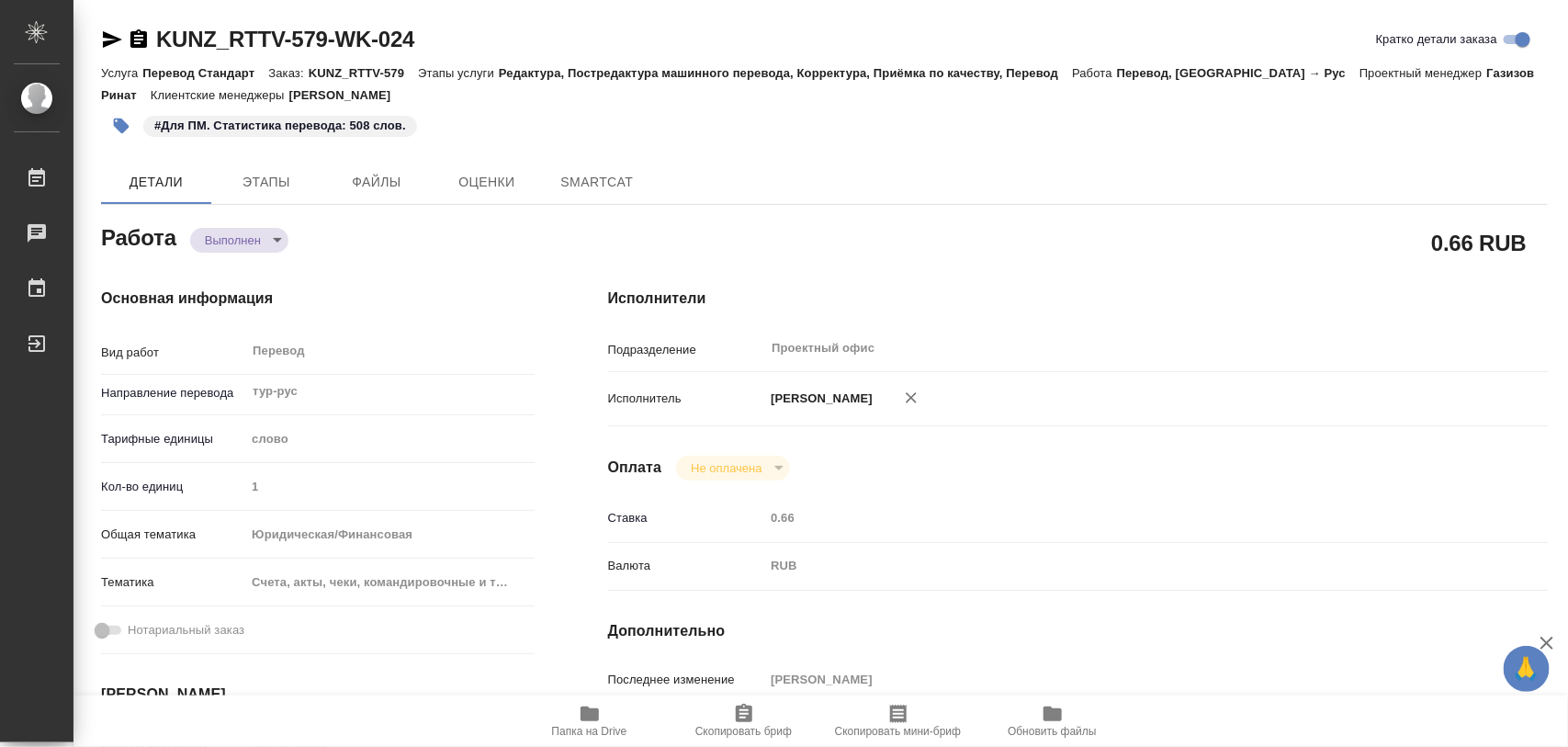
type textarea "x"
click at [594, 727] on span "Папка на Drive" at bounding box center [589, 731] width 75 height 13
type textarea "x"
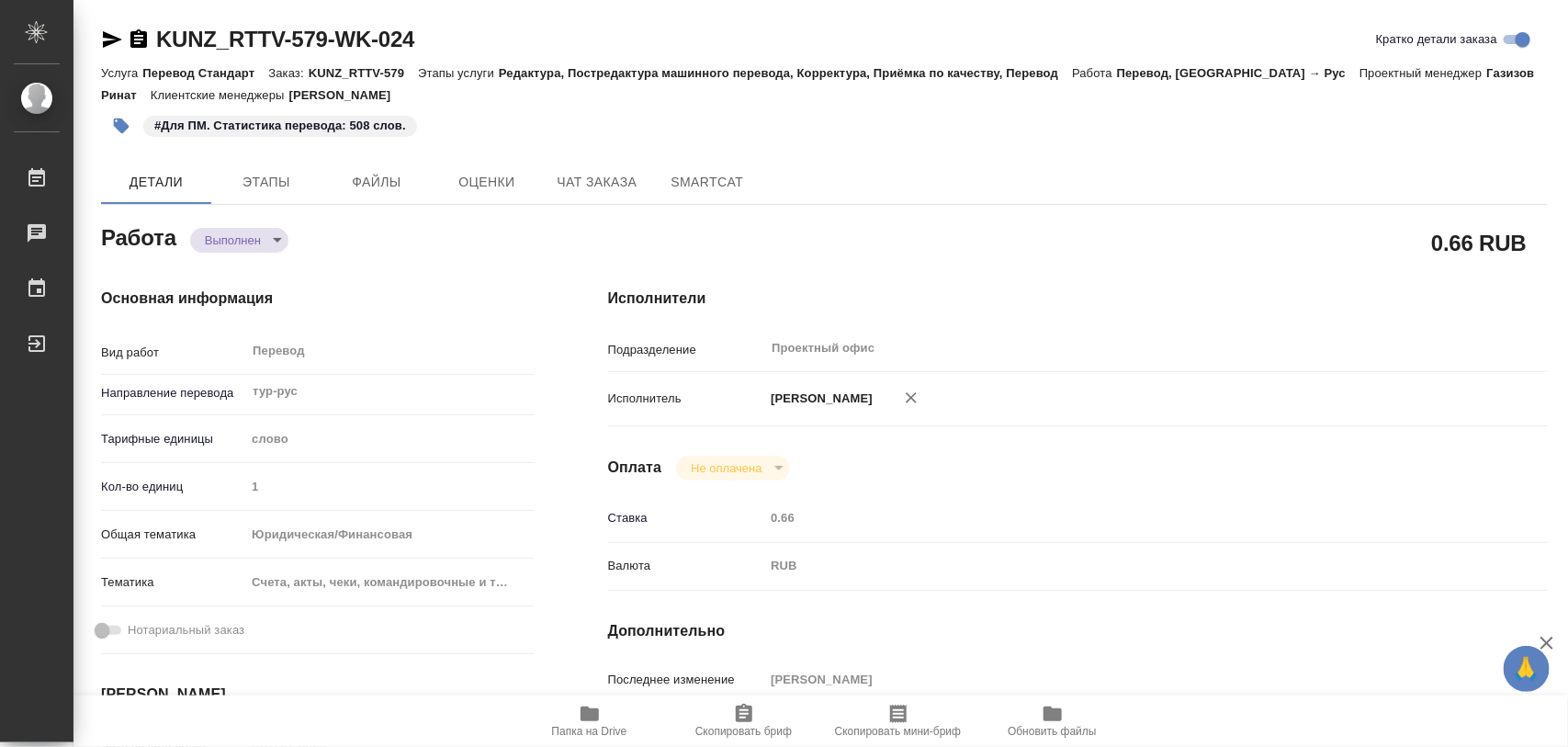
type textarea "x"
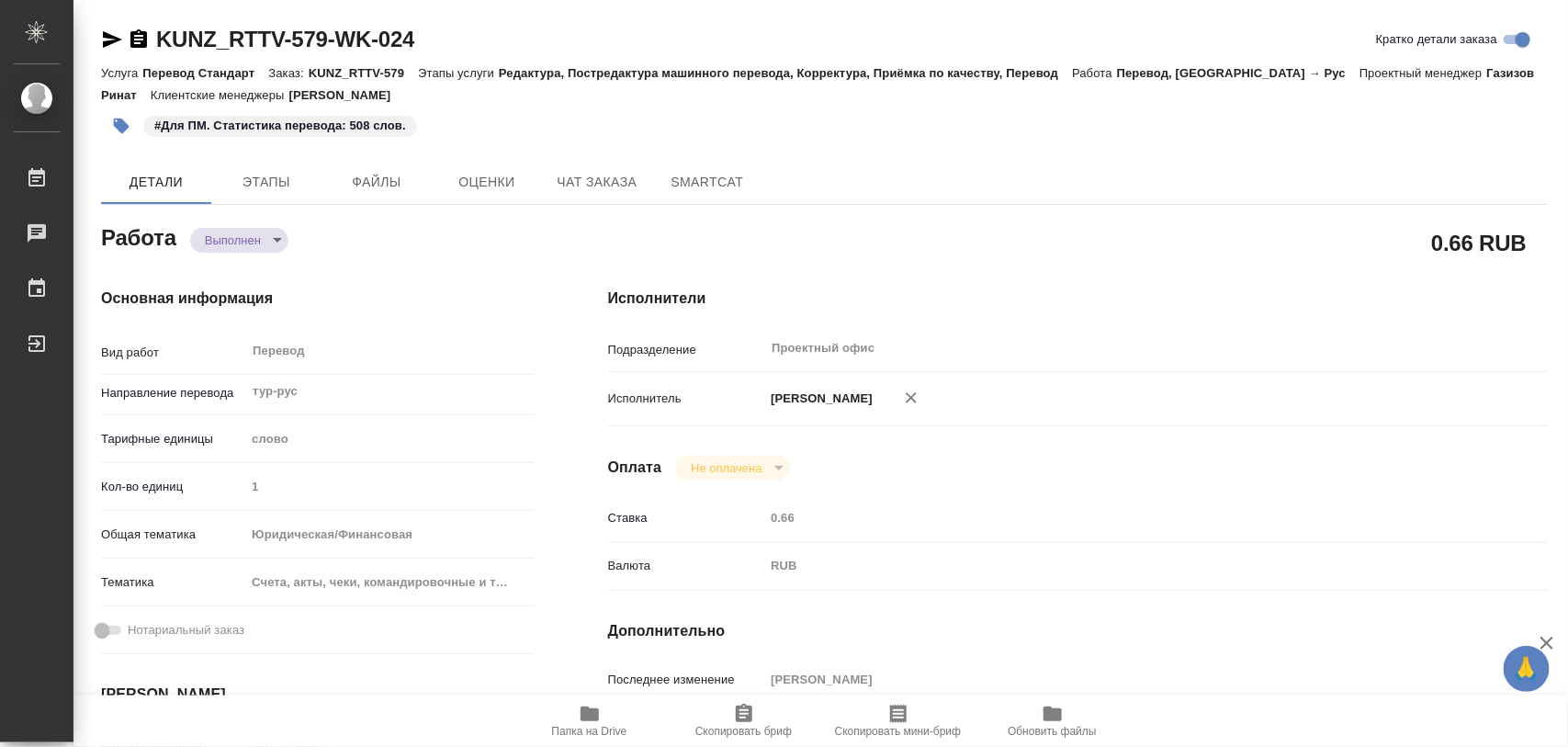
type textarea "x"
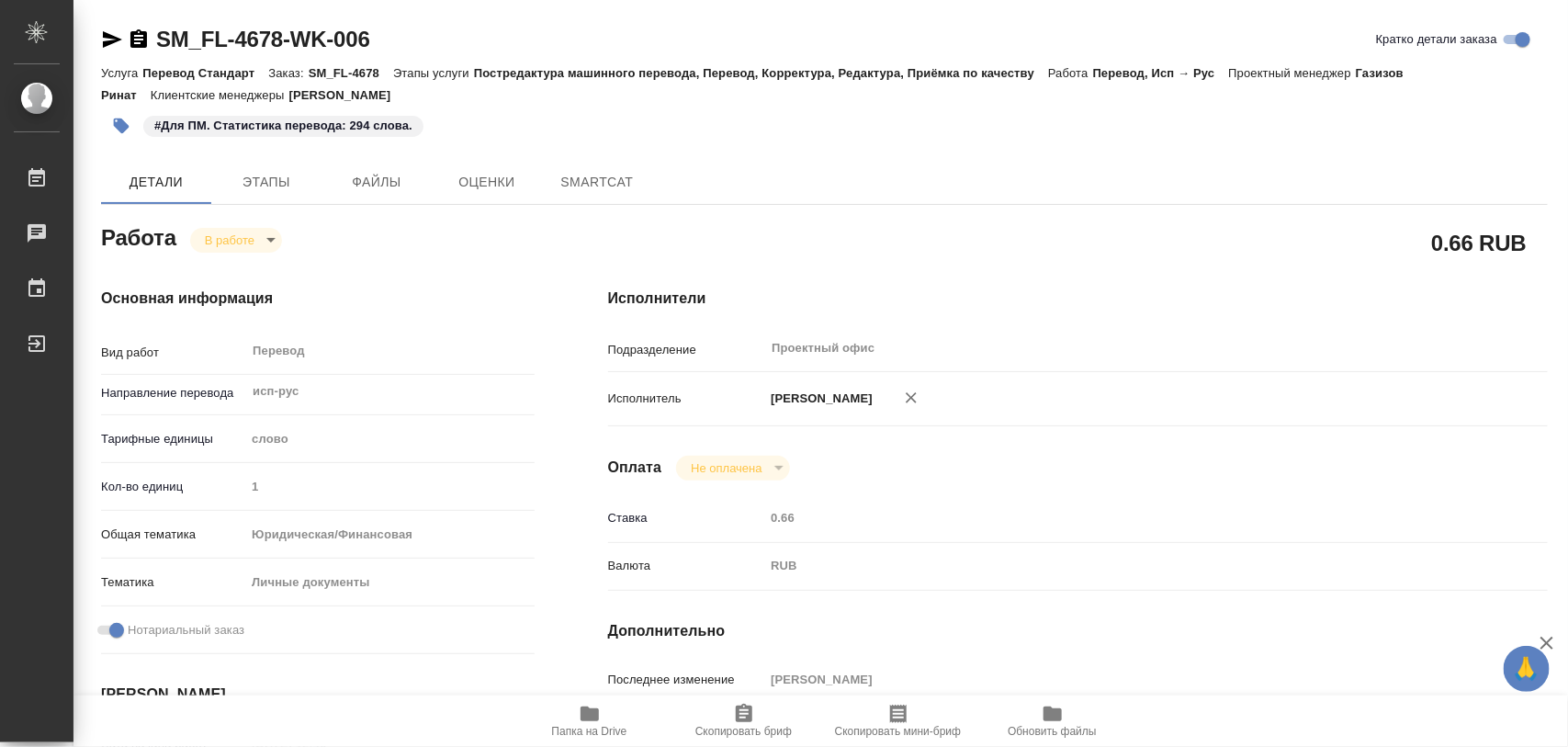
type textarea "x"
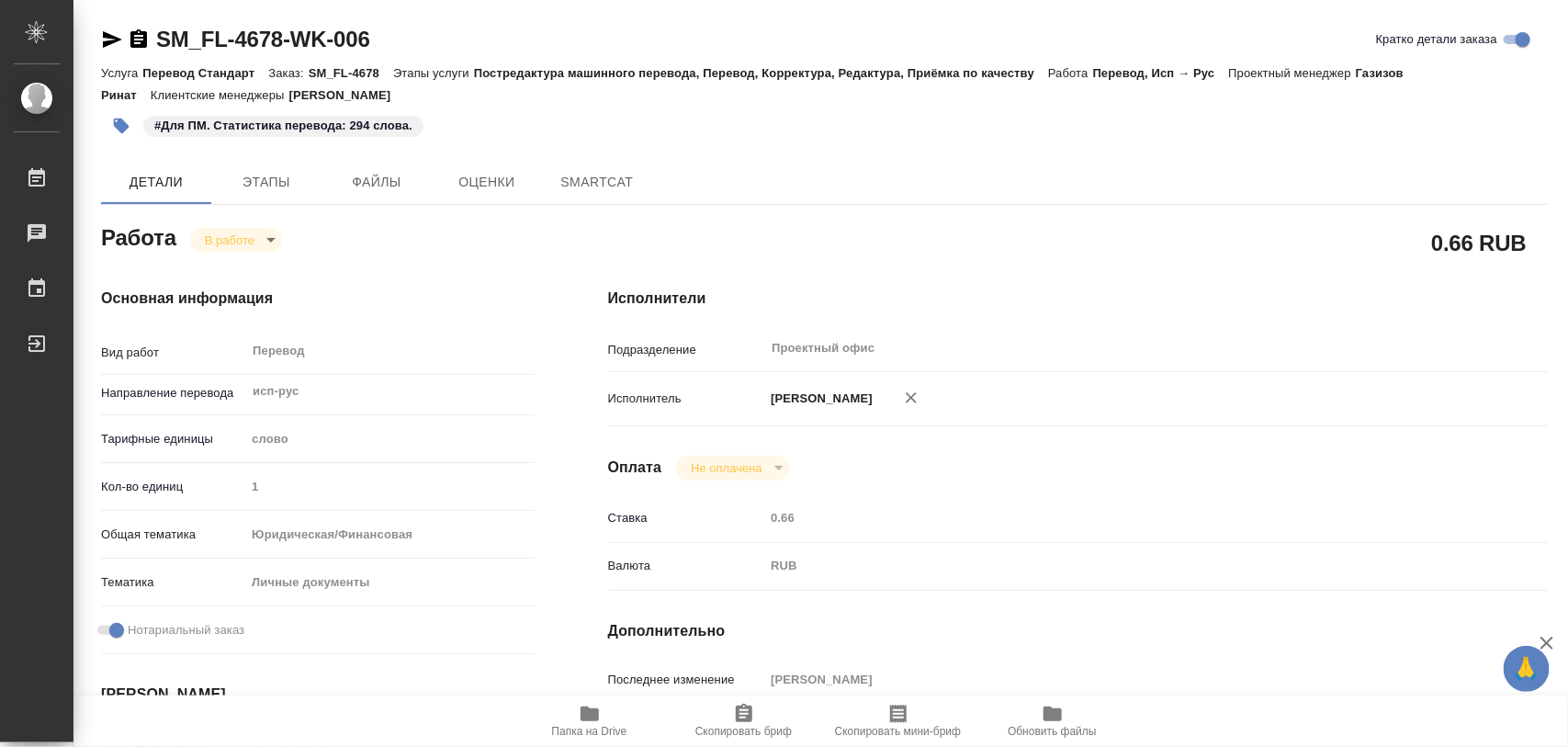
type textarea "x"
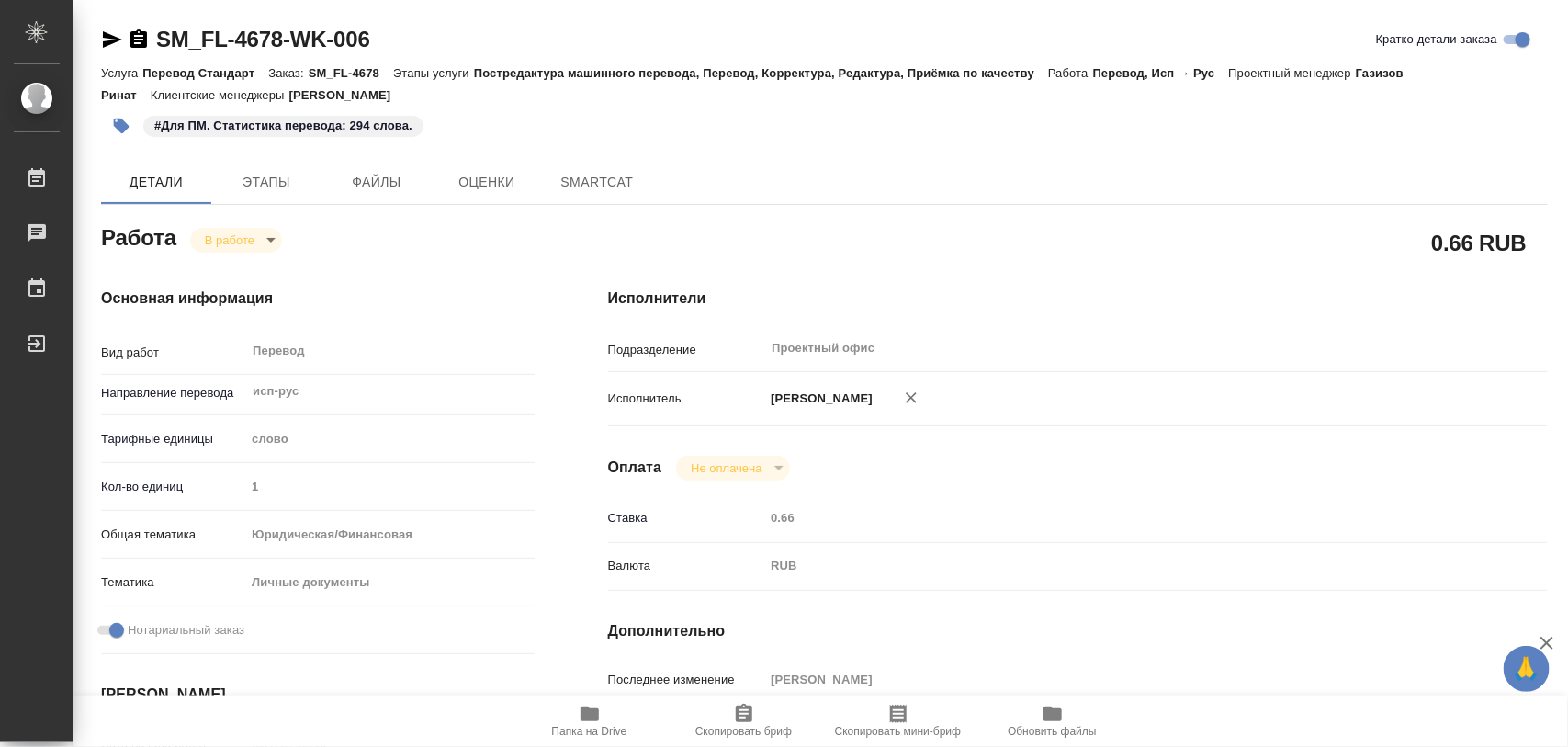
type textarea "x"
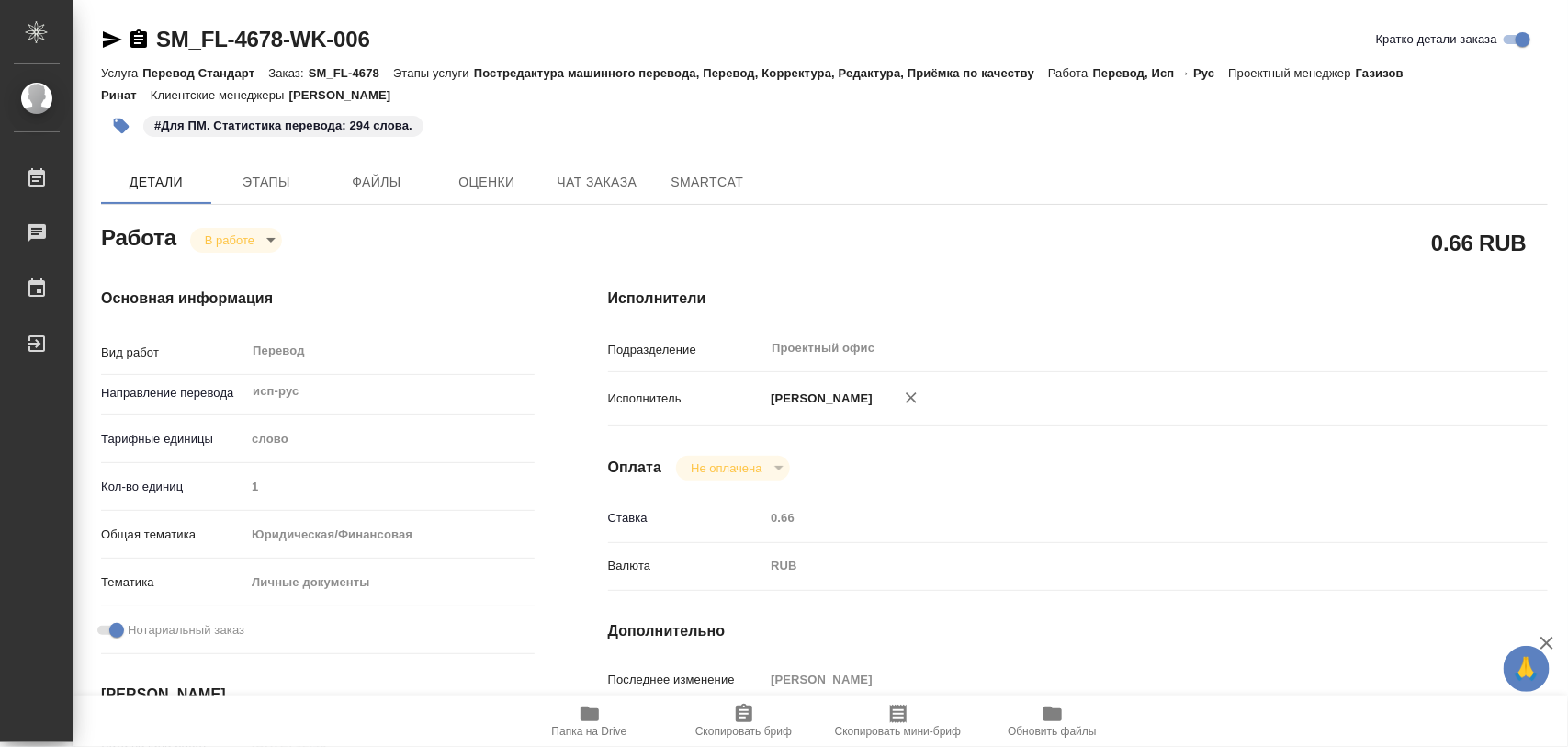
click at [591, 715] on icon "button" at bounding box center [590, 714] width 19 height 15
type textarea "x"
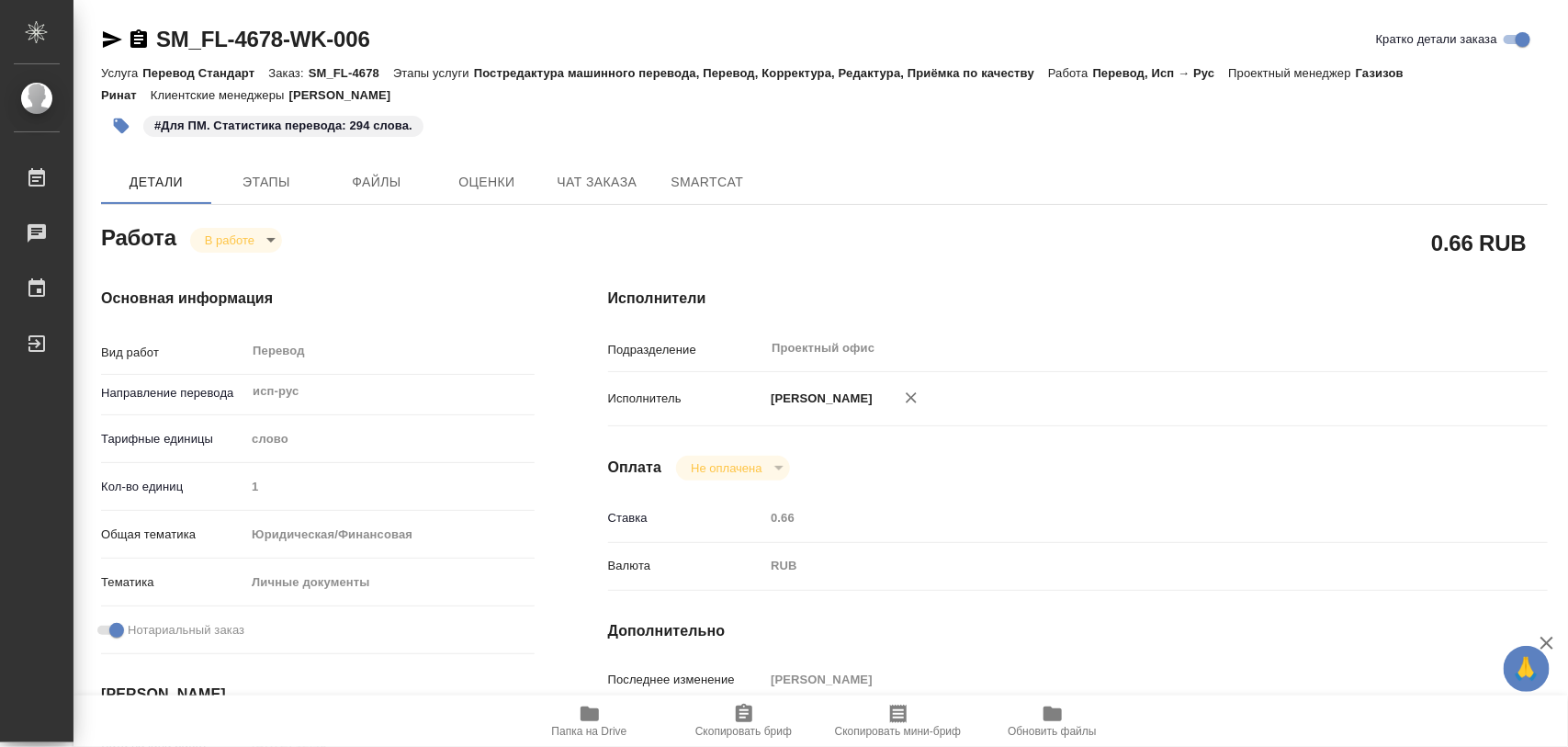
type textarea "x"
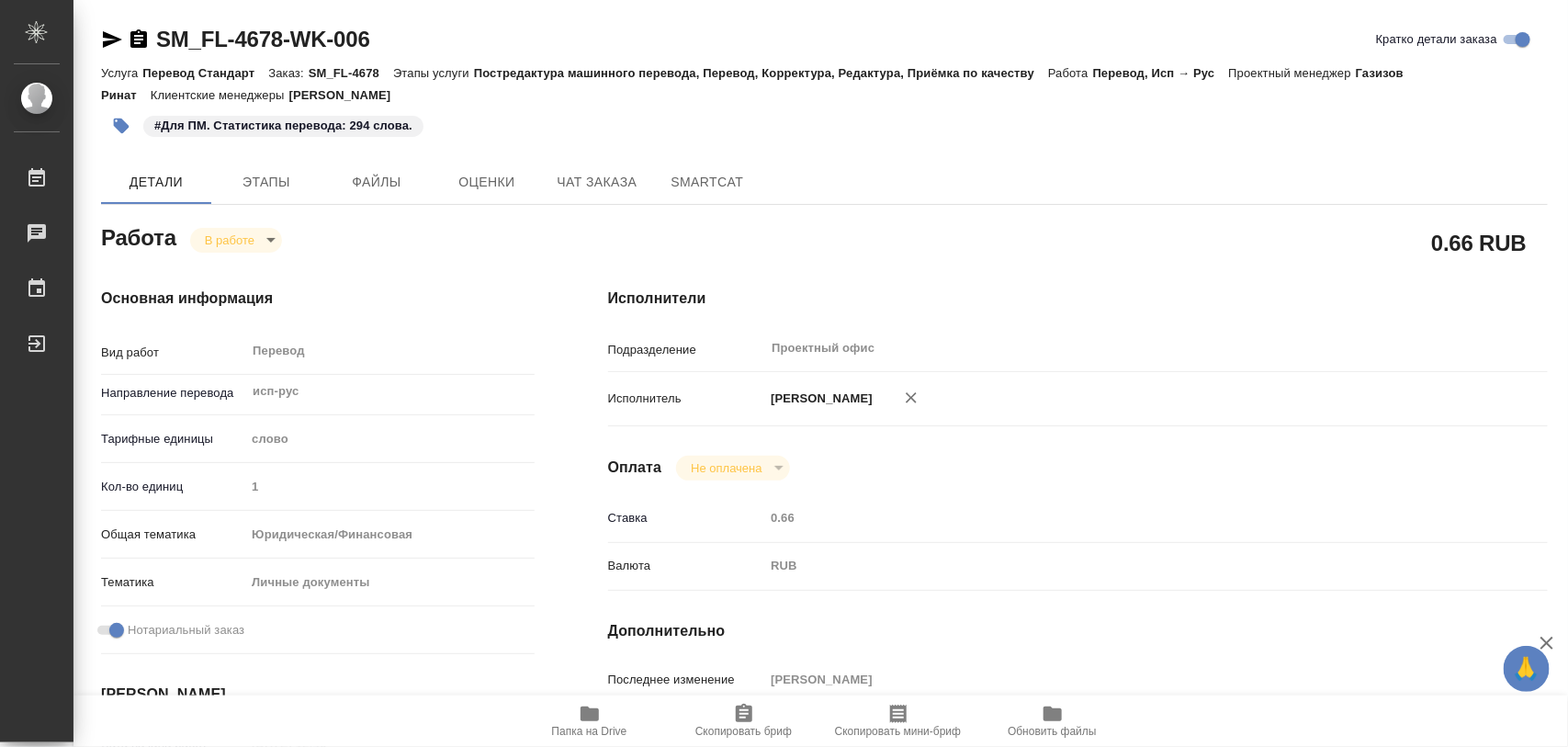
type textarea "x"
click at [272, 179] on span "Этапы" at bounding box center [266, 182] width 88 height 23
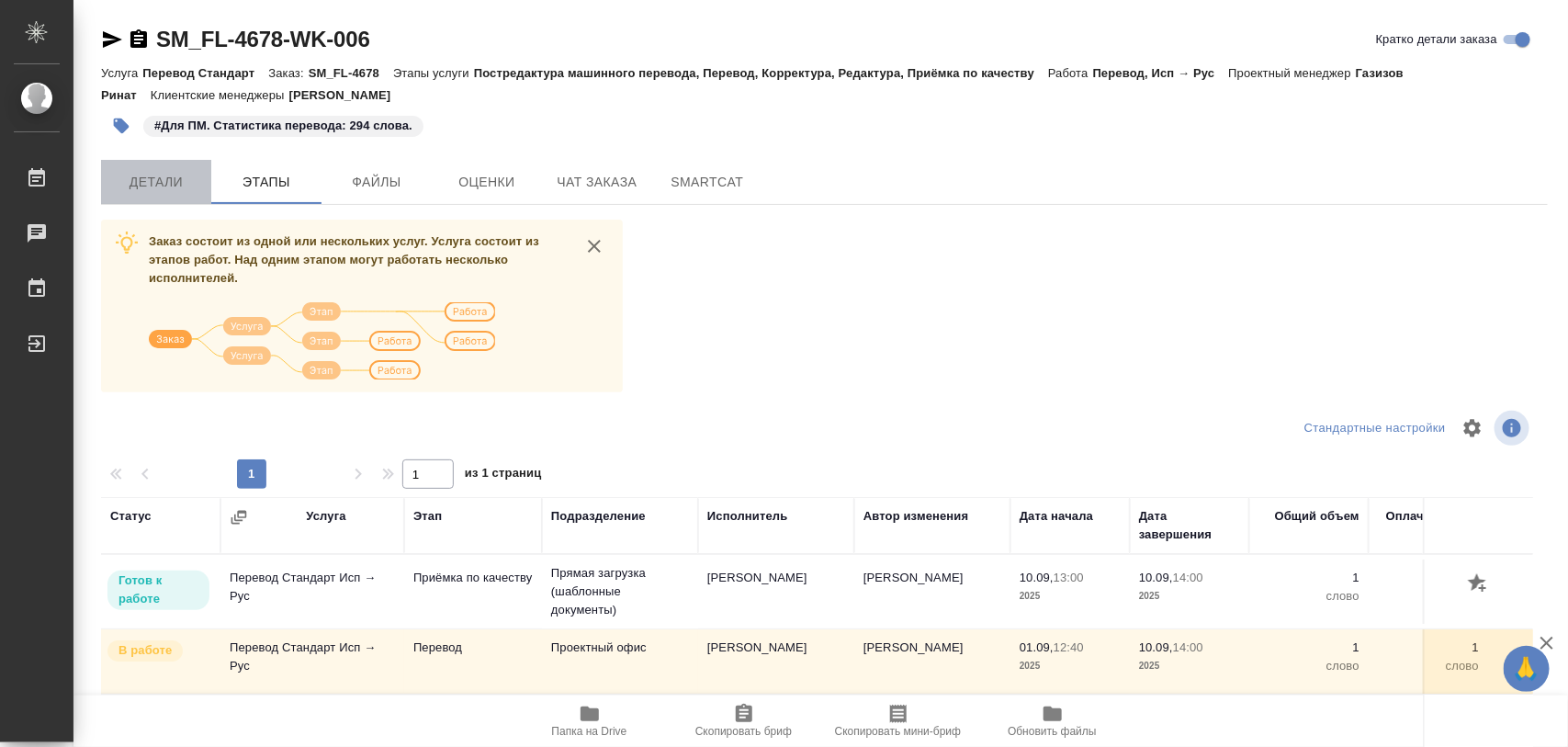
click at [162, 172] on span "Детали" at bounding box center [156, 182] width 88 height 23
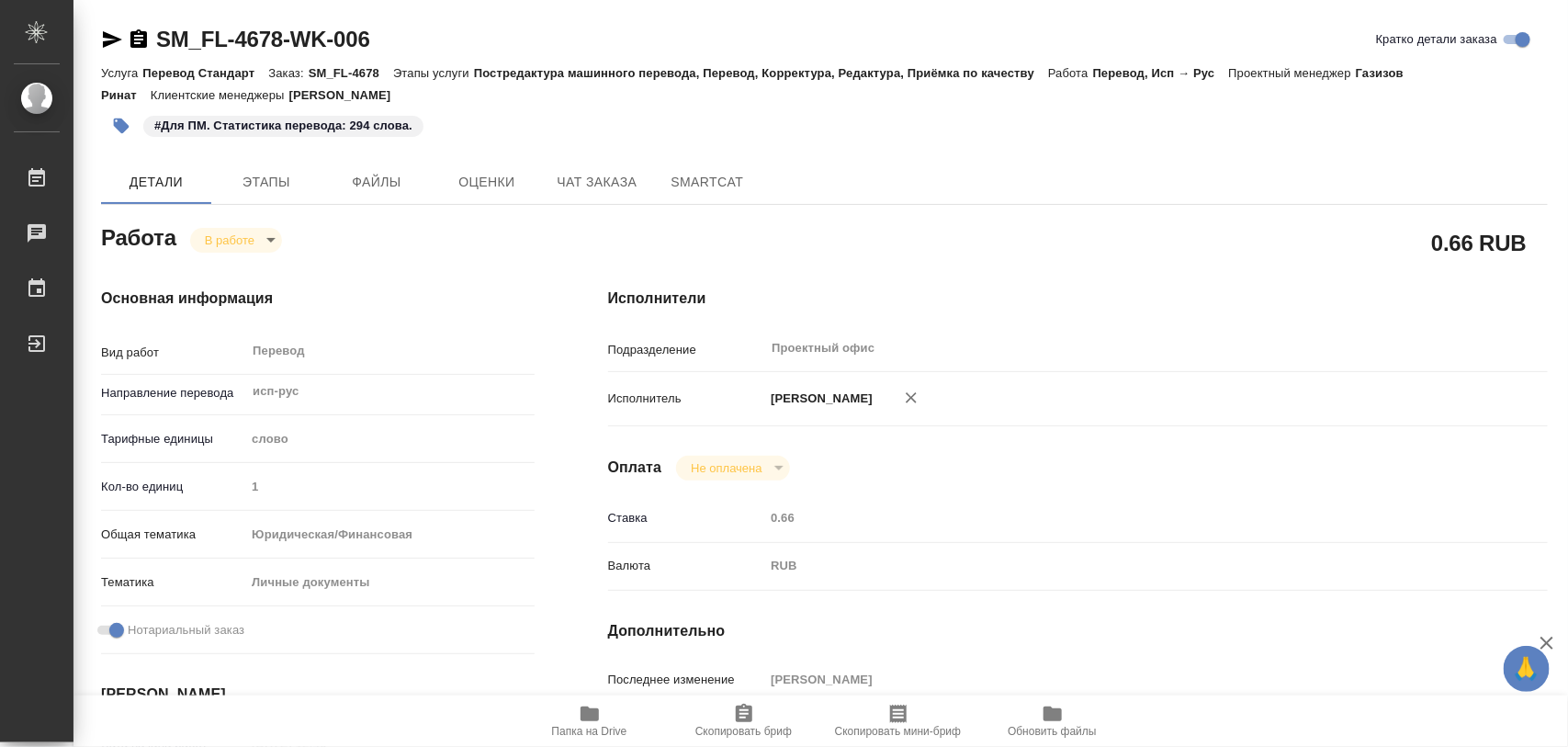
type textarea "x"
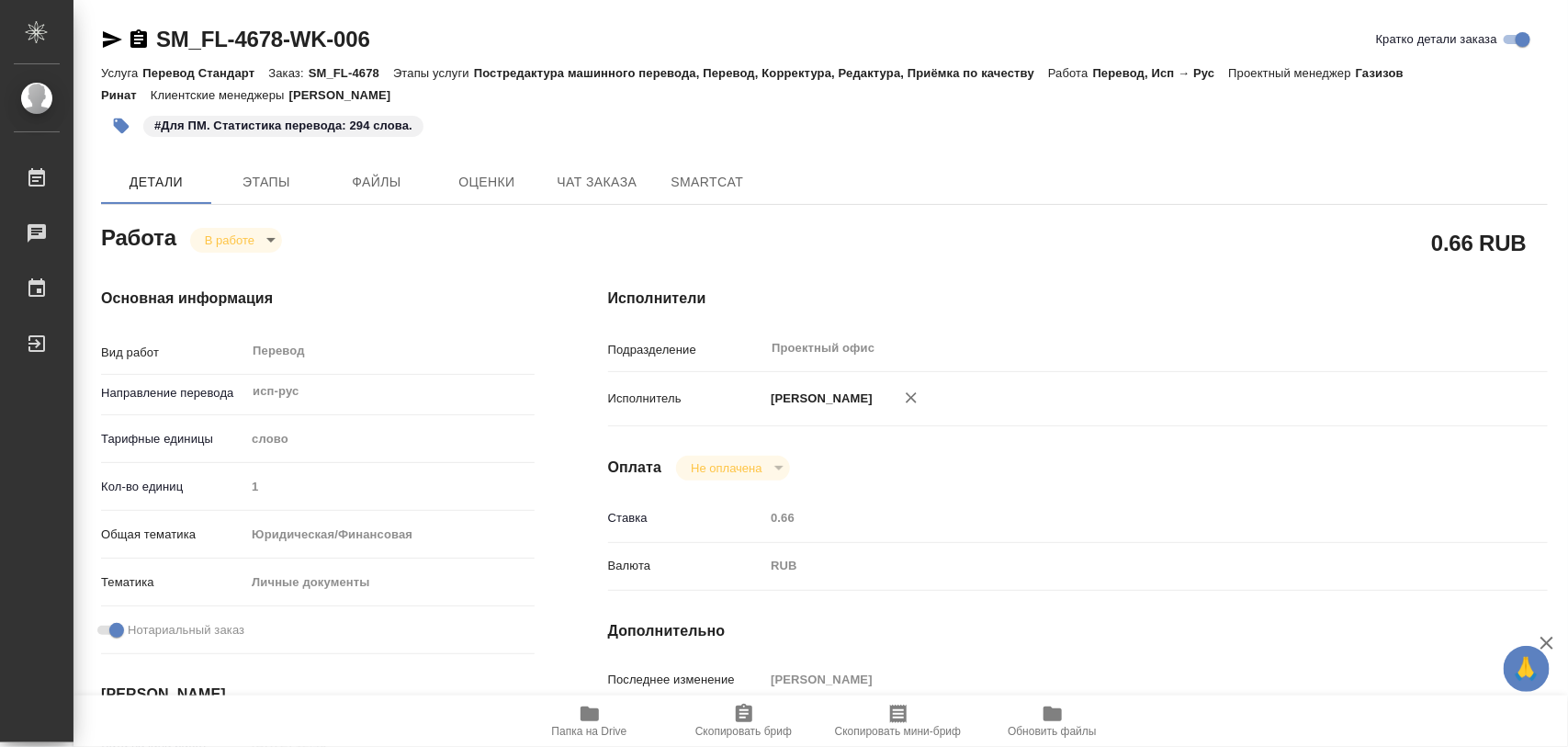
type textarea "x"
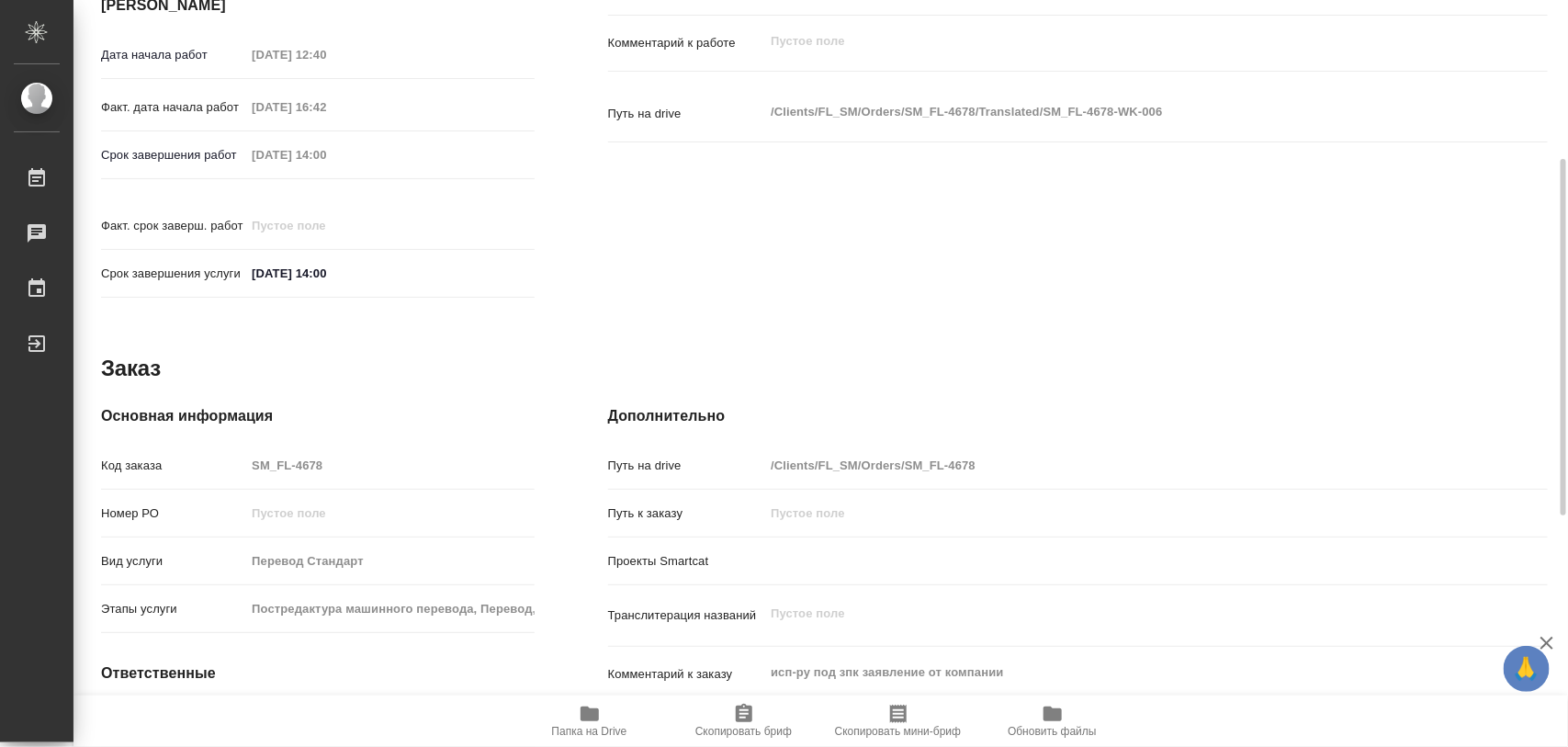
type textarea "x"
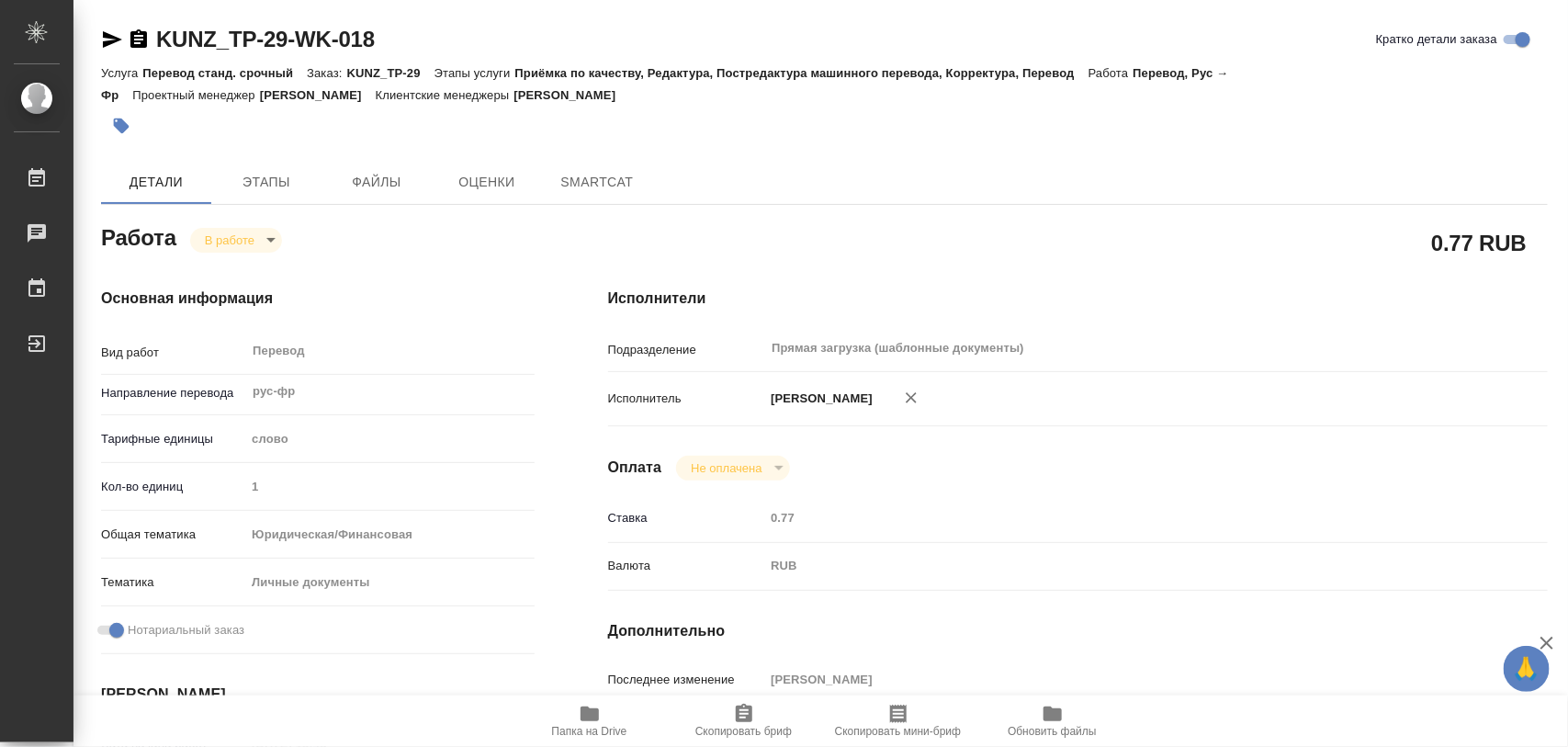
type textarea "x"
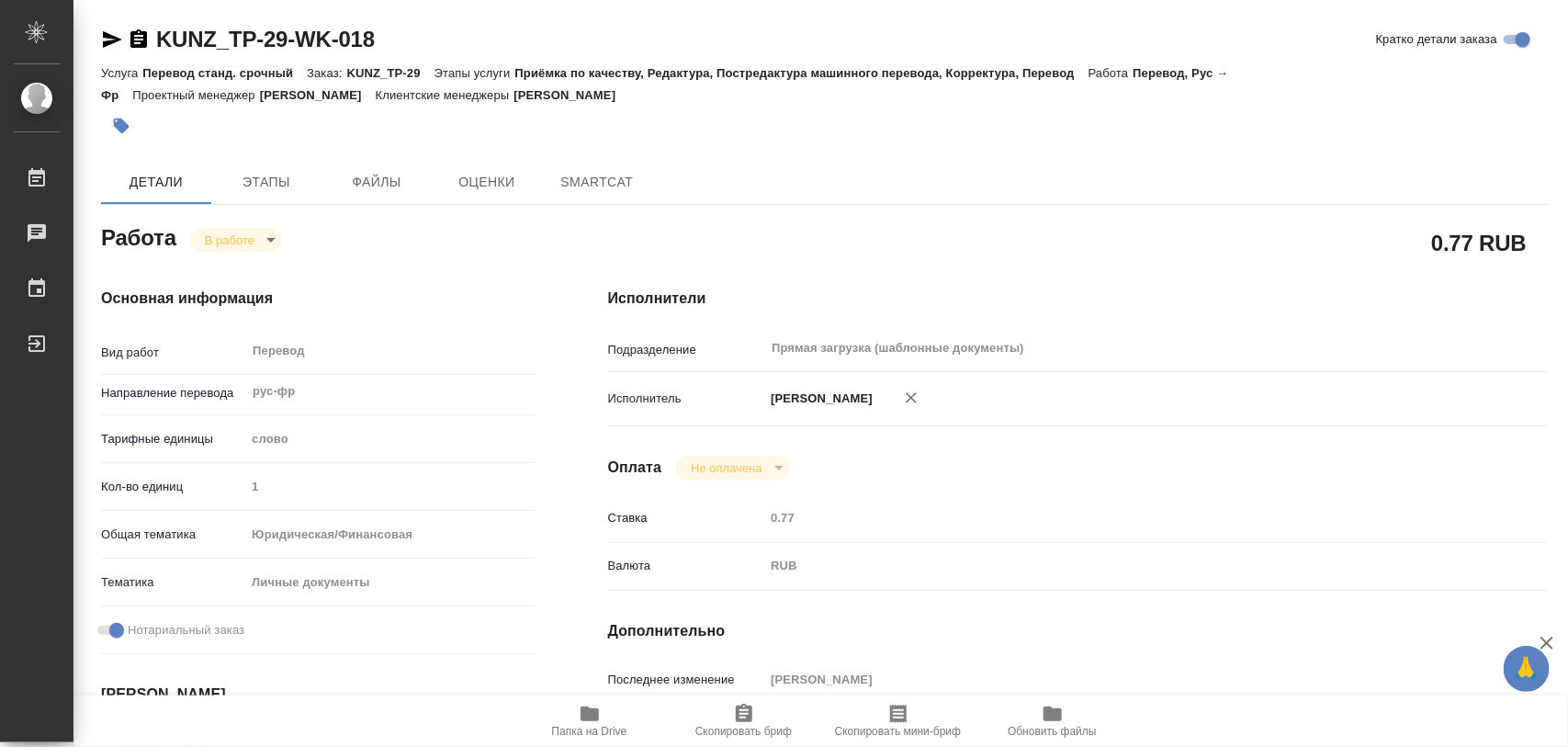
type textarea "x"
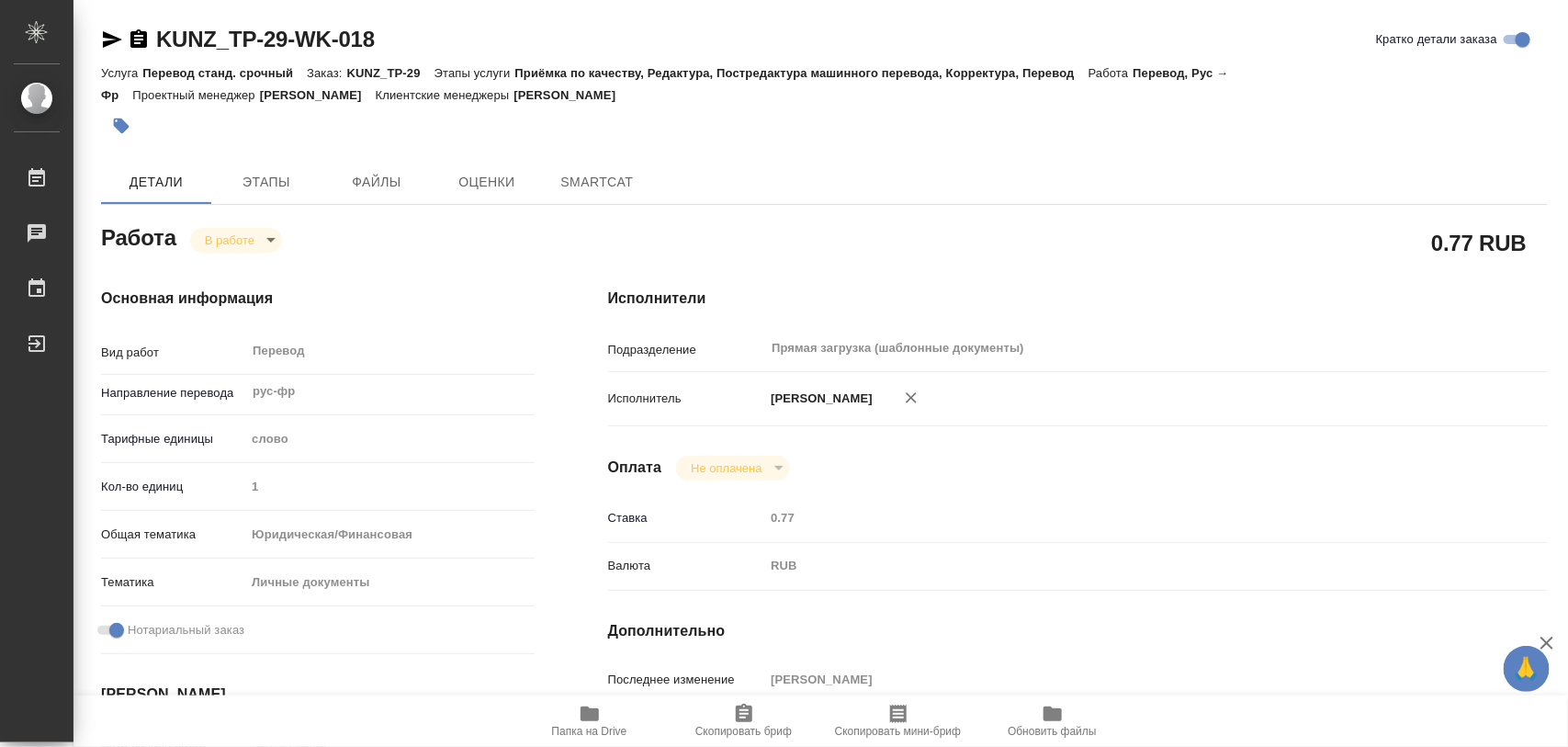
type textarea "x"
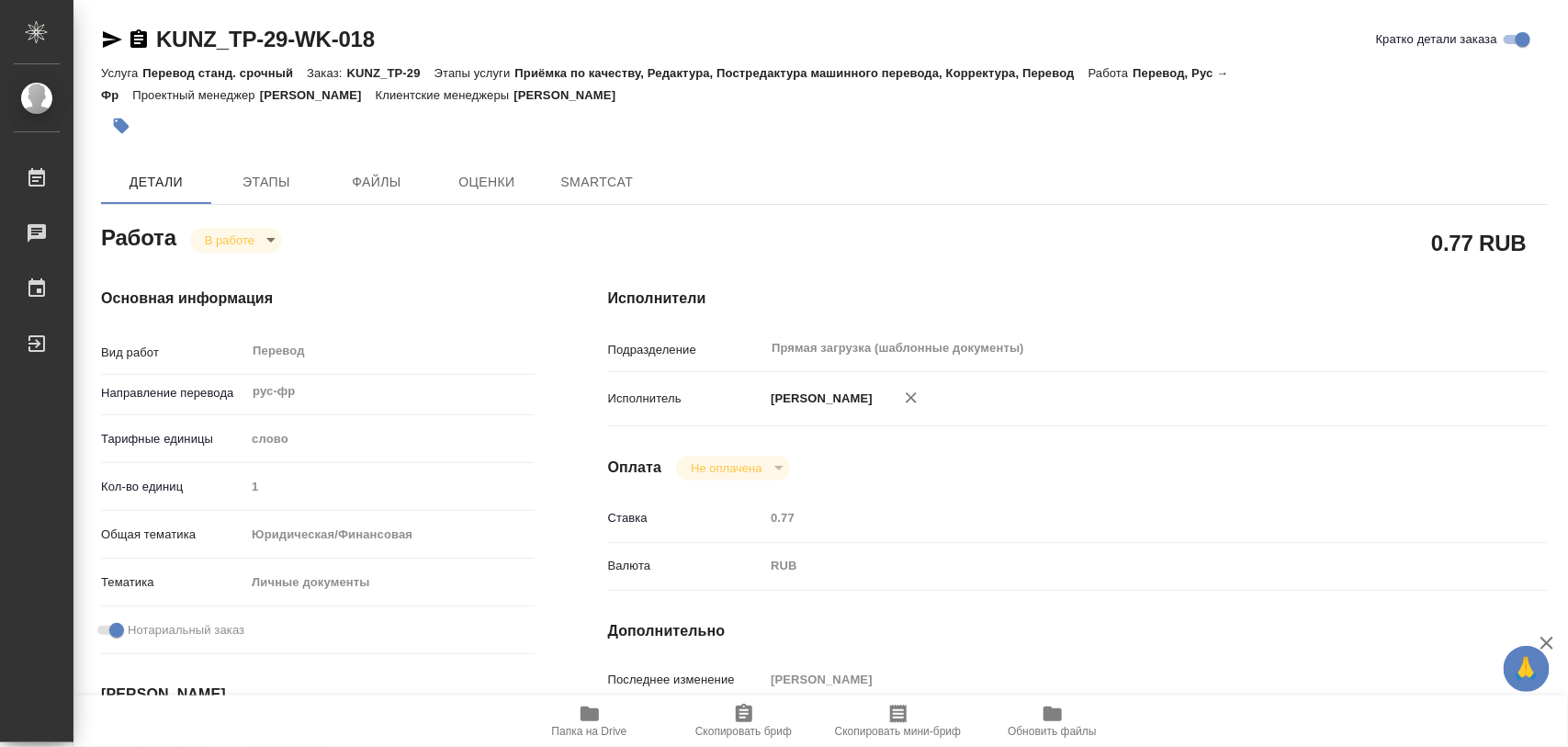
type textarea "x"
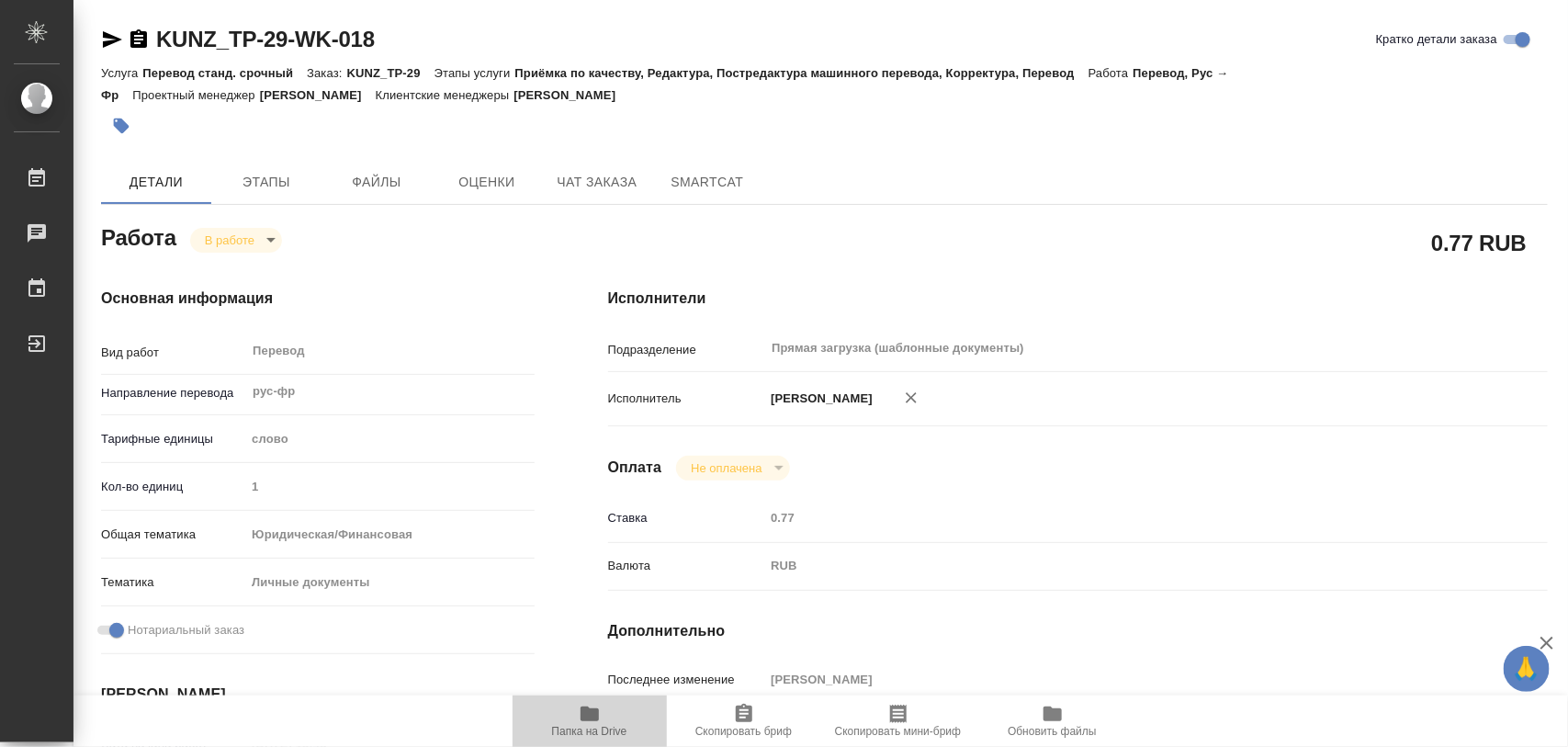
click at [580, 716] on icon "button" at bounding box center [590, 714] width 22 height 22
type textarea "x"
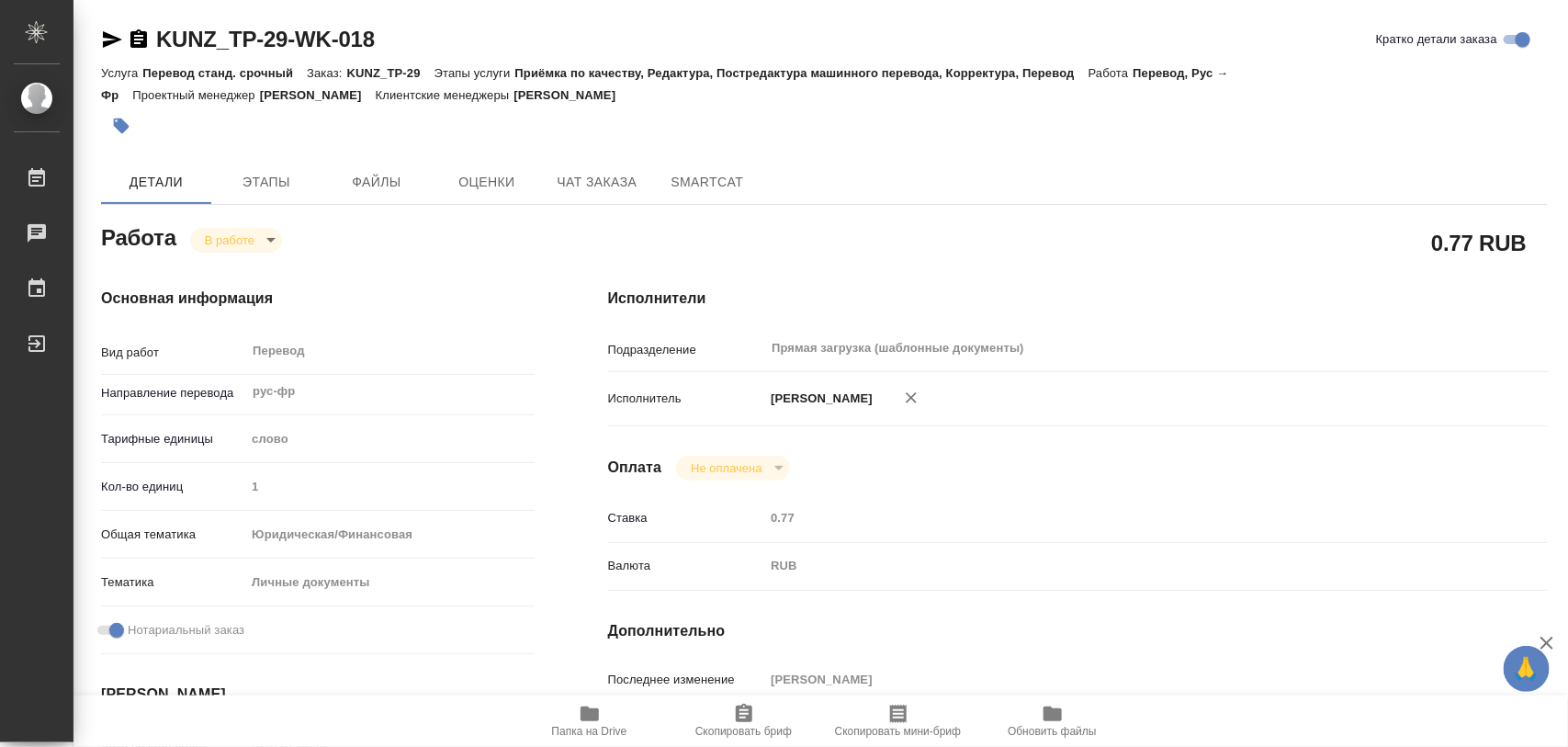
type textarea "x"
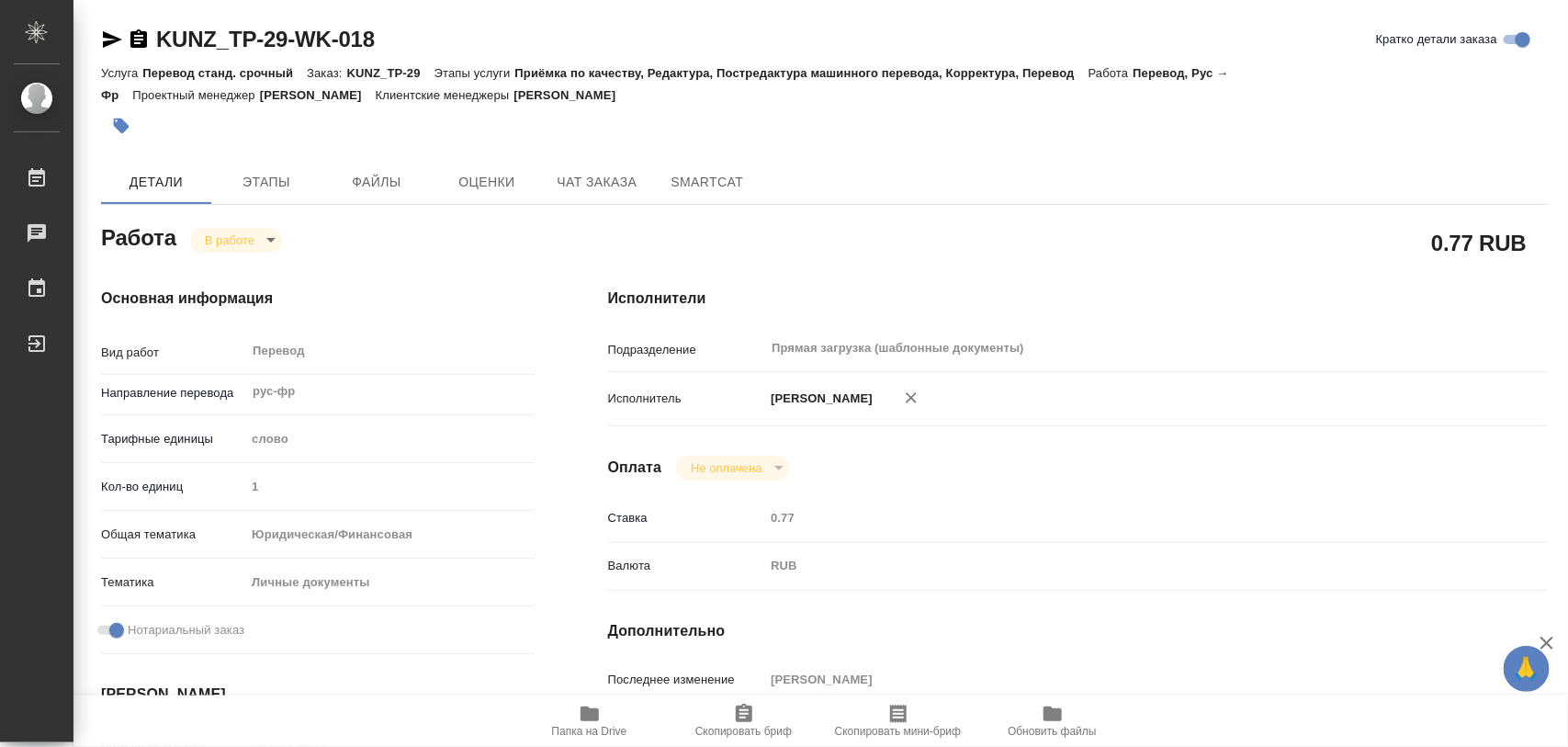
type textarea "x"
click at [120, 120] on icon "button" at bounding box center [121, 126] width 16 height 16
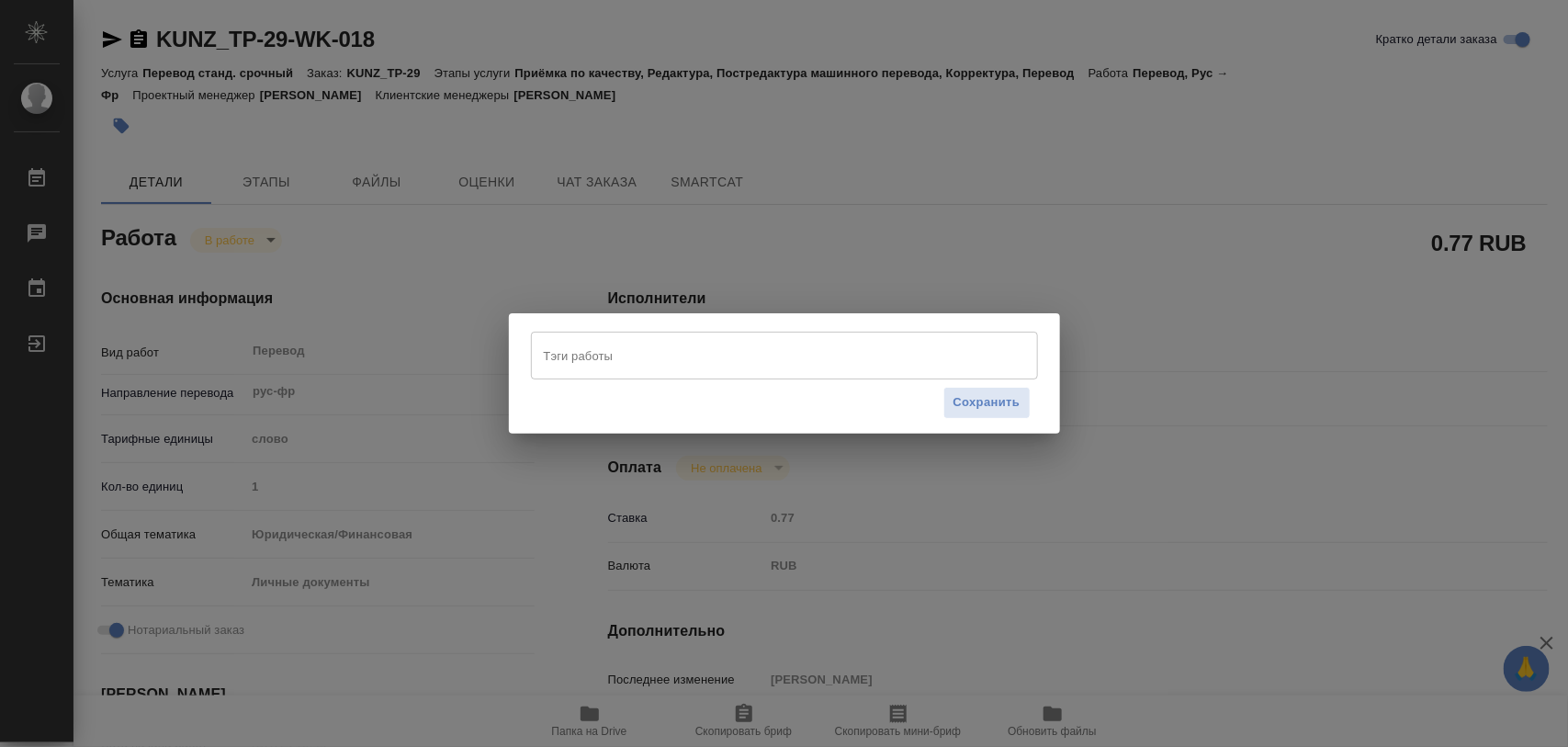
click at [572, 352] on input "Тэги работы" at bounding box center [767, 356] width 456 height 32
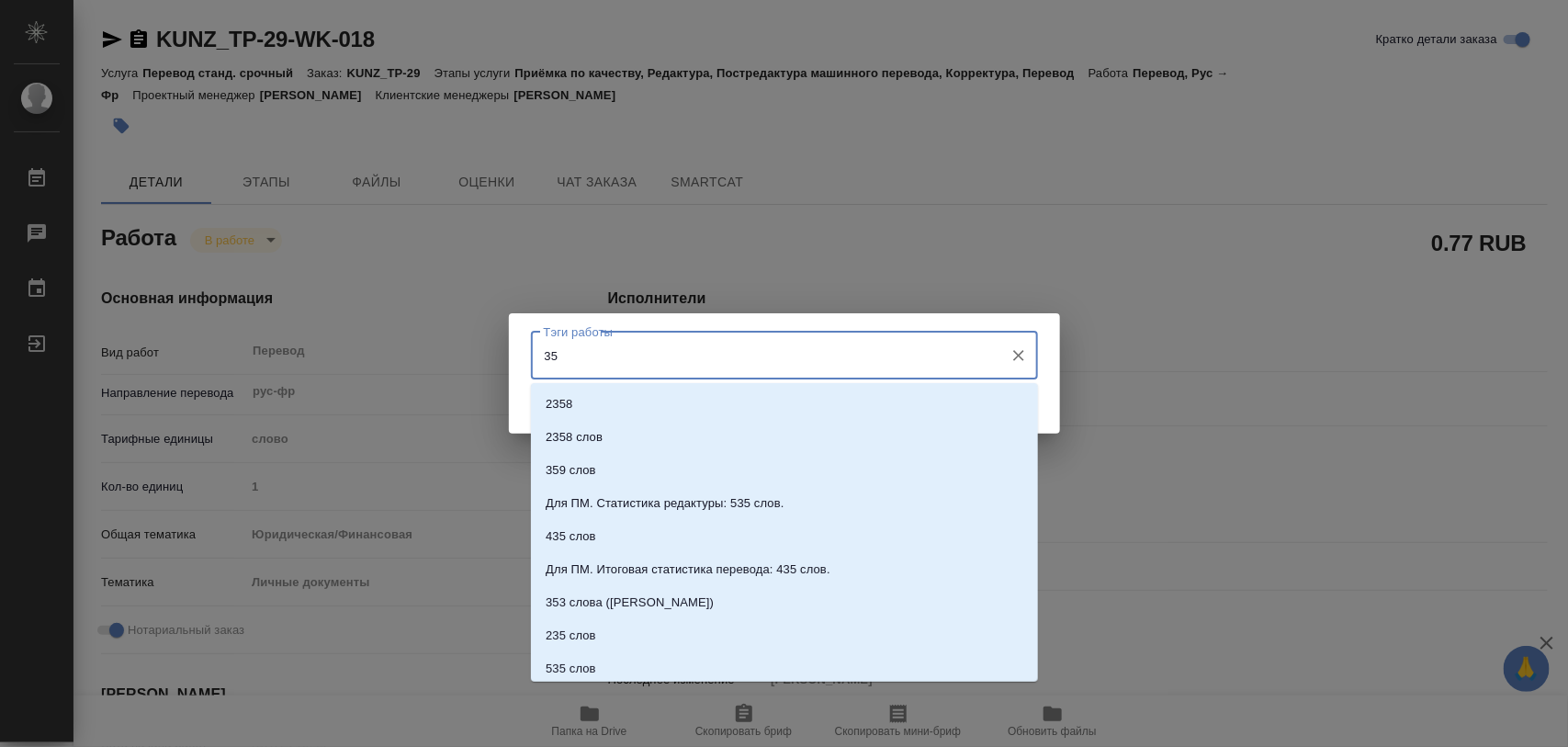
type input "350"
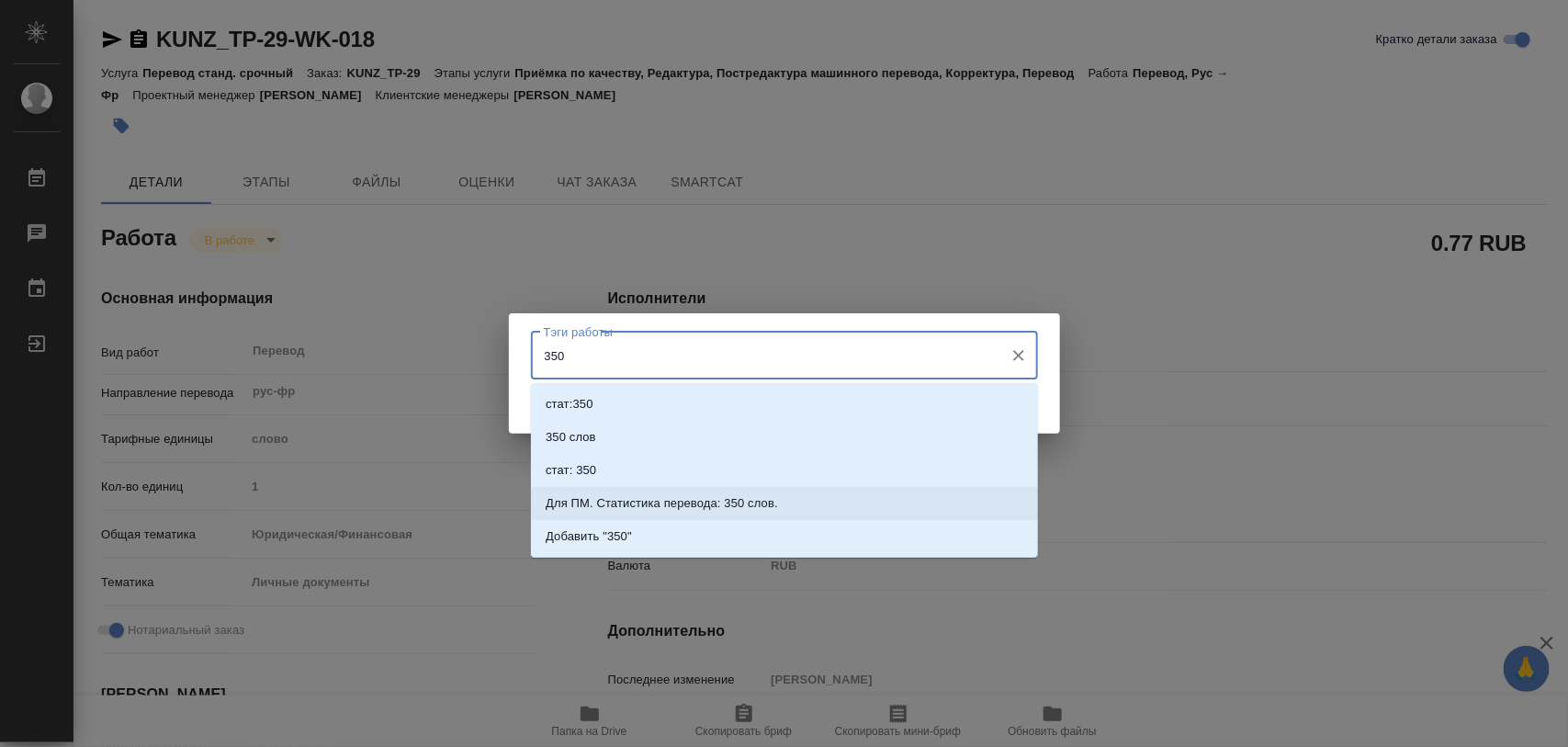
click at [629, 503] on p "Для ПМ. Статистика перевода: 350 слов." at bounding box center [662, 503] width 233 height 19
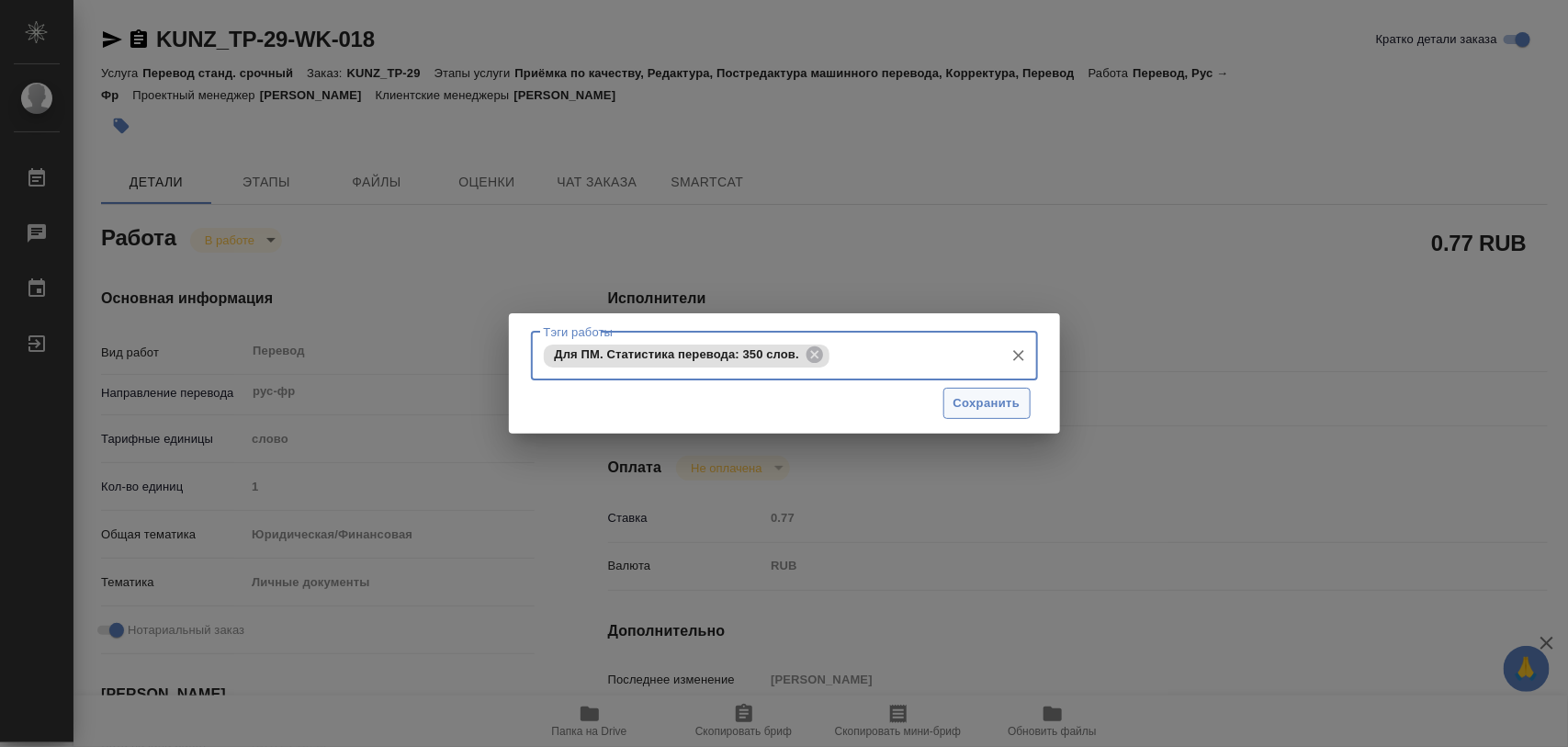
click at [1008, 388] on button "Сохранить" at bounding box center [987, 403] width 87 height 32
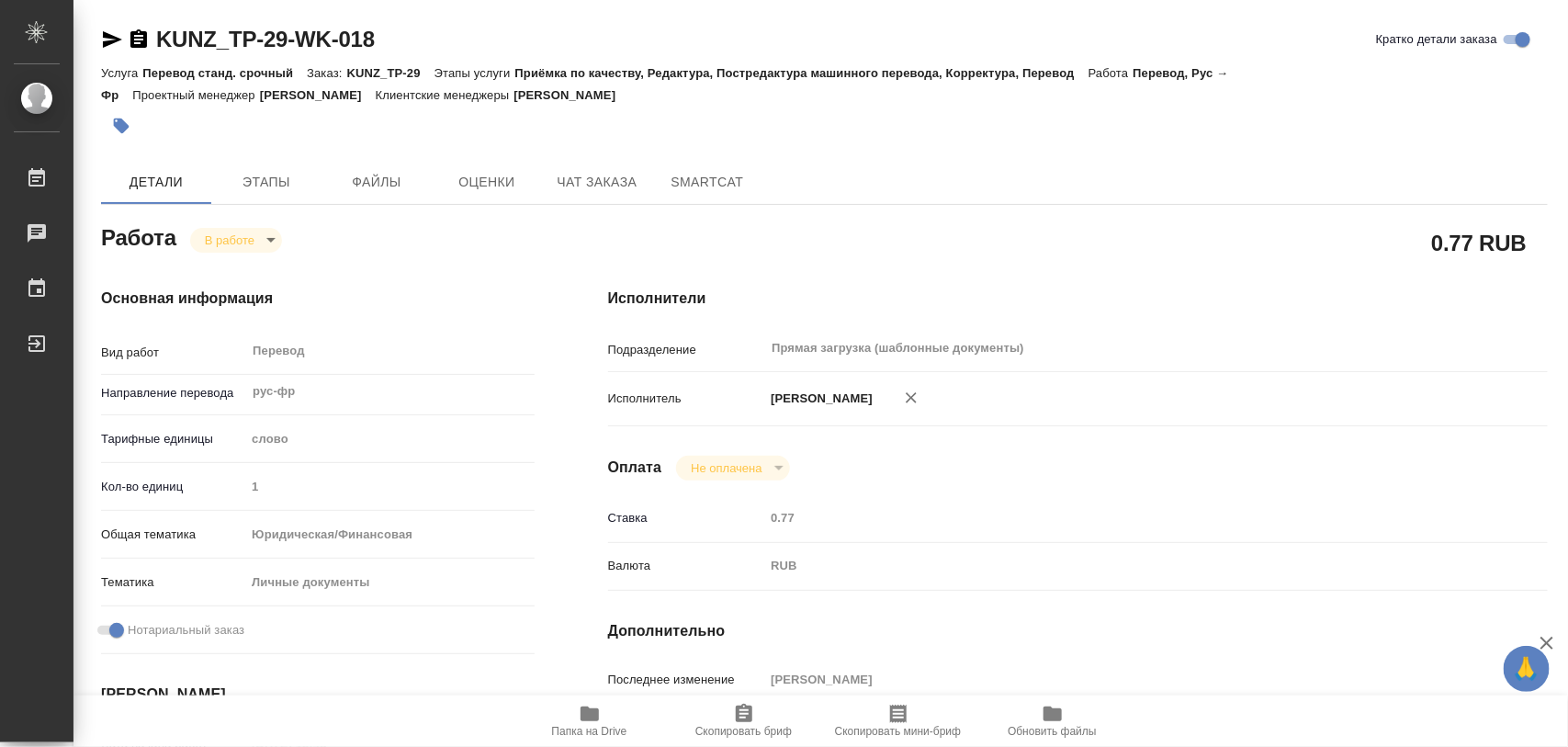
type input "inProgress"
type textarea "Перевод"
type textarea "x"
type input "рус-фр"
type input "5a8b1489cc6b4906c91bfd90"
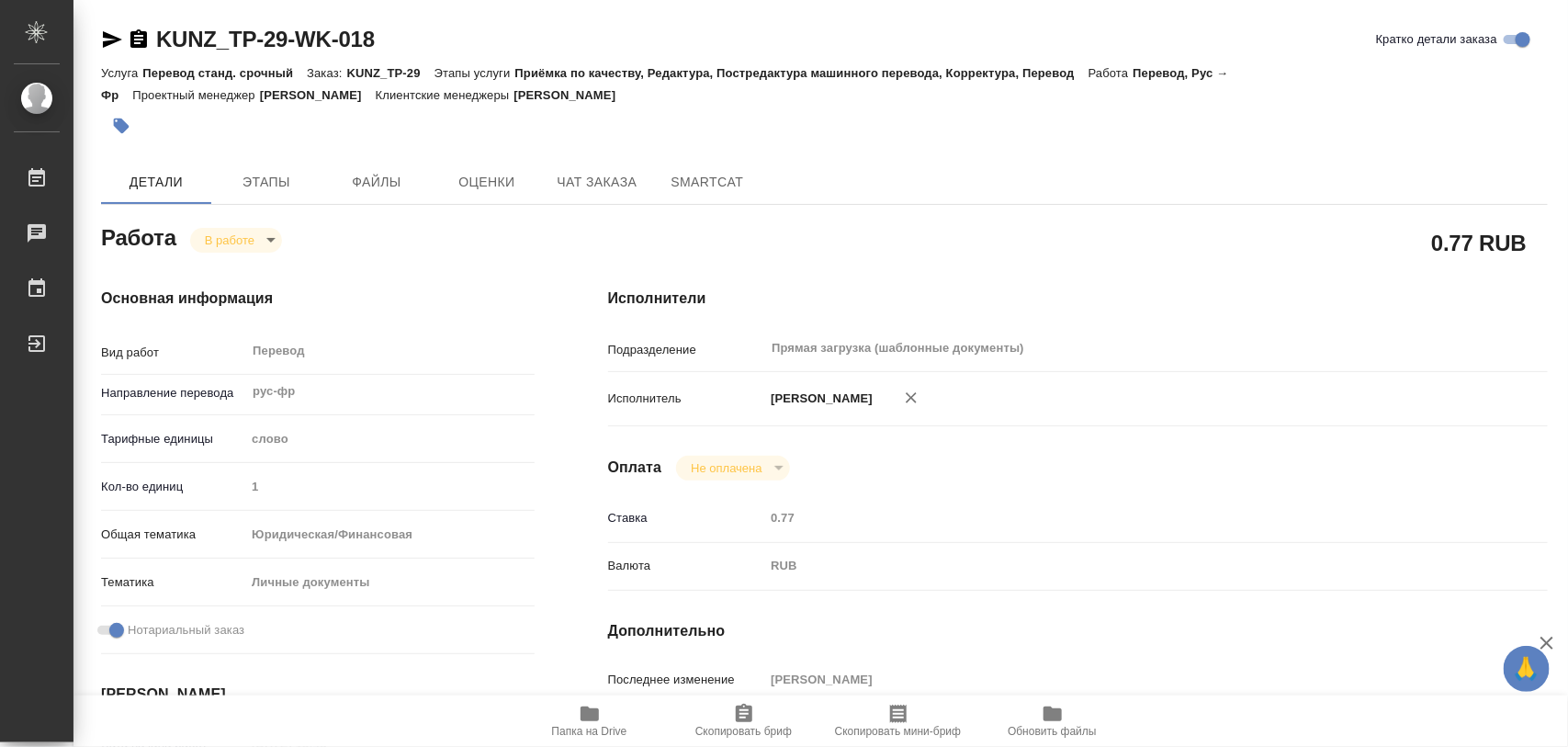
type input "1"
type input "yr-fn"
type input "5a8b8b956a9677013d343cfe"
checkbox input "true"
type input "04.09.2025 13:43"
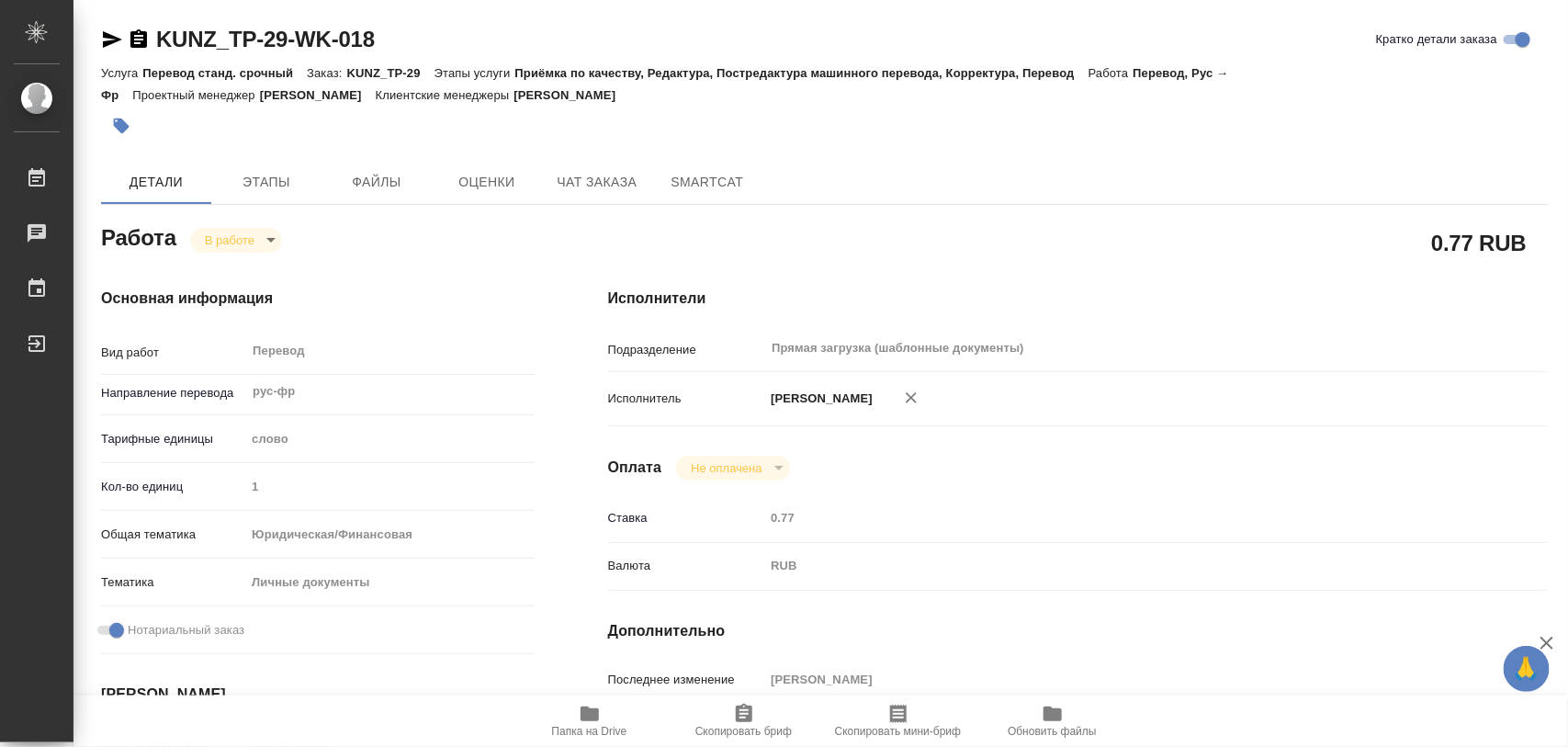
type input "09.09.2025 16:30"
type input "10.09.2025 14:00"
type input "Прямая загрузка (шаблонные документы)"
type input "notPayed"
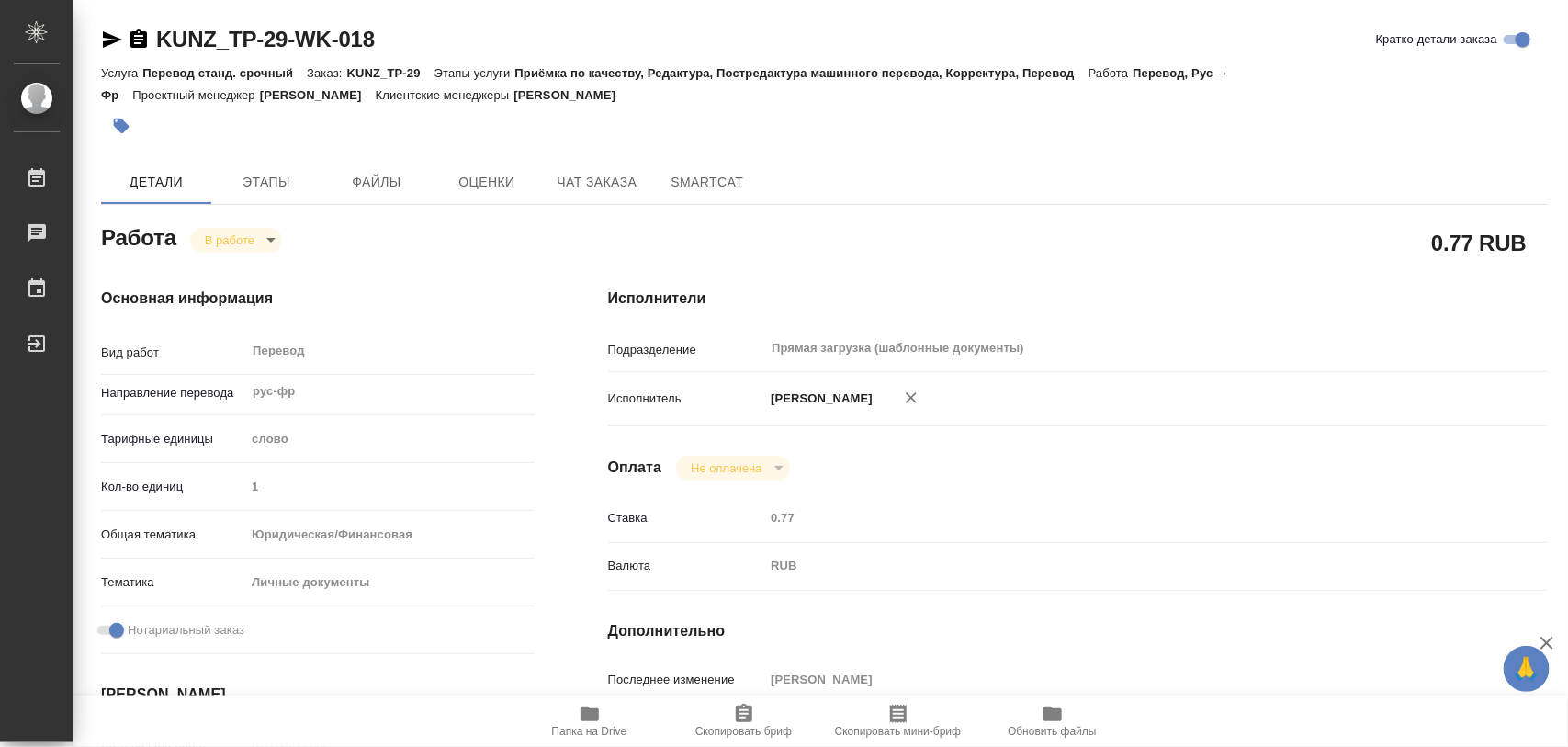
type input "0.77"
type input "RUB"
type input "Иглаков Максим"
type textarea "x"
type textarea "/Clients/ООО "ТехноПласт"/Orders/KUNZ_TP-29/Translated/KUNZ_TP-29-WK-018"
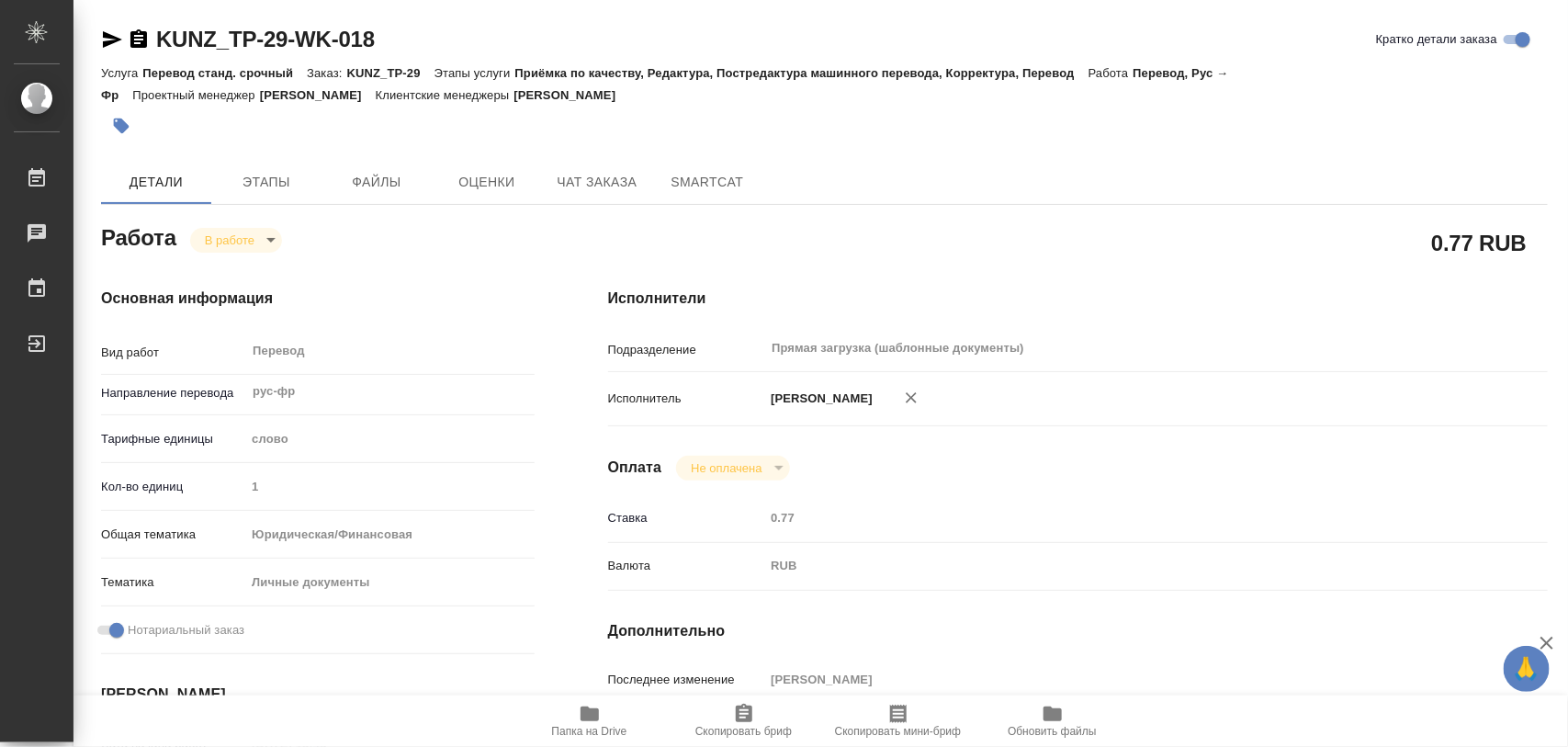
type textarea "x"
type input "KUNZ_TP-29"
type input "Перевод станд. срочный"
type input "Приёмка по качеству, Редактура, Постредактура машинного перевода, Корректура, П…"
type input "Веселова Юлия"
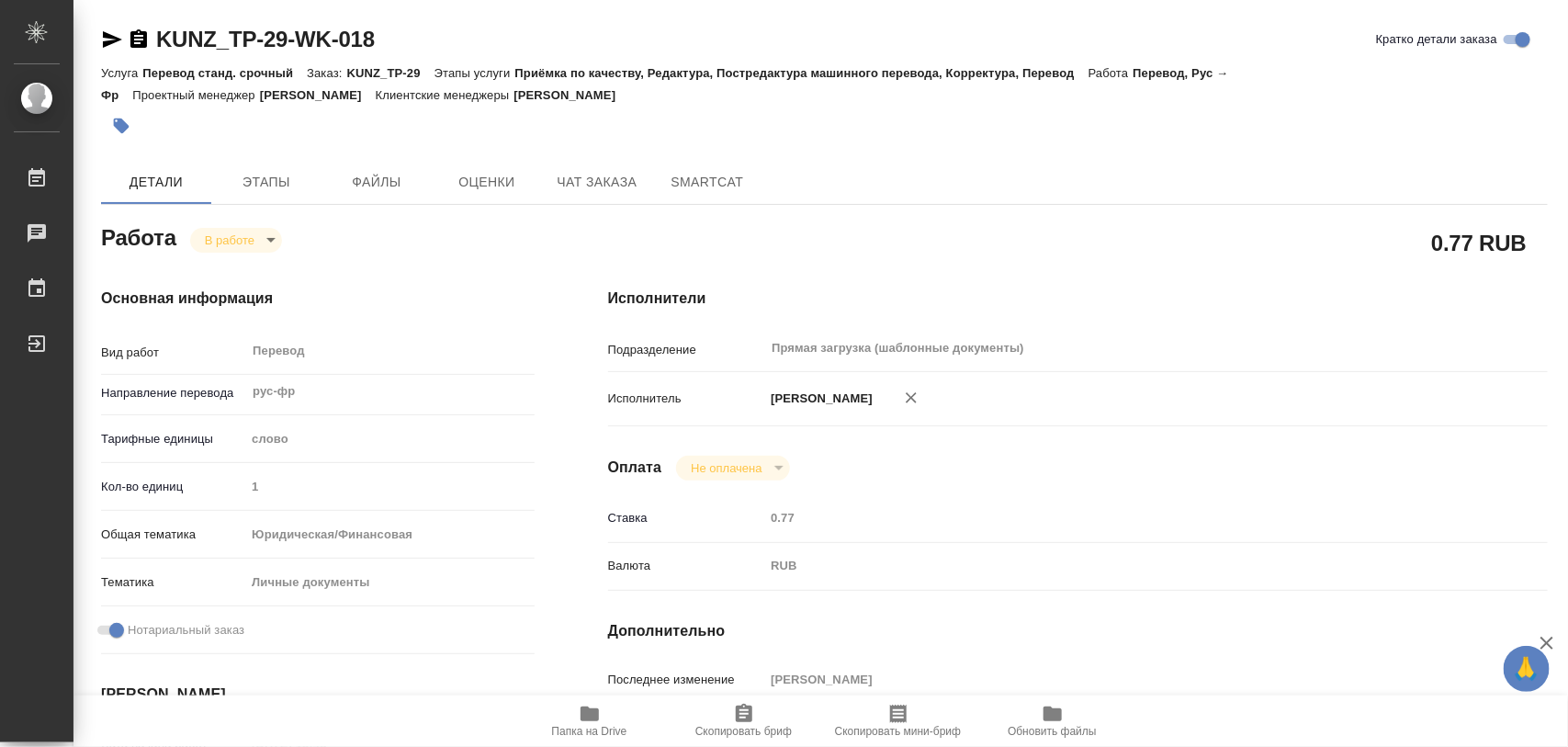
type input "/Clients/ООО "ТехноПласт"/Orders/KUNZ_TP-29"
type textarea "x"
type textarea "срочный апостиль на справку перевод рус-франц нот заверение"
type textarea "x"
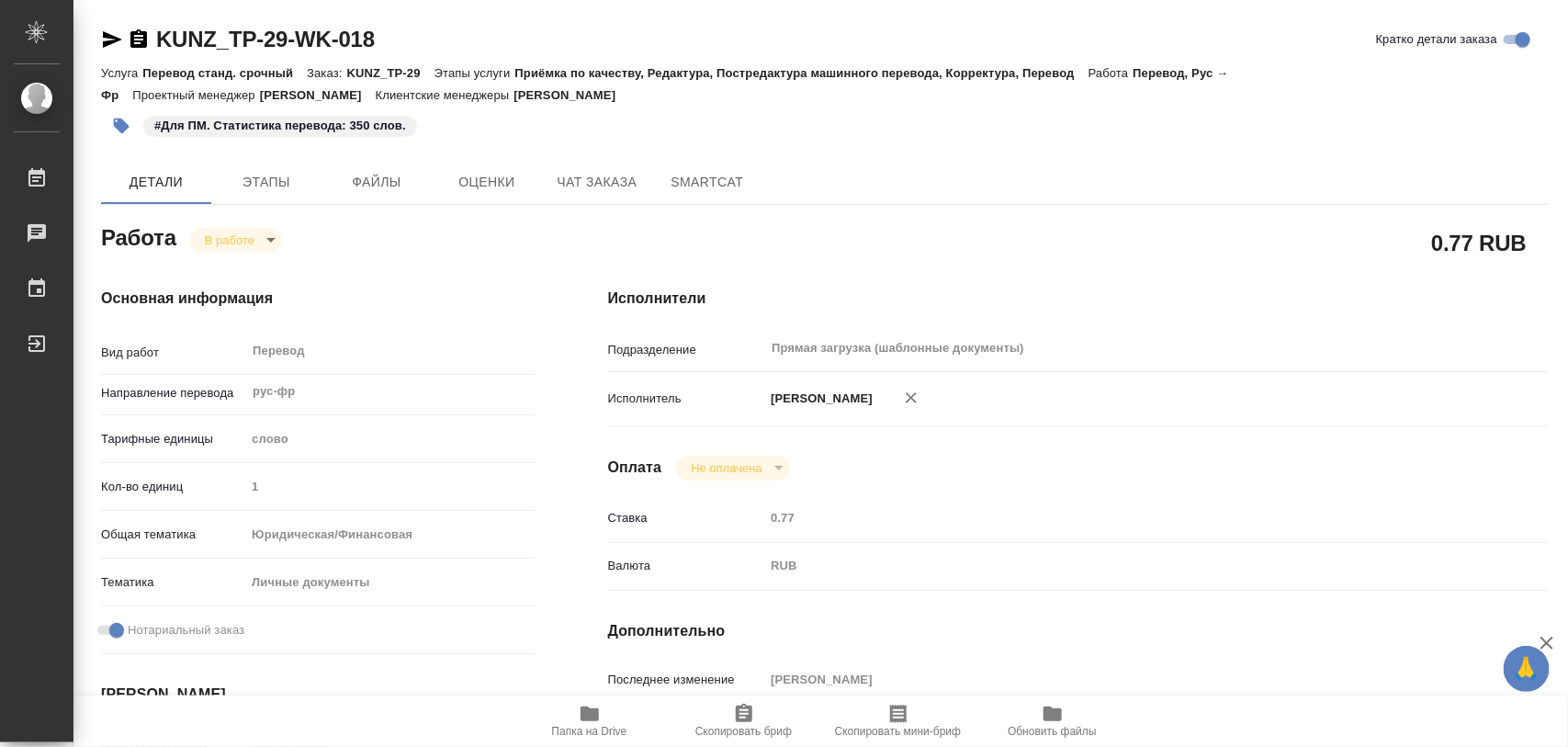
type textarea "x"
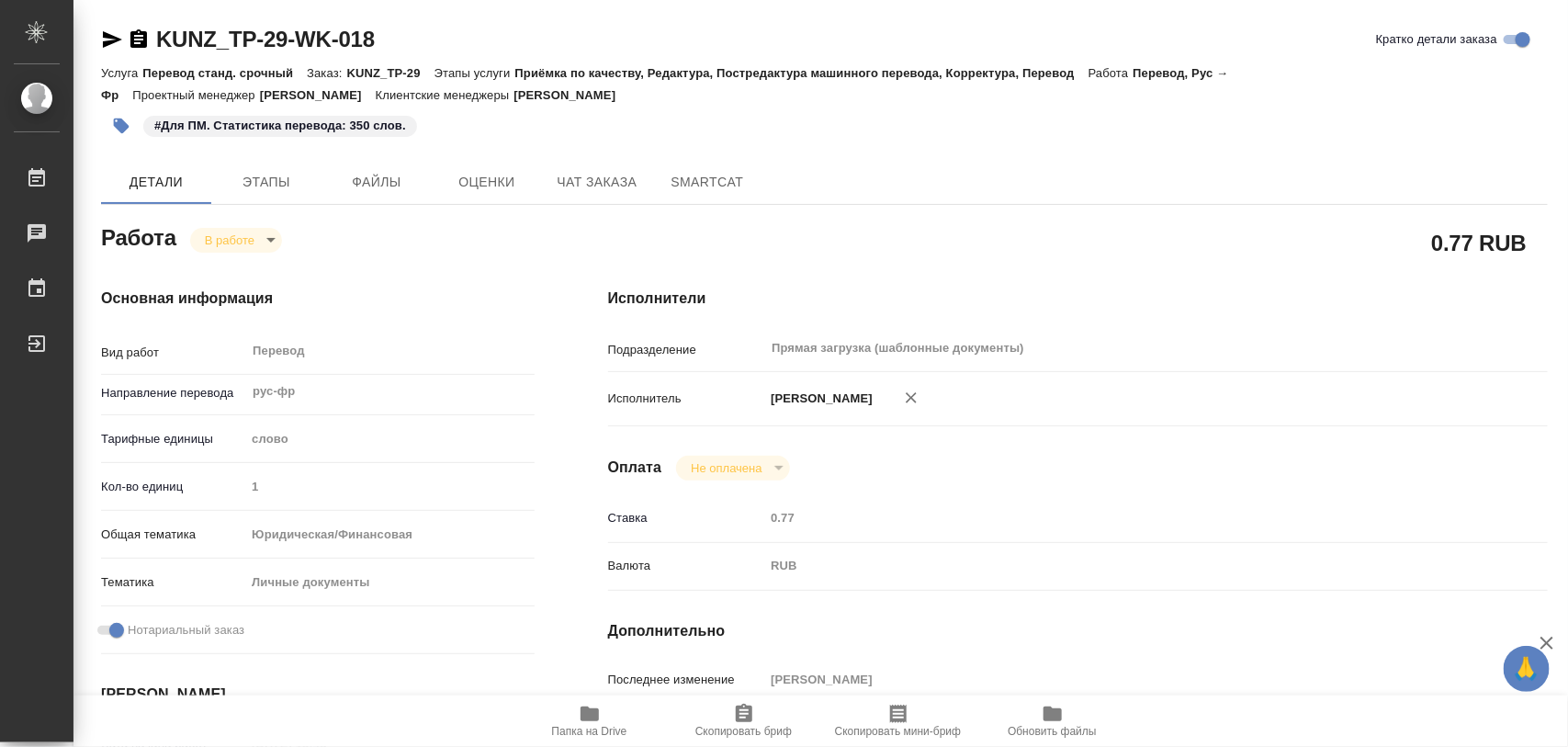
type textarea "x"
click at [269, 184] on span "Этапы" at bounding box center [266, 182] width 88 height 23
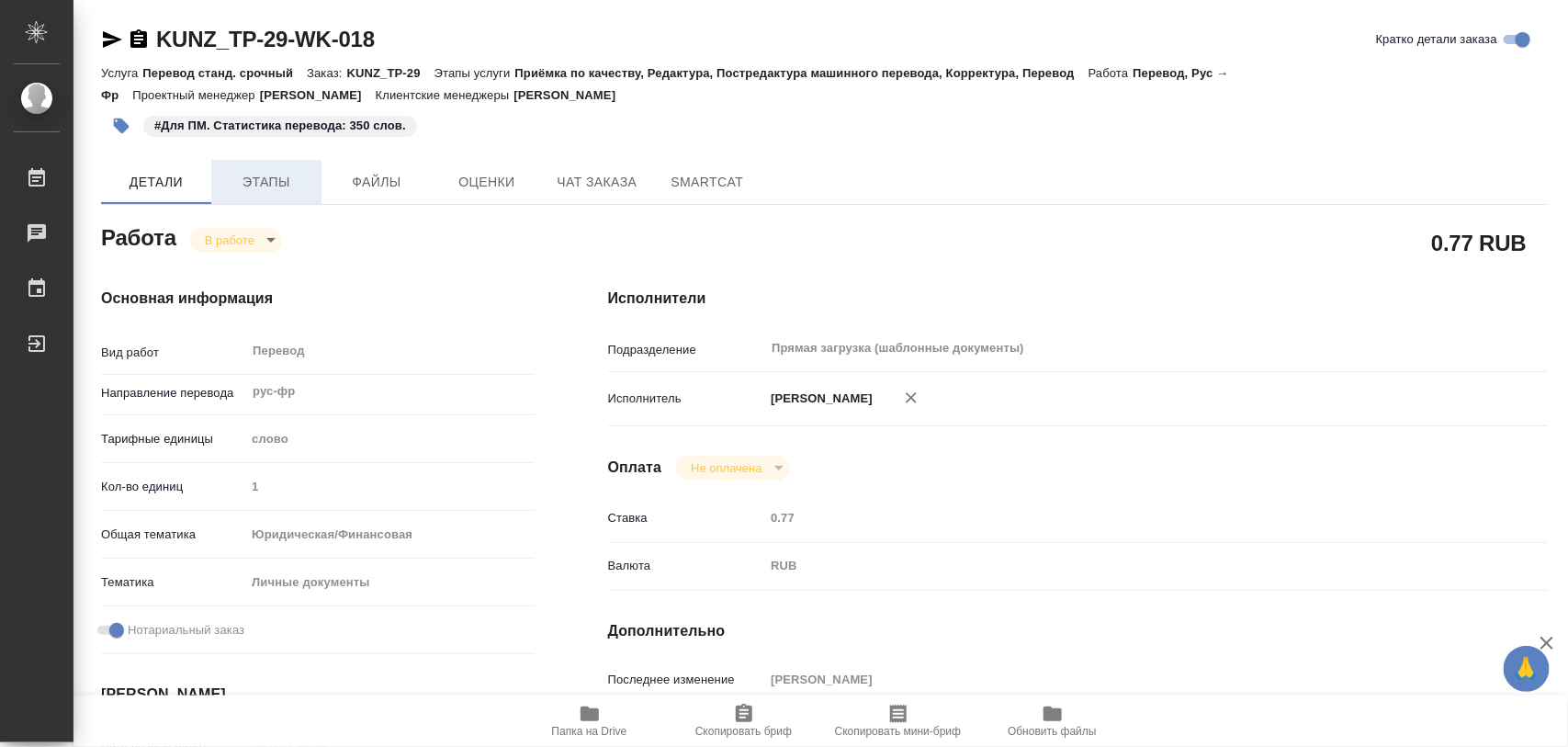
type textarea "x"
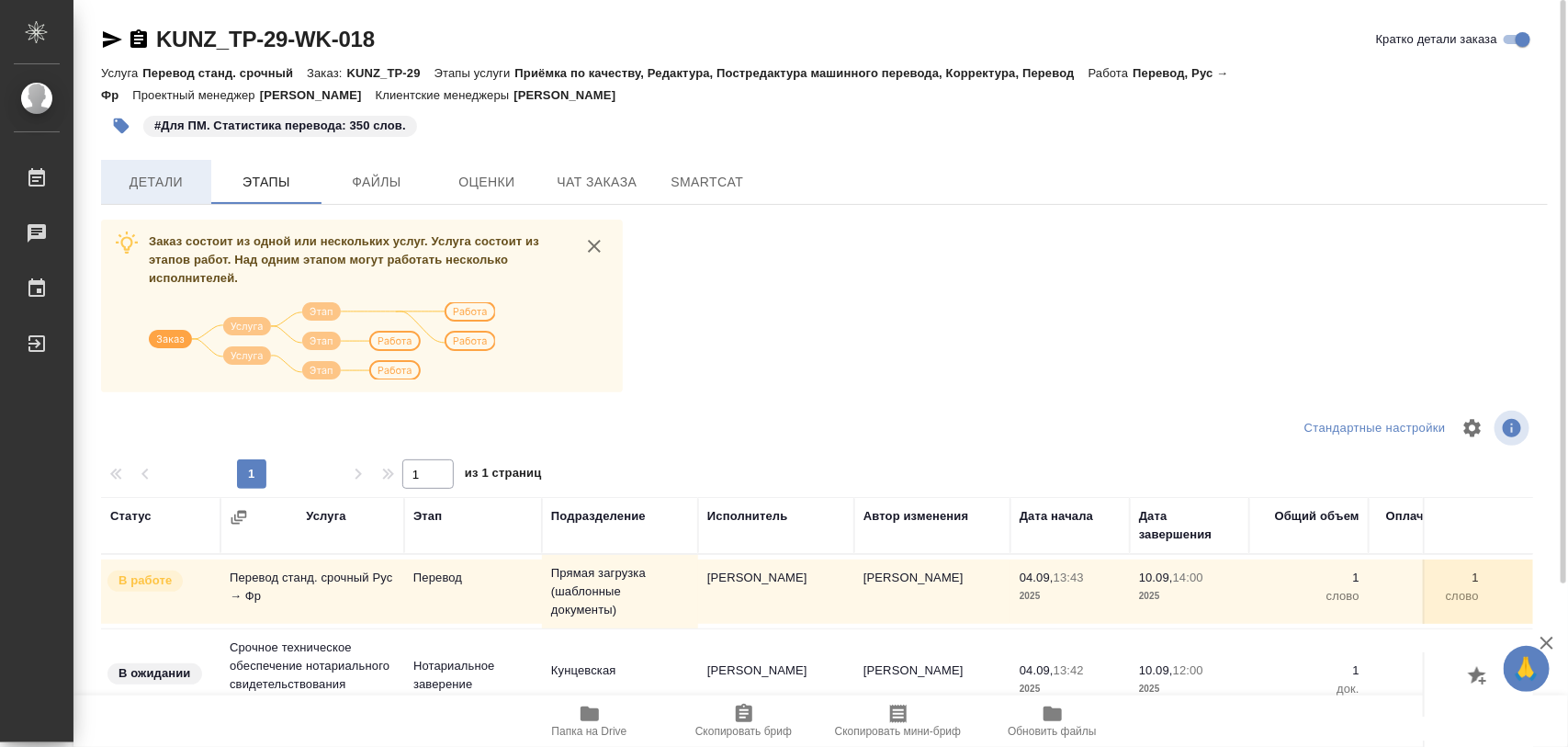
click at [149, 186] on span "Детали" at bounding box center [156, 182] width 88 height 23
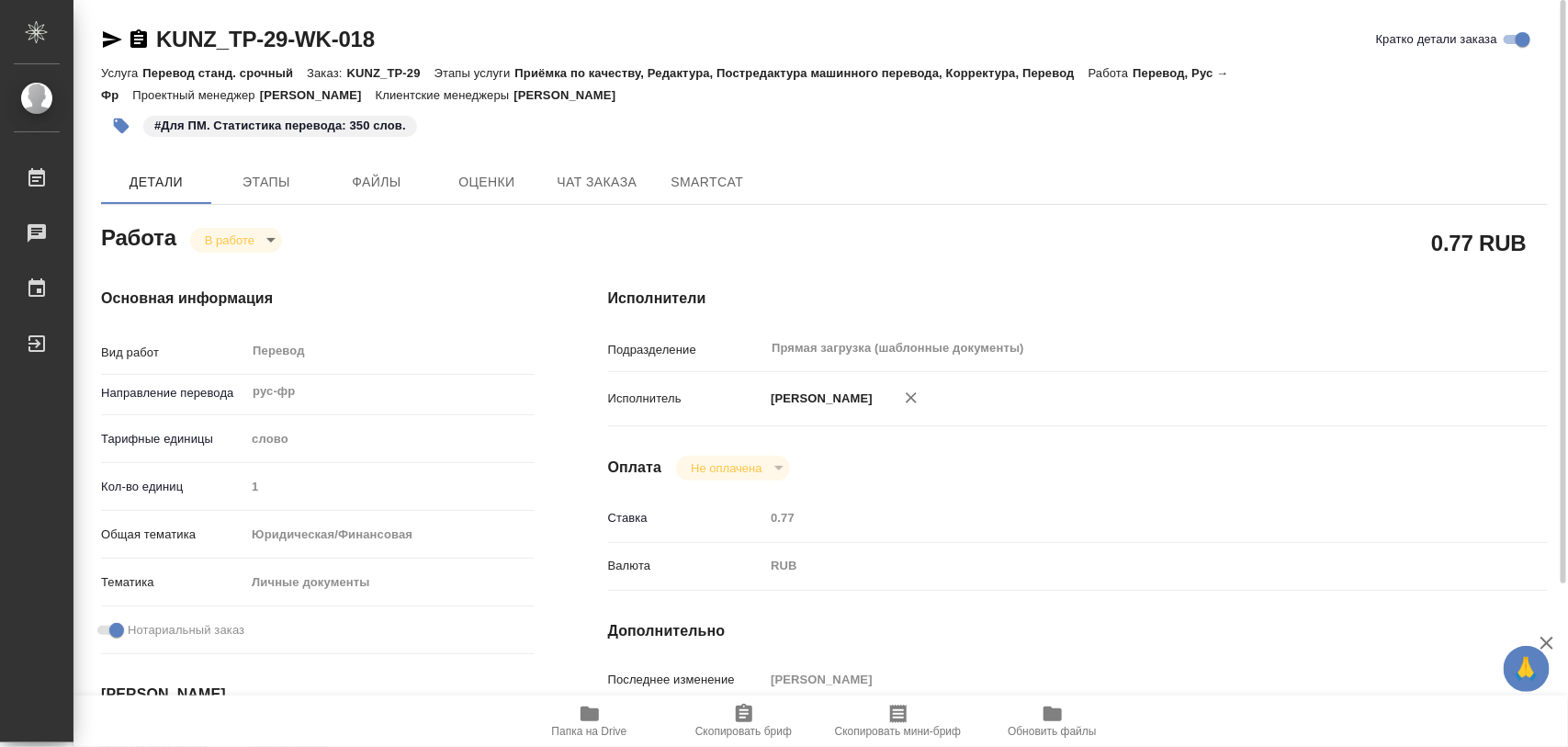
type textarea "x"
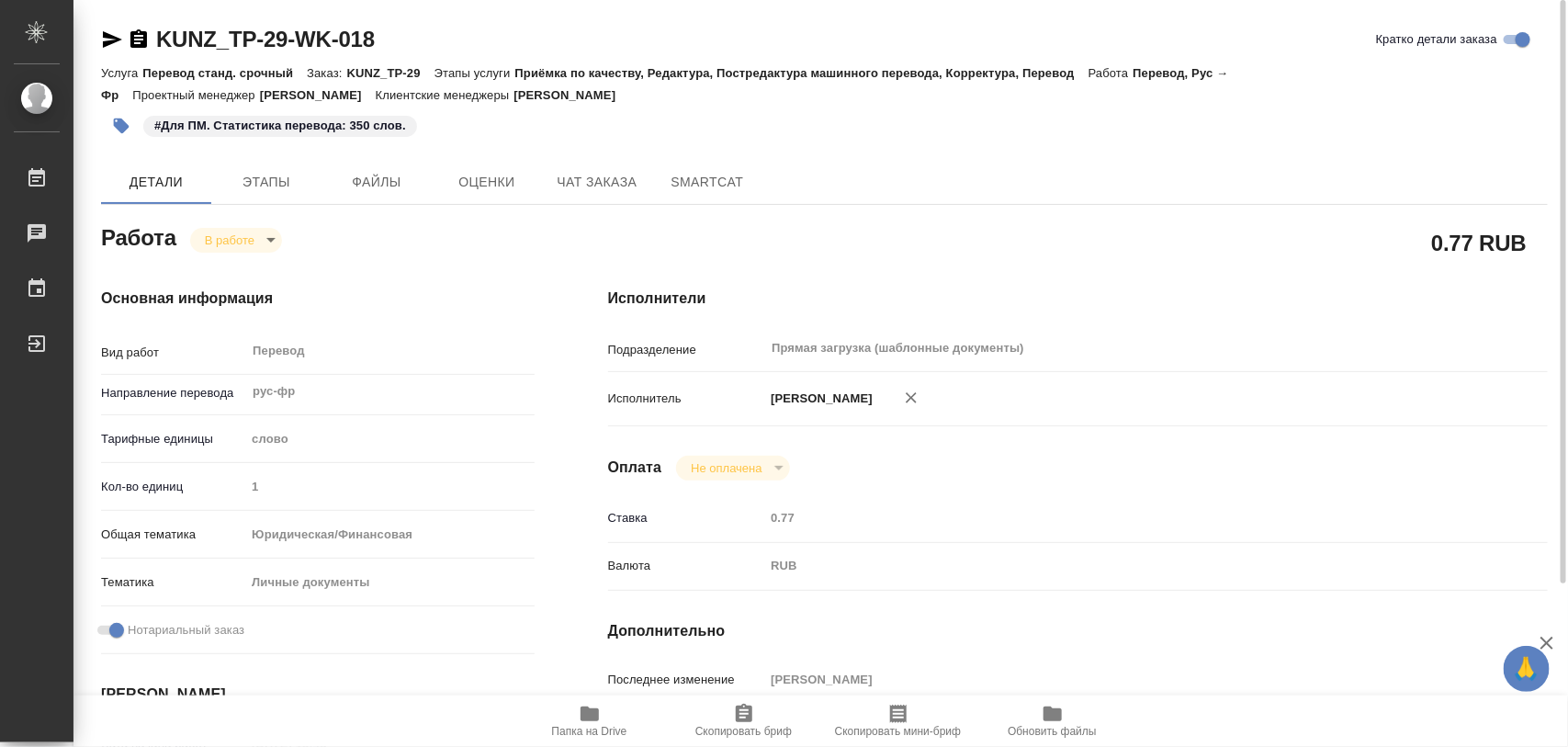
type textarea "x"
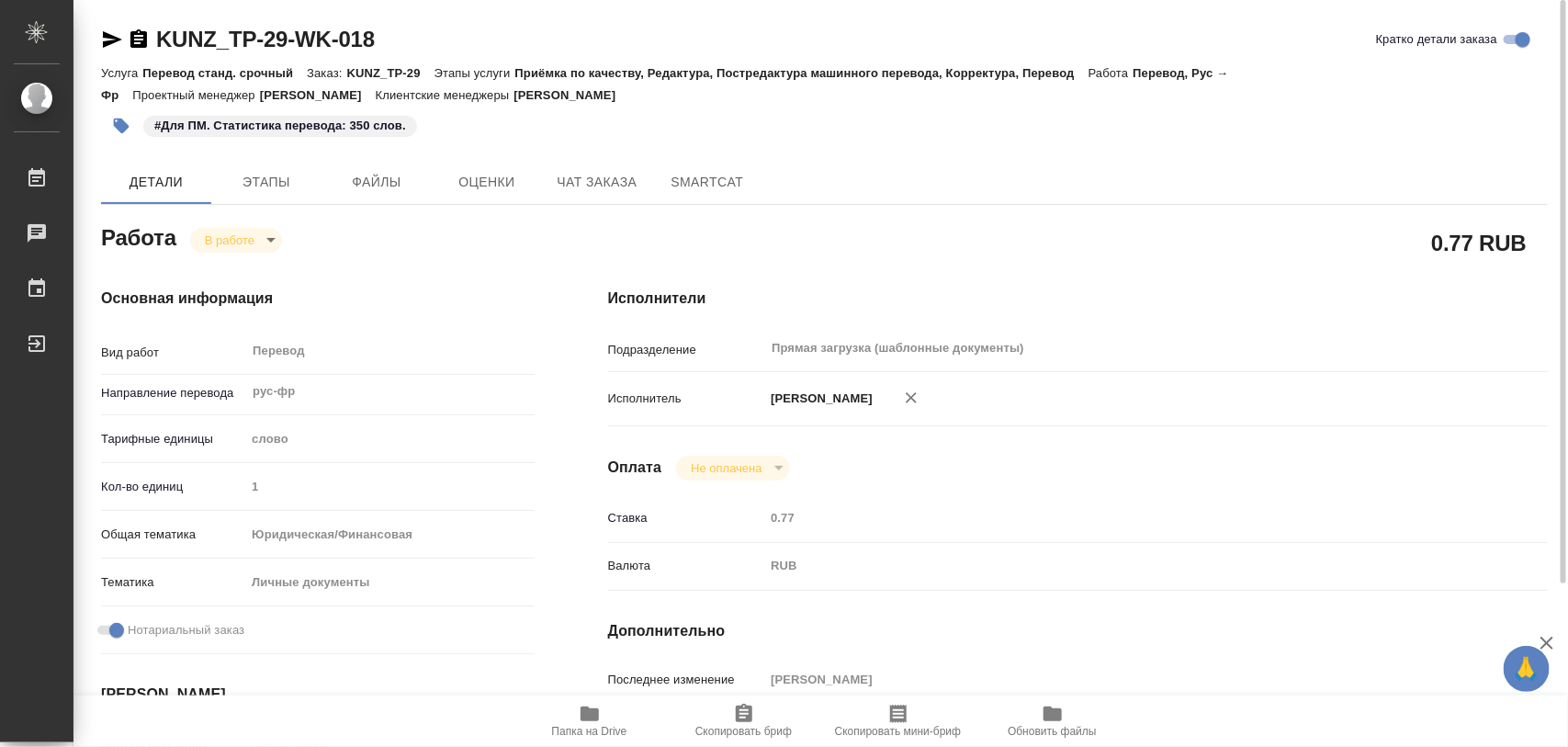
type textarea "x"
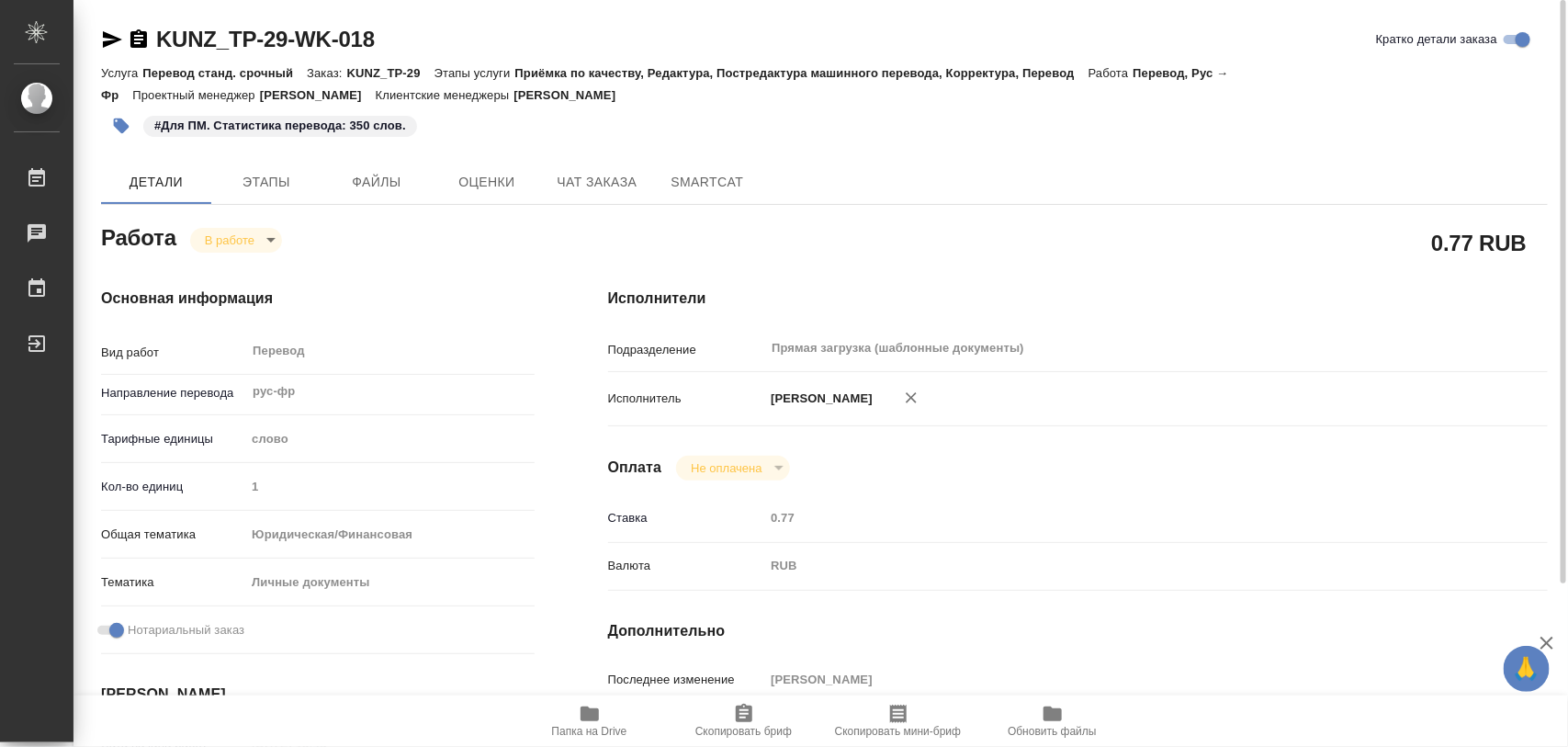
type textarea "x"
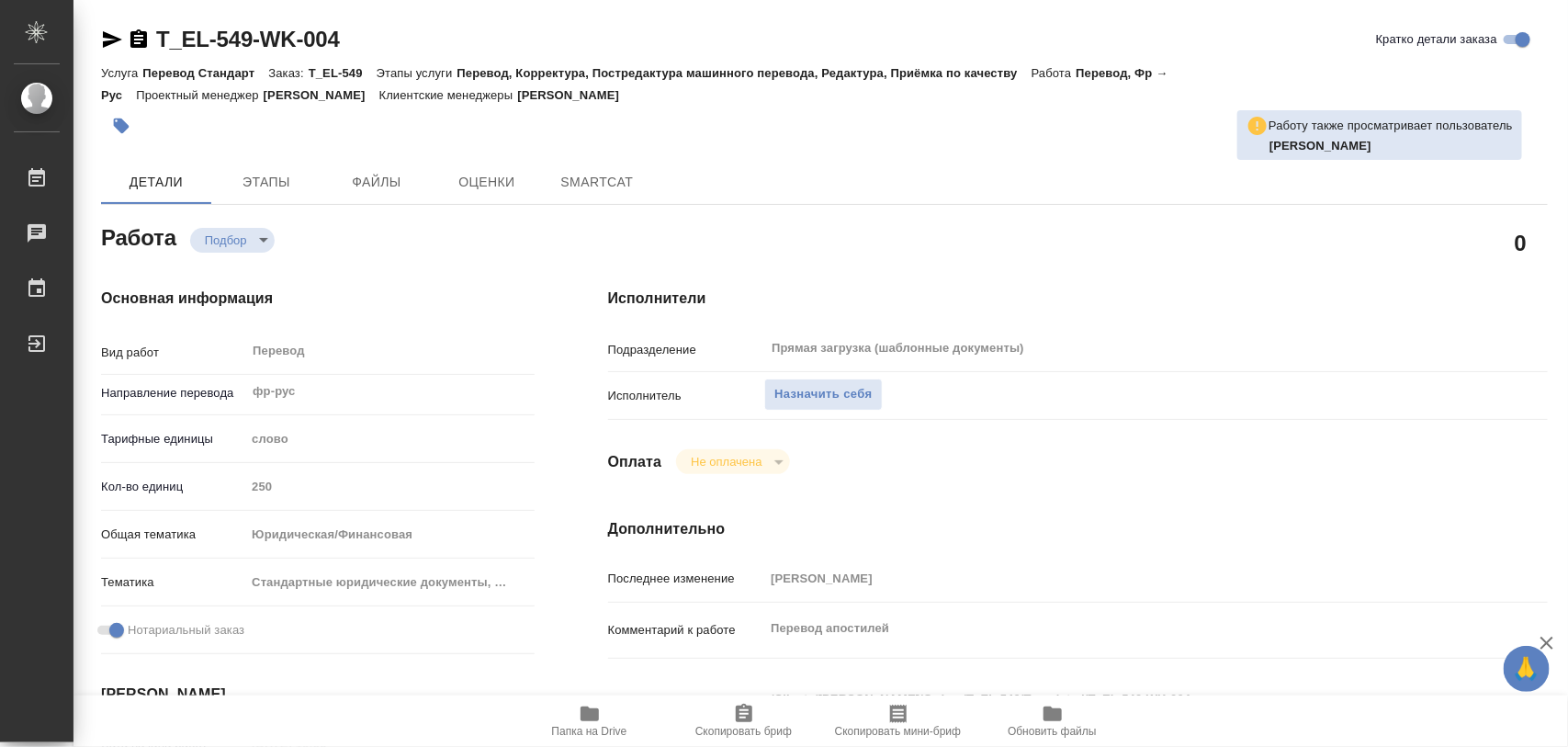
type textarea "x"
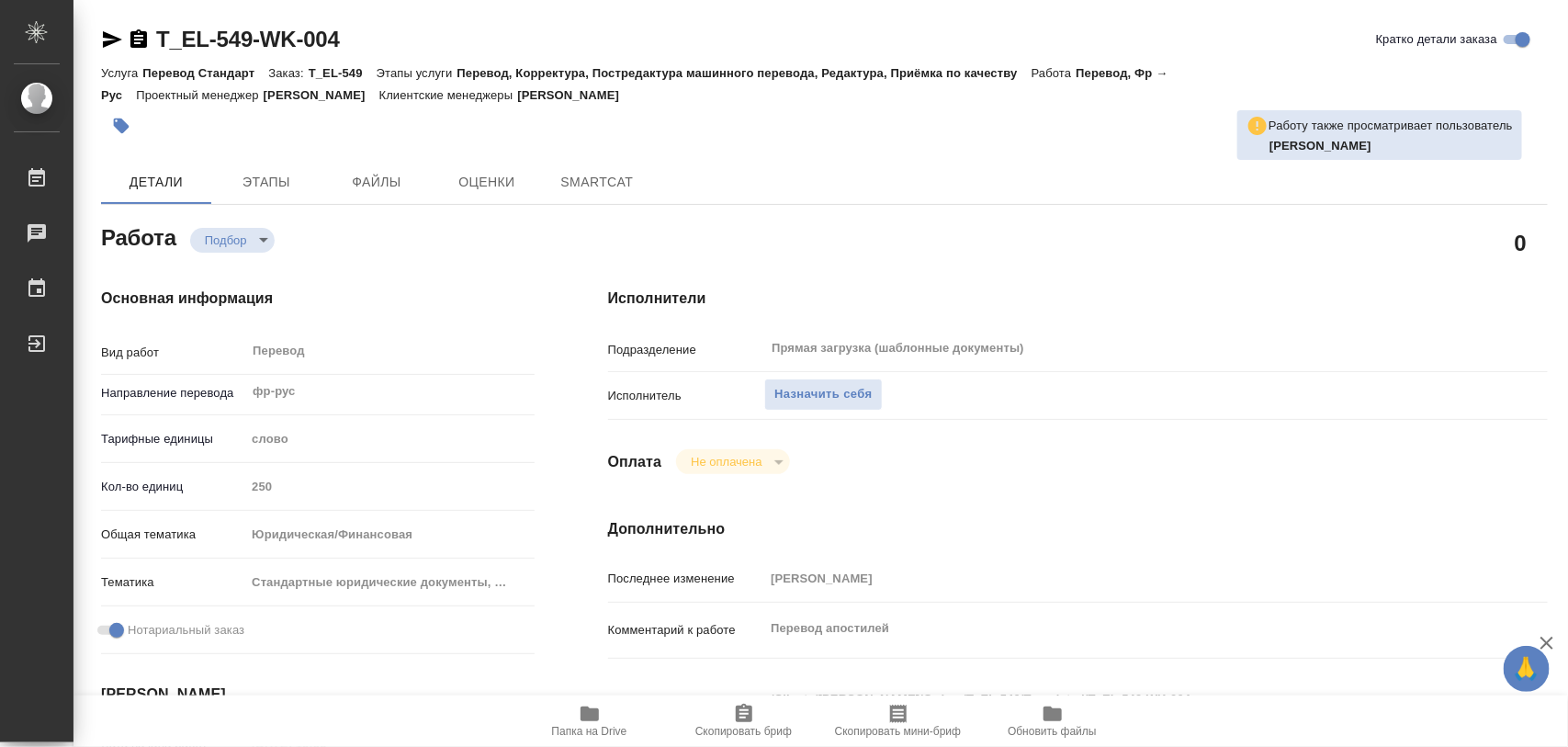
type textarea "x"
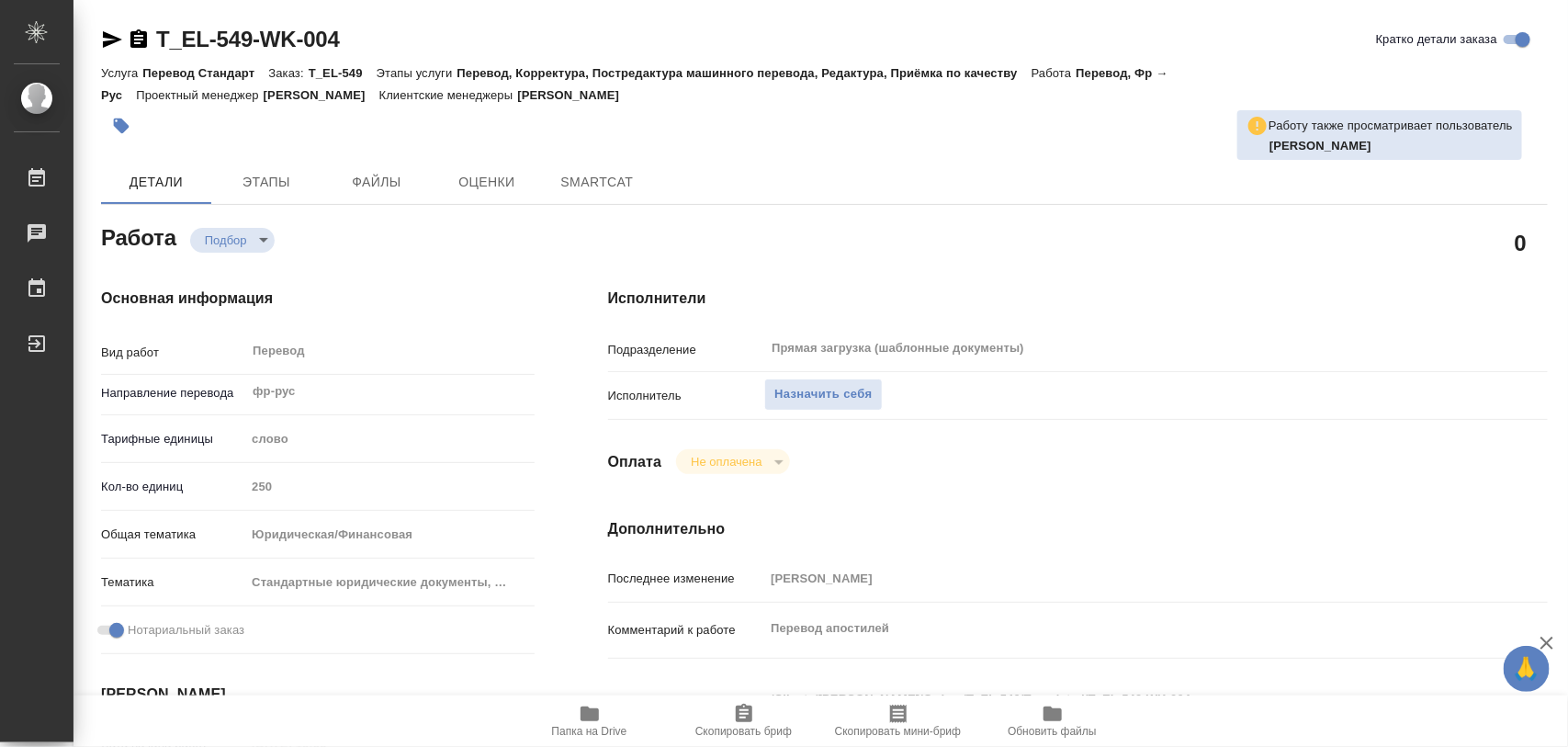
type textarea "x"
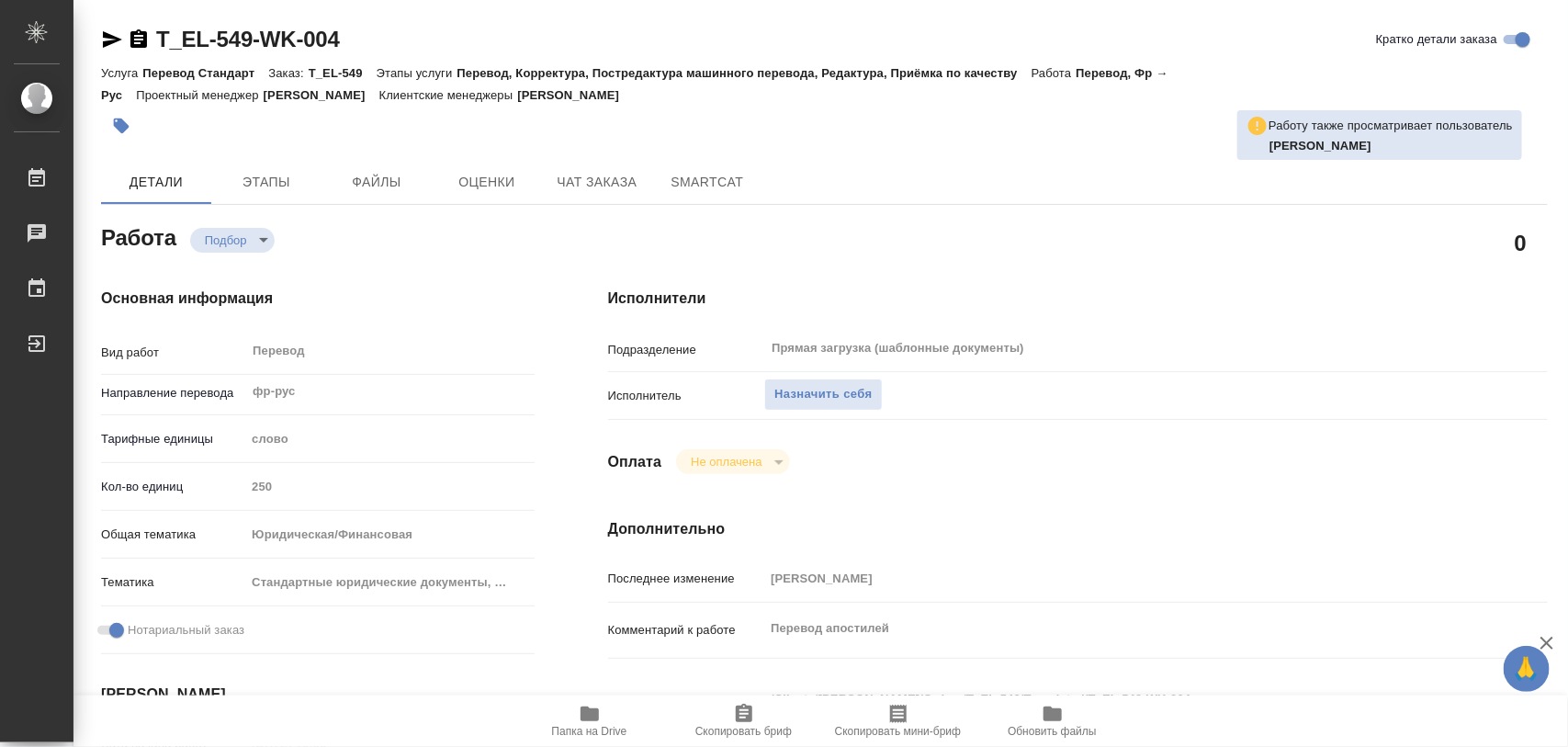
type textarea "x"
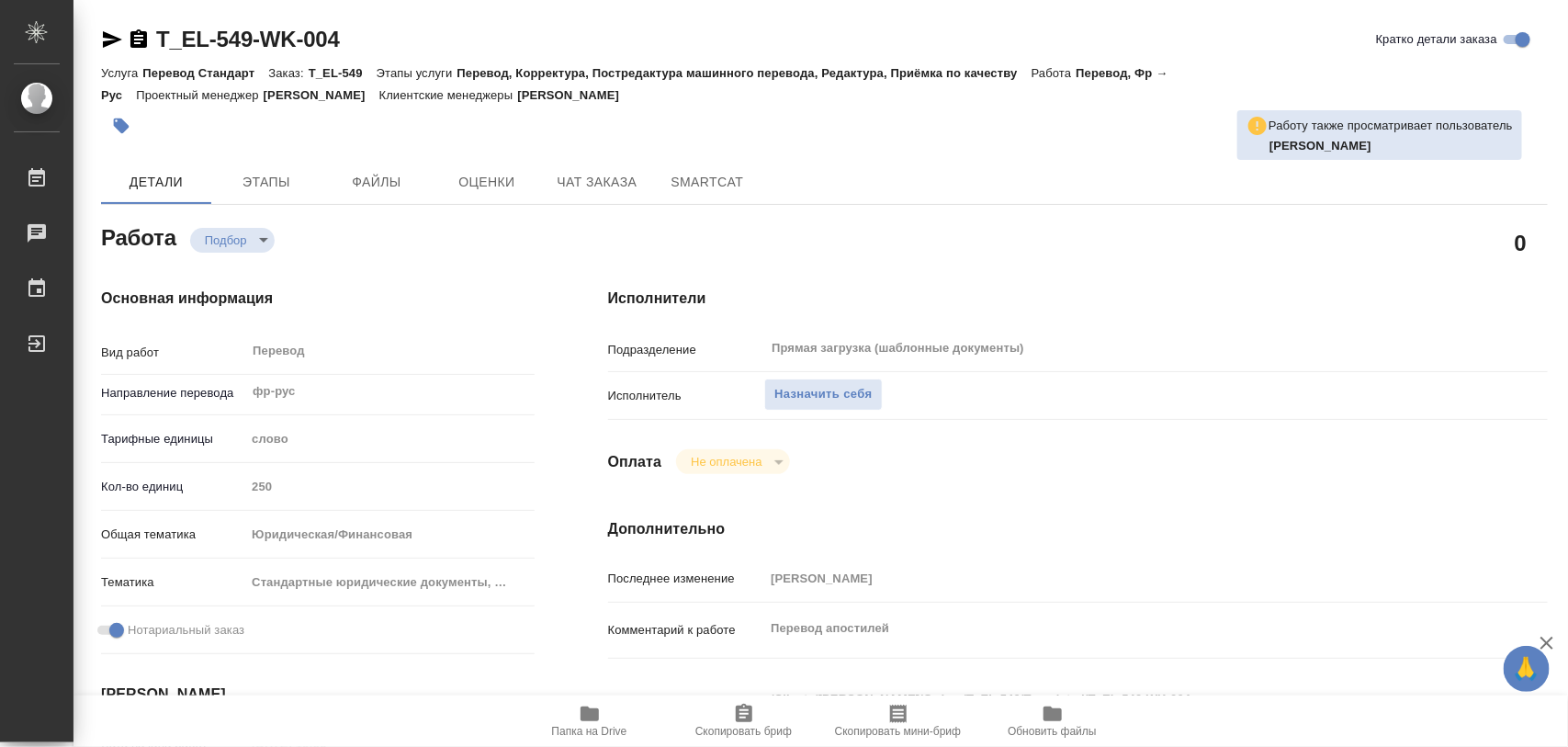
type textarea "x"
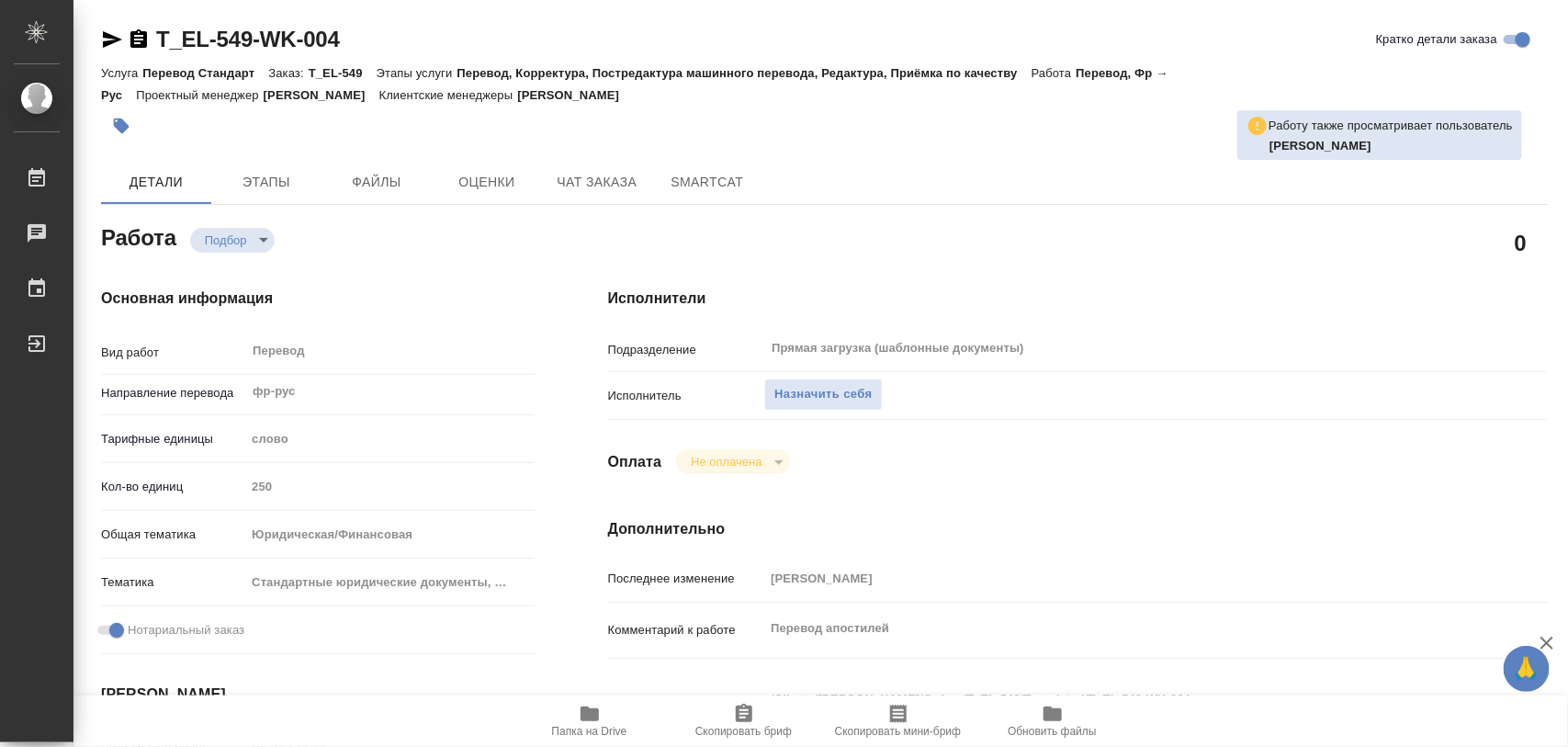
scroll to position [345, 0]
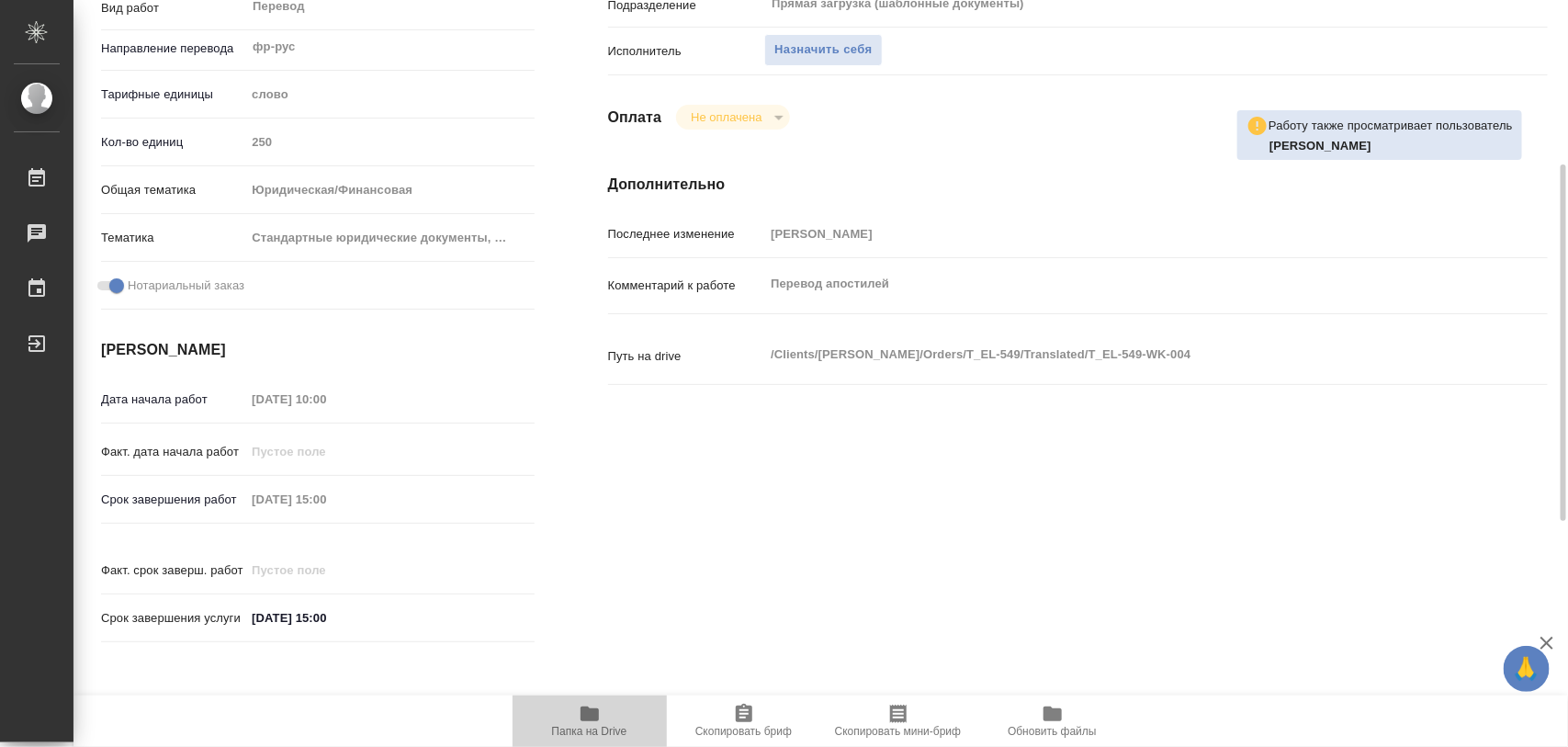
click at [595, 715] on icon "button" at bounding box center [590, 714] width 19 height 15
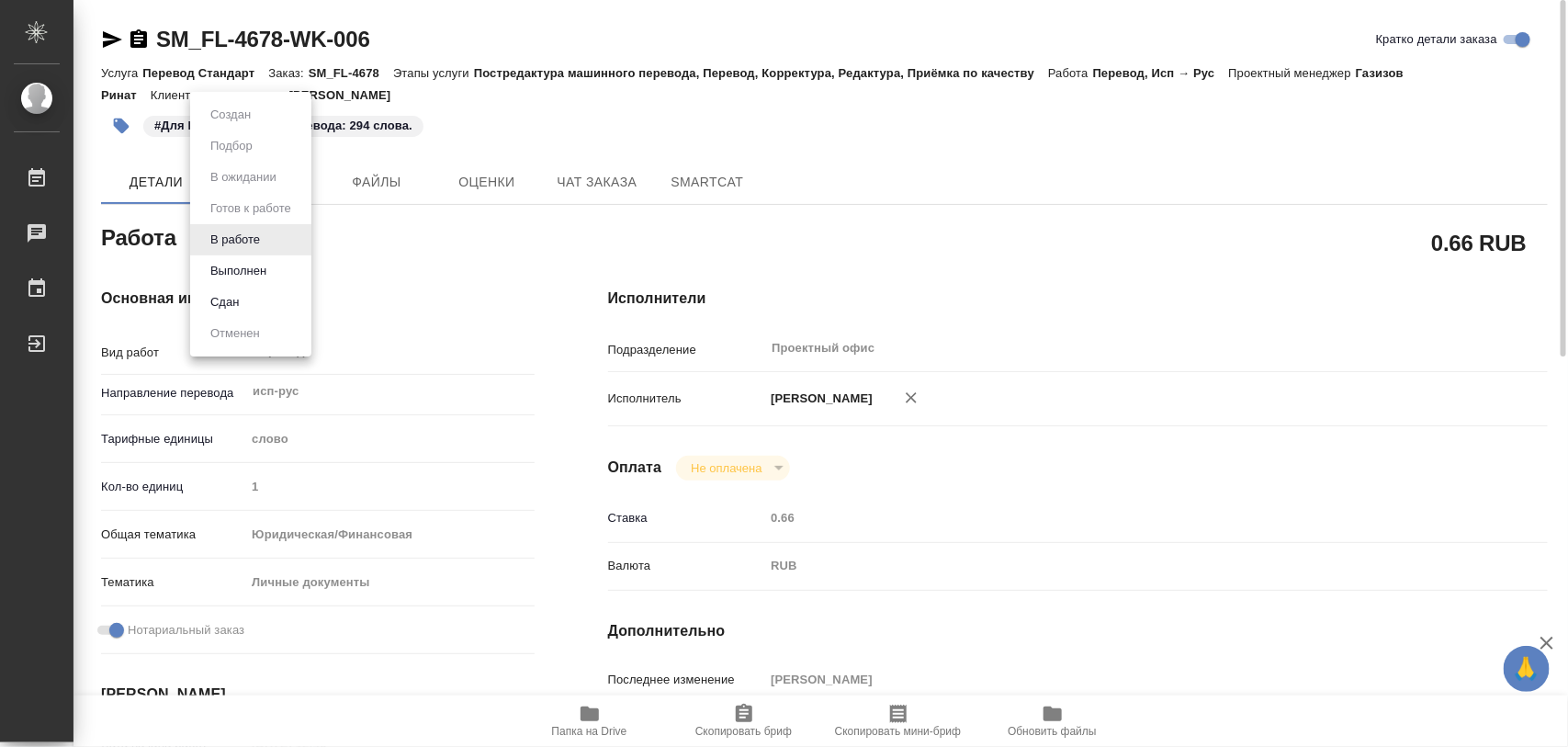
click at [271, 235] on body "🙏 .cls-1 fill:#fff; AWATERA Iglakov Maksim Работы 0 Чаты График Выйти SM_FL-467…" at bounding box center [784, 374] width 1568 height 747
click at [275, 260] on li "Выполнен" at bounding box center [250, 272] width 121 height 32
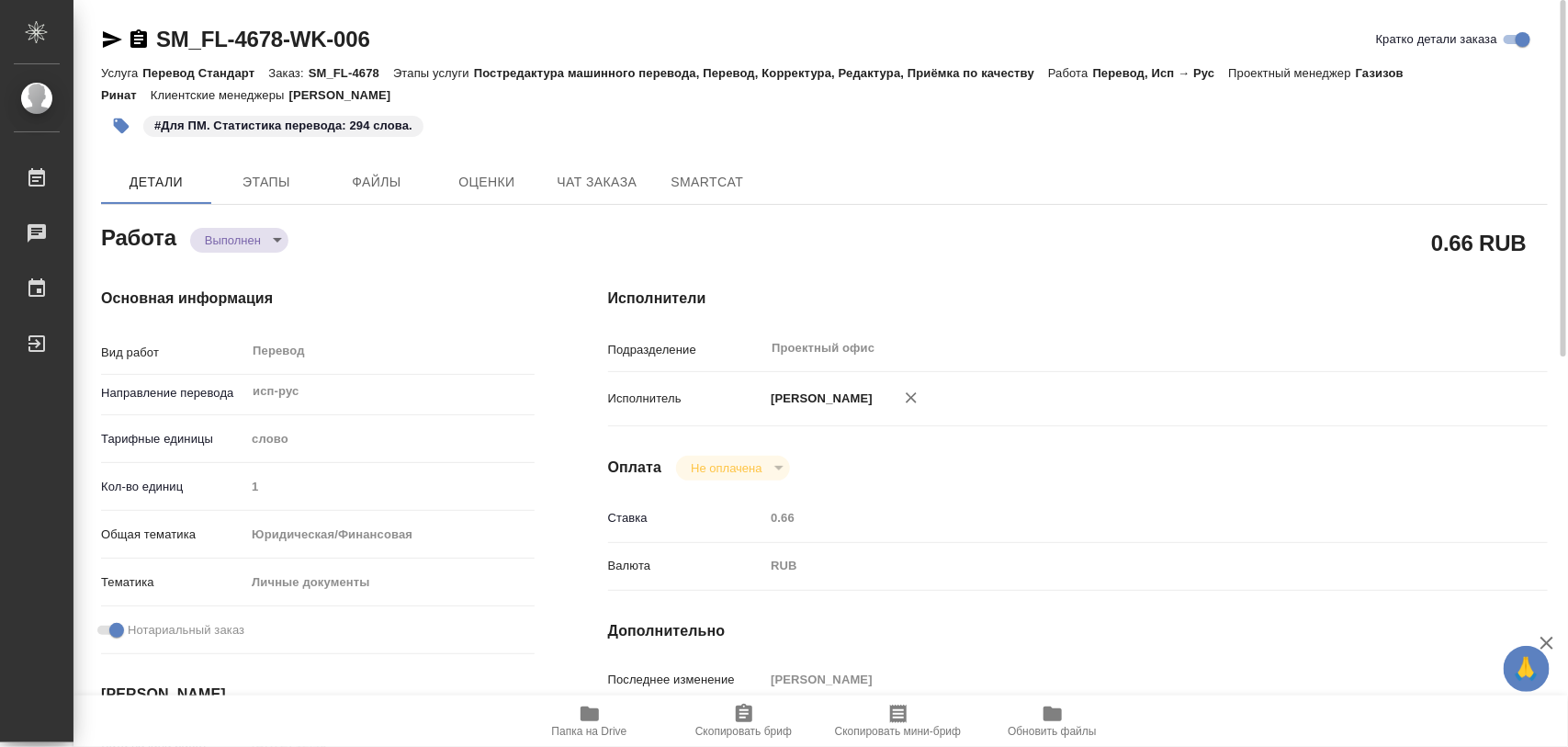
type textarea "x"
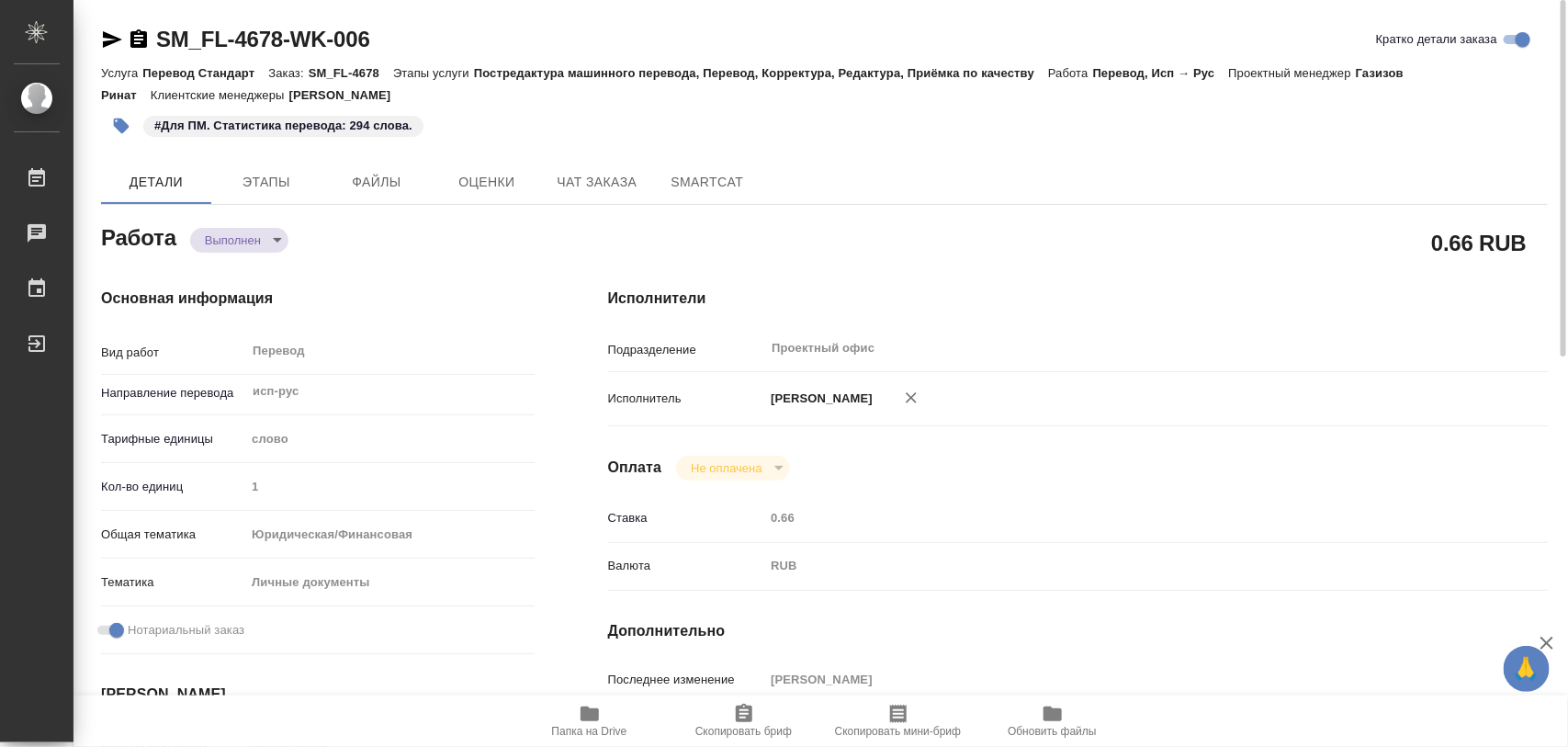
type textarea "x"
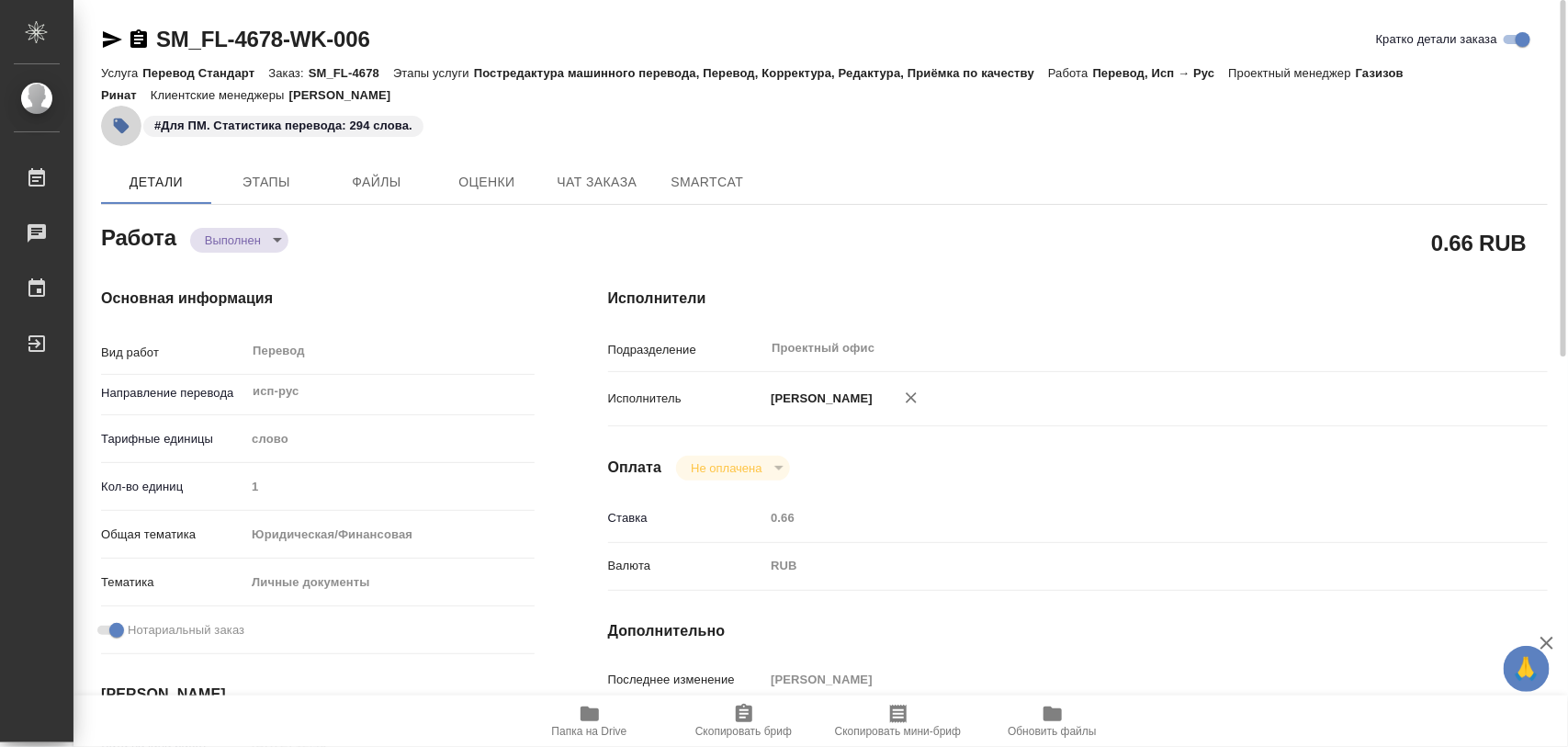
click at [118, 126] on icon "button" at bounding box center [121, 126] width 16 height 16
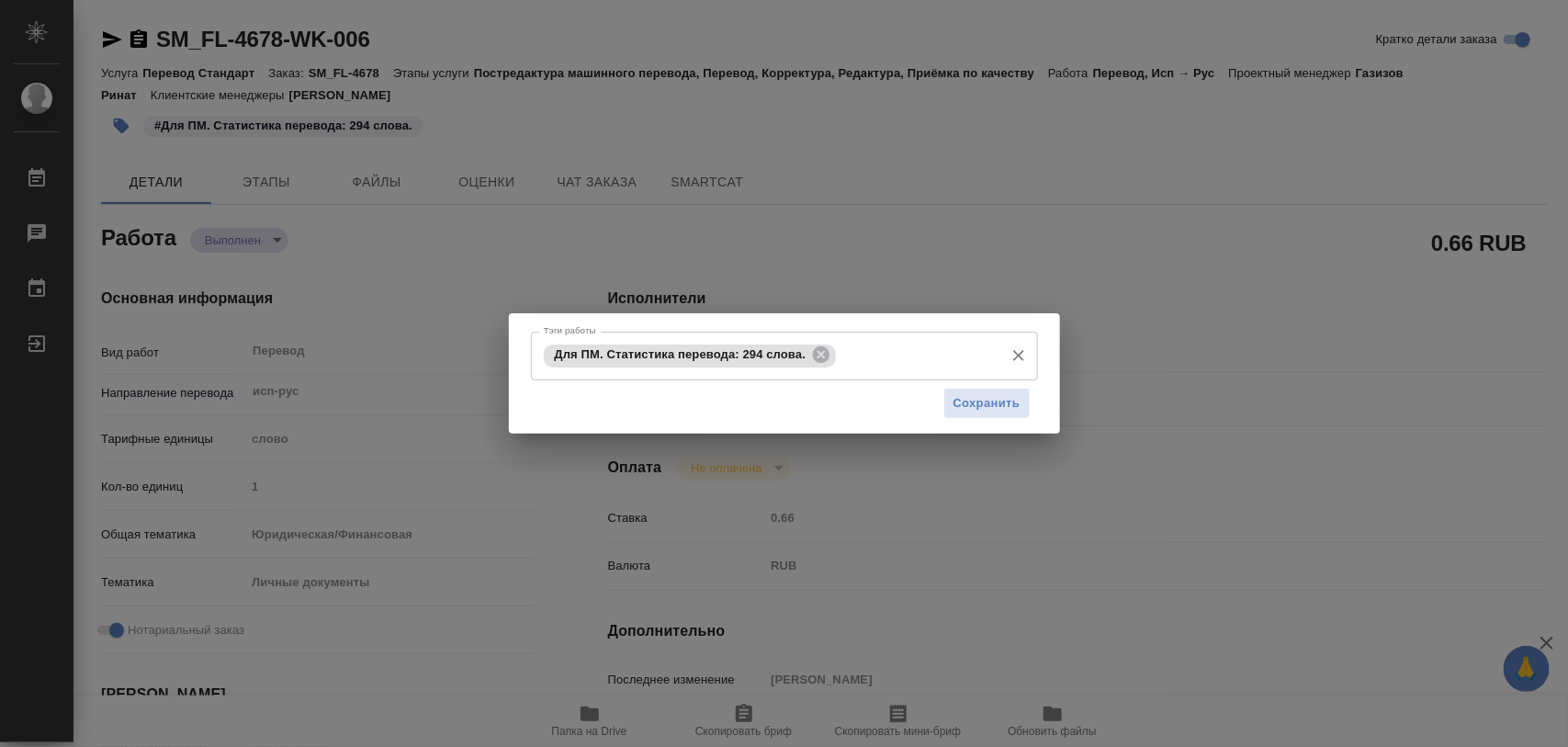
type textarea "x"
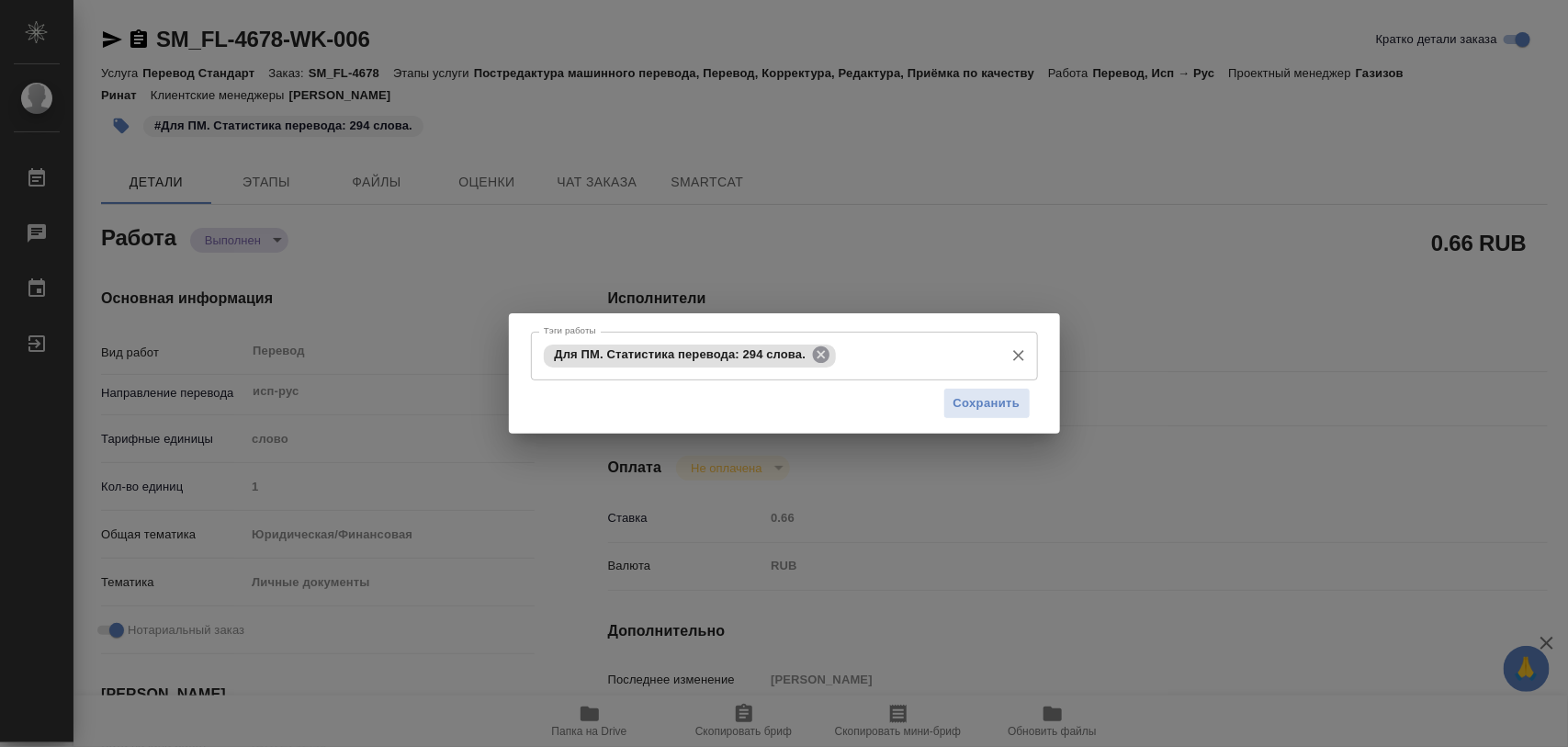
click at [822, 354] on icon at bounding box center [821, 355] width 20 height 20
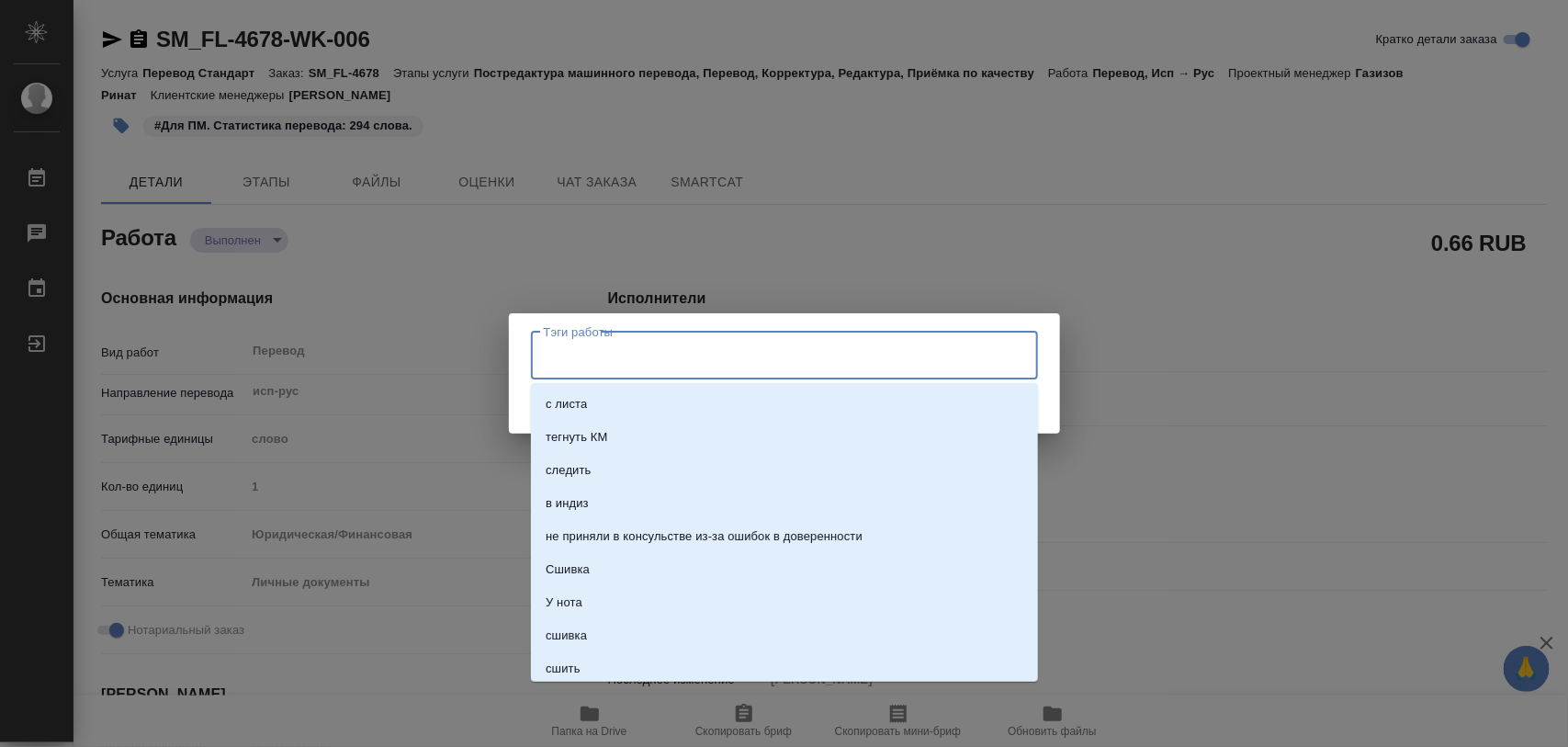
click at [819, 352] on input "Тэги работы" at bounding box center [767, 356] width 456 height 32
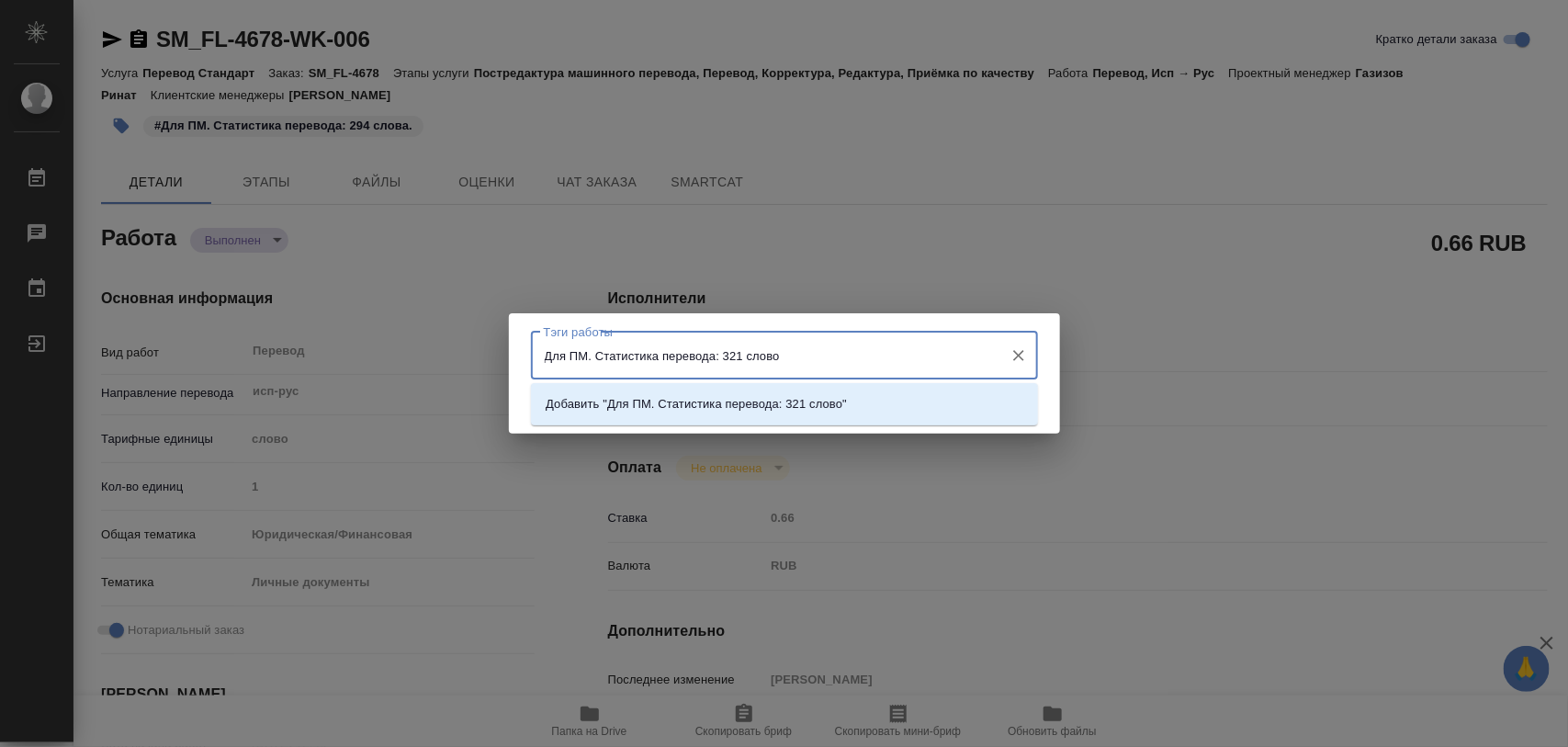
type input "Для ПМ. Статистика перевода: 321 слово."
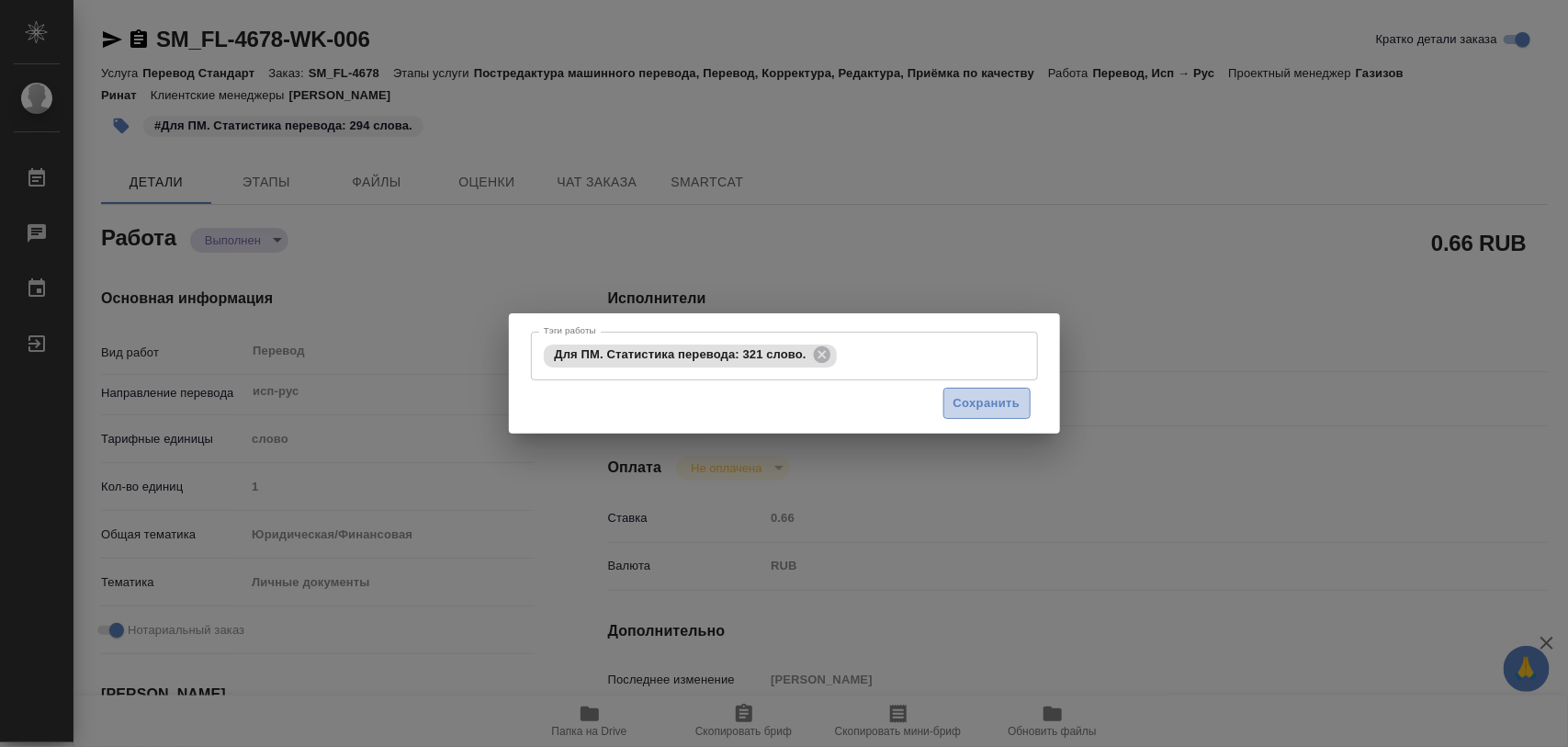
click at [986, 400] on span "Сохранить" at bounding box center [987, 403] width 67 height 21
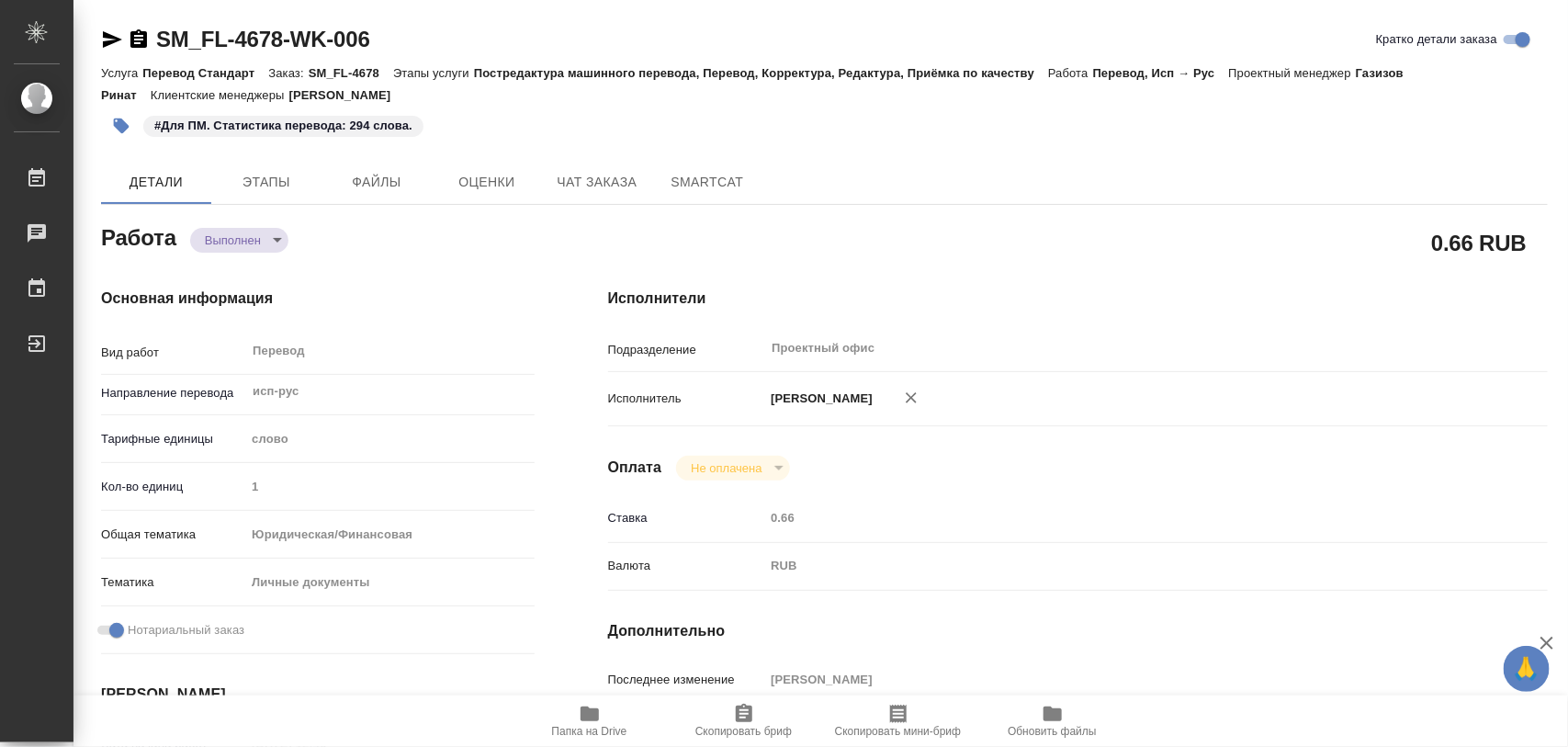
type input "completed"
type textarea "Перевод"
type textarea "x"
type input "исп-рус"
type input "5a8b1489cc6b4906c91bfd90"
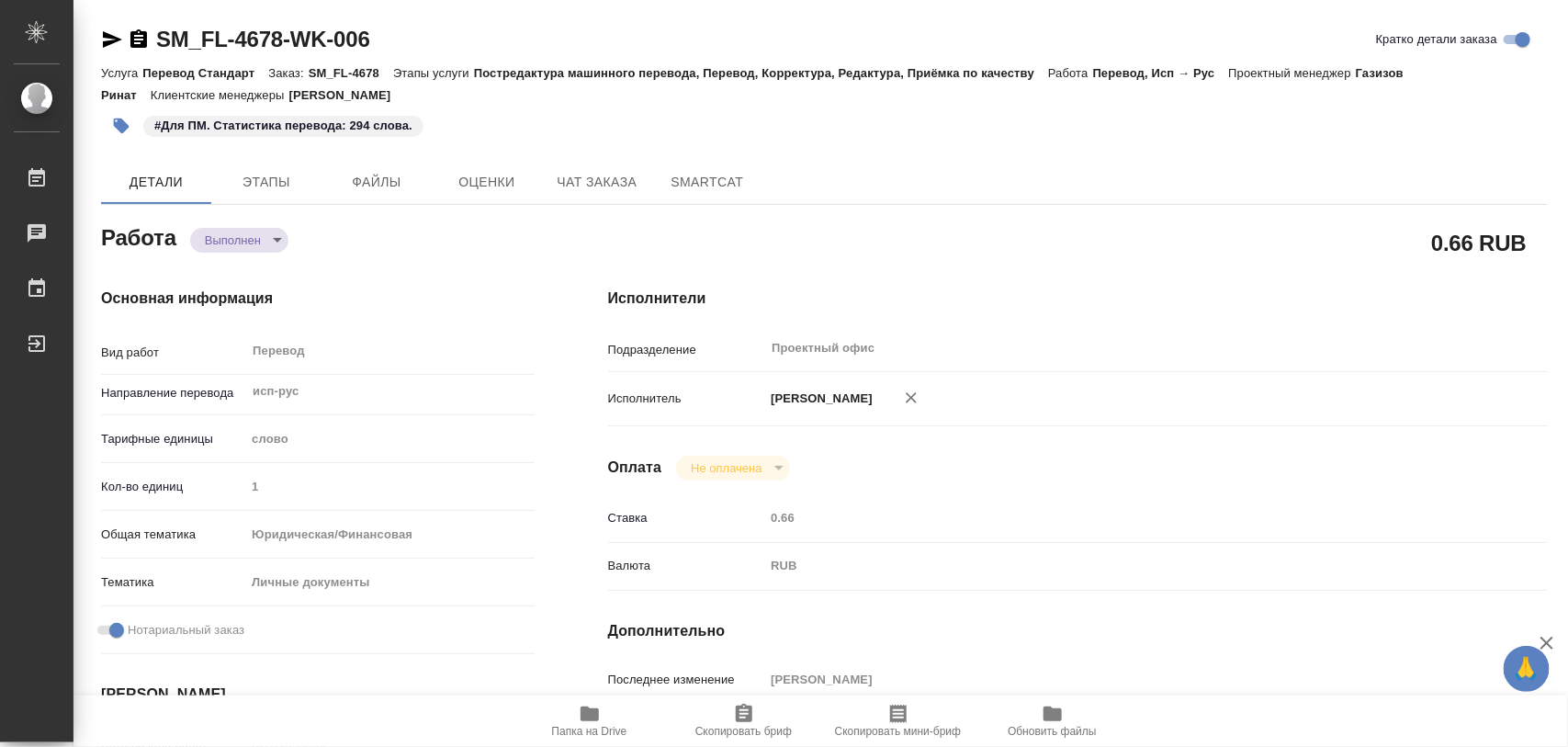
type input "1"
type input "yr-fn"
type input "5a8b8b956a9677013d343cfe"
checkbox input "true"
type input "01.09.2025 12:40"
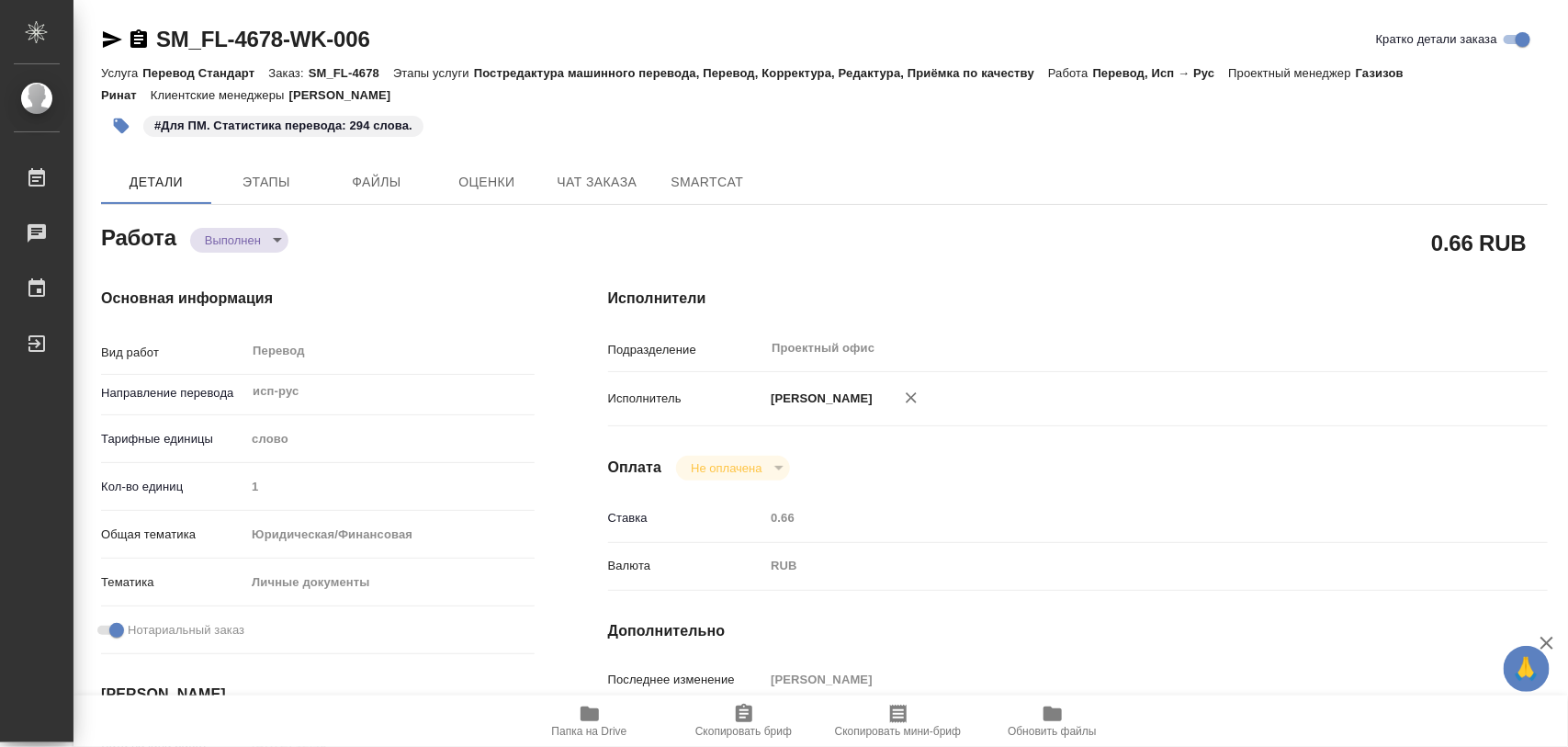
type input "09.09.2025 16:42"
type input "10.09.2025 14:00"
type input "10.09.2025 13:56"
type input "10.09.2025 14:00"
type input "Проектный офис"
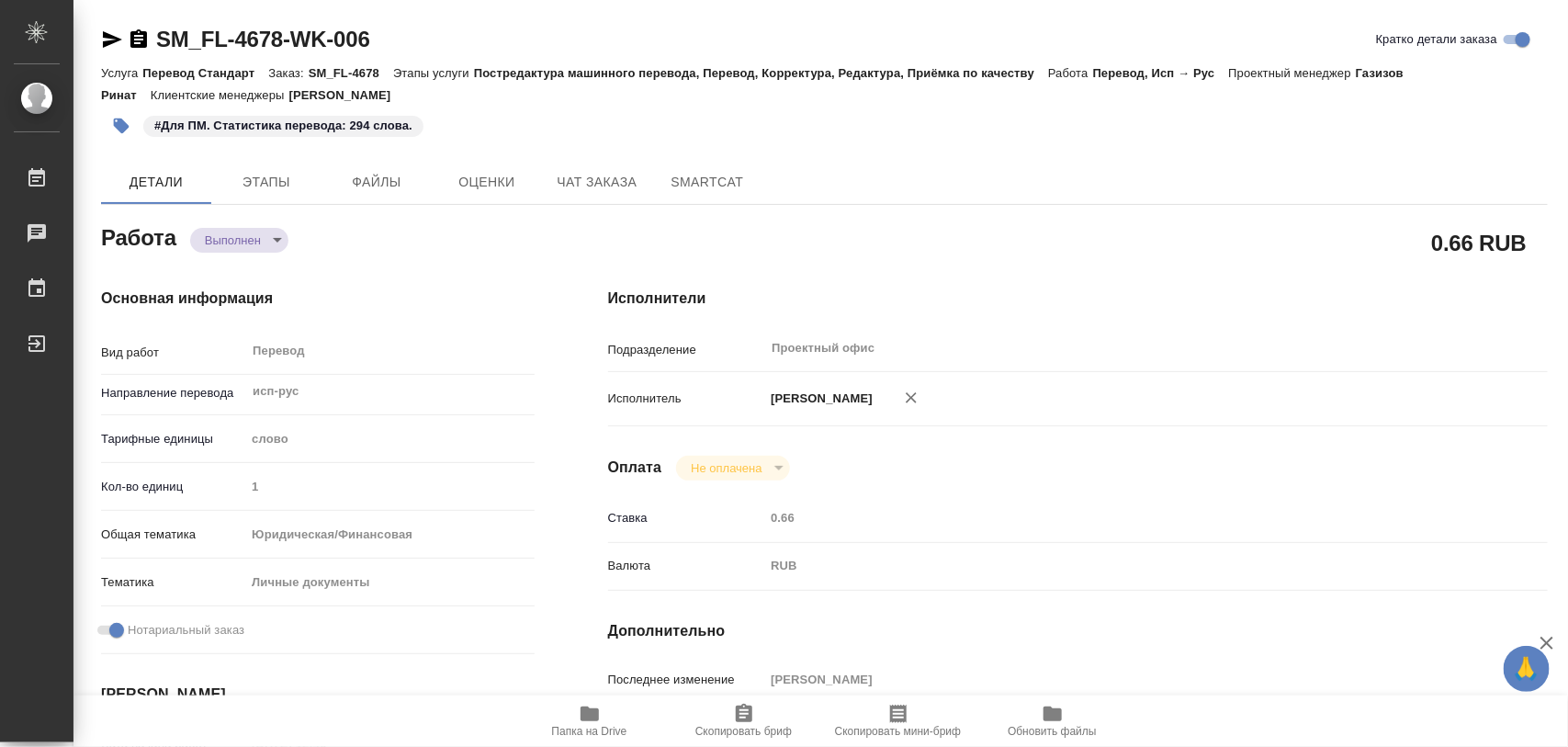
type input "notPayed"
type input "0.66"
type input "RUB"
type input "[PERSON_NAME]"
type textarea "x"
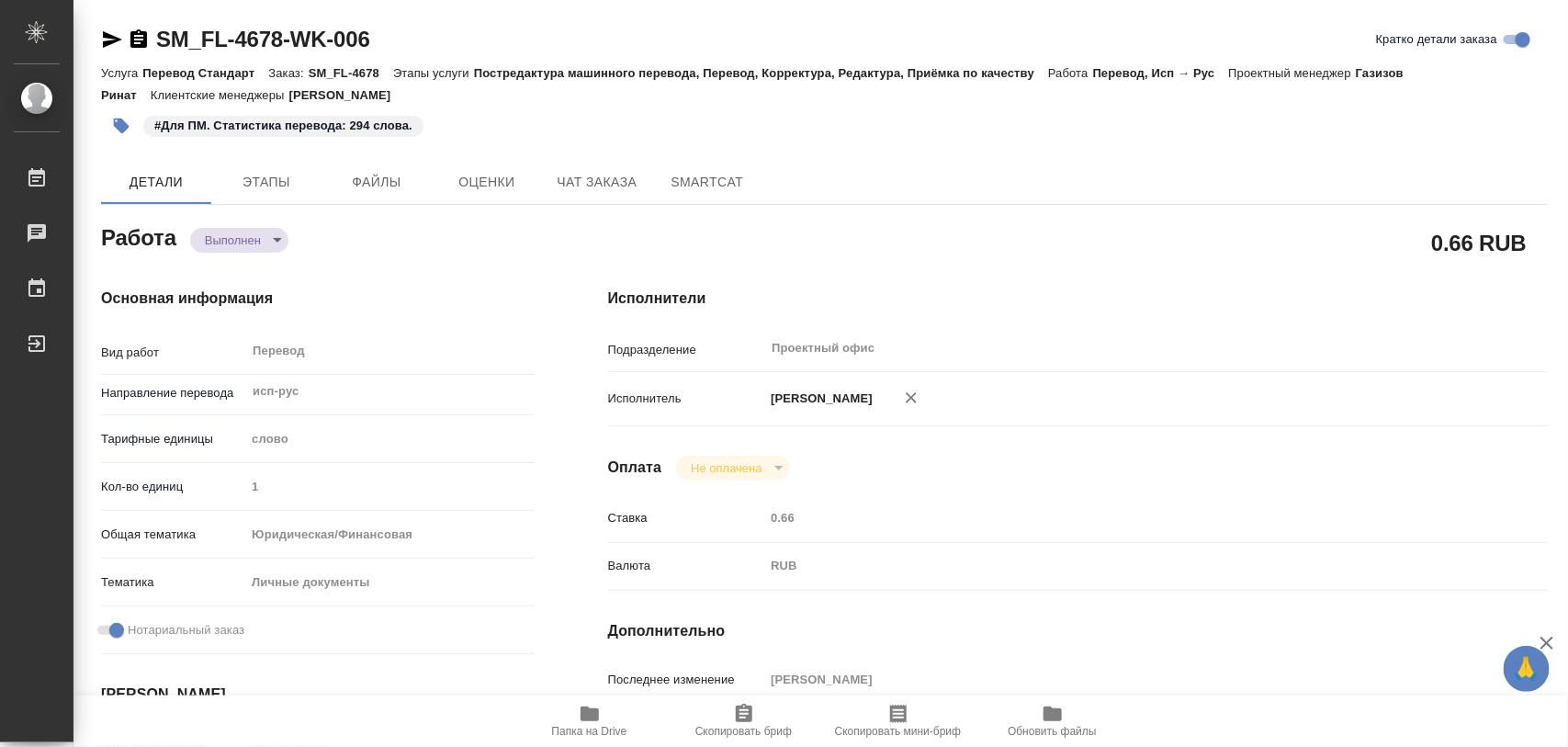
type textarea "/Clients/FL_SM/Orders/SM_FL-4678/Translated/SM_FL-4678-WK-006"
type textarea "x"
type input "SM_FL-4678"
type input "Перевод Стандарт"
type input "Постредактура машинного перевода, Перевод, Корректура, Редактура, Приёмка по ка…"
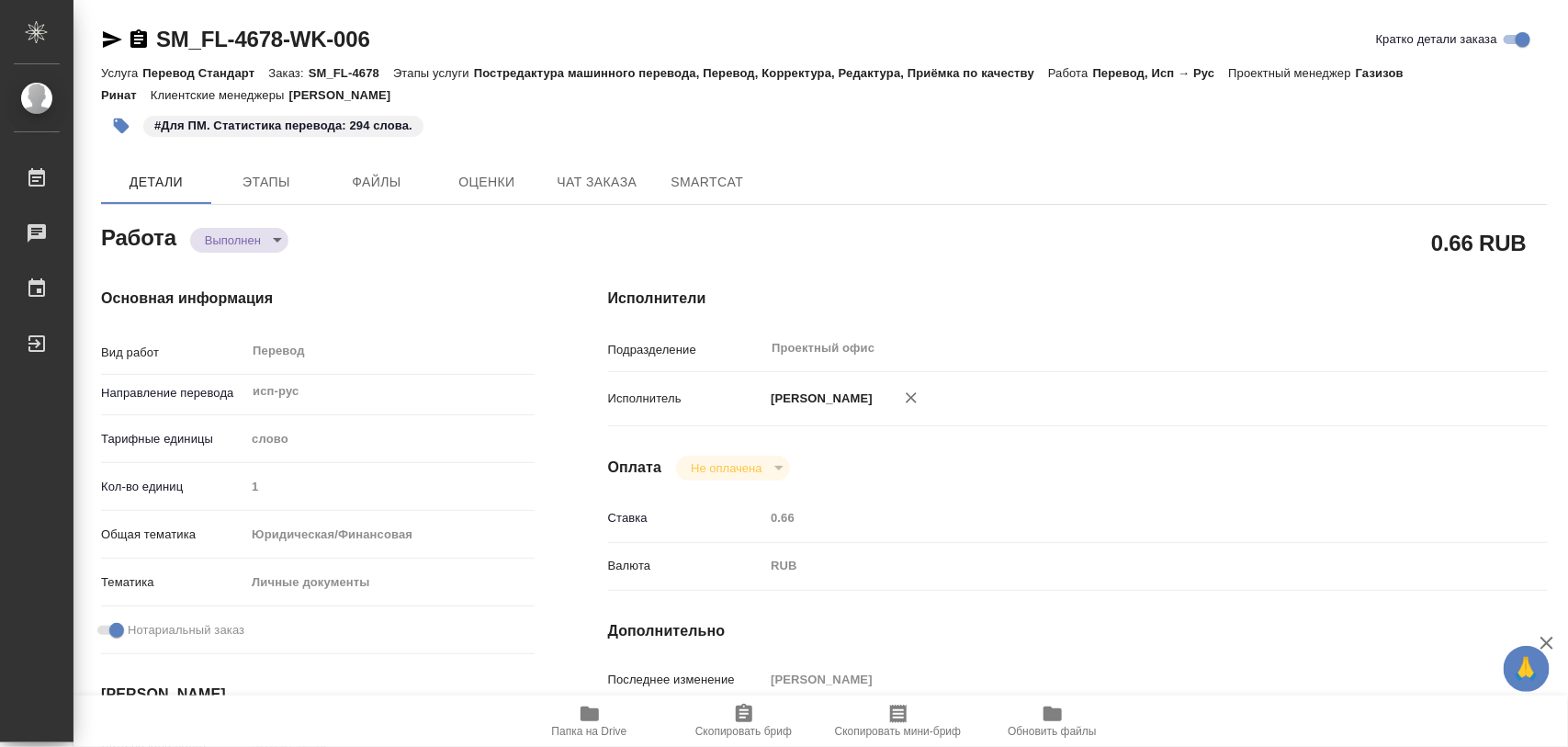
type input "Шульгина Анна"
type input "[PERSON_NAME]"
type input "/Clients/FL_SM/Orders/SM_FL-4678"
type textarea "x"
type textarea "исп-ру под зпк заявление от компании"
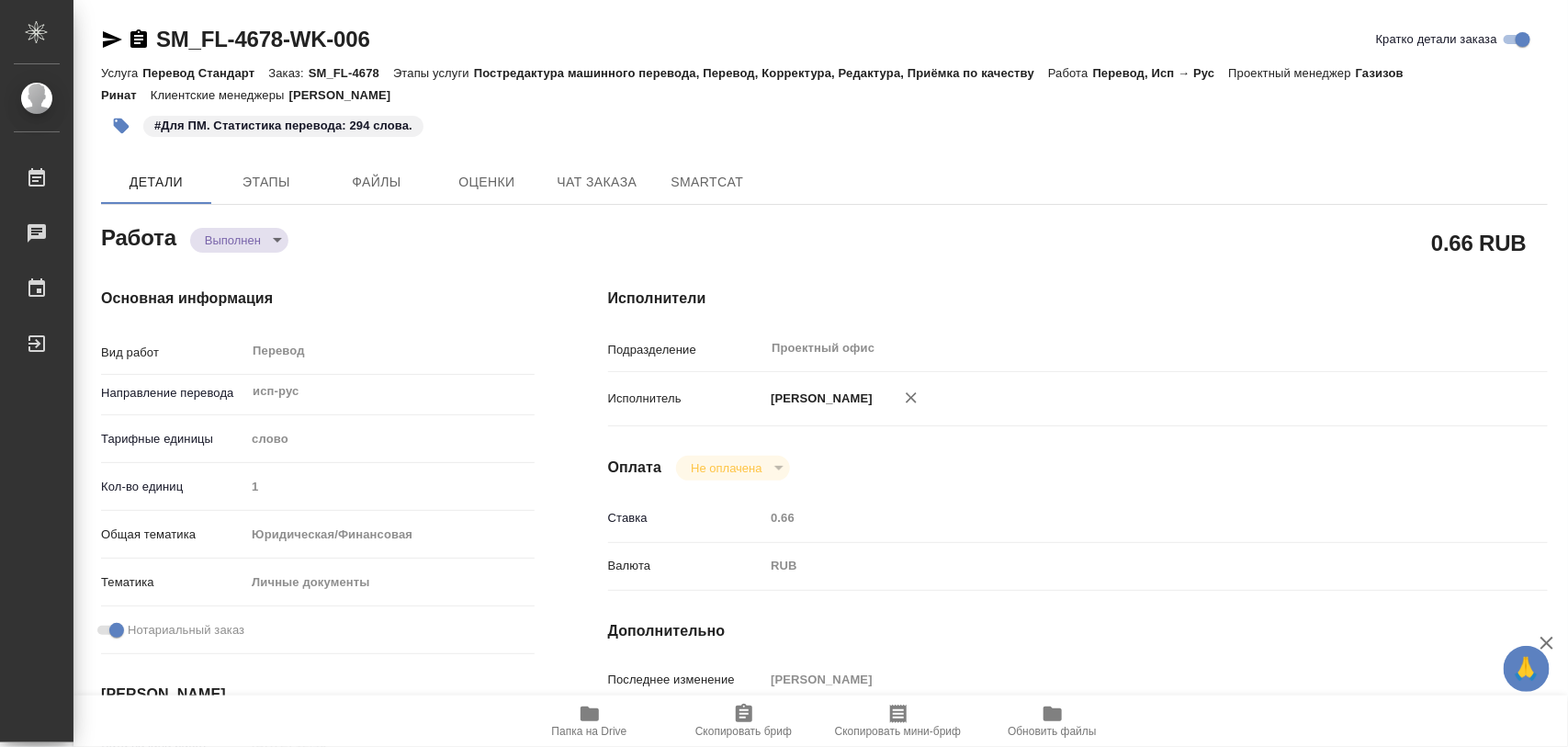
type textarea "x"
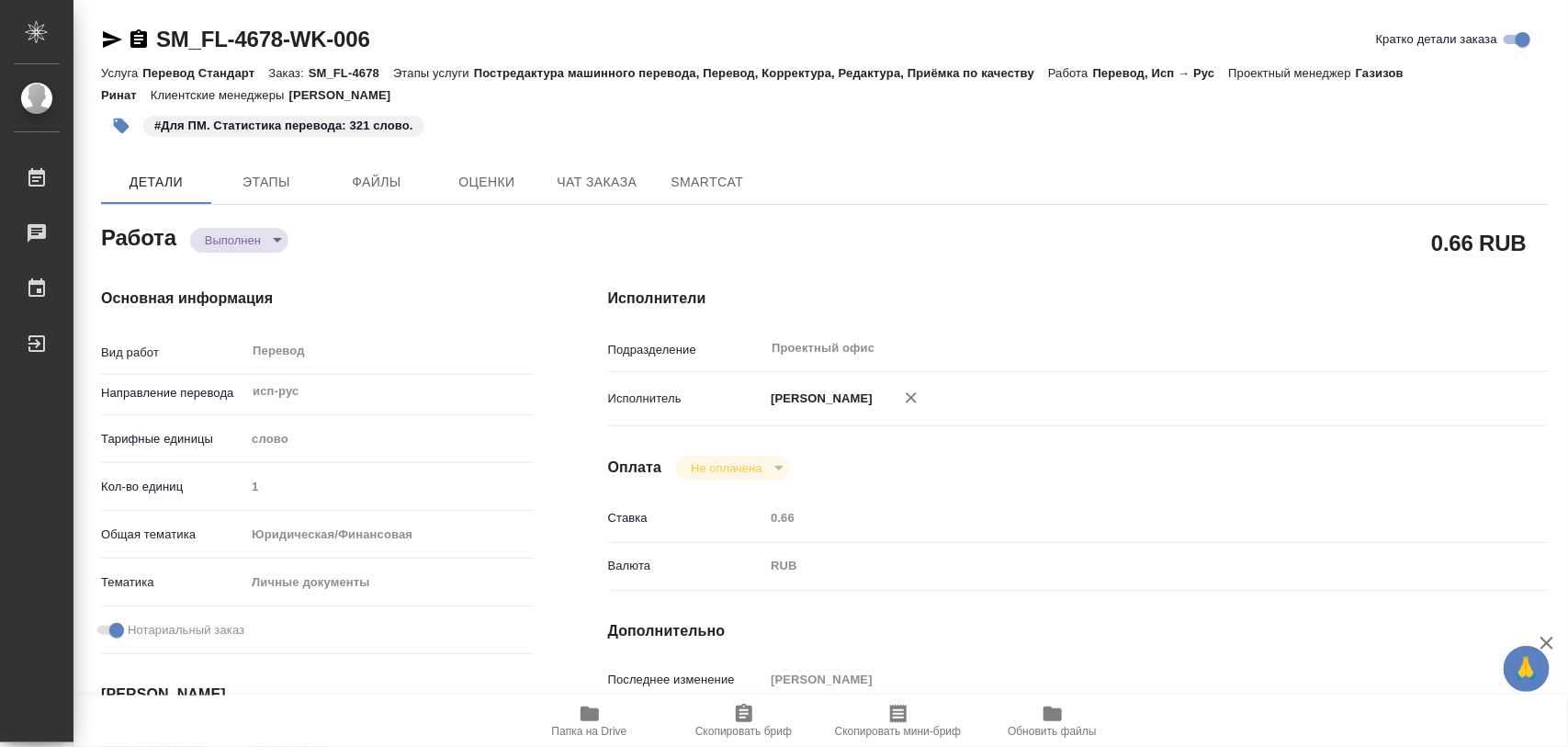
type textarea "x"
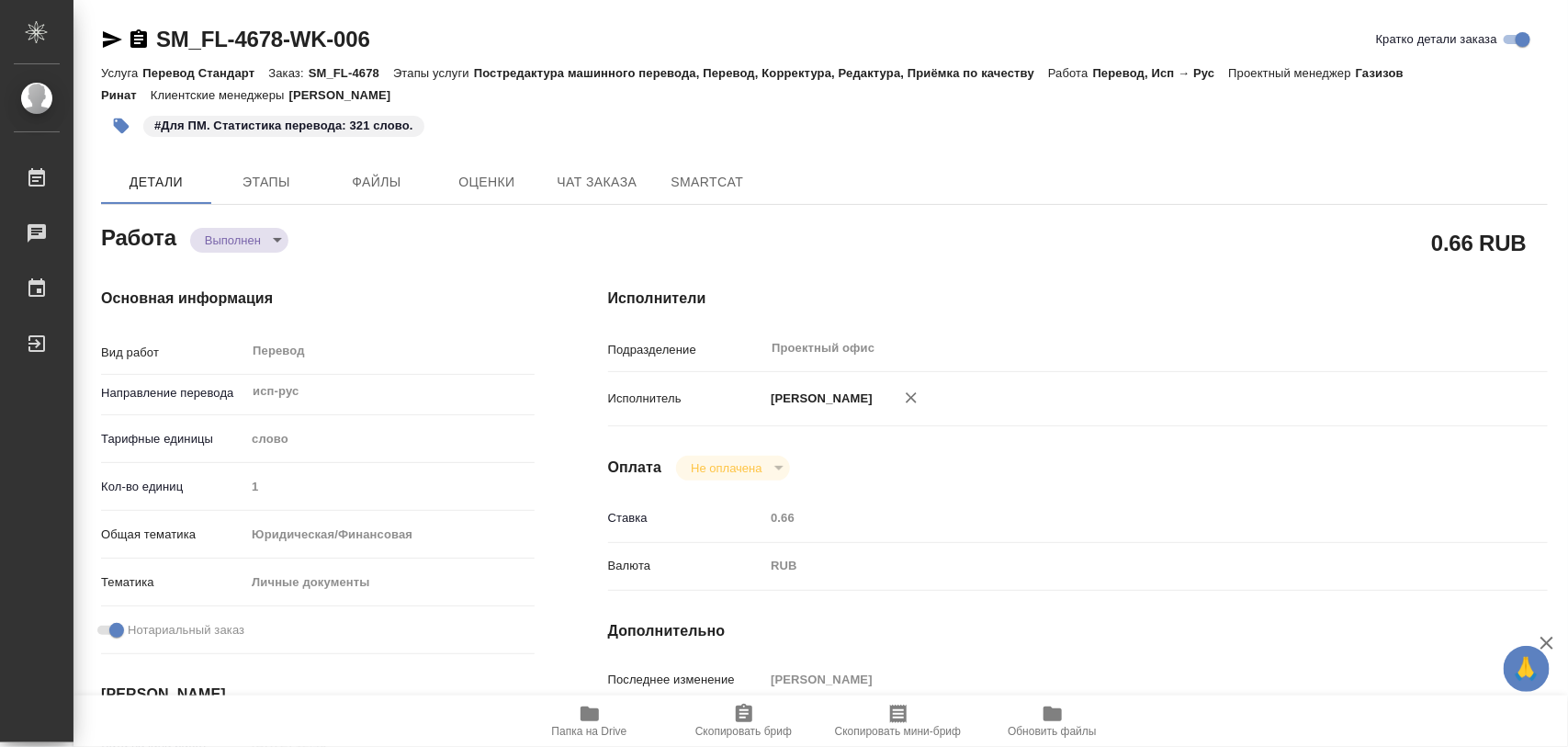
type textarea "x"
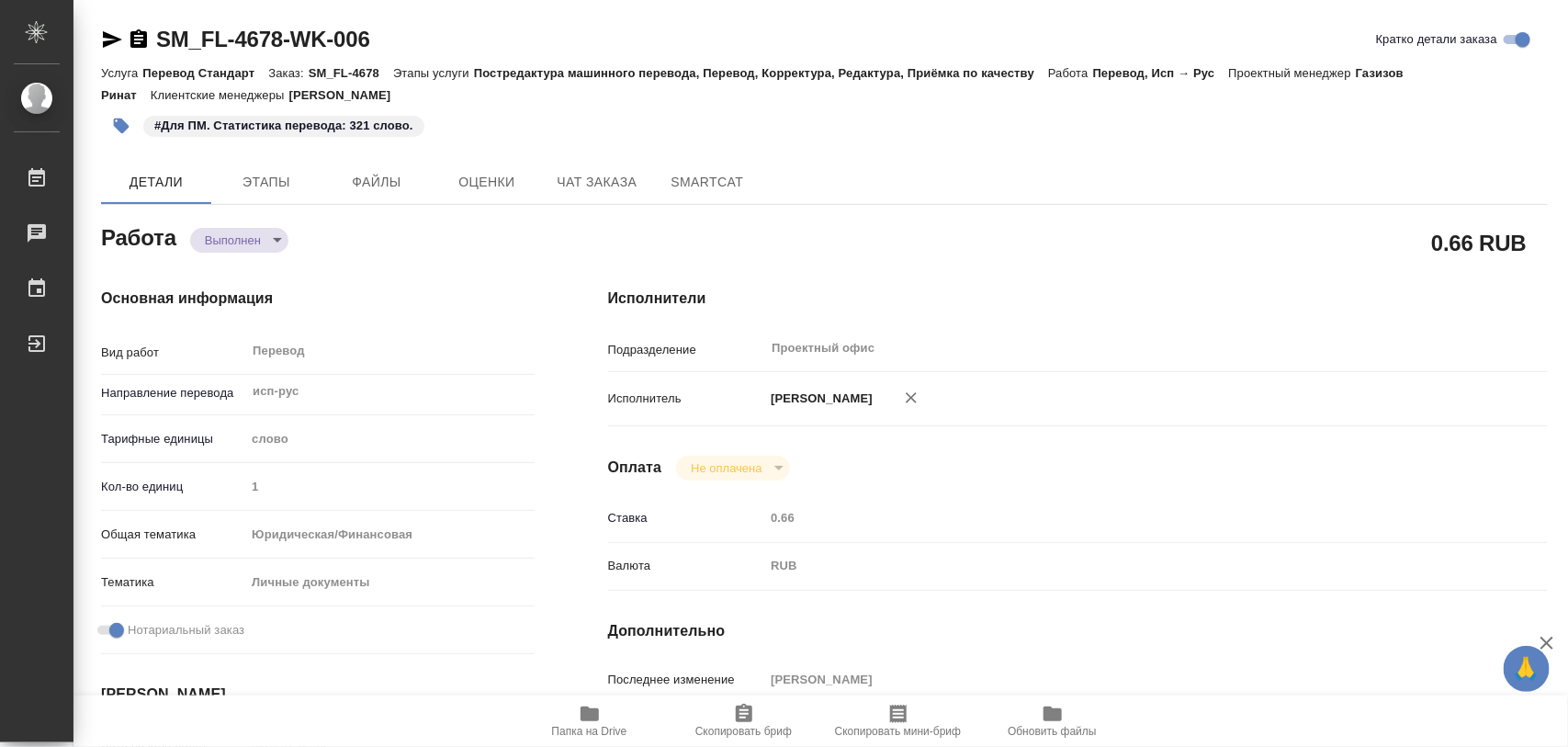
type textarea "x"
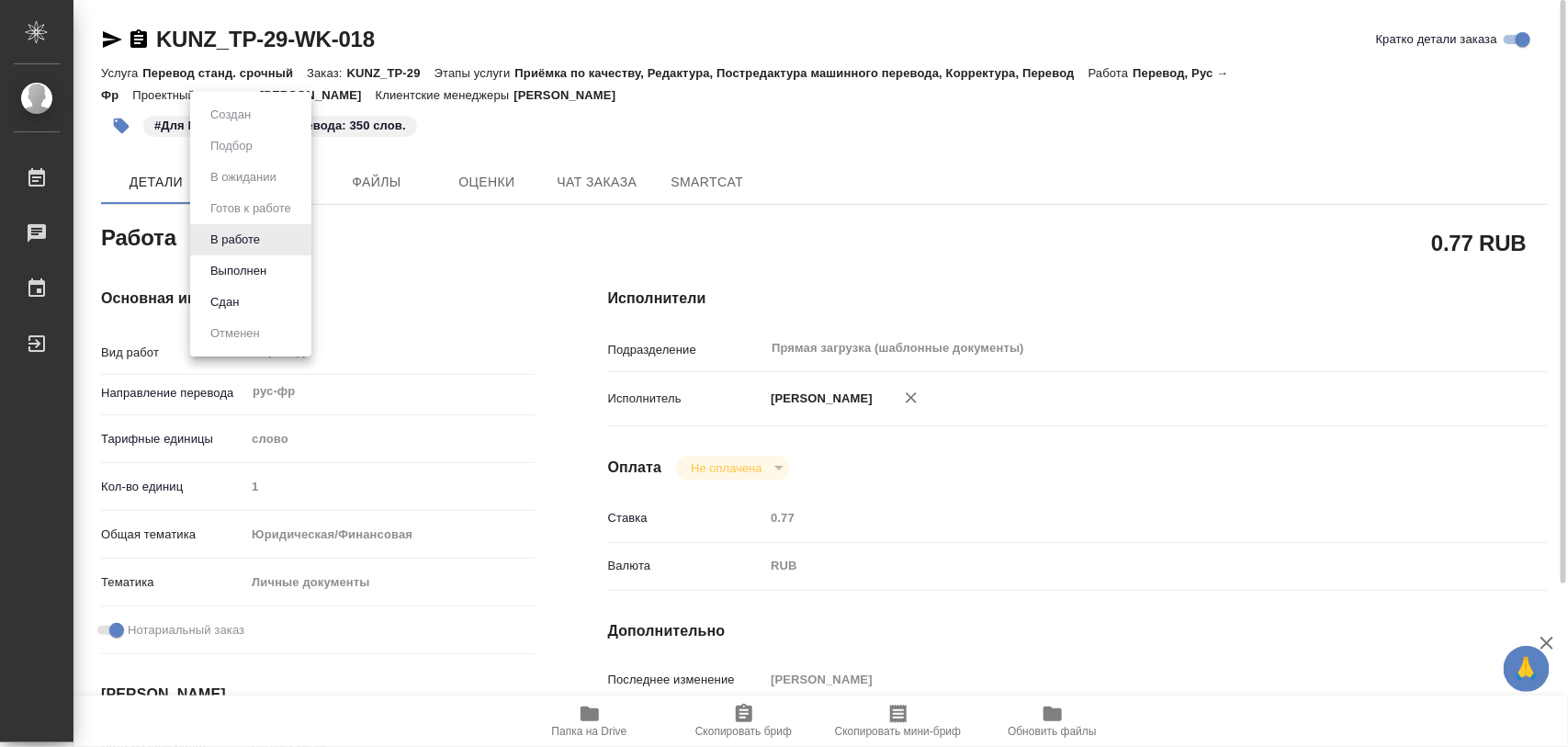
click at [265, 242] on body "🙏 .cls-1 fill:#fff; AWATERA Iglakov Maksim Работы 0 Чаты График Выйти KUNZ_TP-2…" at bounding box center [784, 374] width 1568 height 747
click at [251, 272] on button "Выполнен" at bounding box center [238, 272] width 67 height 20
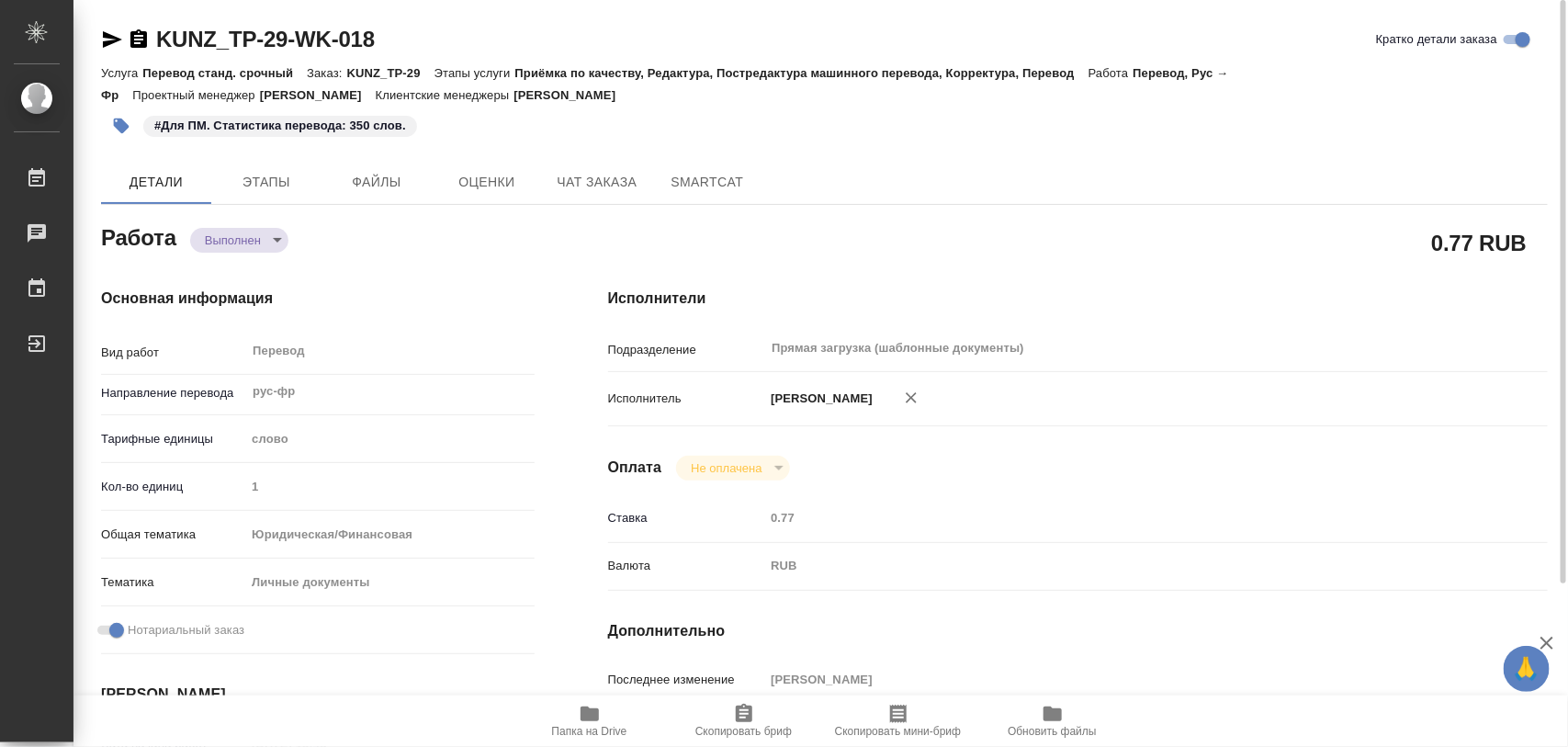
type textarea "x"
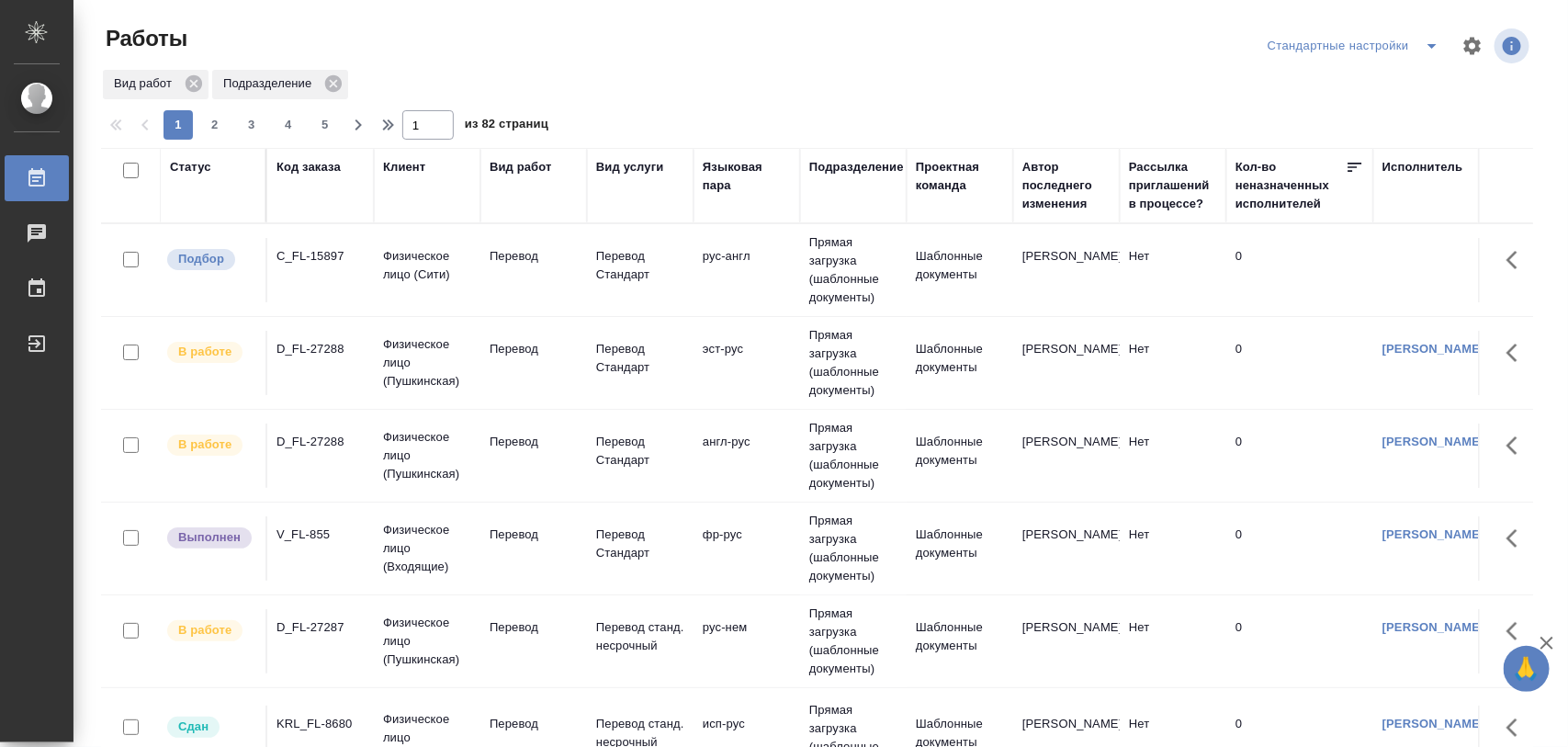
click at [331, 259] on div "C_FL-15897" at bounding box center [320, 257] width 88 height 19
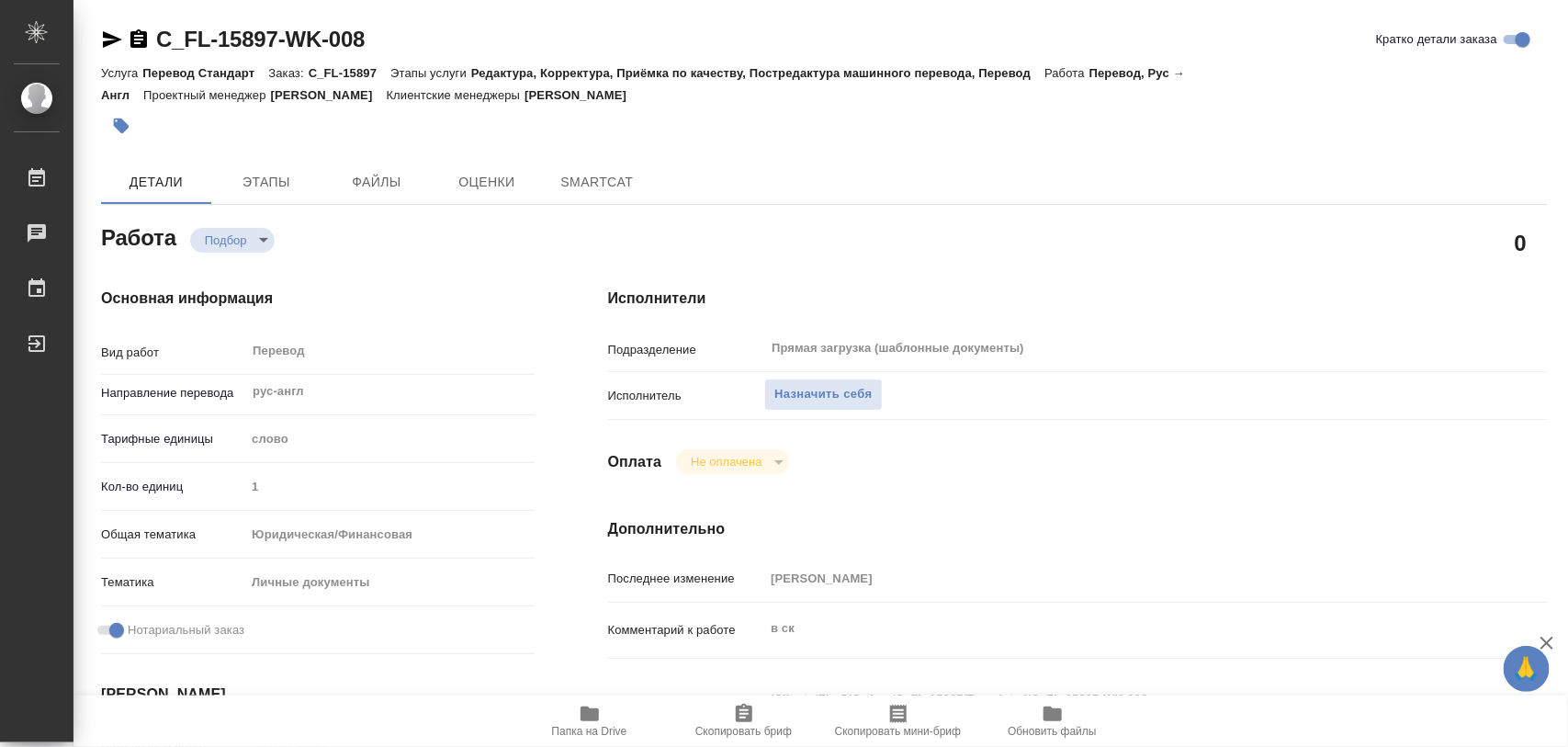
type textarea "x"
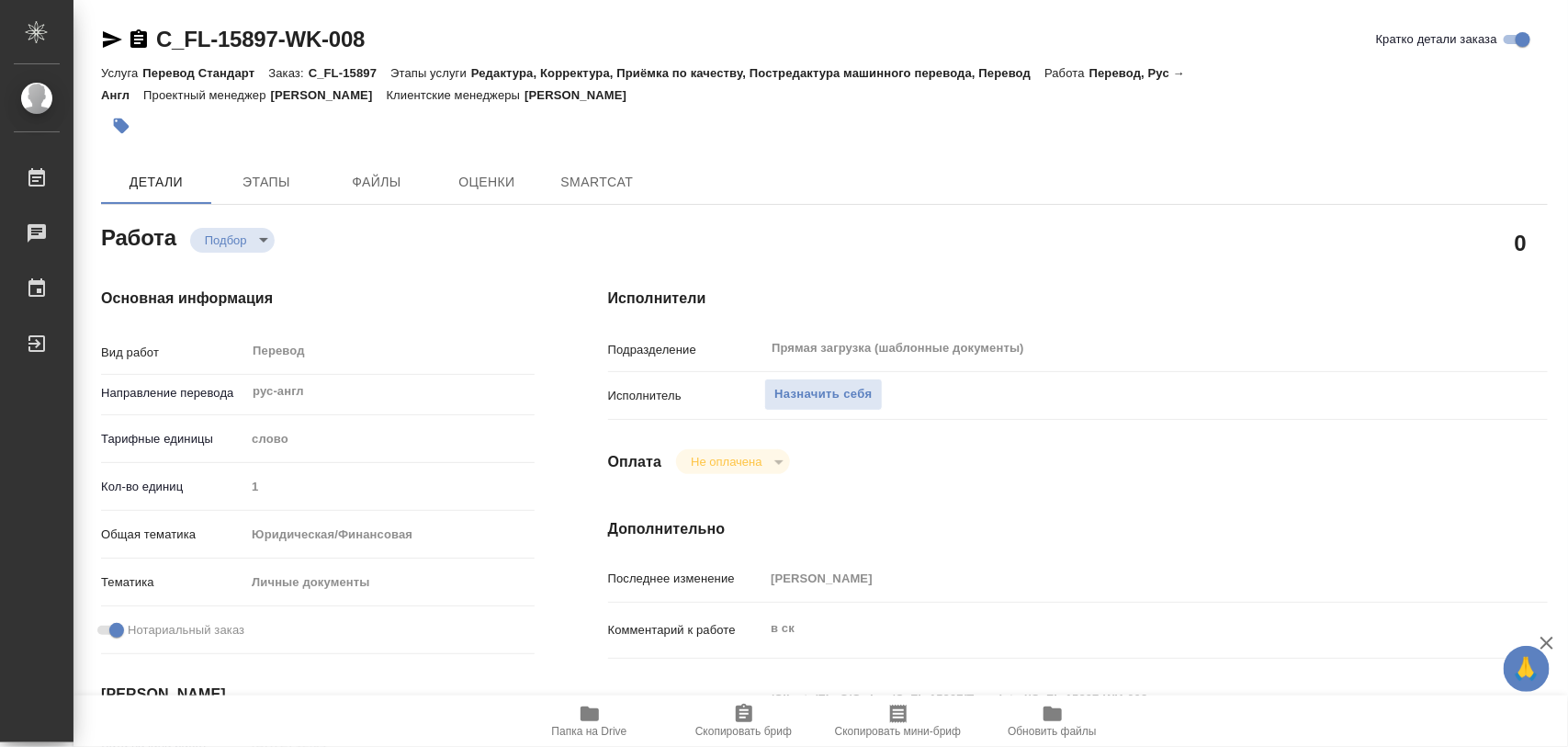
type textarea "x"
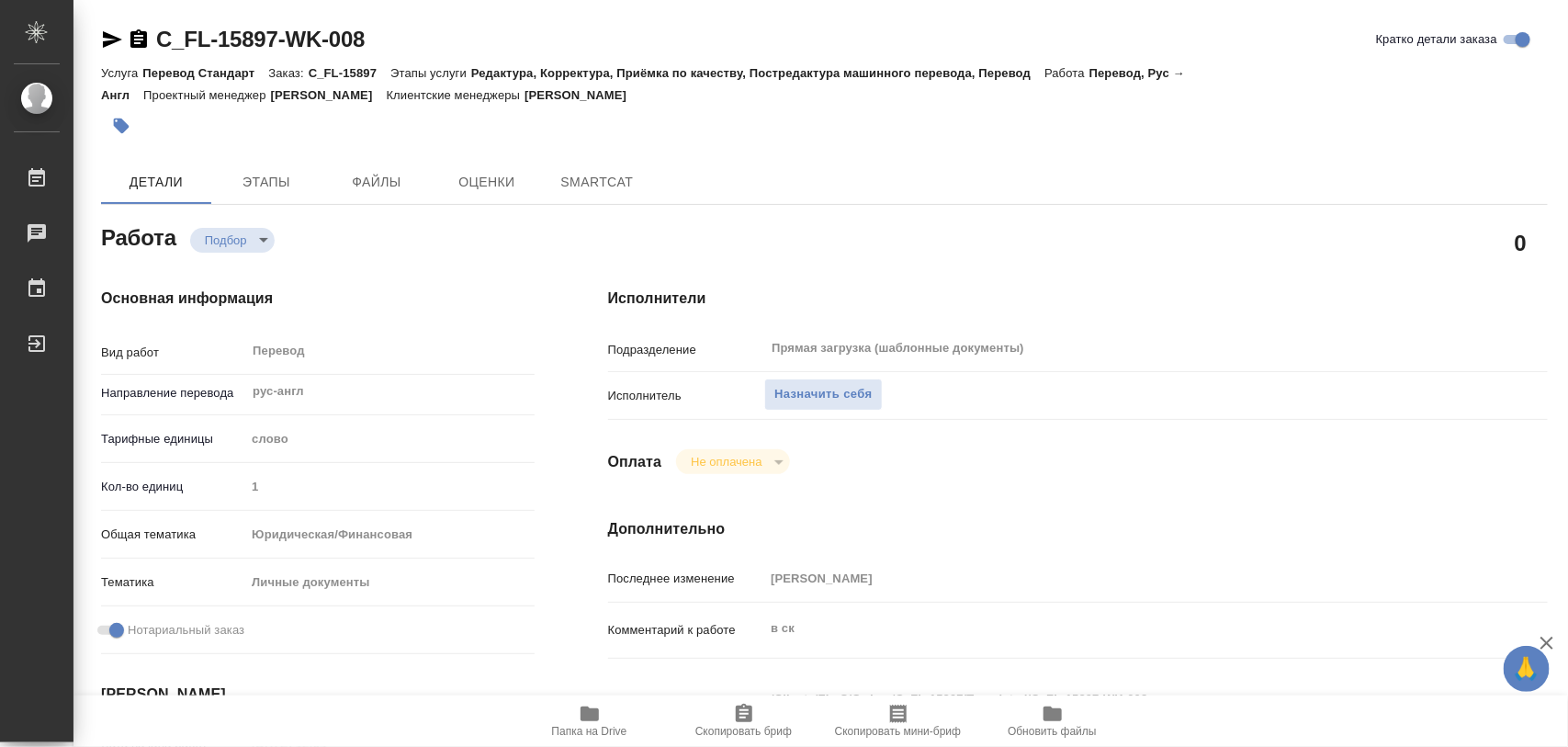
type textarea "x"
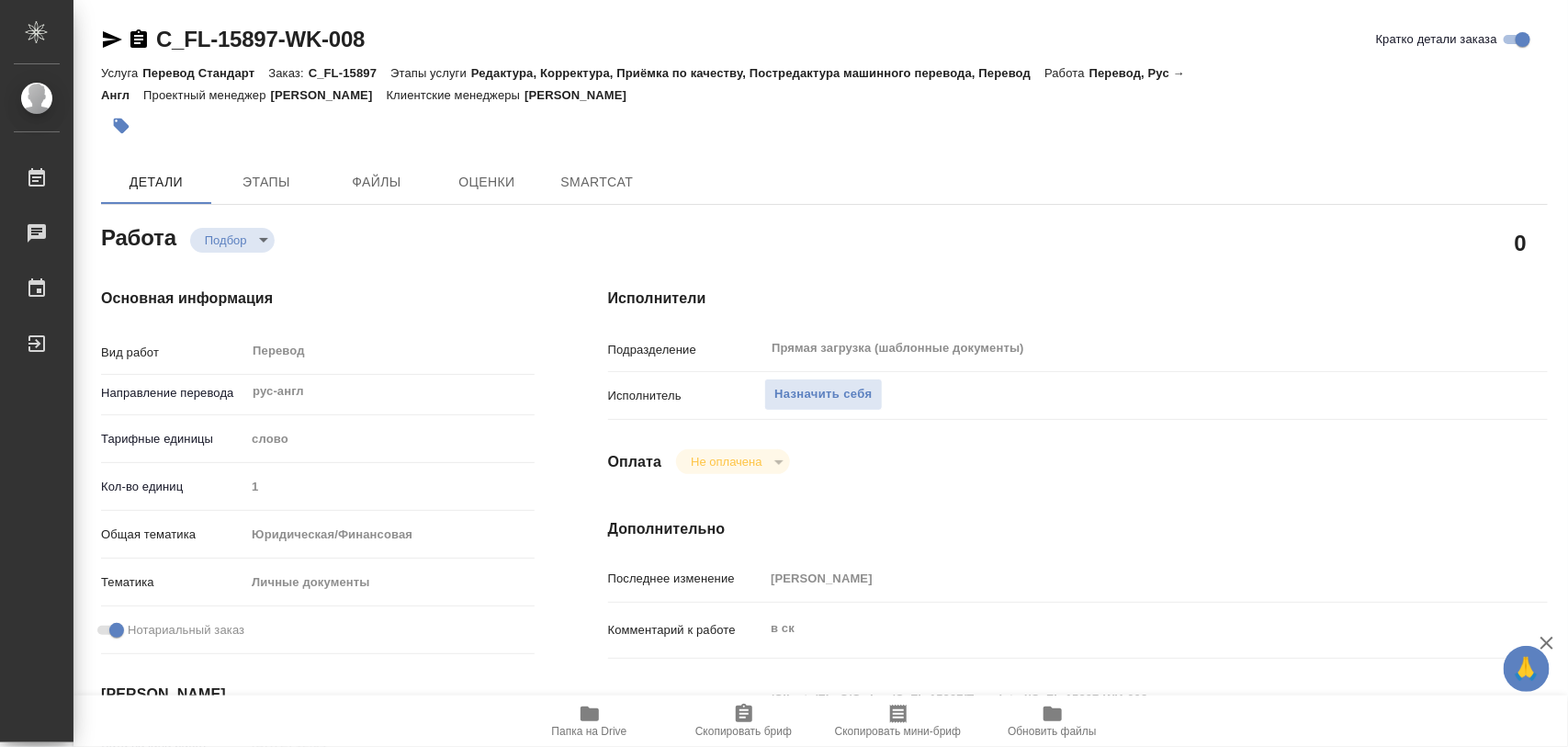
type textarea "x"
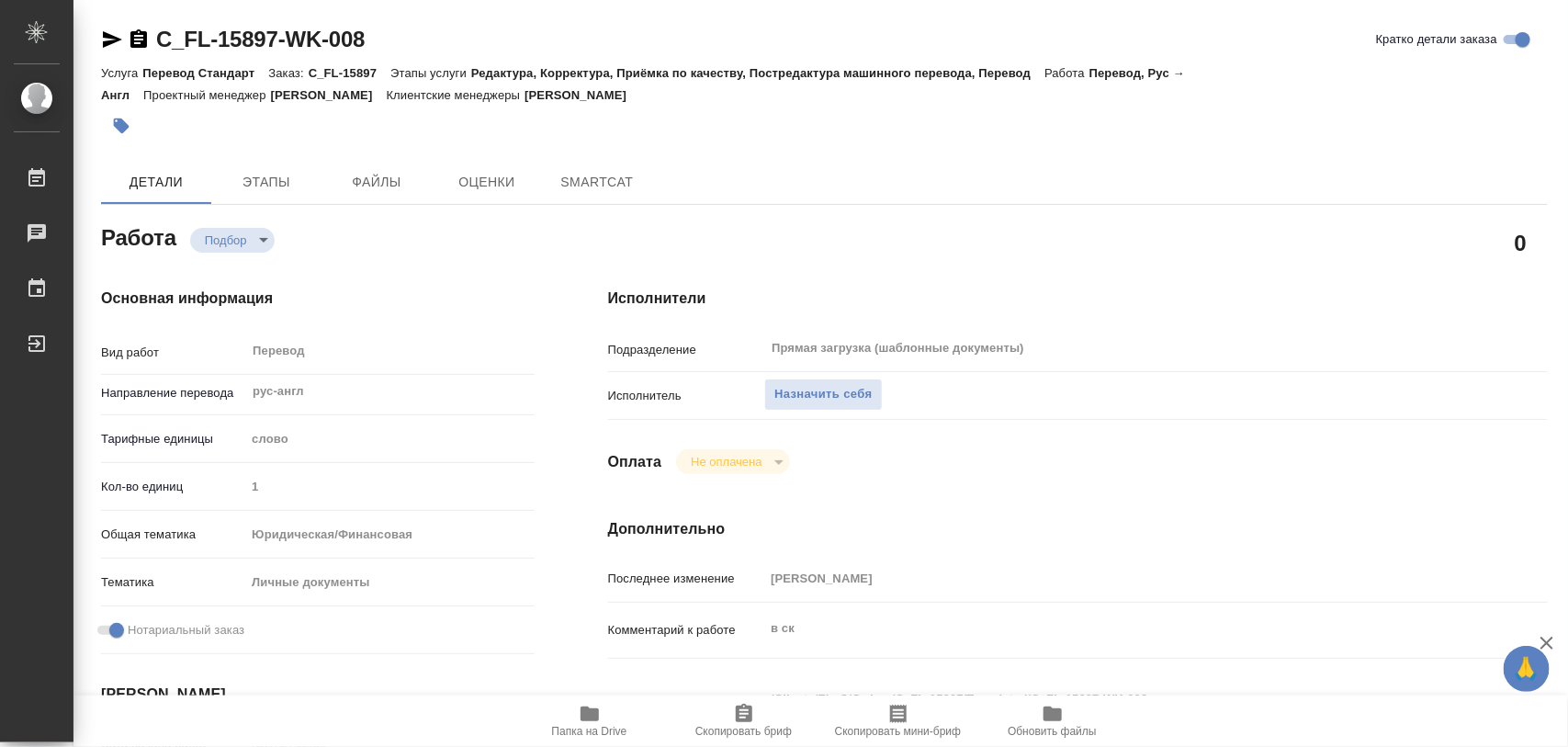
type textarea "x"
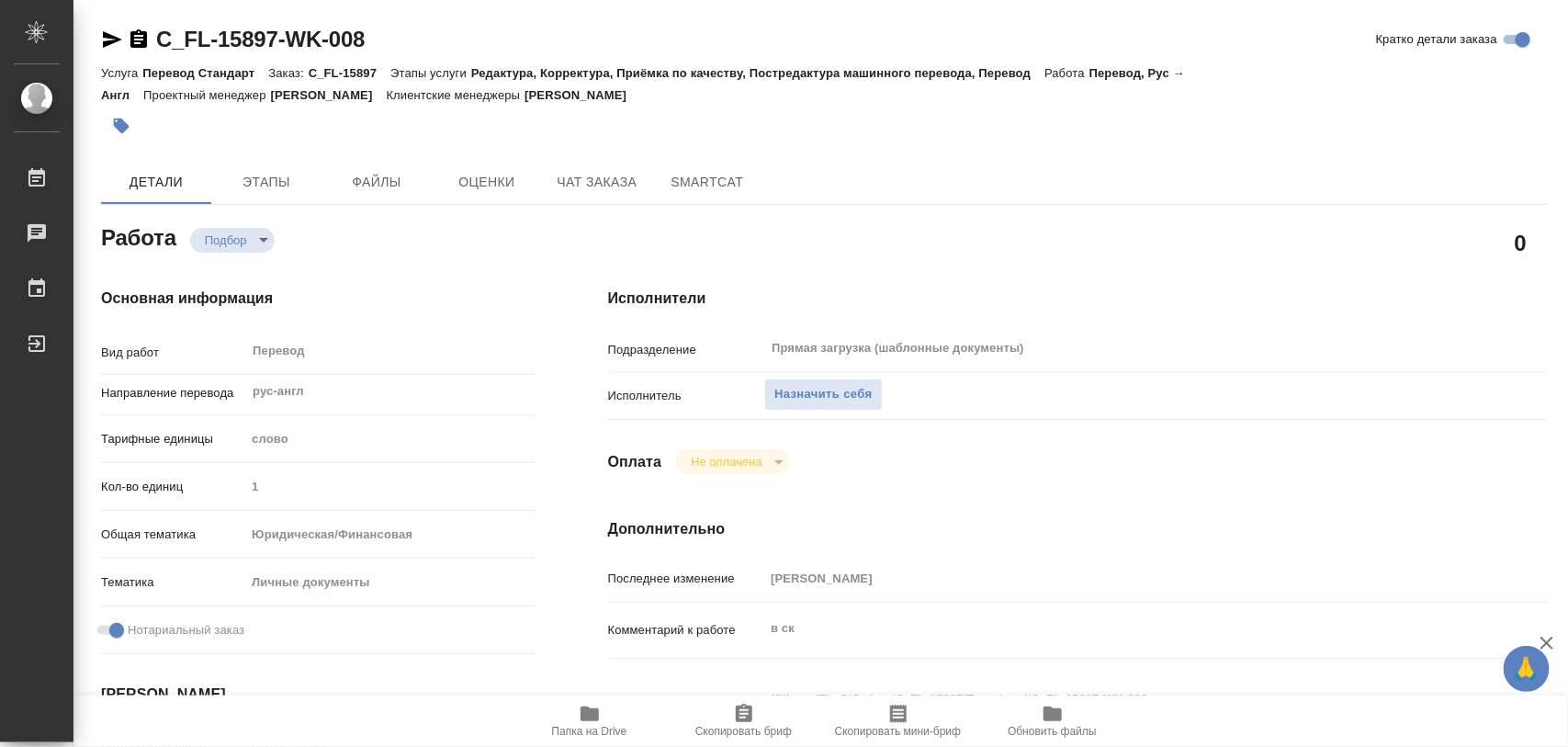
type textarea "x"
